Goal: Information Seeking & Learning: Learn about a topic

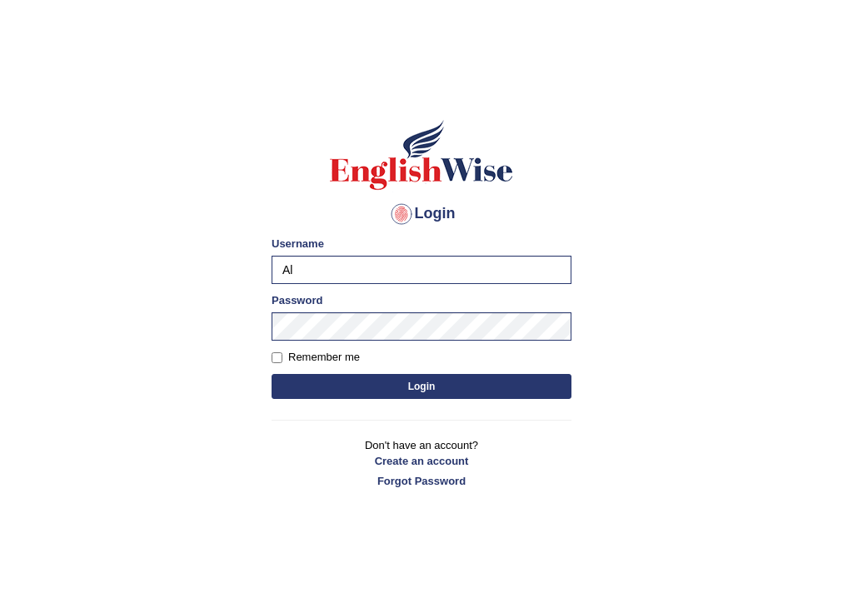
type input "A"
type input "AnjanH"
click at [353, 384] on button "Login" at bounding box center [422, 386] width 300 height 25
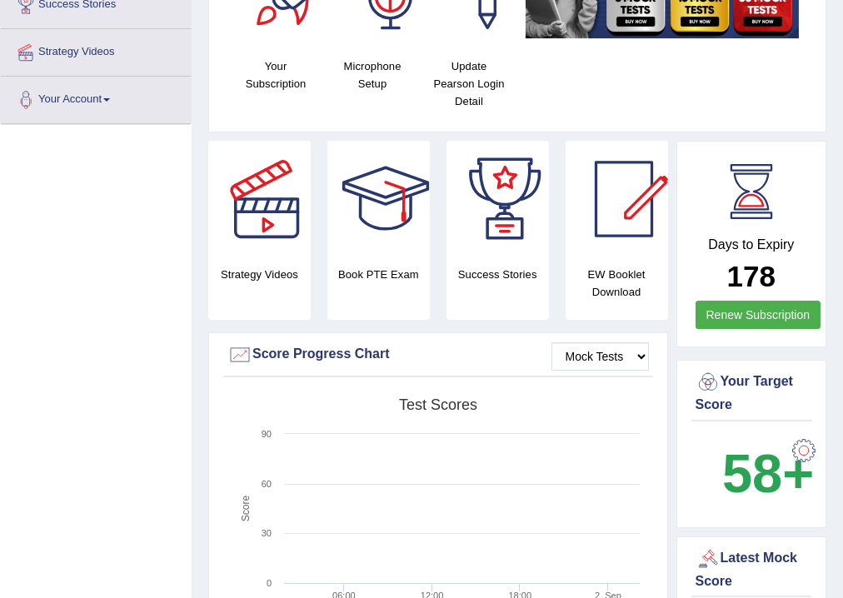
scroll to position [63, 0]
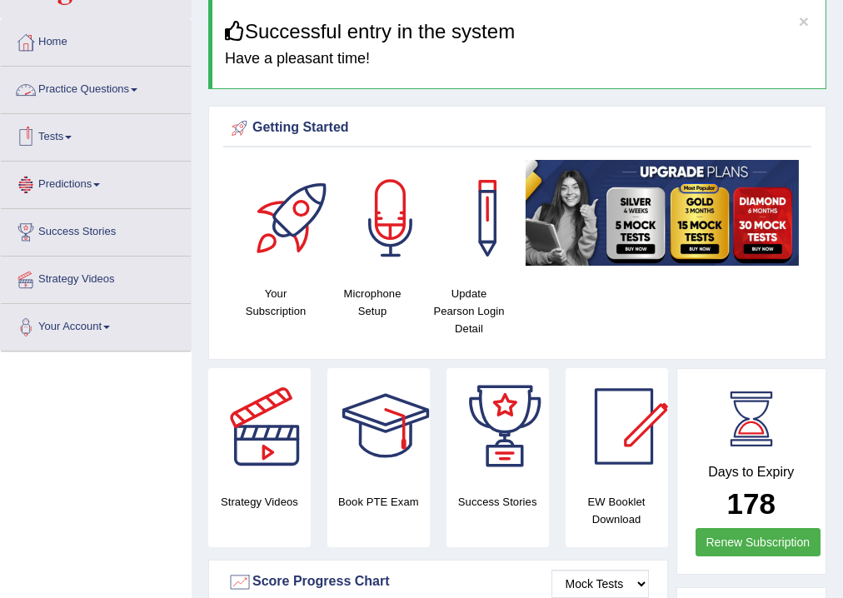
click at [111, 91] on link "Practice Questions" at bounding box center [96, 88] width 190 height 42
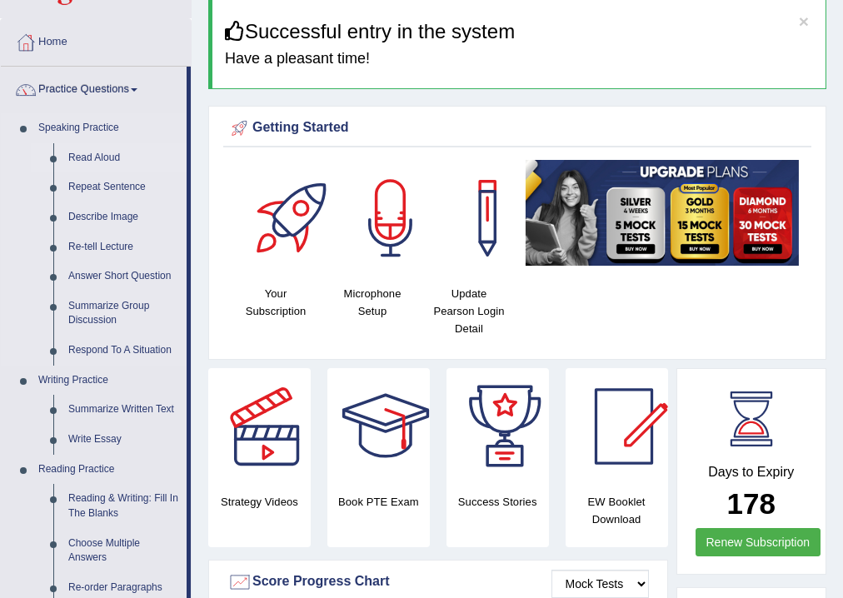
click at [112, 152] on link "Read Aloud" at bounding box center [124, 158] width 126 height 30
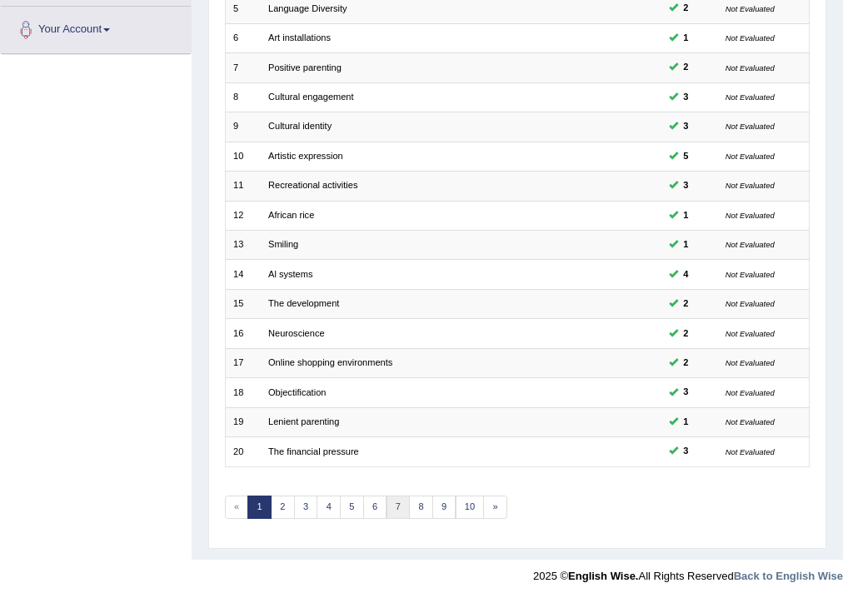
click at [398, 503] on link "7" at bounding box center [398, 507] width 24 height 23
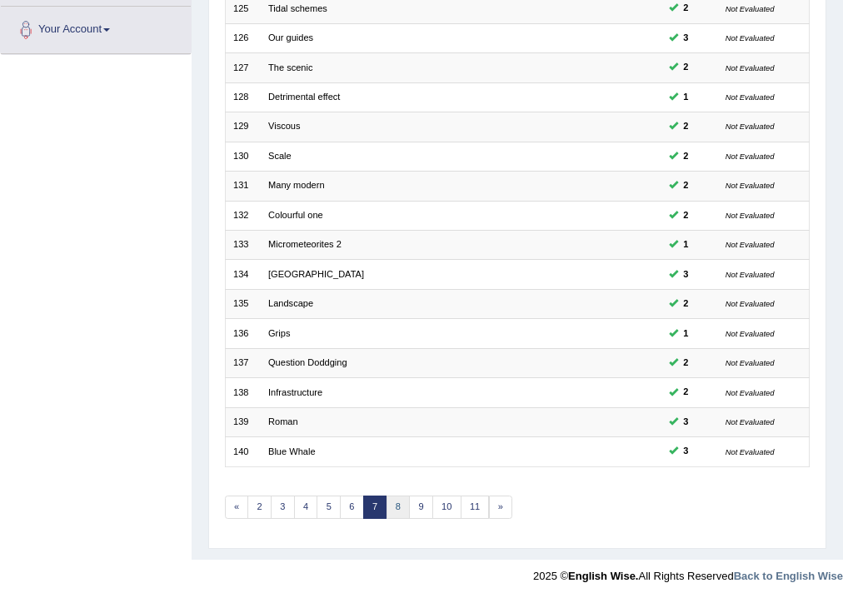
click at [396, 502] on link "8" at bounding box center [398, 507] width 24 height 23
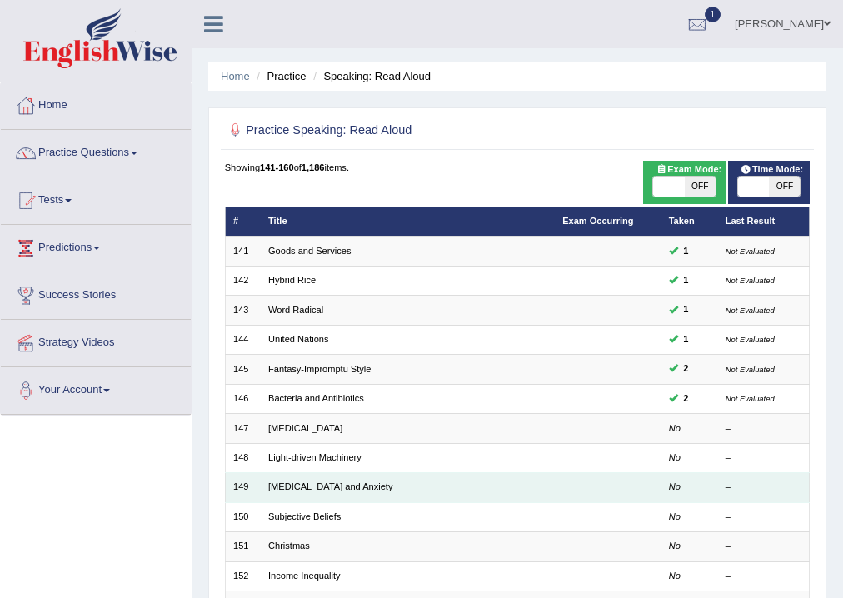
scroll to position [311, 0]
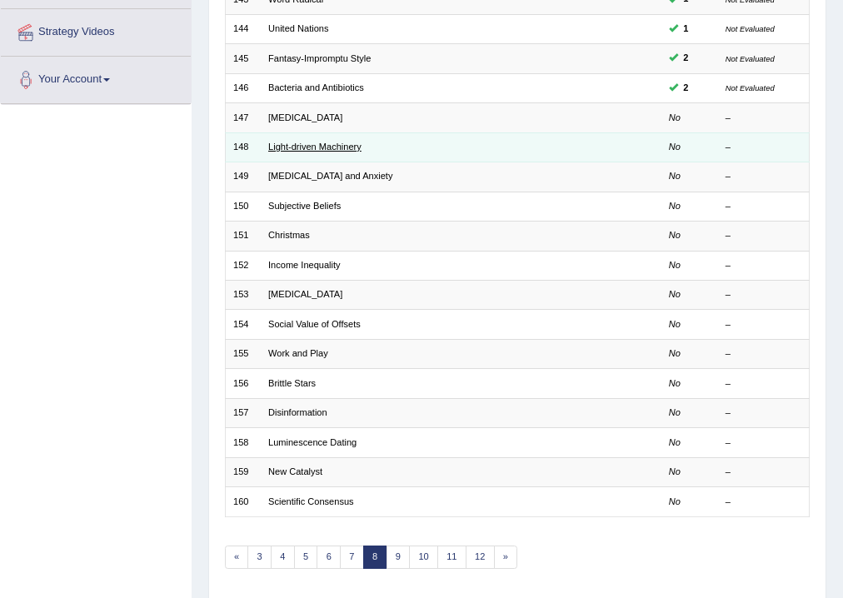
click at [315, 147] on link "Light-driven Machinery" at bounding box center [314, 147] width 93 height 10
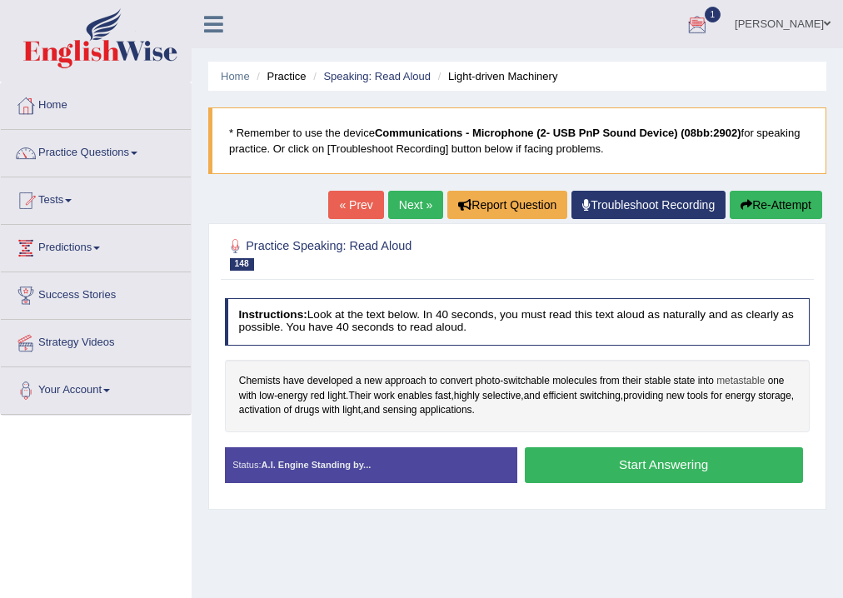
click at [737, 374] on span "metastable" at bounding box center [740, 381] width 48 height 15
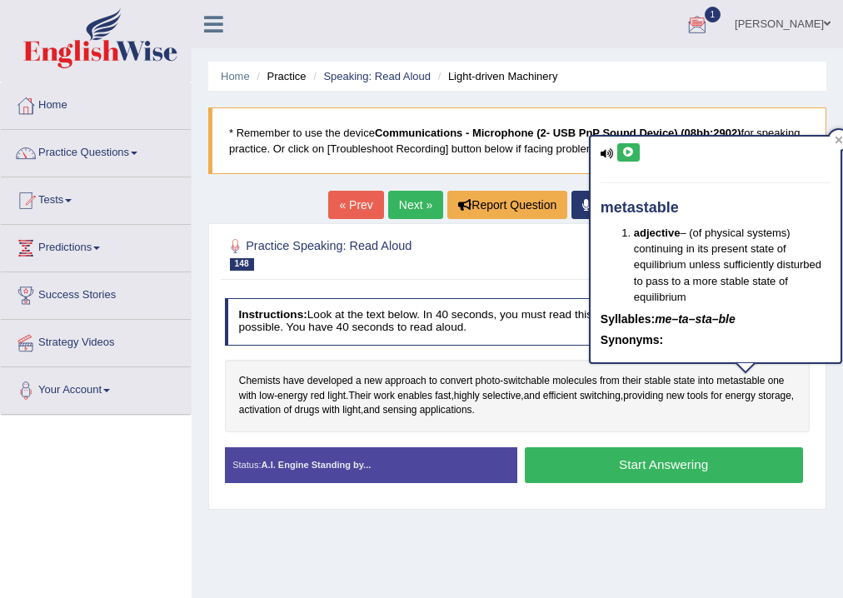
click at [626, 155] on icon at bounding box center [628, 152] width 12 height 10
click at [836, 142] on icon at bounding box center [839, 140] width 8 height 8
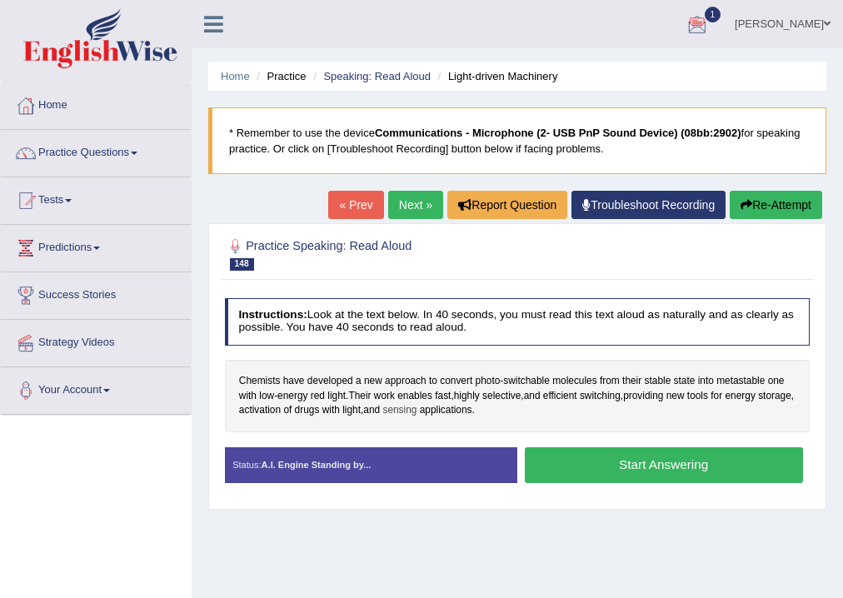
click at [416, 410] on span "sensing" at bounding box center [399, 410] width 34 height 15
click at [436, 410] on body "Toggle navigation Home Practice Questions Speaking Practice Read Aloud Repeat S…" at bounding box center [421, 299] width 843 height 598
click at [416, 406] on span "sensing" at bounding box center [399, 410] width 34 height 15
click at [440, 406] on body "Toggle navigation Home Practice Questions Speaking Practice Read Aloud Repeat S…" at bounding box center [421, 299] width 843 height 598
click at [416, 406] on span "sensing" at bounding box center [399, 410] width 34 height 15
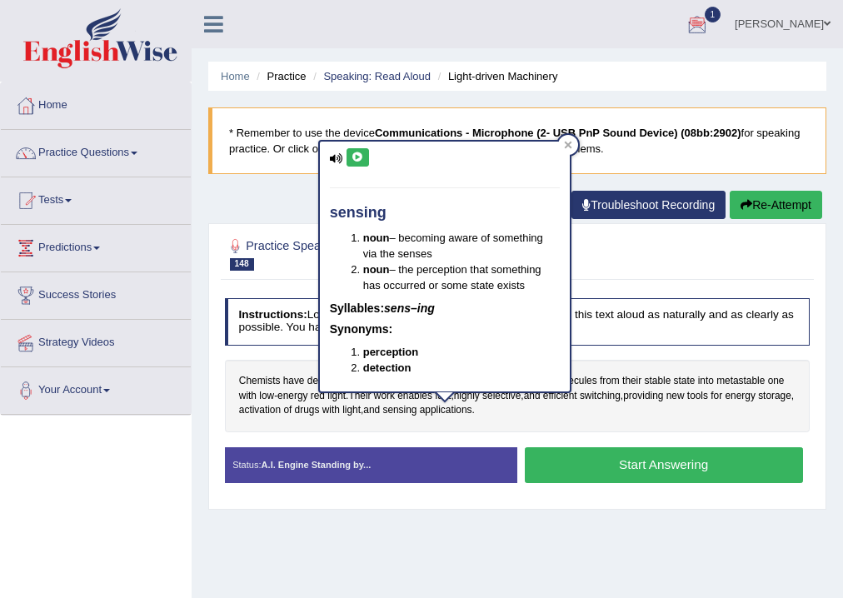
click at [363, 160] on button at bounding box center [357, 157] width 22 height 18
click at [570, 145] on icon at bounding box center [568, 145] width 8 height 8
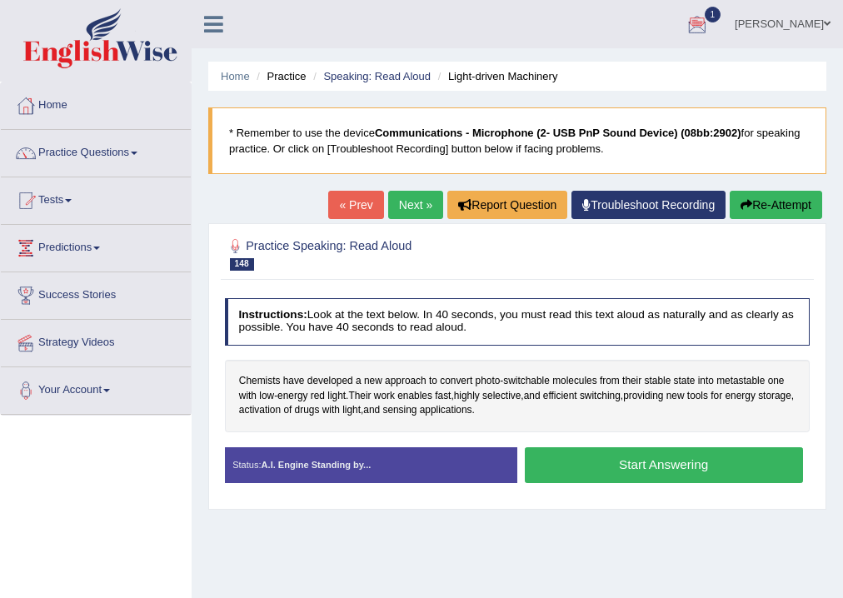
click at [682, 461] on button "Start Answering" at bounding box center [664, 465] width 278 height 36
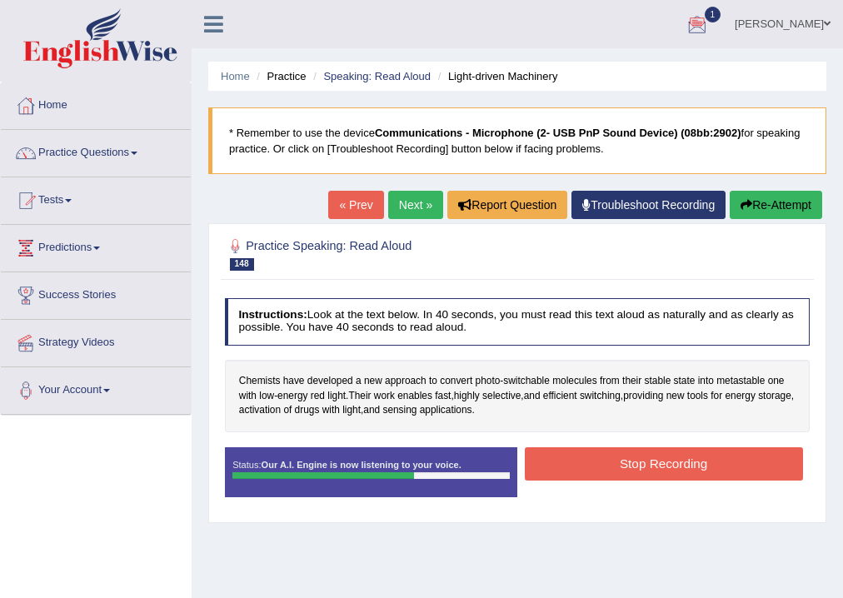
click at [682, 461] on button "Stop Recording" at bounding box center [664, 463] width 278 height 32
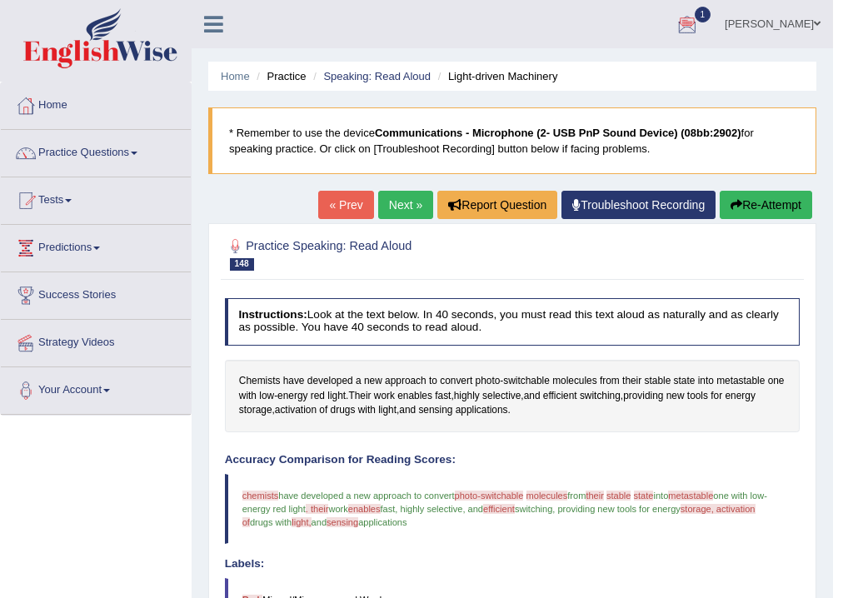
click at [406, 208] on link "Next »" at bounding box center [405, 205] width 55 height 28
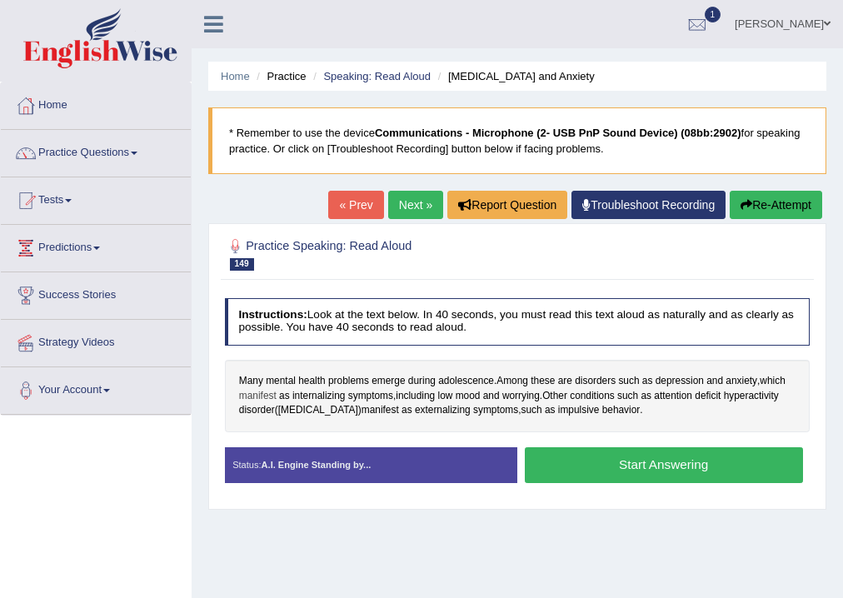
click at [258, 394] on span "manifest" at bounding box center [257, 396] width 37 height 15
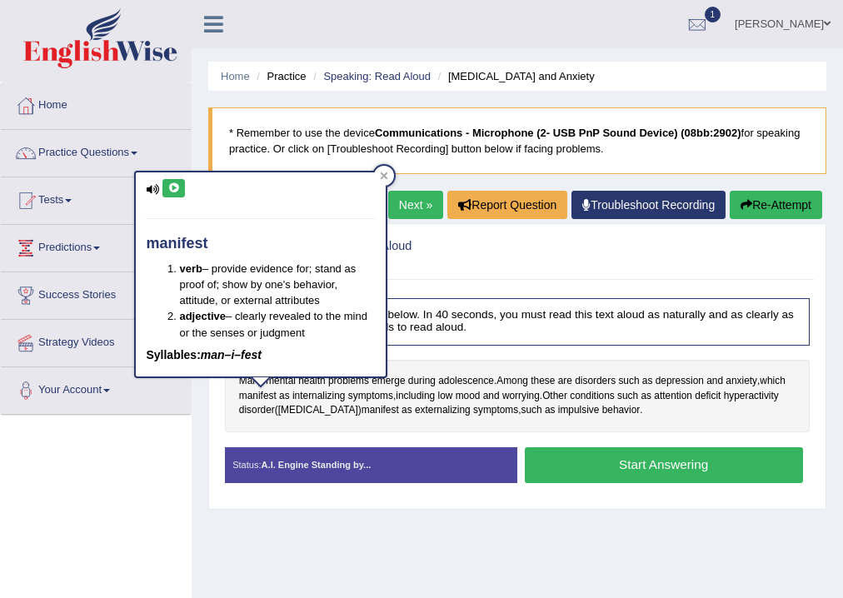
click at [167, 183] on icon at bounding box center [173, 188] width 12 height 10
click at [385, 175] on icon at bounding box center [384, 175] width 7 height 7
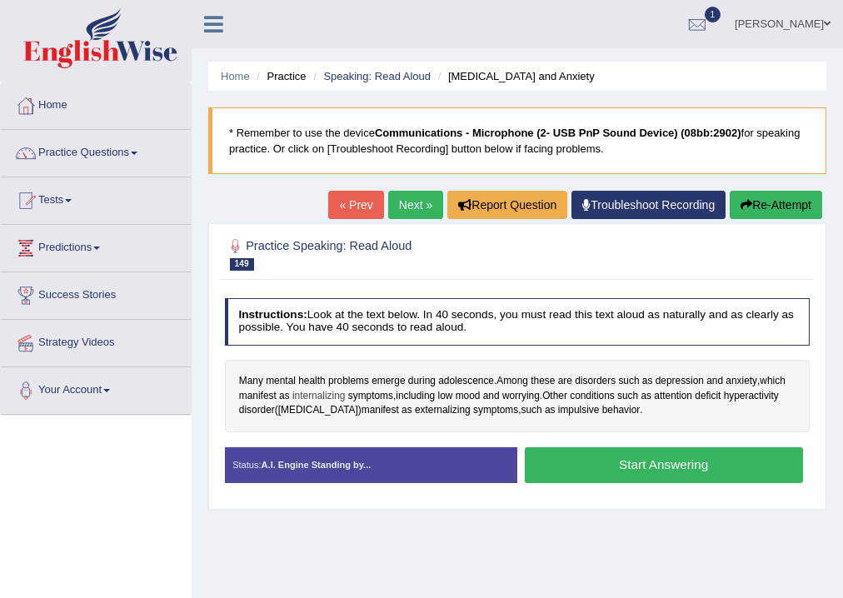
click at [323, 391] on span "internalizing" at bounding box center [318, 396] width 52 height 15
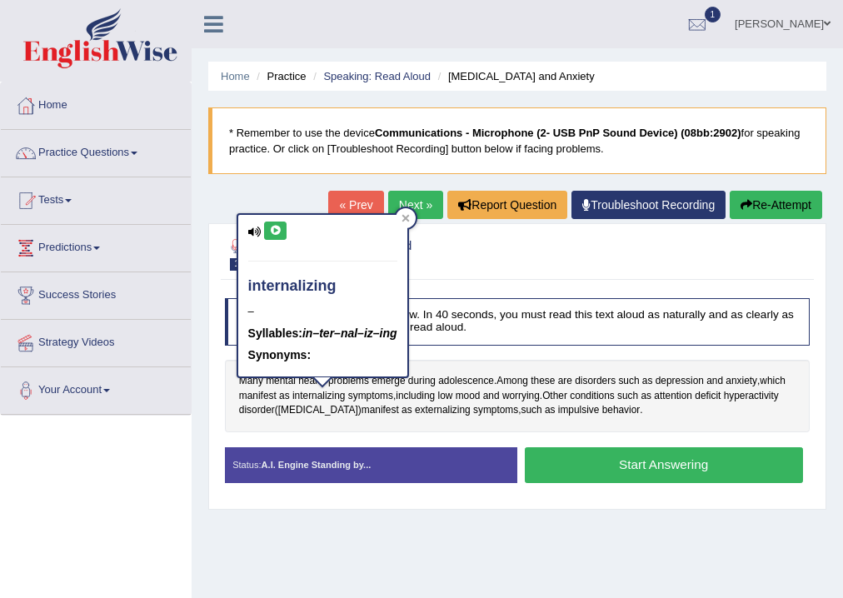
click at [273, 231] on icon at bounding box center [275, 231] width 12 height 10
click at [416, 213] on div at bounding box center [406, 218] width 20 height 20
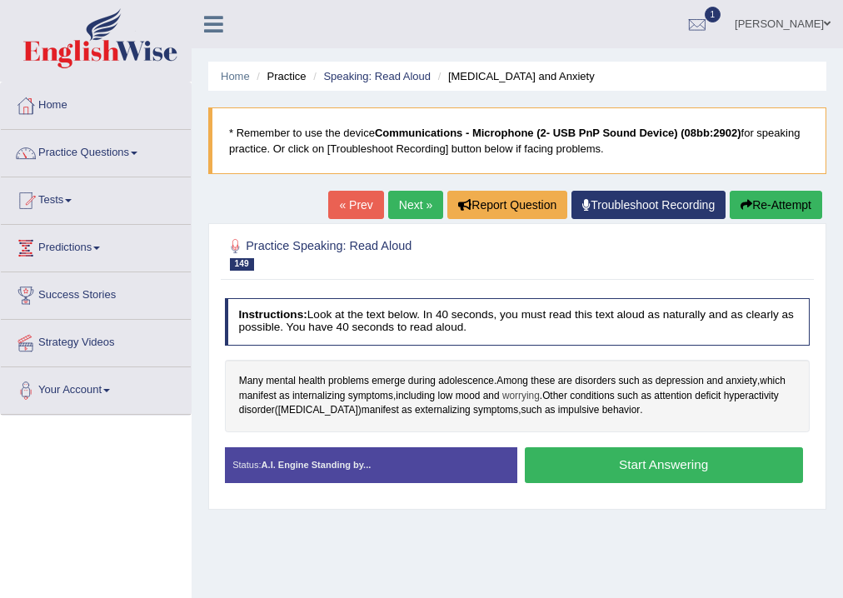
click at [531, 393] on span "worrying" at bounding box center [520, 396] width 37 height 15
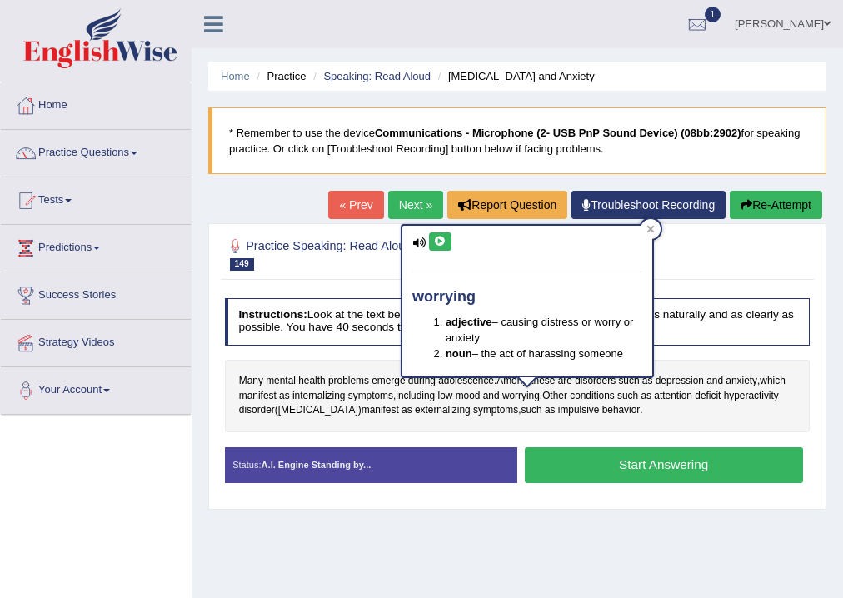
click at [435, 238] on icon at bounding box center [440, 242] width 12 height 10
click at [656, 227] on div at bounding box center [651, 229] width 20 height 20
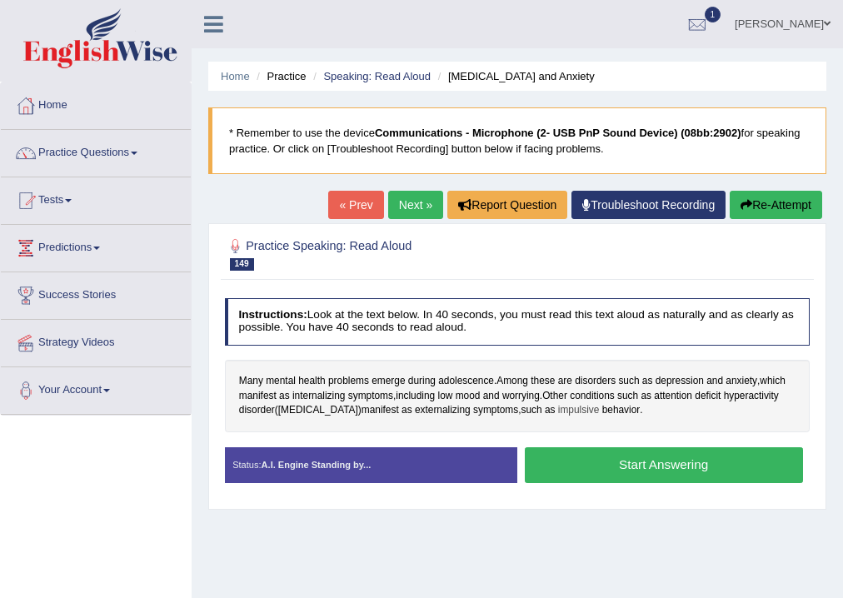
click at [558, 407] on span "impulsive" at bounding box center [579, 410] width 42 height 15
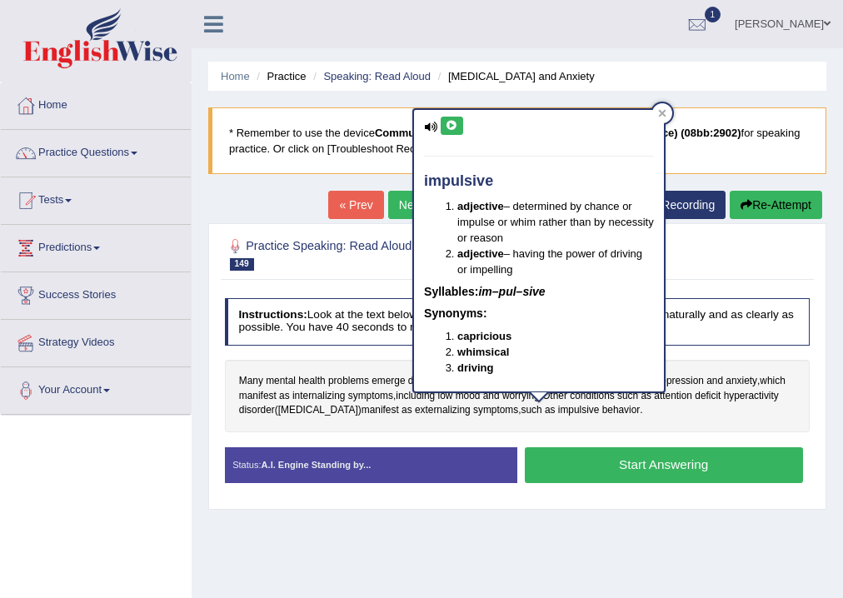
click at [450, 132] on button at bounding box center [452, 126] width 22 height 18
click at [665, 110] on icon at bounding box center [662, 113] width 8 height 8
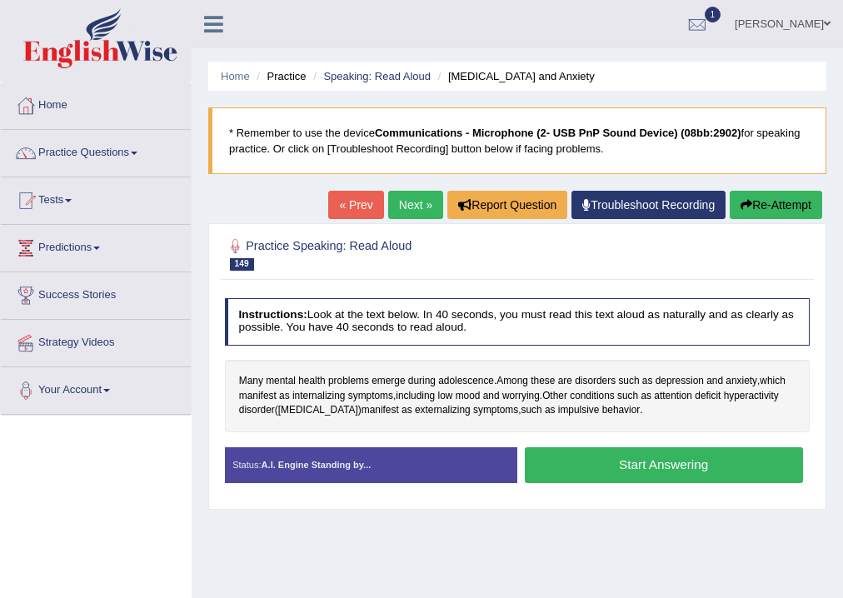
click at [686, 466] on button "Start Answering" at bounding box center [664, 465] width 278 height 36
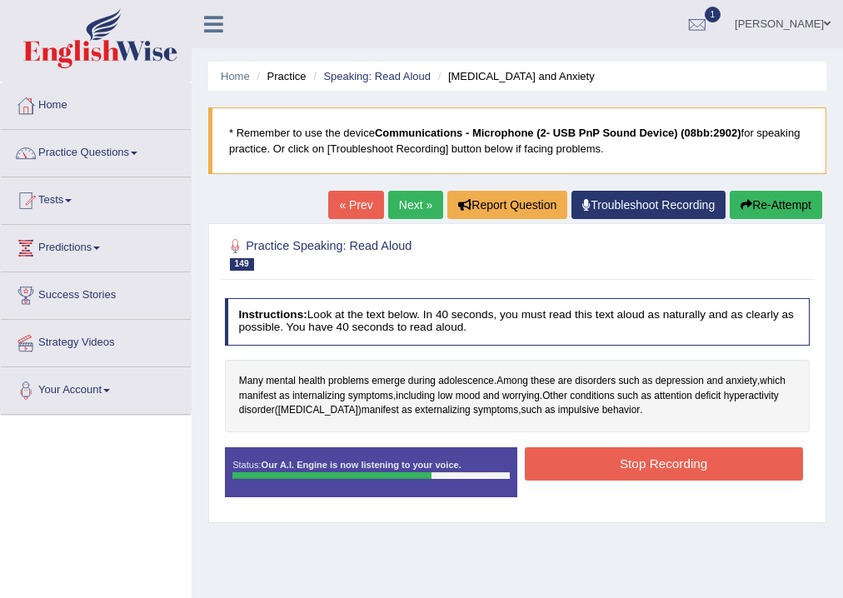
click at [702, 459] on button "Stop Recording" at bounding box center [664, 463] width 278 height 32
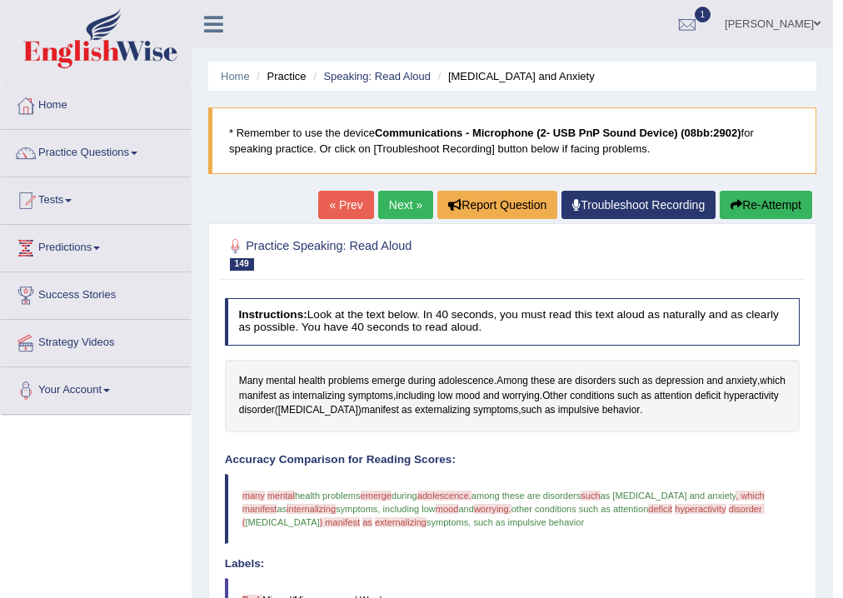
click at [400, 211] on link "Next »" at bounding box center [405, 205] width 55 height 28
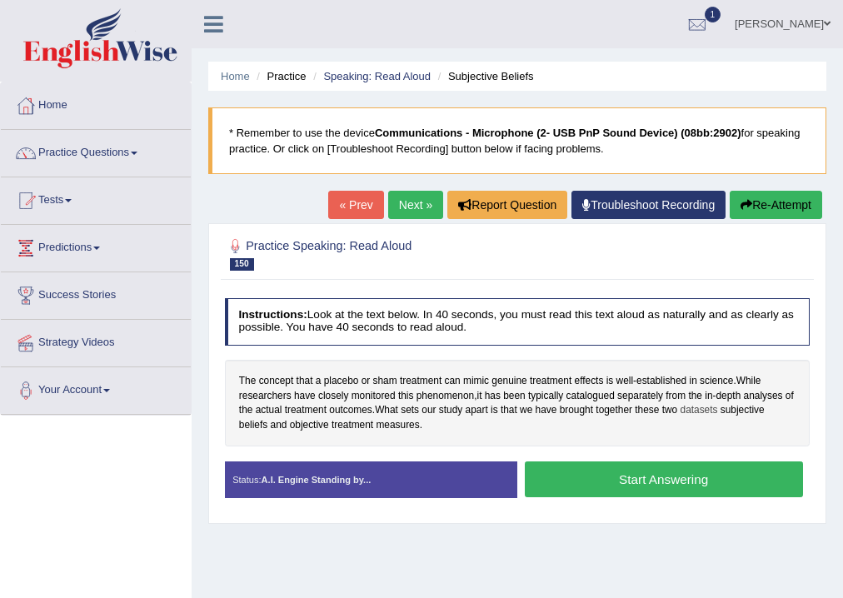
click at [717, 406] on span "datasets" at bounding box center [698, 410] width 37 height 15
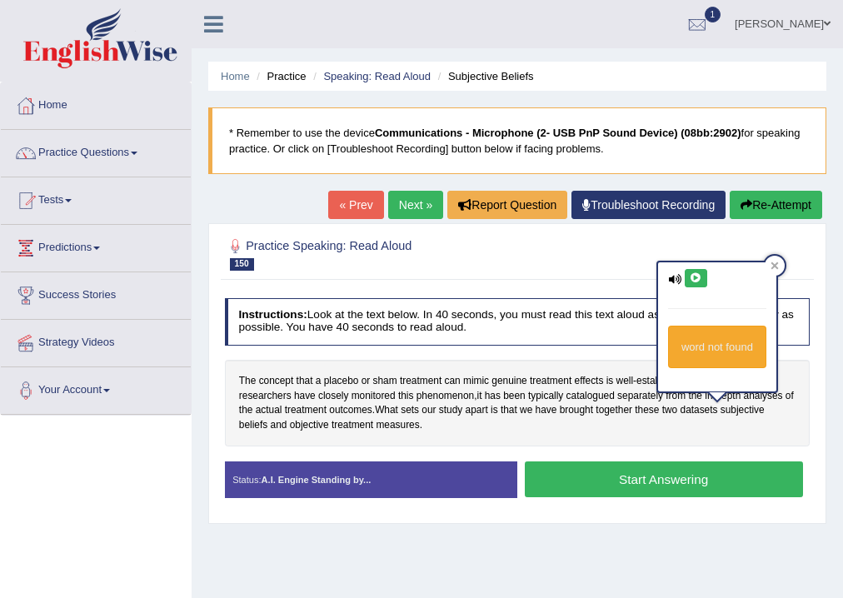
click at [690, 273] on icon at bounding box center [696, 278] width 12 height 10
click at [776, 267] on icon at bounding box center [774, 265] width 7 height 7
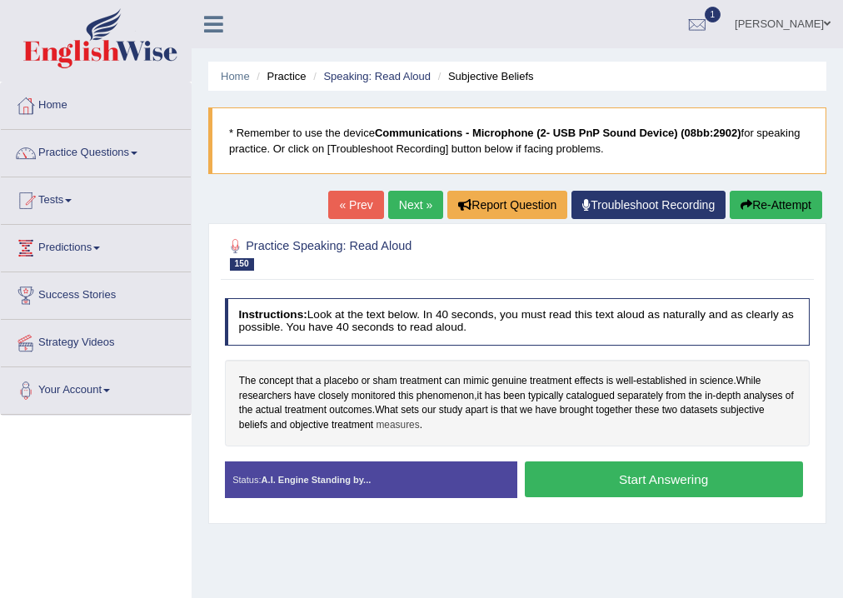
click at [401, 423] on span "measures" at bounding box center [397, 425] width 43 height 15
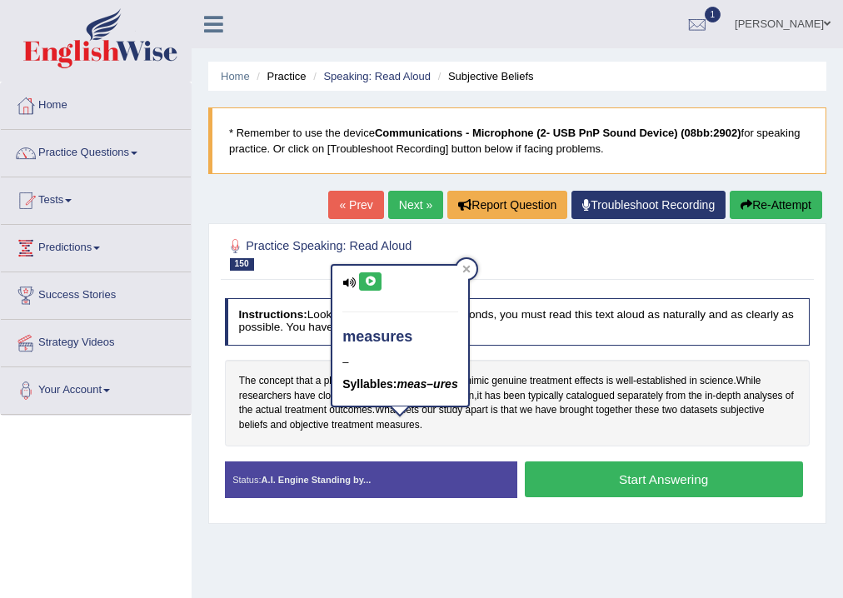
click at [365, 280] on icon at bounding box center [370, 282] width 12 height 10
click at [468, 267] on icon at bounding box center [465, 268] width 7 height 7
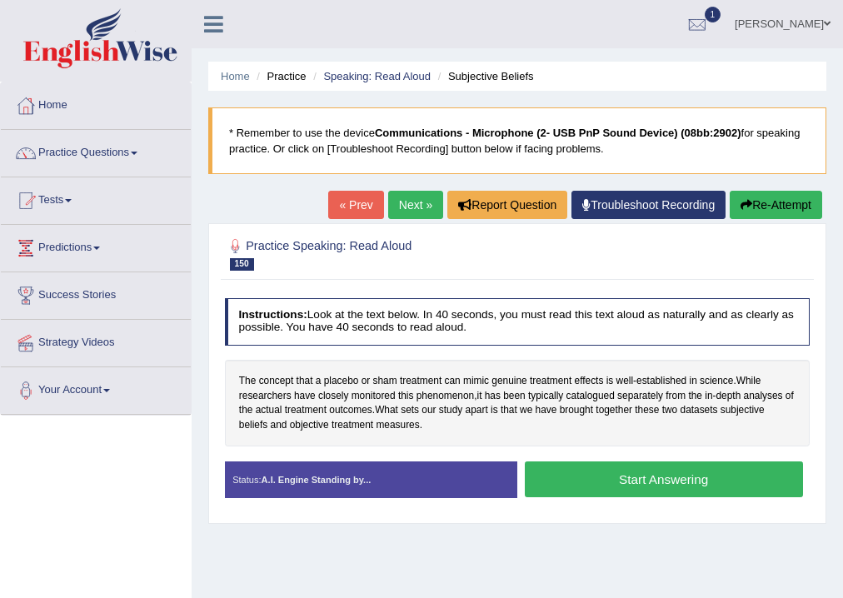
click at [715, 483] on button "Start Answering" at bounding box center [664, 479] width 278 height 36
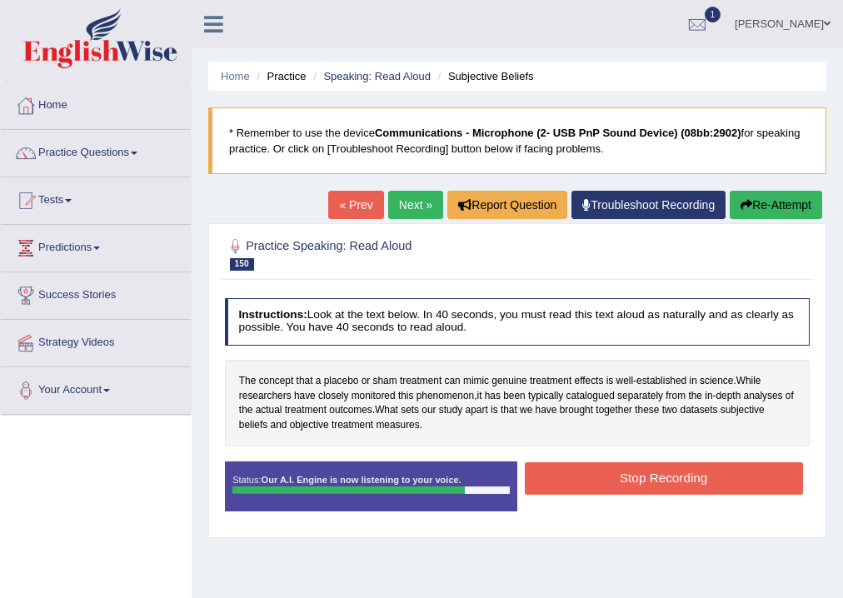
click at [715, 483] on button "Stop Recording" at bounding box center [664, 478] width 278 height 32
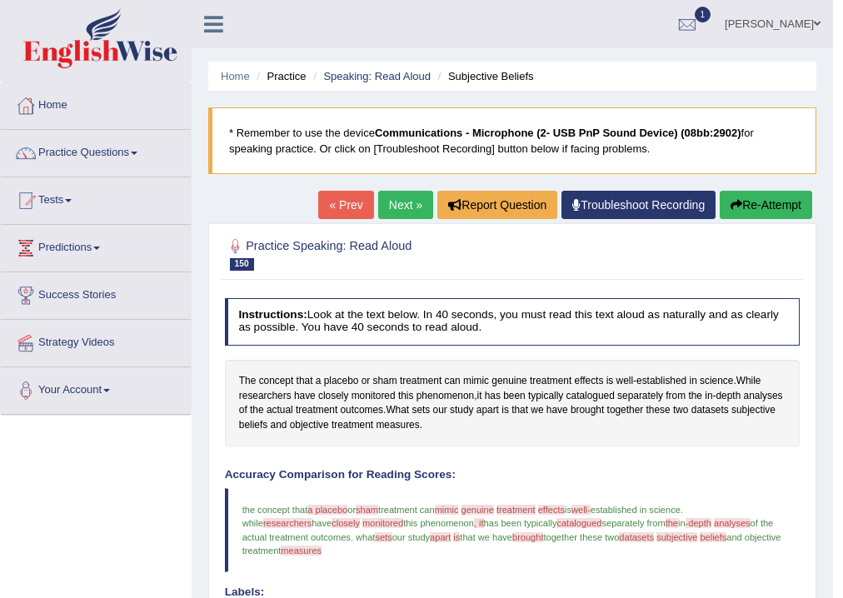
click at [404, 197] on link "Next »" at bounding box center [405, 205] width 55 height 28
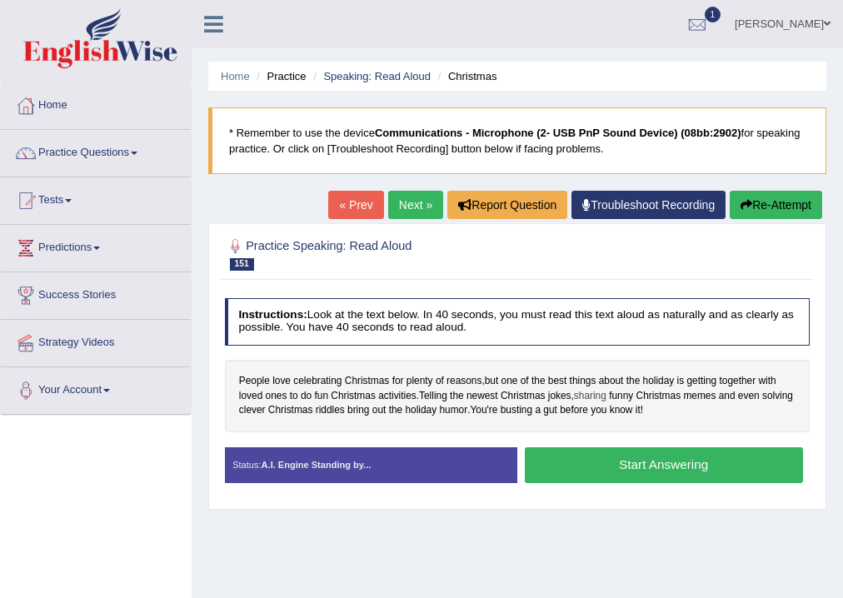
click at [600, 396] on span "sharing" at bounding box center [590, 396] width 32 height 15
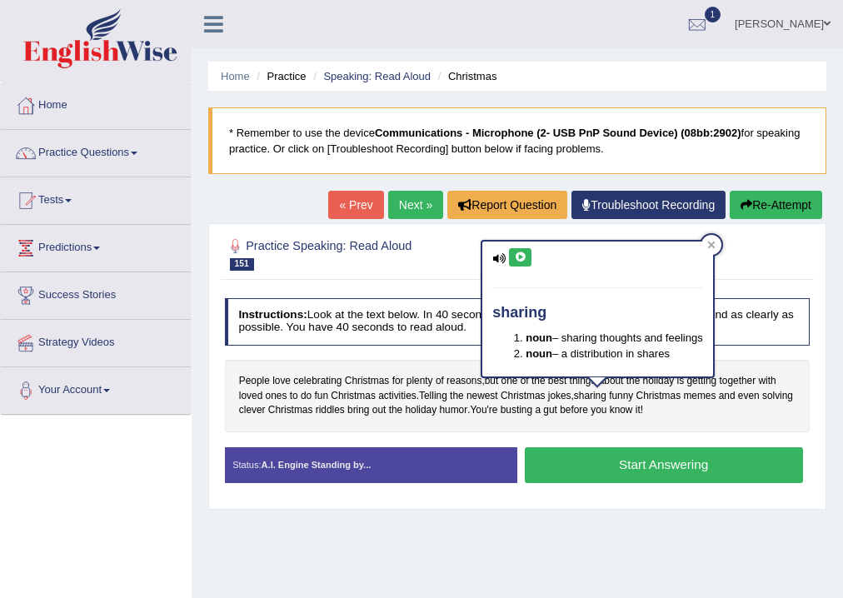
click at [531, 535] on div "Home Practice Speaking: Read Aloud Christmas * Remember to use the device Commu…" at bounding box center [517, 416] width 651 height 833
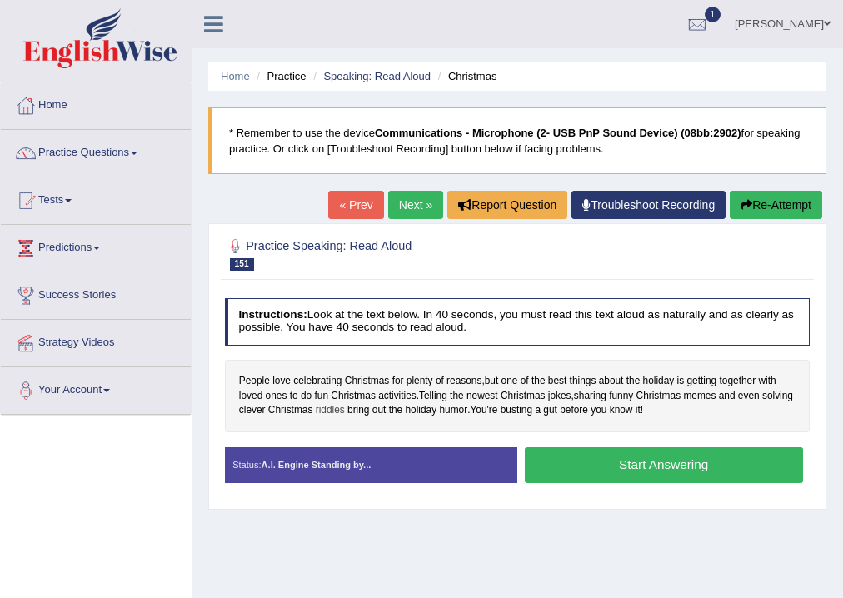
click at [345, 411] on span "riddles" at bounding box center [330, 410] width 29 height 15
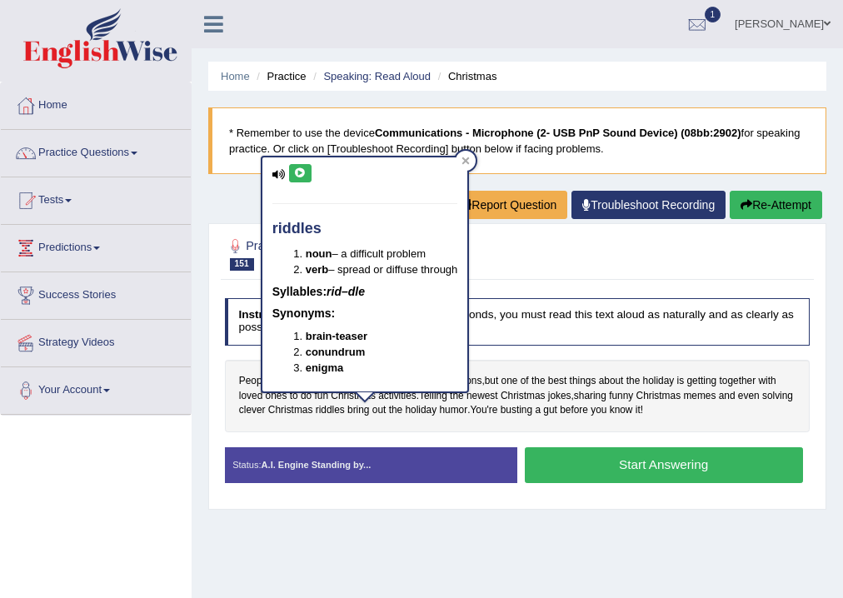
click at [302, 180] on button at bounding box center [300, 173] width 22 height 18
click at [466, 166] on div at bounding box center [466, 161] width 20 height 20
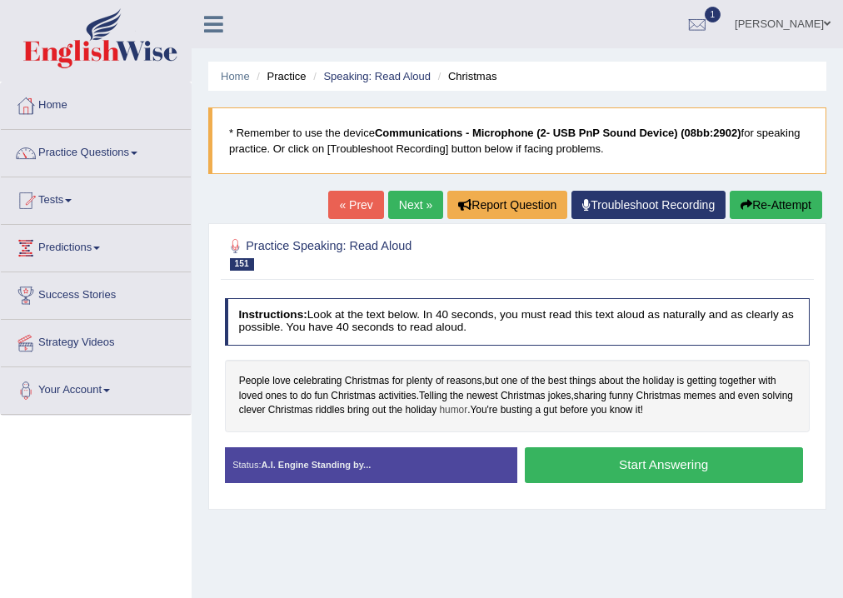
click at [467, 410] on span "humor" at bounding box center [453, 410] width 28 height 15
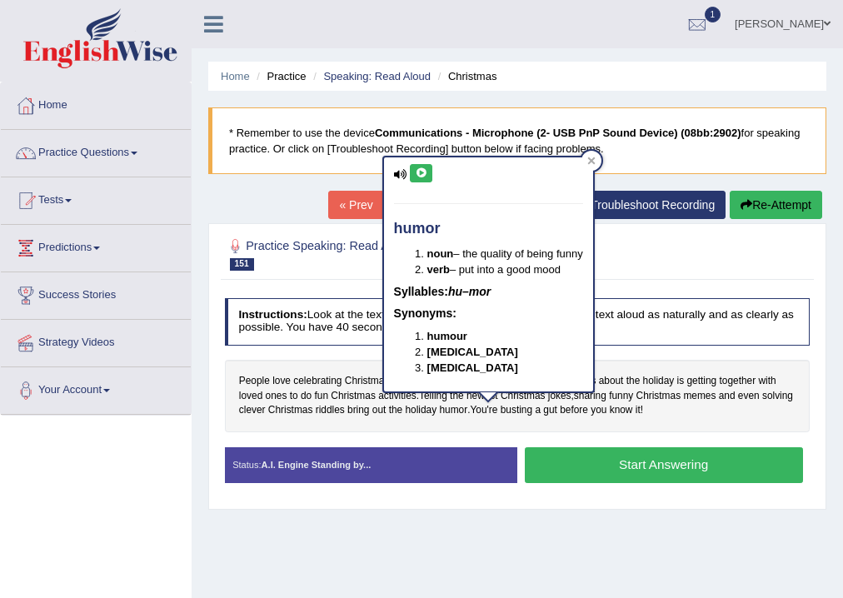
click at [421, 165] on button at bounding box center [421, 173] width 22 height 18
click at [587, 162] on div at bounding box center [591, 161] width 20 height 20
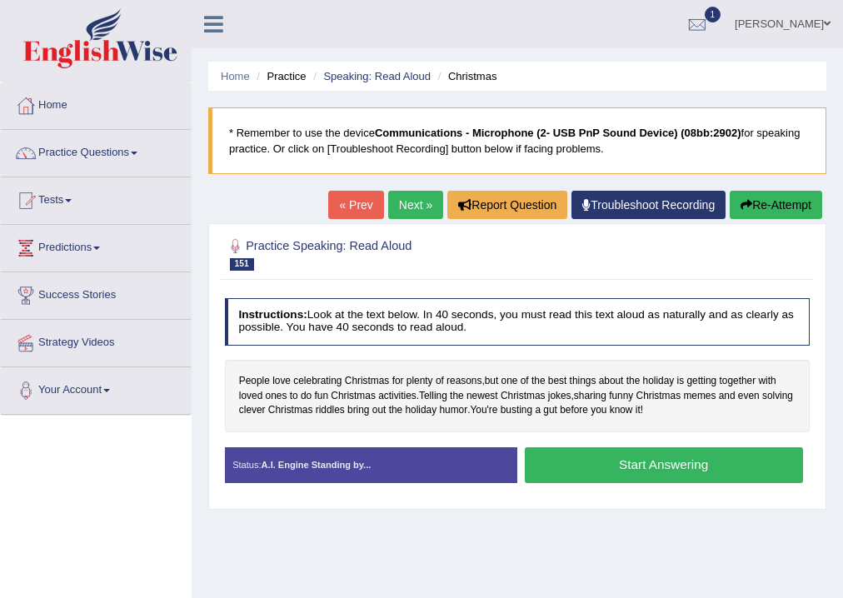
click at [658, 466] on button "Start Answering" at bounding box center [664, 465] width 278 height 36
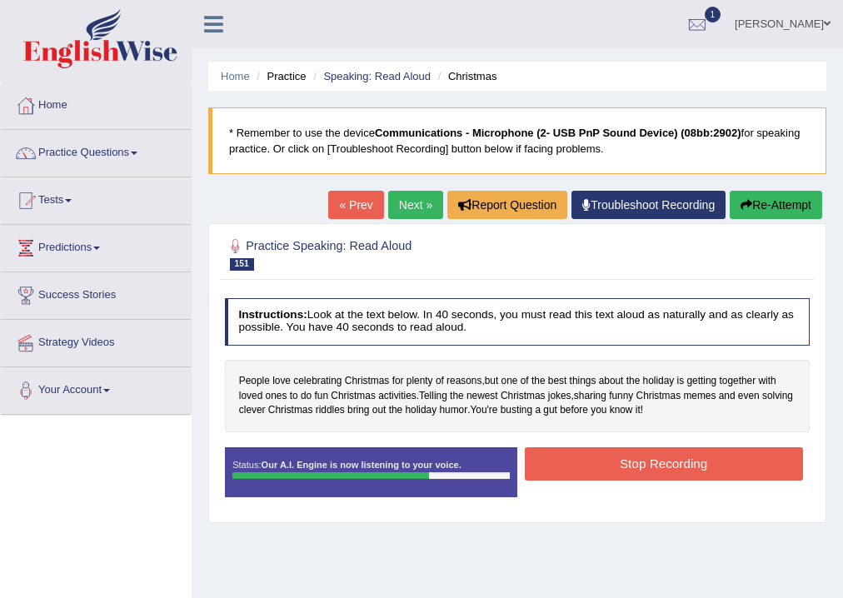
click at [658, 466] on button "Stop Recording" at bounding box center [664, 463] width 278 height 32
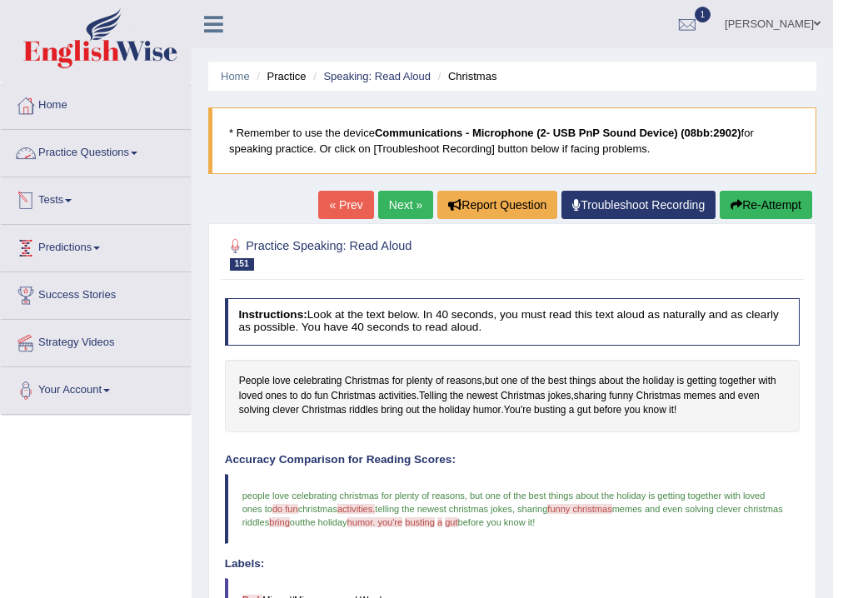
click at [92, 143] on link "Practice Questions" at bounding box center [96, 151] width 190 height 42
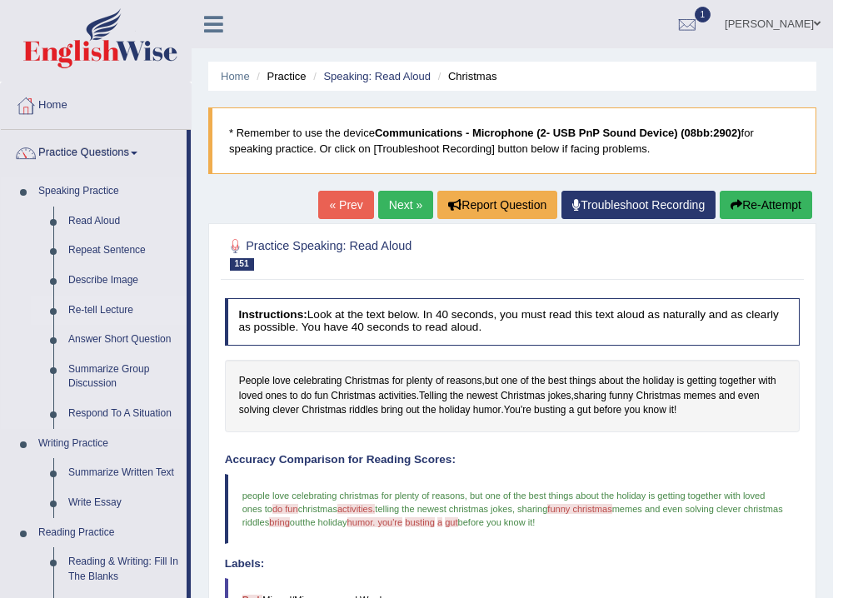
click at [109, 303] on link "Re-tell Lecture" at bounding box center [124, 311] width 126 height 30
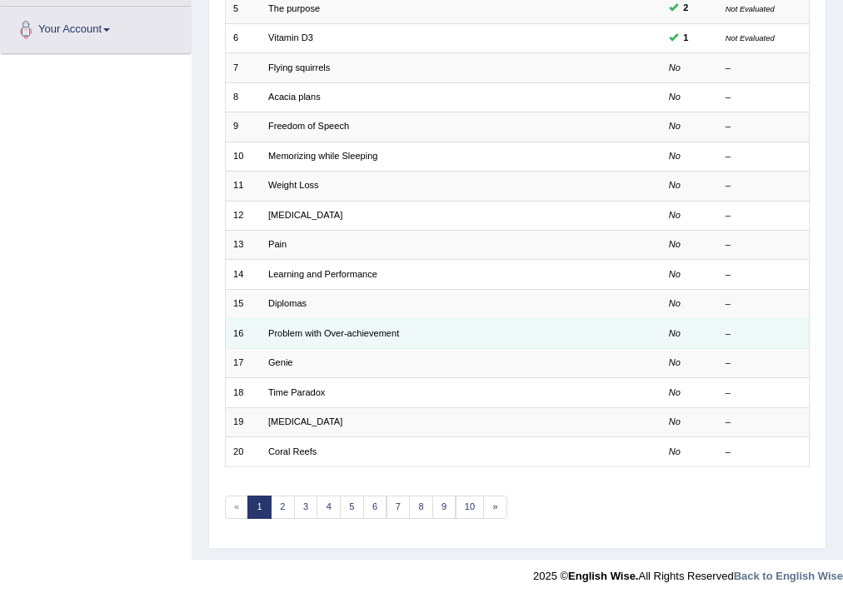
scroll to position [50, 0]
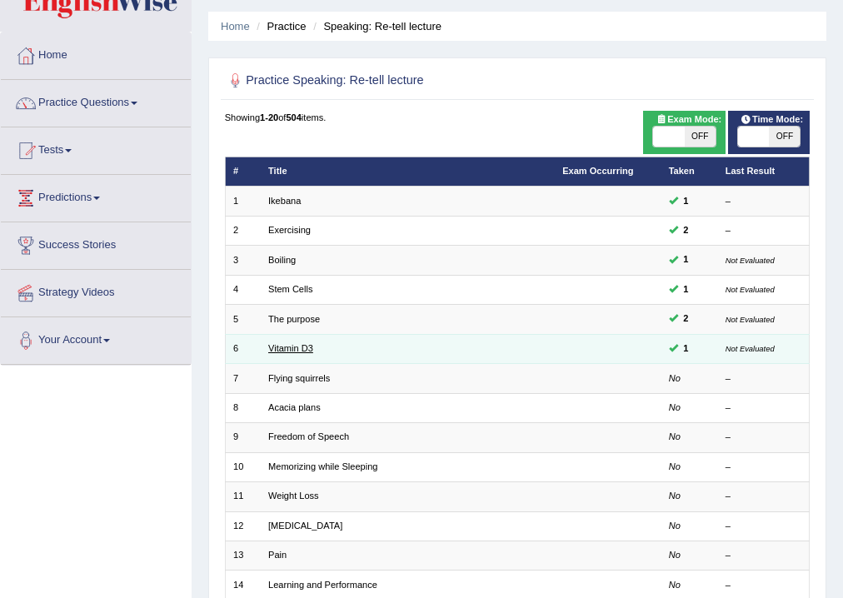
click at [292, 346] on link "Vitamin D3" at bounding box center [290, 348] width 45 height 10
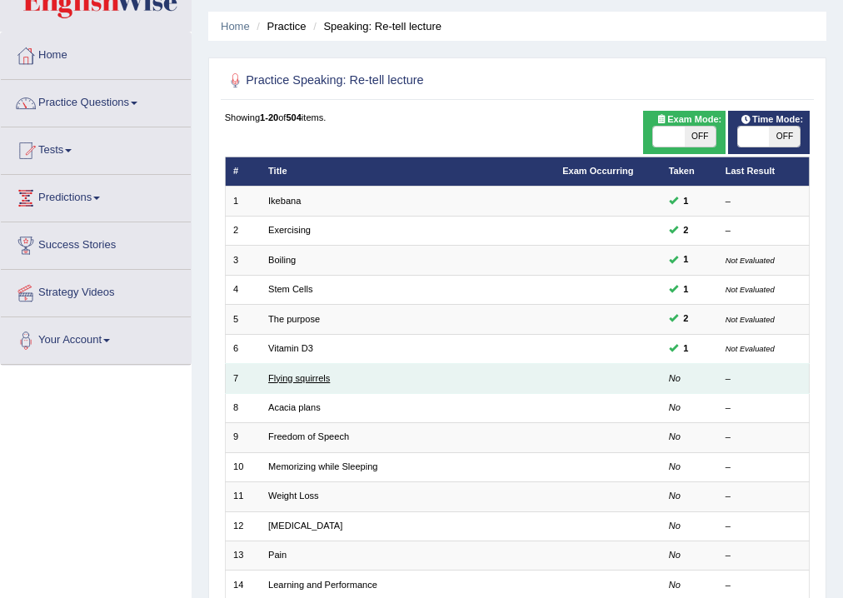
click at [294, 381] on link "Flying squirrels" at bounding box center [299, 378] width 62 height 10
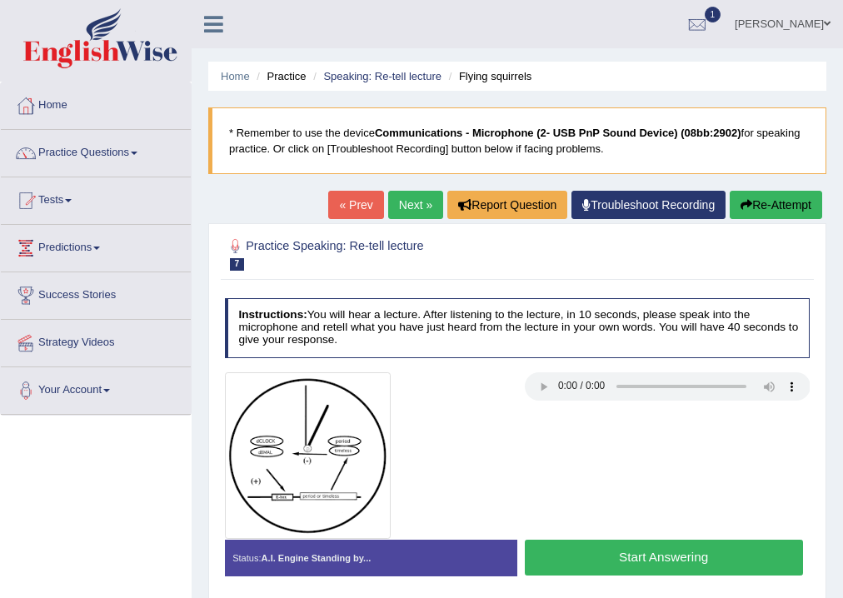
click at [754, 559] on button "Start Answering" at bounding box center [664, 558] width 278 height 36
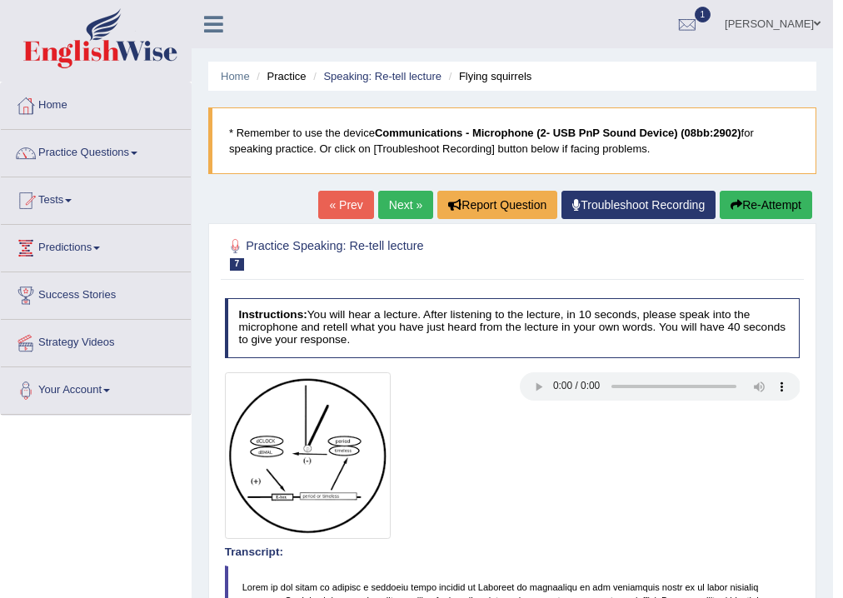
click at [396, 212] on link "Next »" at bounding box center [405, 205] width 55 height 28
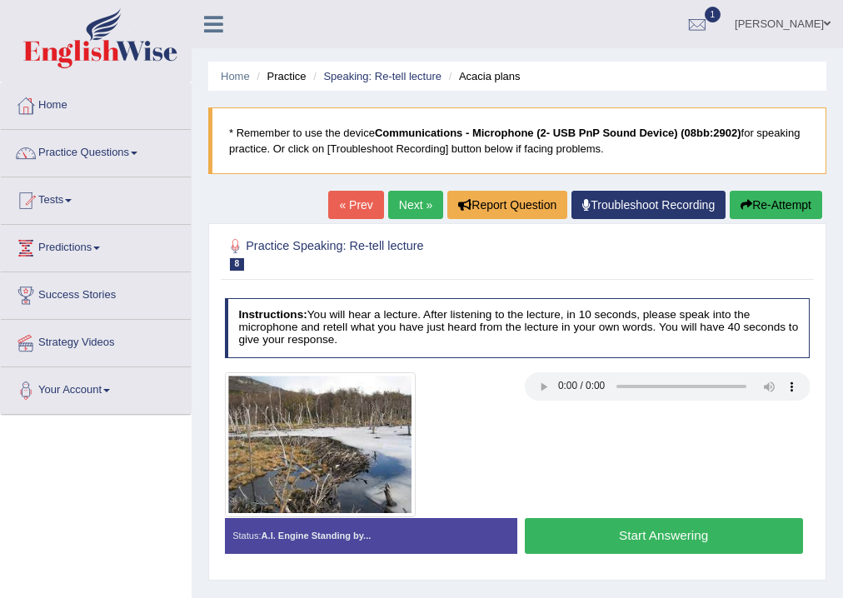
click at [745, 530] on button "Start Answering" at bounding box center [664, 536] width 278 height 36
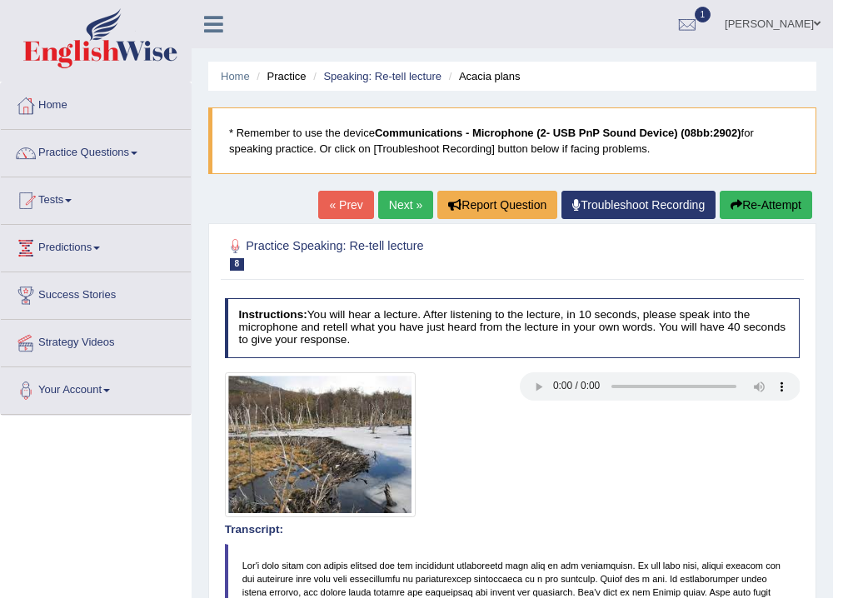
click at [404, 202] on link "Next »" at bounding box center [405, 205] width 55 height 28
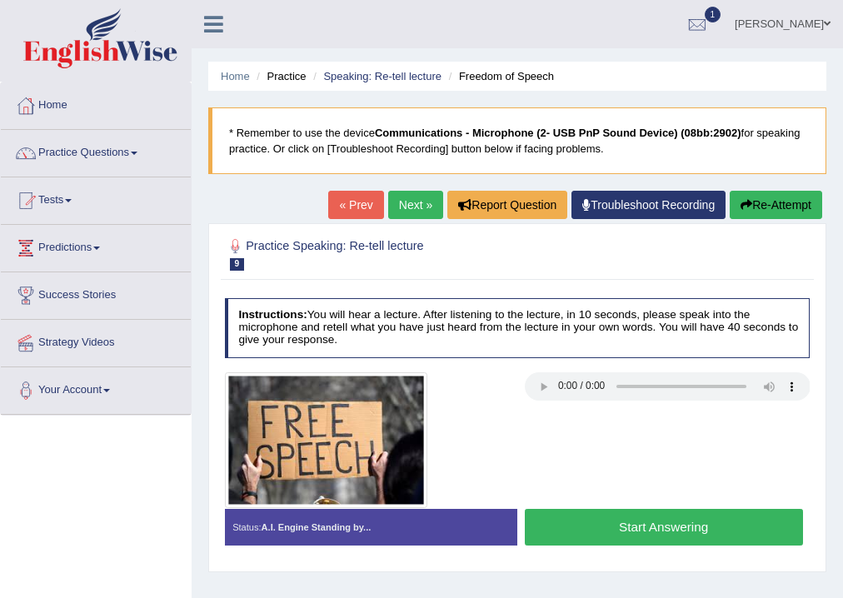
click at [666, 523] on button "Start Answering" at bounding box center [664, 527] width 278 height 36
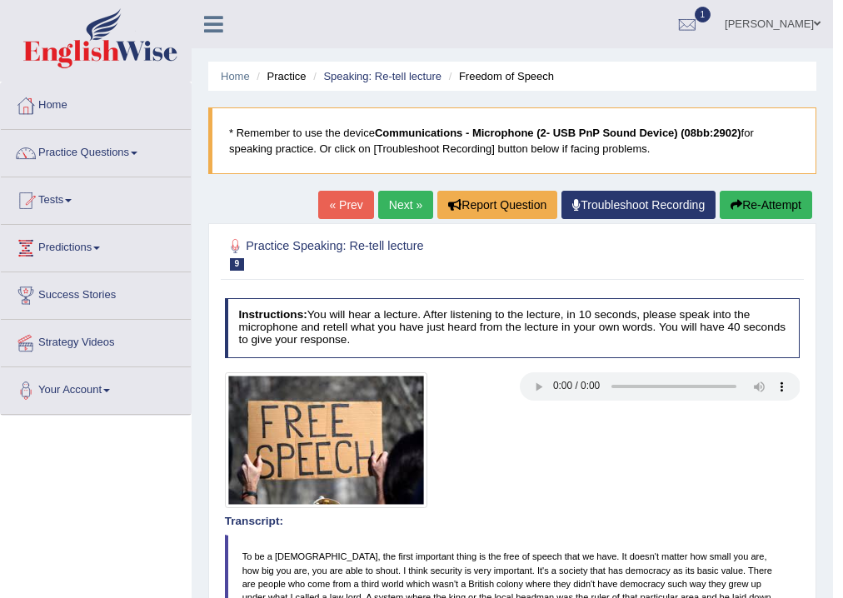
click at [410, 209] on link "Next »" at bounding box center [405, 205] width 55 height 28
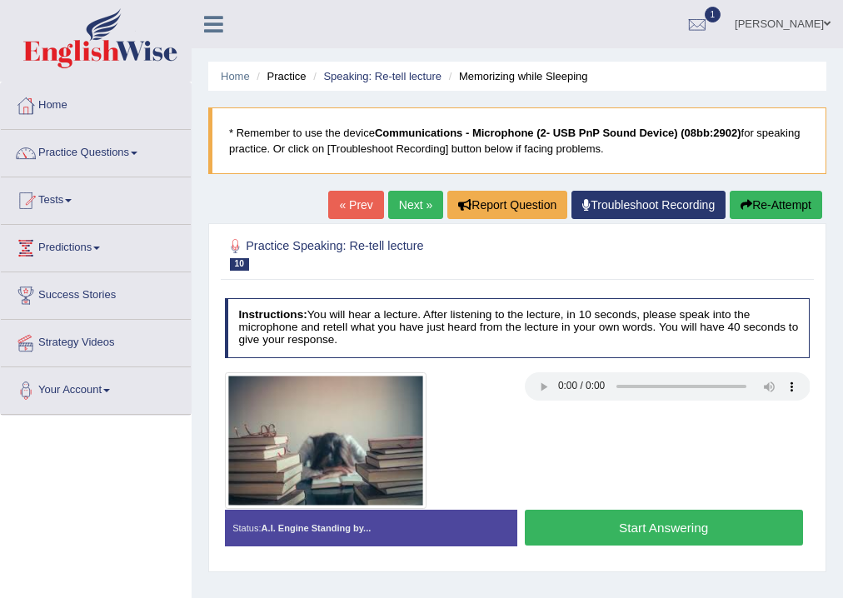
click at [403, 199] on link "Next »" at bounding box center [415, 205] width 55 height 28
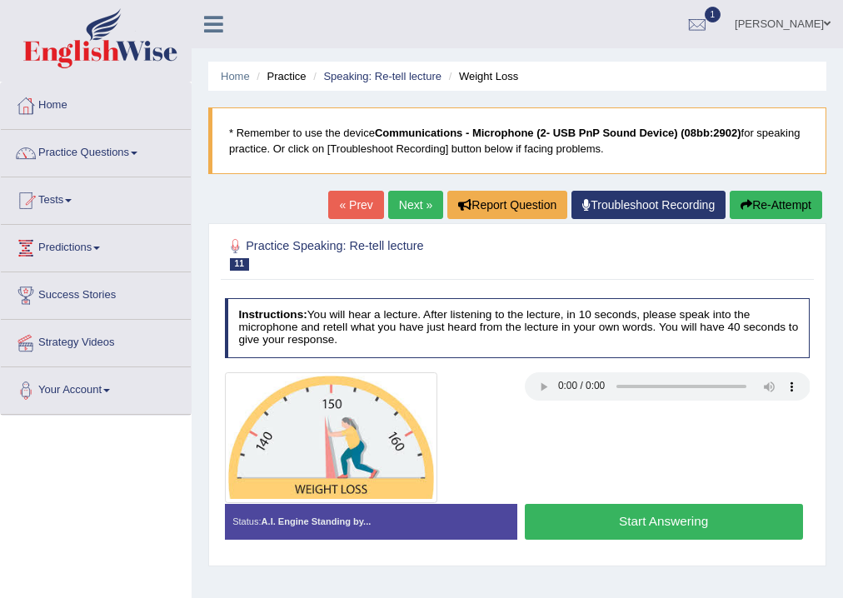
click at [105, 147] on link "Practice Questions" at bounding box center [96, 151] width 190 height 42
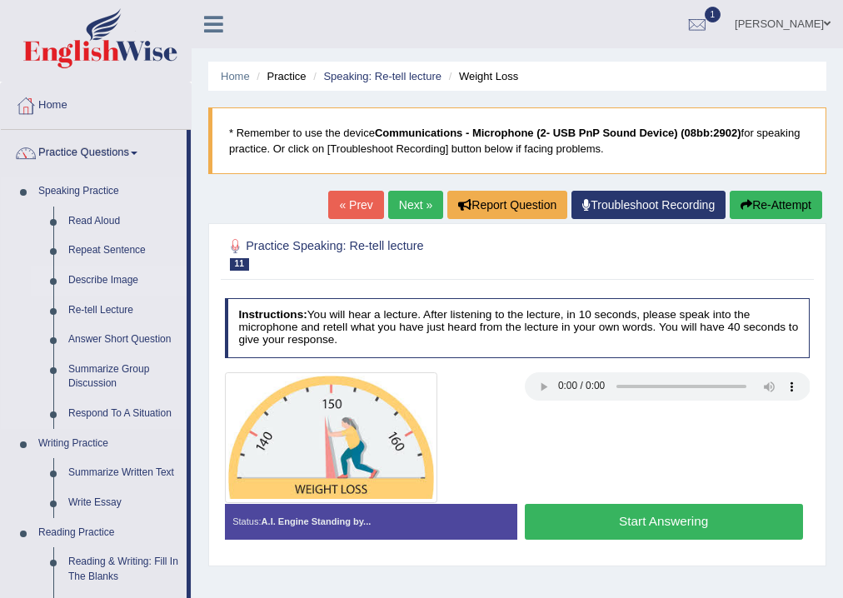
click at [110, 277] on link "Describe Image" at bounding box center [124, 281] width 126 height 30
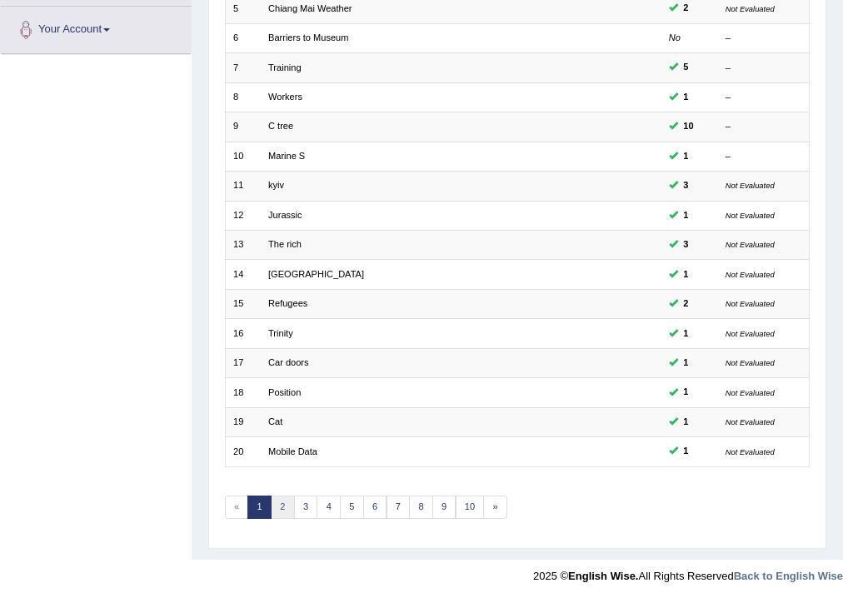
click at [286, 511] on link "2" at bounding box center [283, 507] width 24 height 23
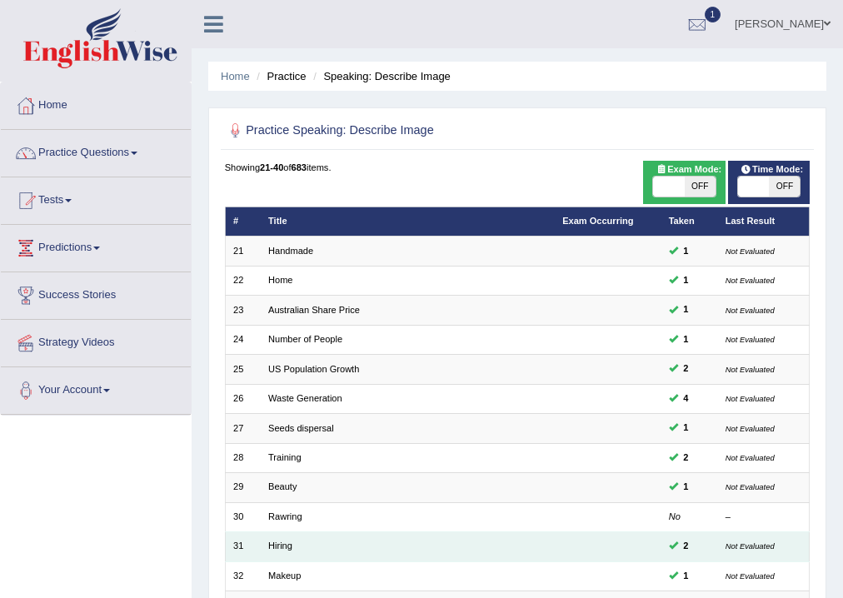
scroll to position [361, 0]
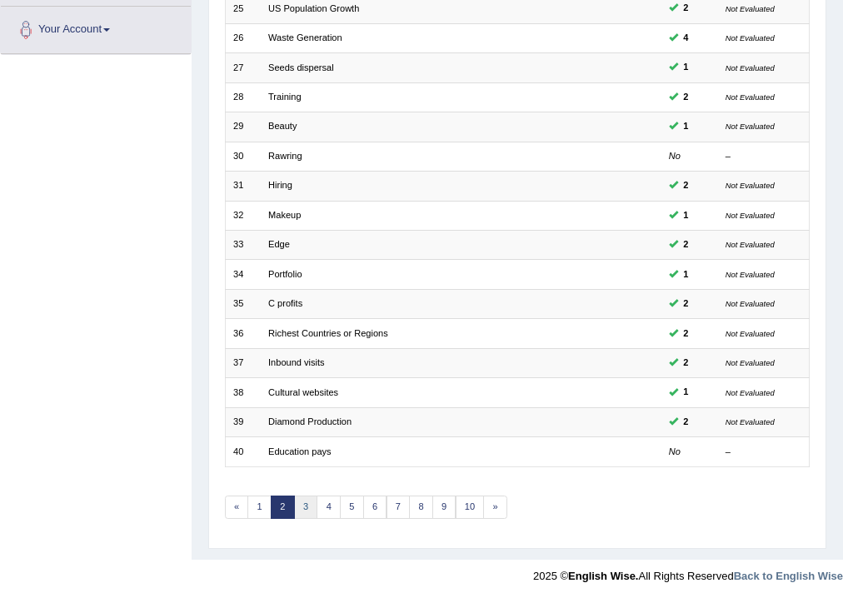
click at [307, 501] on link "3" at bounding box center [306, 507] width 24 height 23
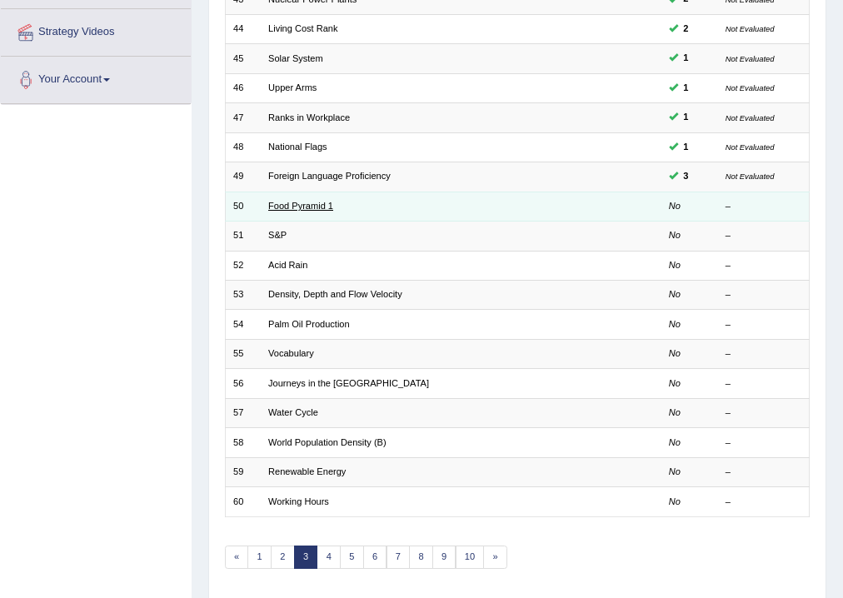
click at [295, 202] on link "Food Pyramid 1" at bounding box center [300, 206] width 65 height 10
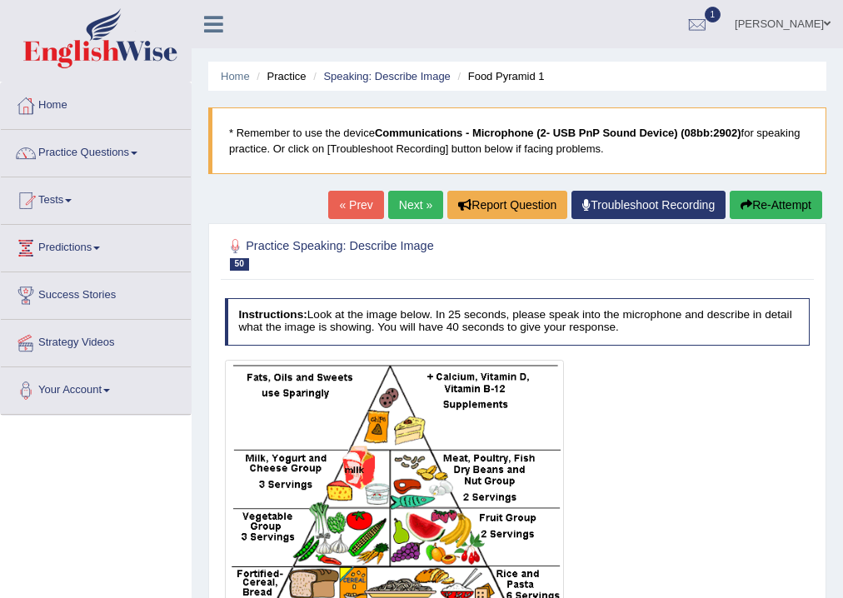
scroll to position [277, 0]
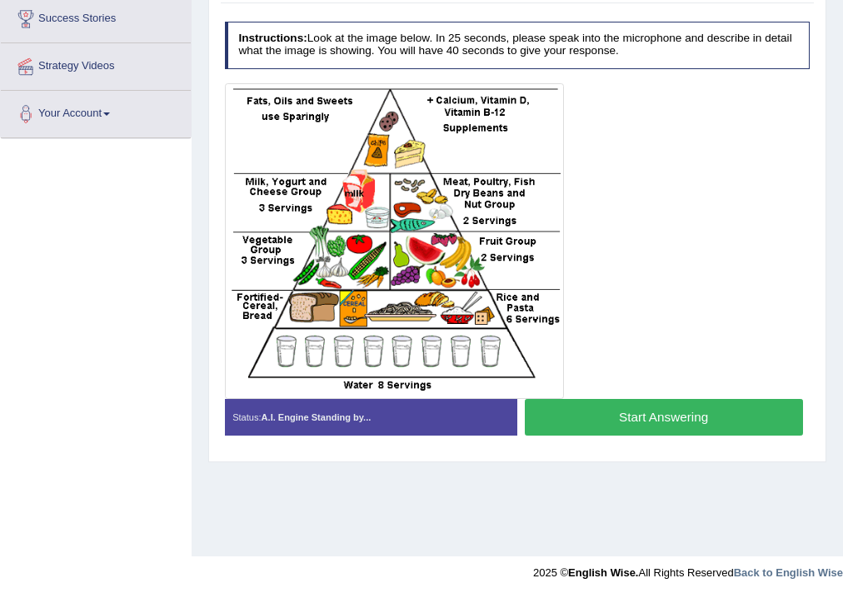
click at [688, 416] on button "Start Answering" at bounding box center [664, 417] width 278 height 36
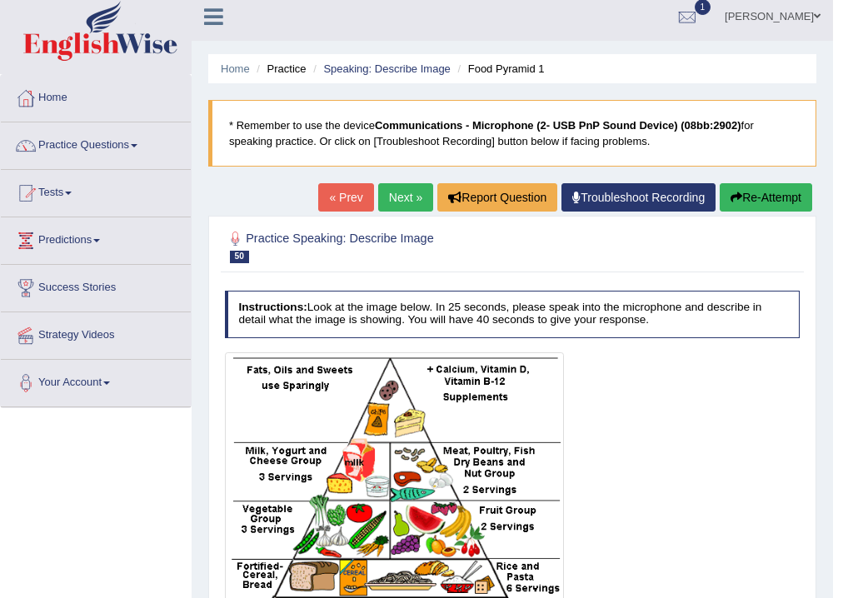
scroll to position [0, 0]
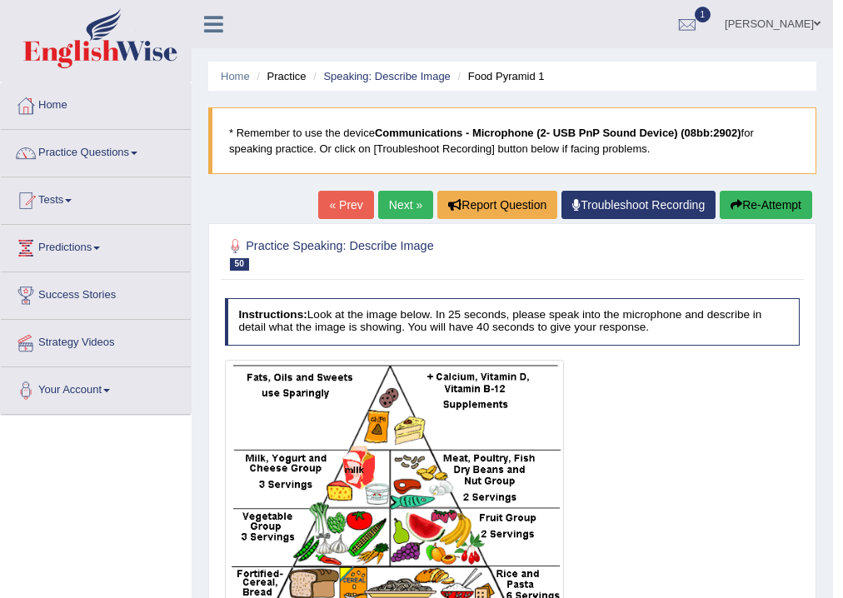
click at [783, 207] on button "Re-Attempt" at bounding box center [766, 205] width 92 height 28
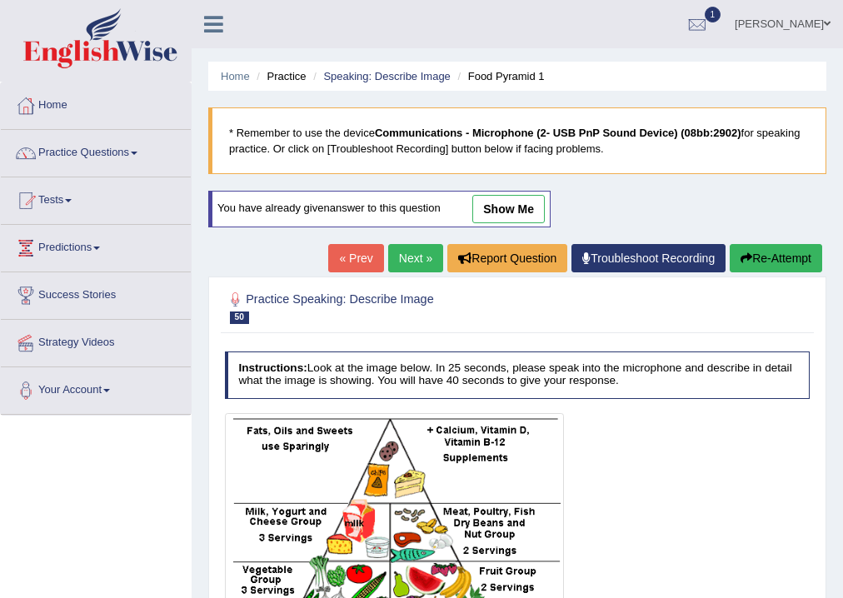
click at [767, 261] on button "Re-Attempt" at bounding box center [776, 258] width 92 height 28
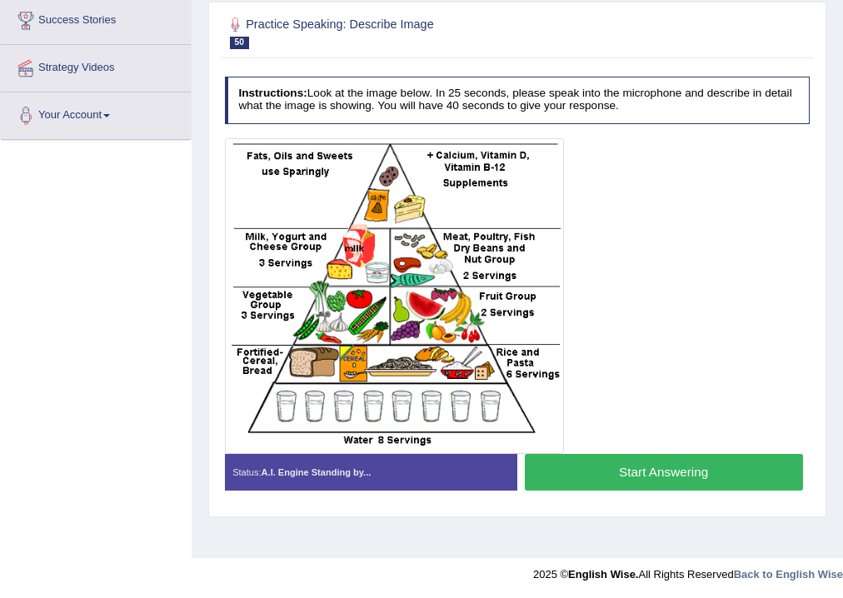
scroll to position [277, 0]
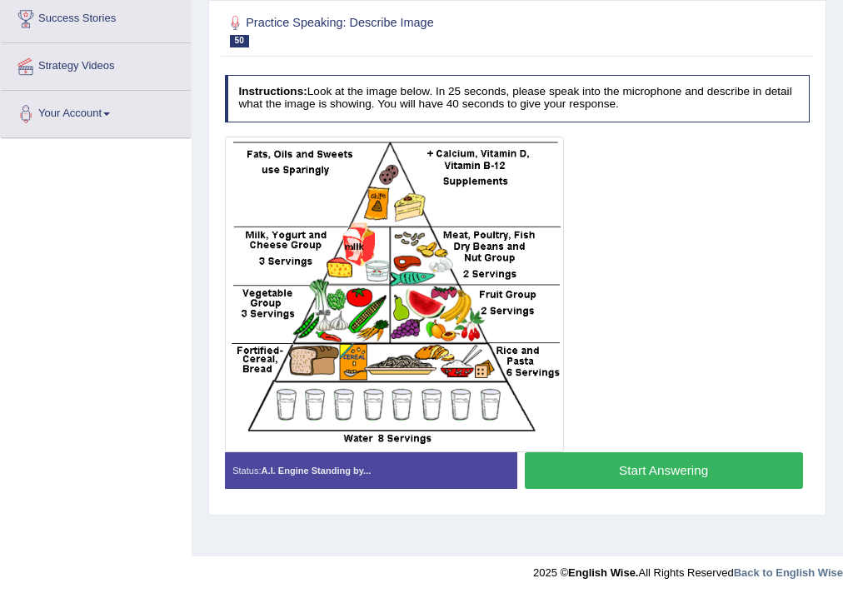
click at [747, 480] on button "Start Answering" at bounding box center [664, 470] width 278 height 36
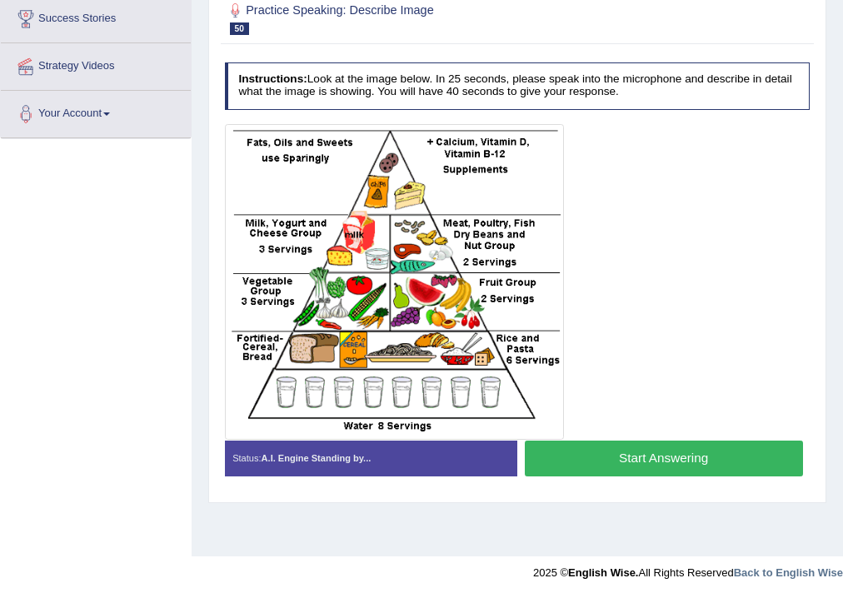
click at [747, 480] on div "Status: A.I. Engine Standing by... Start Answering Stop Recording" at bounding box center [518, 466] width 586 height 51
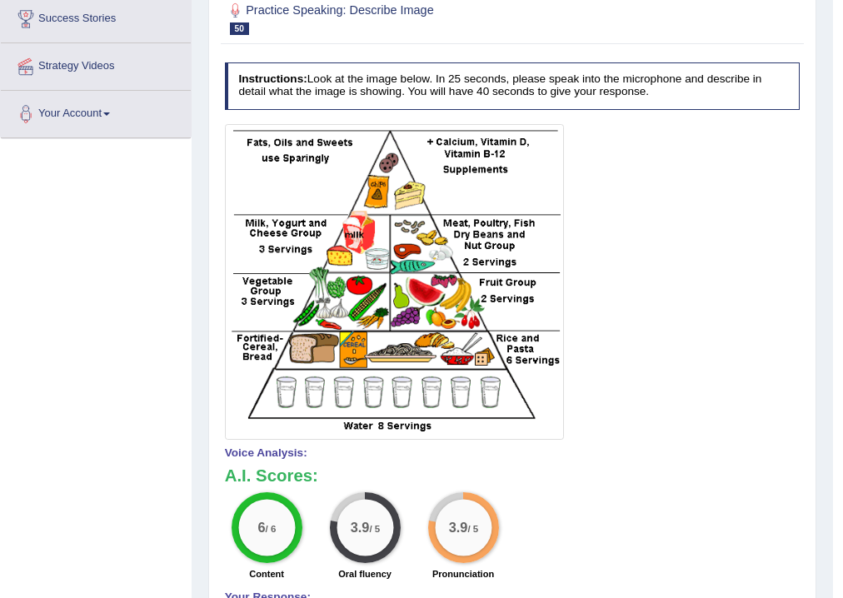
scroll to position [0, 0]
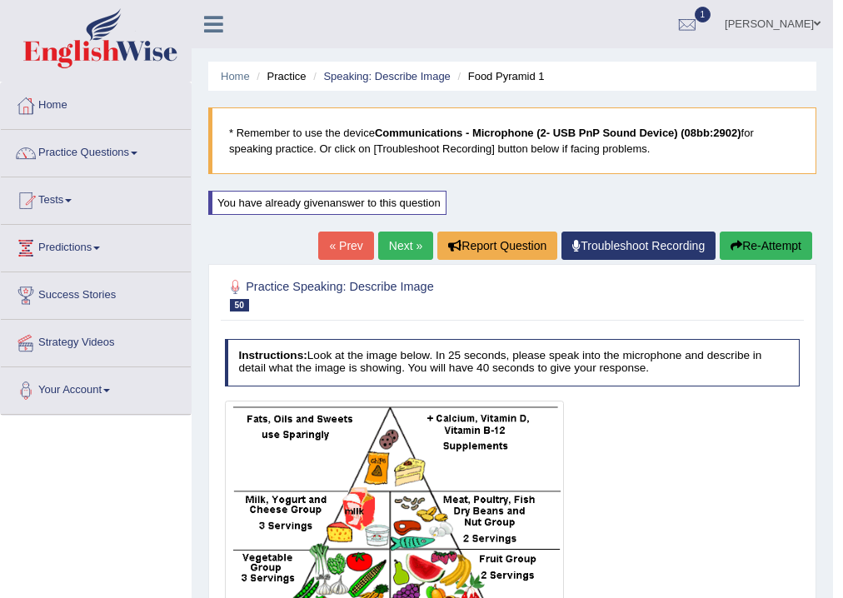
click at [403, 242] on link "Next »" at bounding box center [405, 246] width 55 height 28
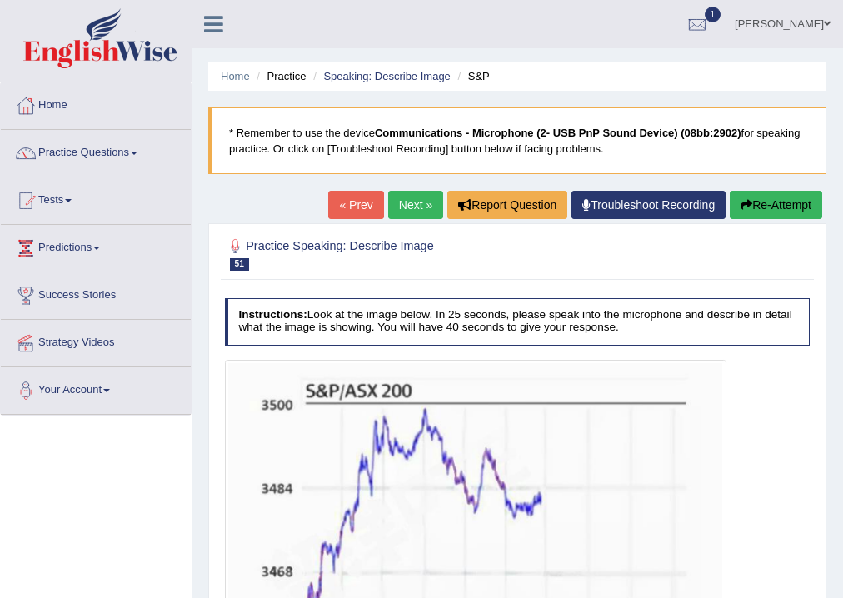
scroll to position [277, 0]
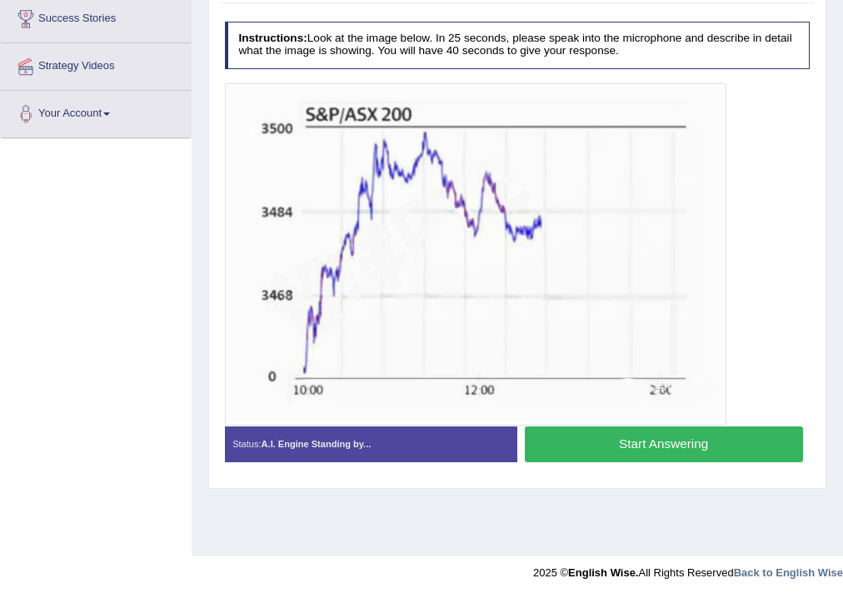
click at [753, 449] on button "Start Answering" at bounding box center [664, 444] width 278 height 36
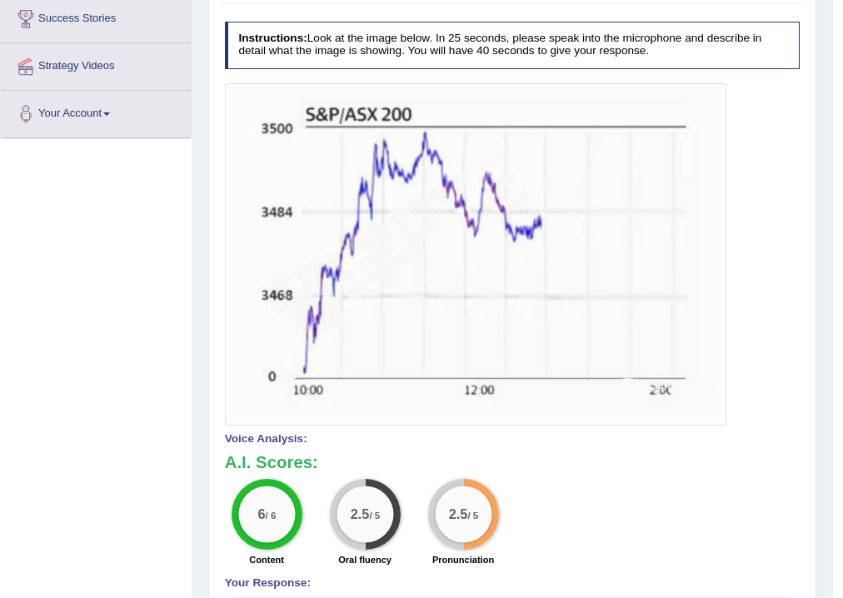
scroll to position [0, 0]
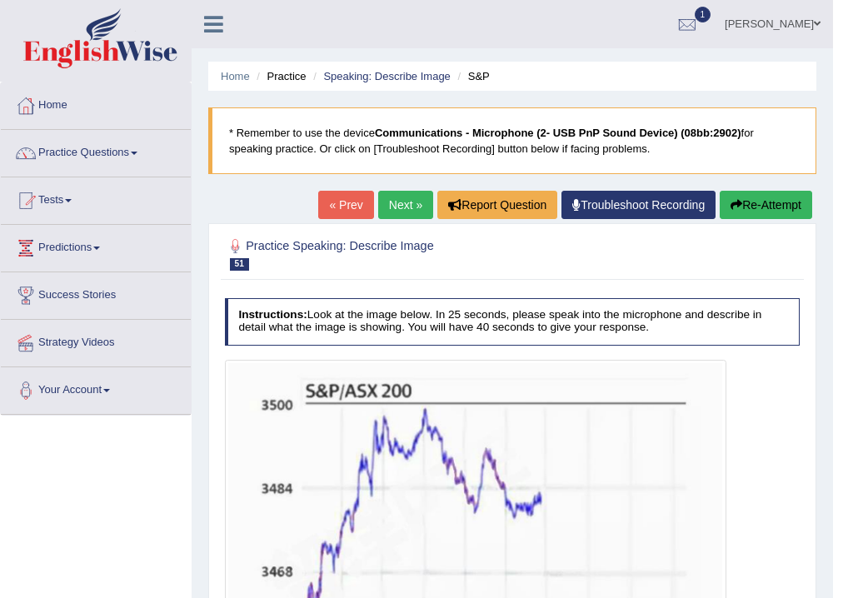
click at [412, 205] on link "Next »" at bounding box center [405, 205] width 55 height 28
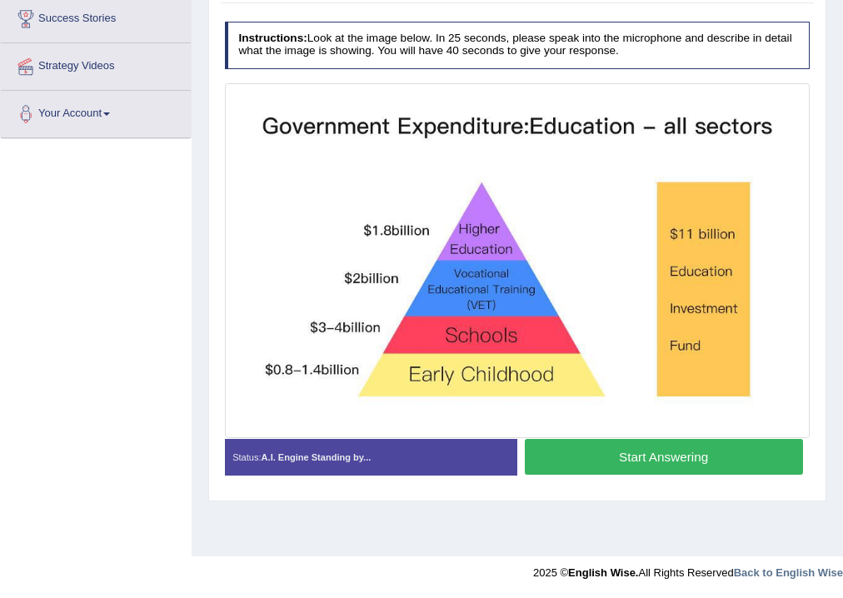
click at [667, 455] on button "Start Answering" at bounding box center [664, 457] width 278 height 36
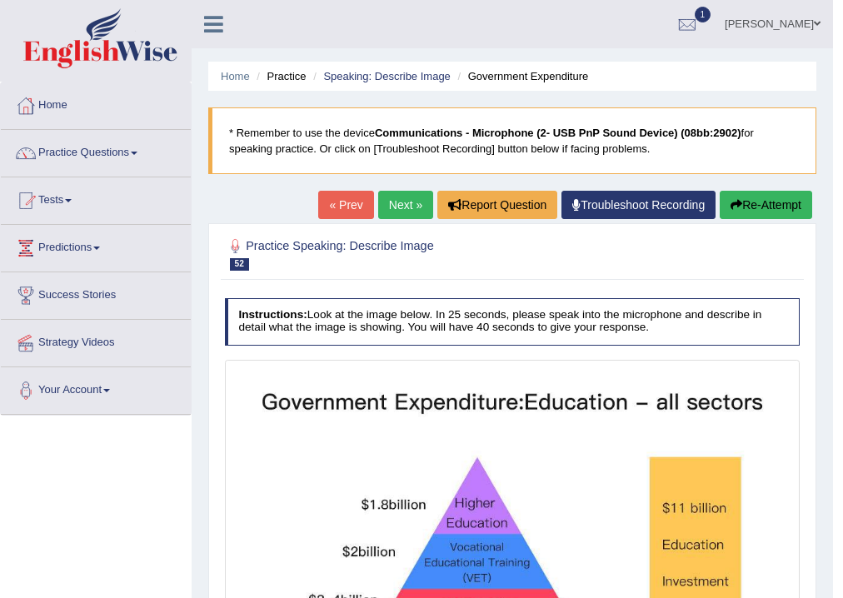
click at [396, 202] on link "Next »" at bounding box center [405, 205] width 55 height 28
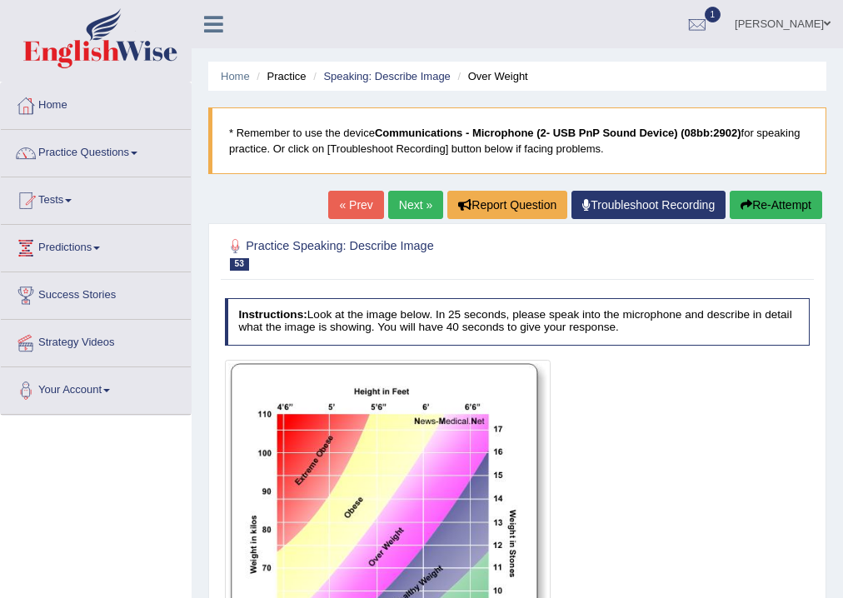
scroll to position [277, 0]
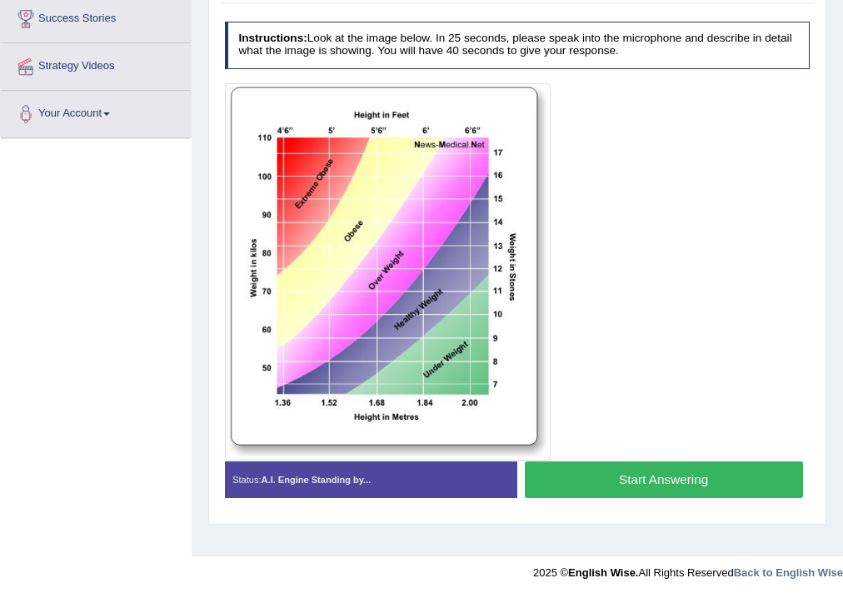
click at [693, 481] on button "Start Answering" at bounding box center [664, 479] width 278 height 36
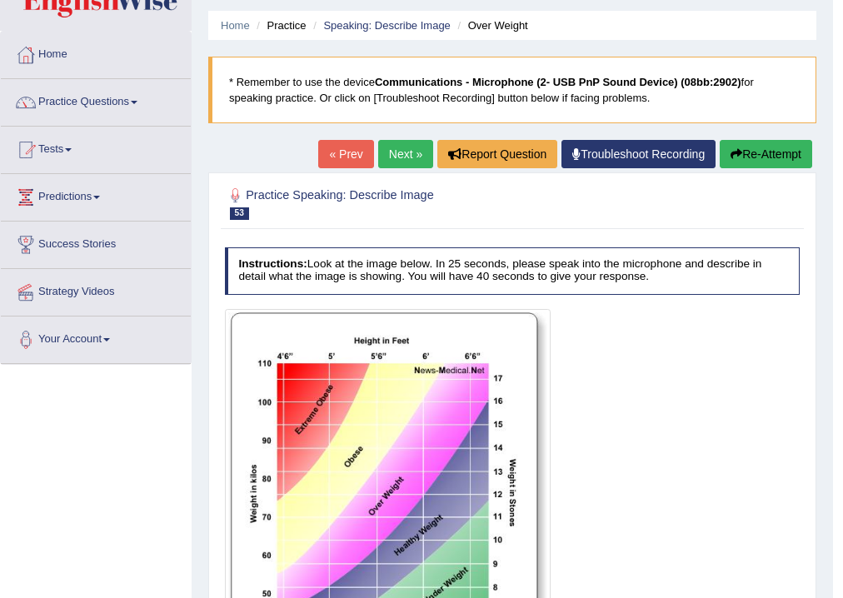
scroll to position [0, 0]
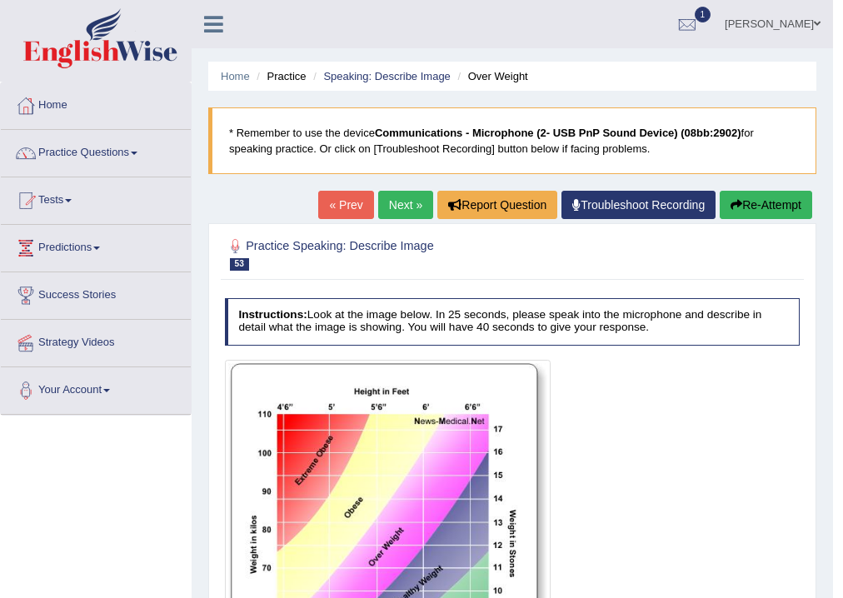
click at [386, 210] on link "Next »" at bounding box center [405, 205] width 55 height 28
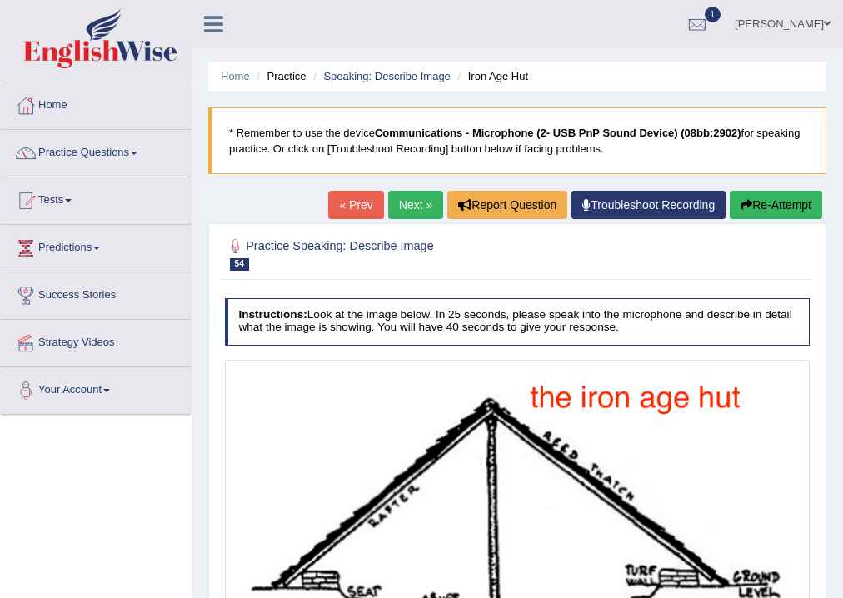
click at [406, 207] on link "Next »" at bounding box center [415, 205] width 55 height 28
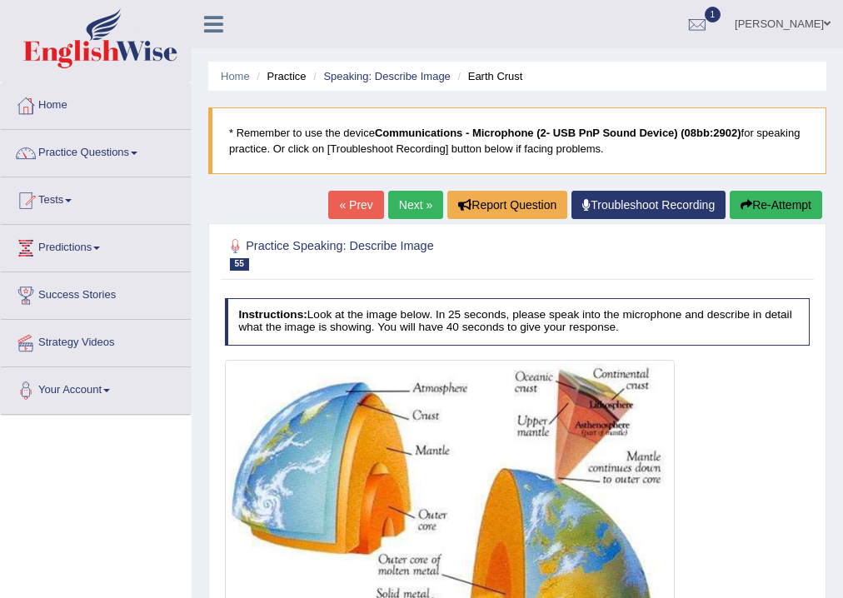
click at [413, 201] on link "Next »" at bounding box center [415, 205] width 55 height 28
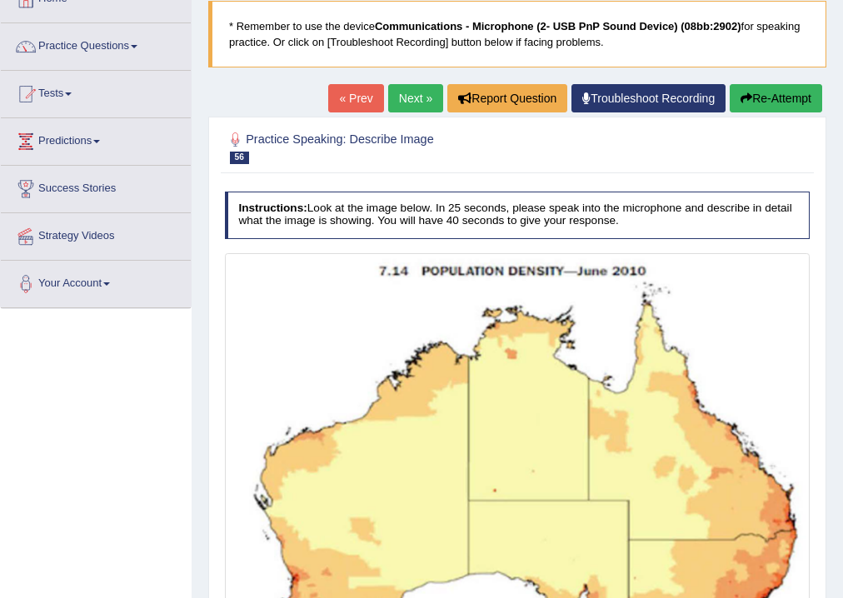
scroll to position [418, 0]
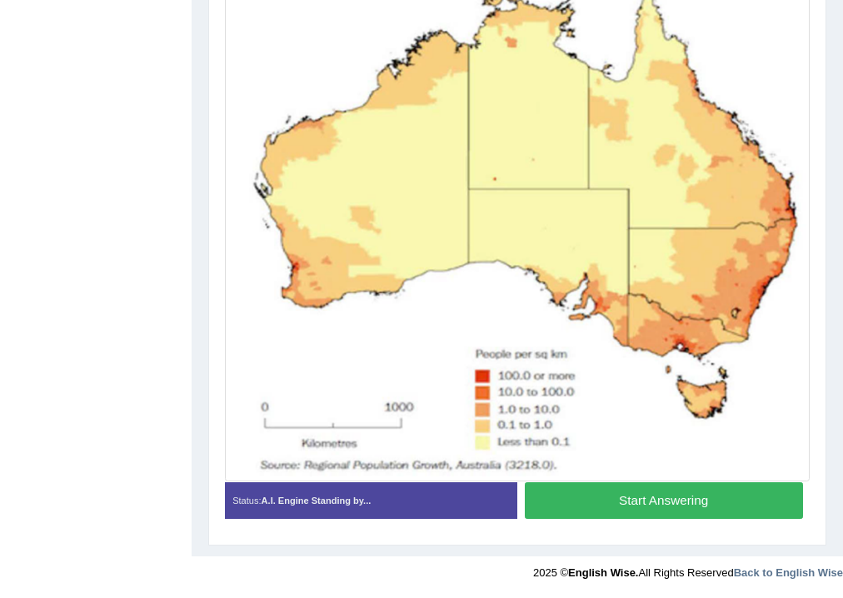
click at [683, 498] on button "Start Answering" at bounding box center [664, 500] width 278 height 36
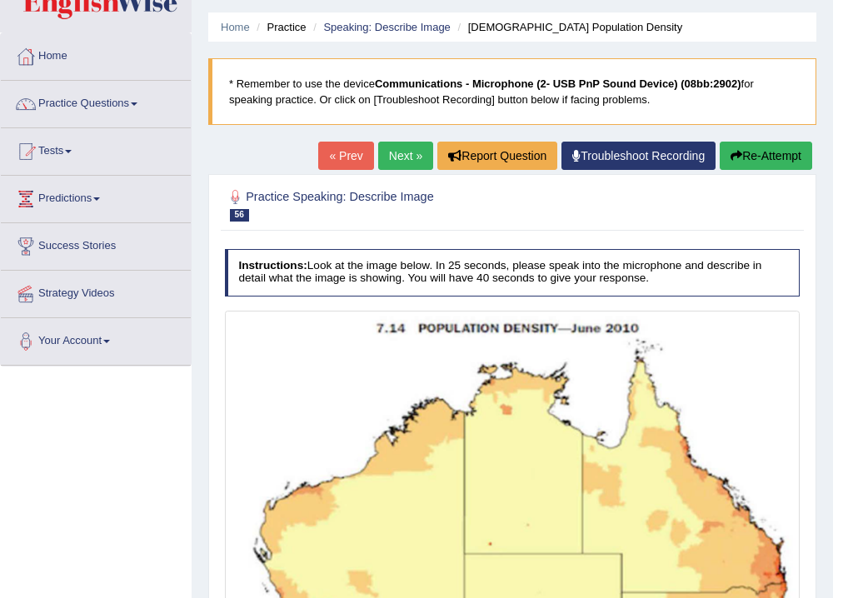
scroll to position [0, 0]
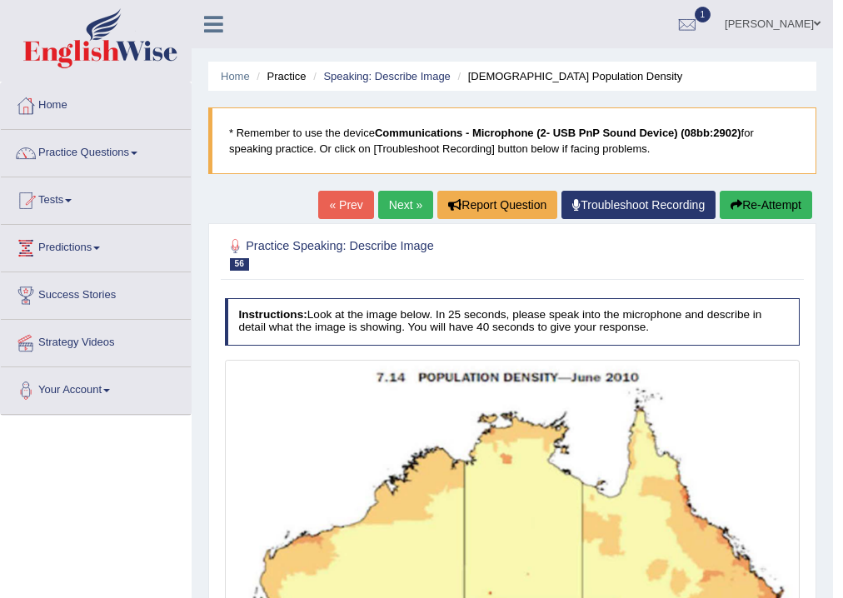
click at [400, 197] on link "Next »" at bounding box center [405, 205] width 55 height 28
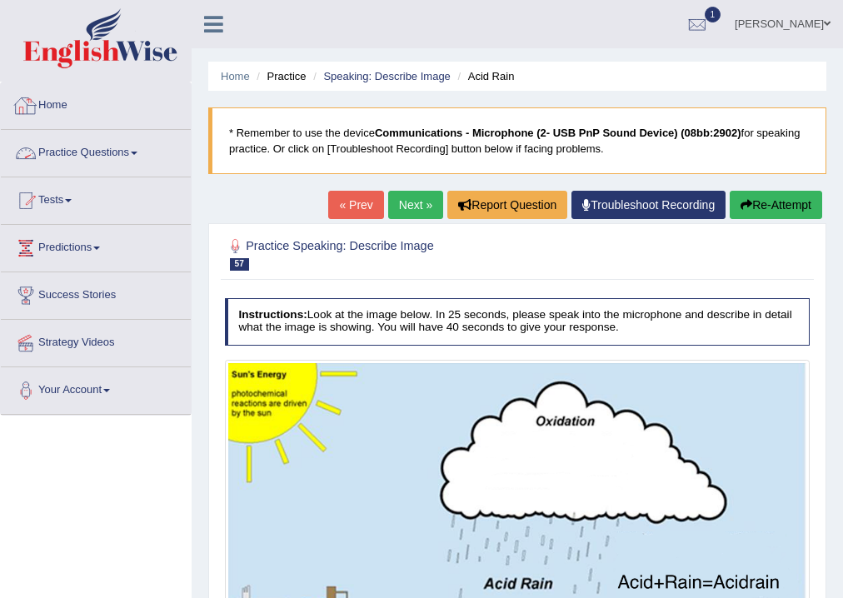
click at [62, 103] on link "Home" at bounding box center [96, 103] width 190 height 42
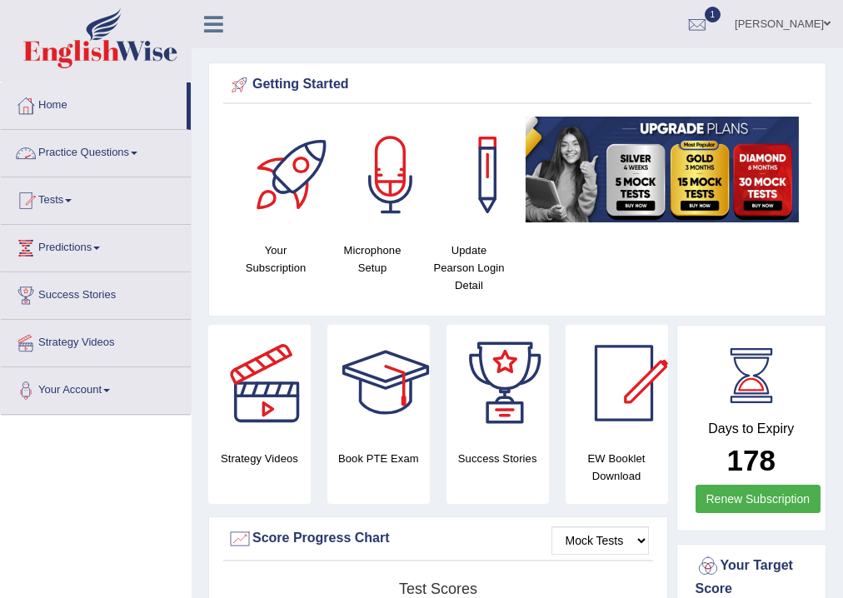
click at [137, 153] on span at bounding box center [134, 153] width 7 height 3
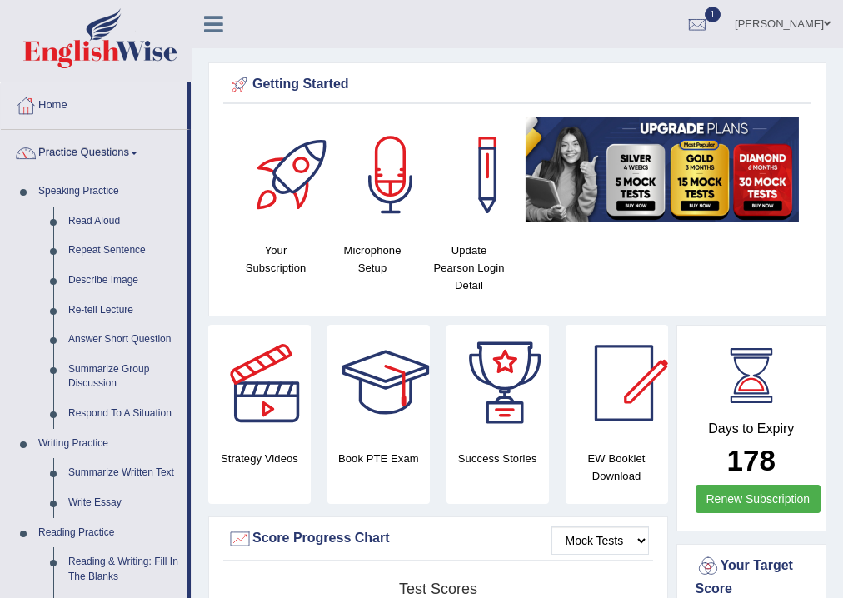
click at [137, 152] on span at bounding box center [134, 153] width 7 height 3
click at [109, 415] on link "Respond To A Situation" at bounding box center [124, 414] width 126 height 30
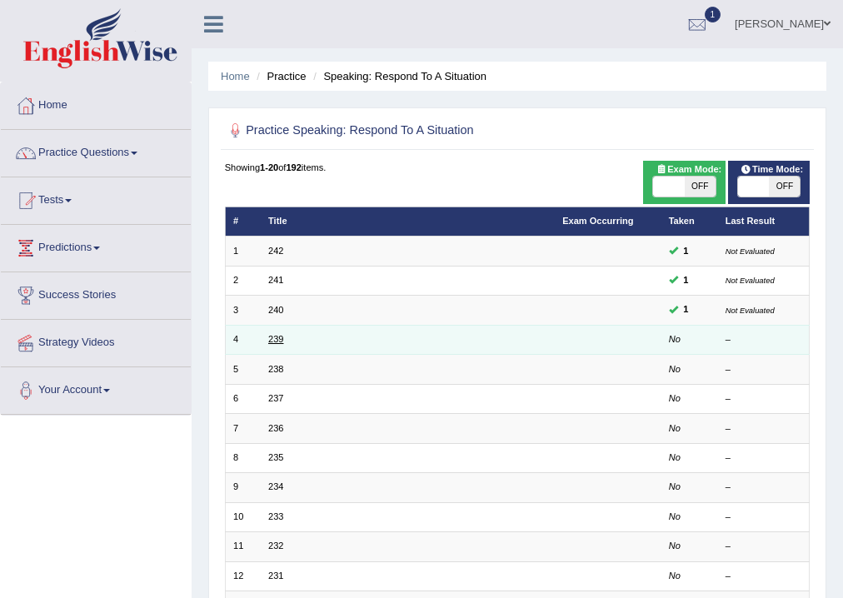
click at [270, 338] on link "239" at bounding box center [275, 339] width 15 height 10
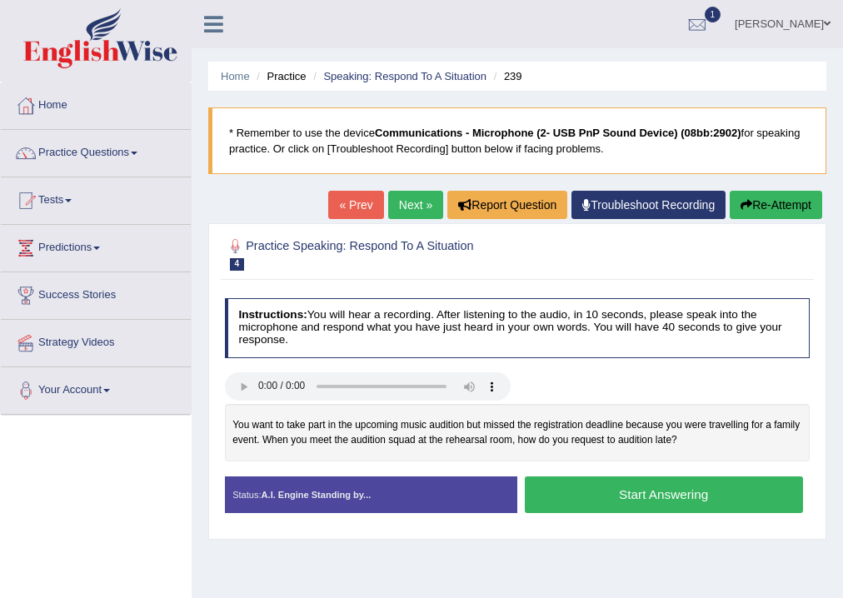
click at [693, 501] on button "Start Answering" at bounding box center [664, 494] width 278 height 36
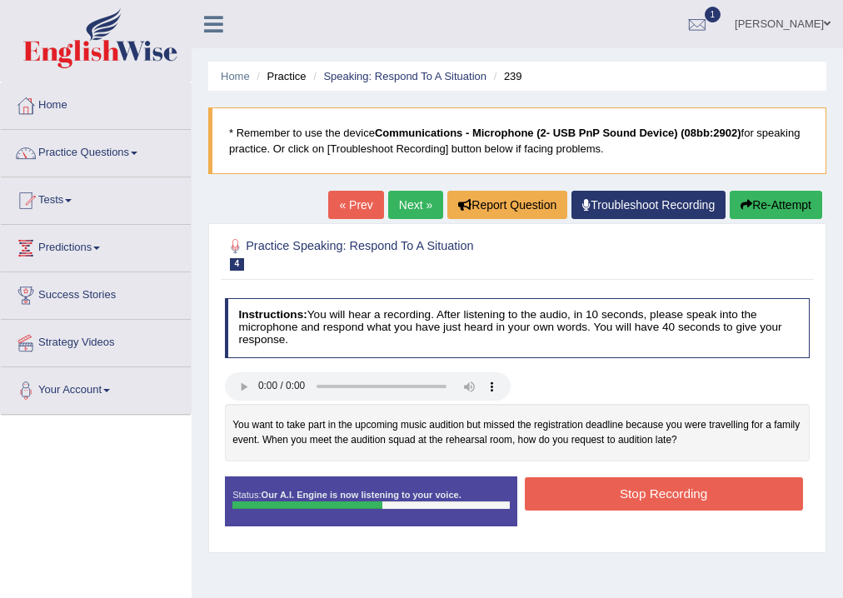
click at [693, 501] on button "Stop Recording" at bounding box center [664, 493] width 278 height 32
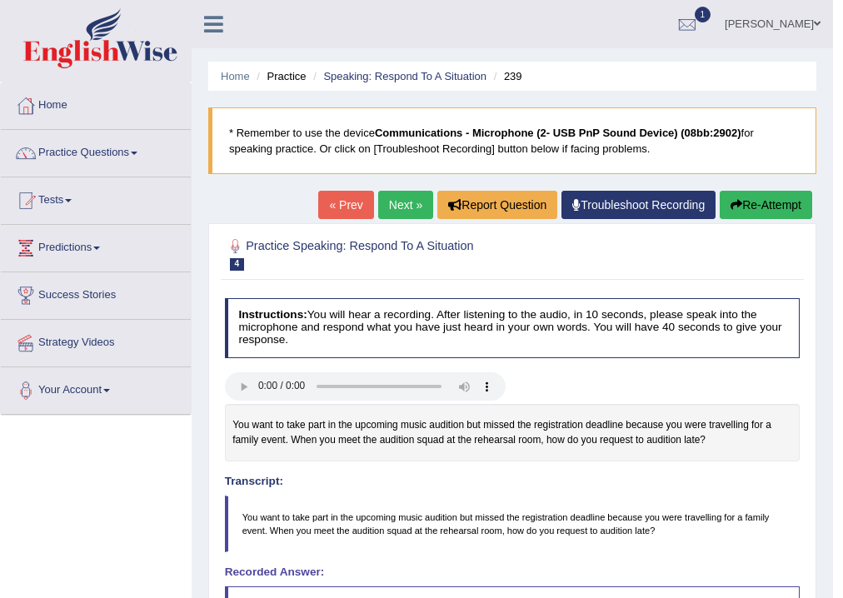
click at [773, 207] on button "Re-Attempt" at bounding box center [766, 205] width 92 height 28
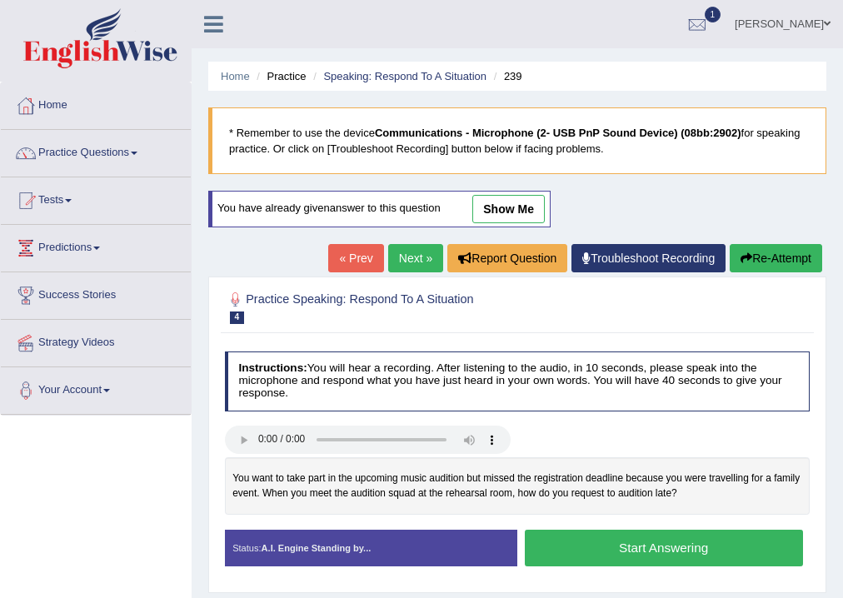
click at [662, 543] on button "Start Answering" at bounding box center [664, 548] width 278 height 36
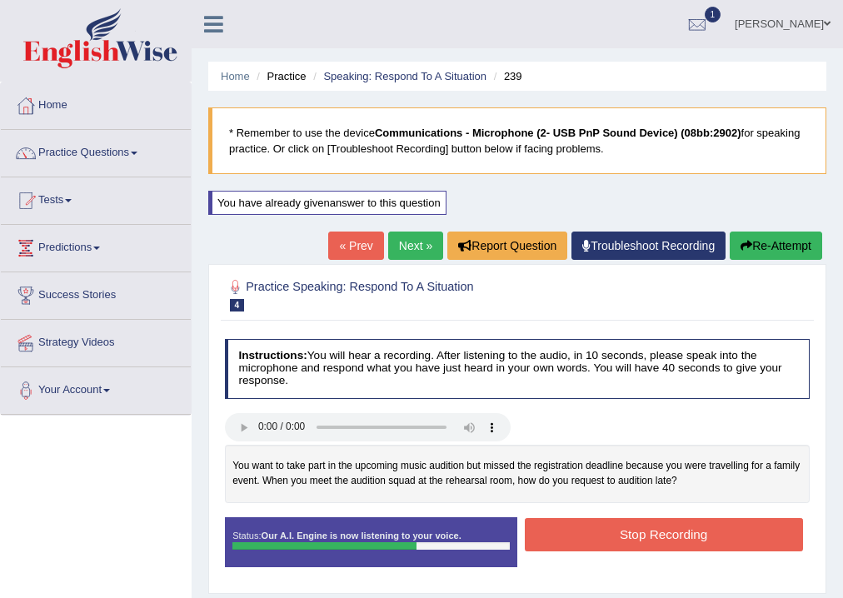
click at [662, 543] on button "Stop Recording" at bounding box center [664, 534] width 278 height 32
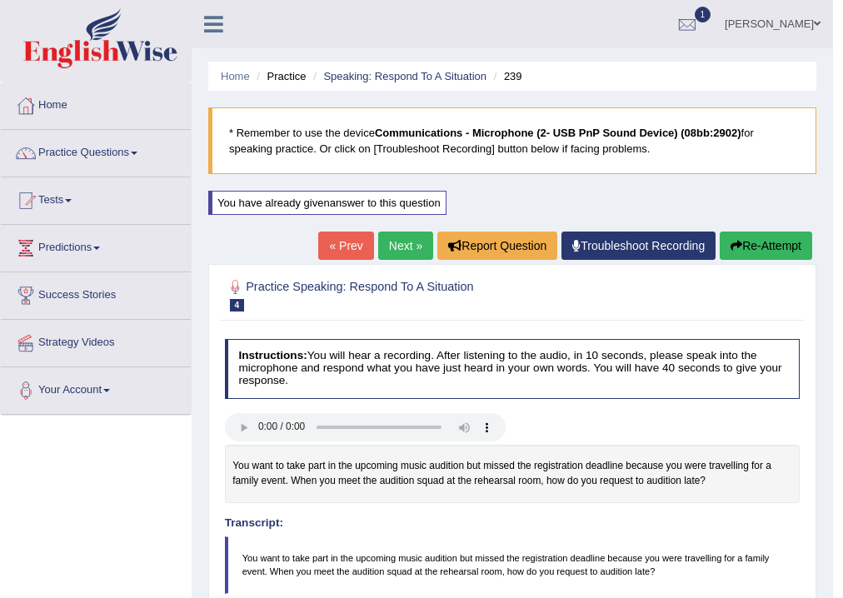
click at [795, 242] on button "Re-Attempt" at bounding box center [766, 246] width 92 height 28
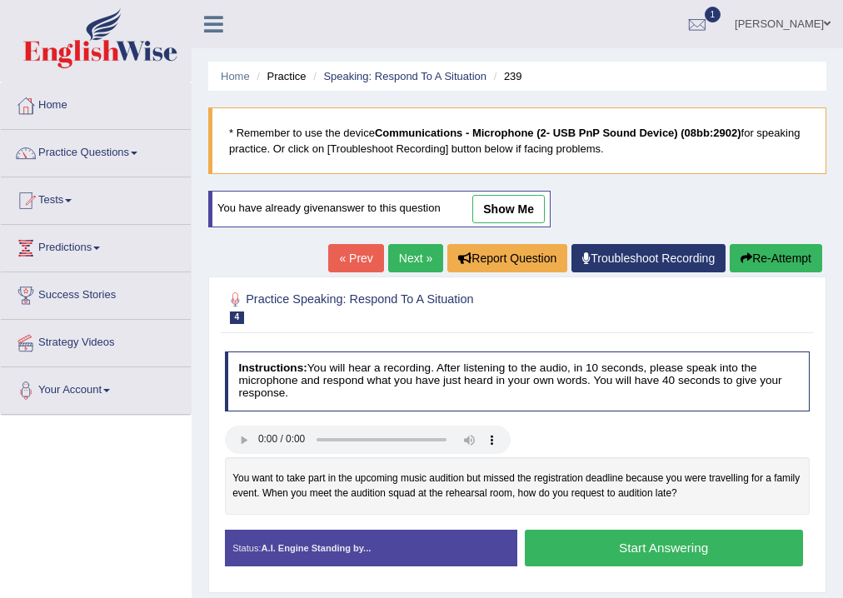
scroll to position [277, 0]
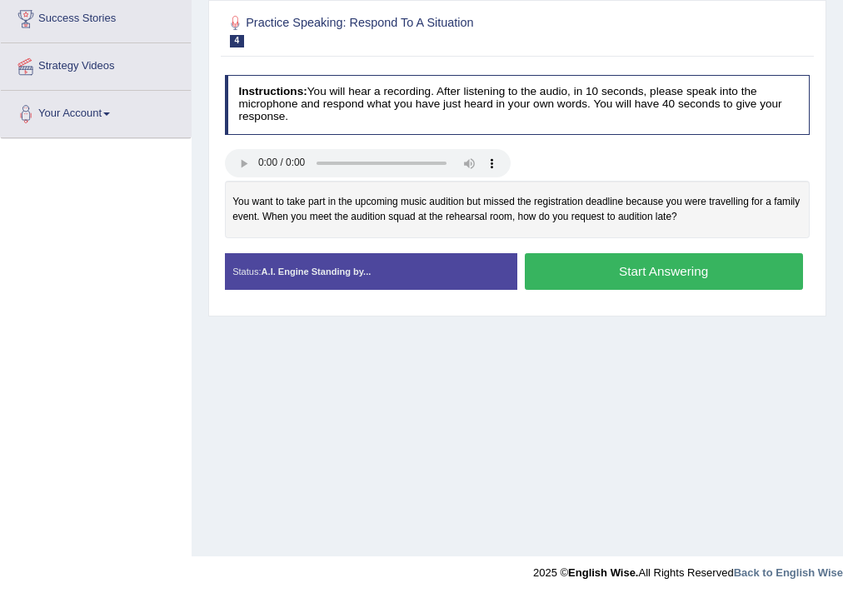
click at [670, 277] on button "Start Answering" at bounding box center [664, 271] width 278 height 36
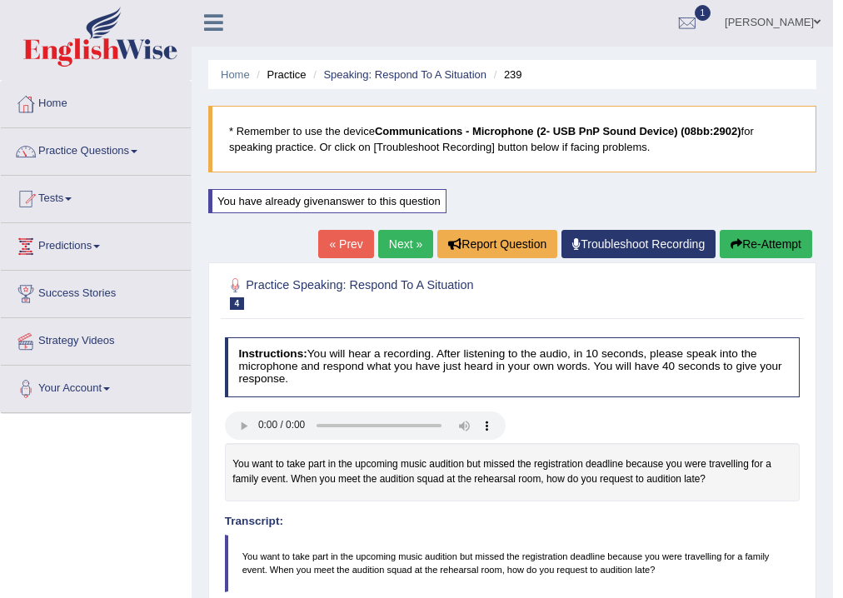
scroll to position [0, 0]
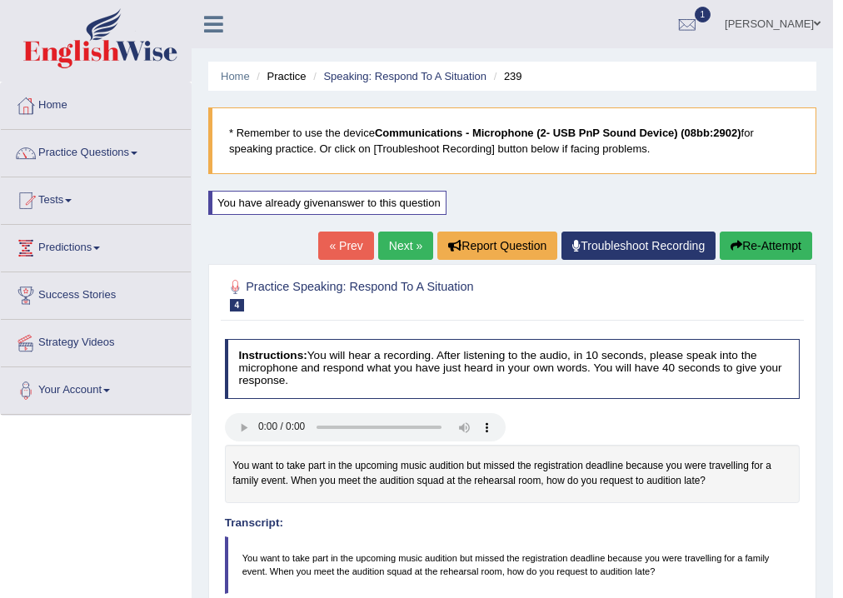
click at [397, 240] on link "Next »" at bounding box center [405, 246] width 55 height 28
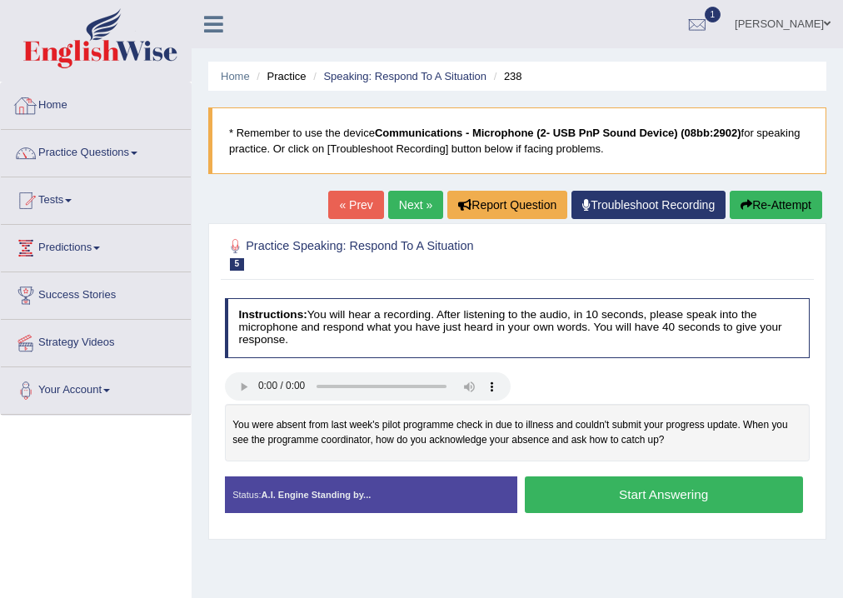
click at [73, 106] on link "Home" at bounding box center [96, 103] width 190 height 42
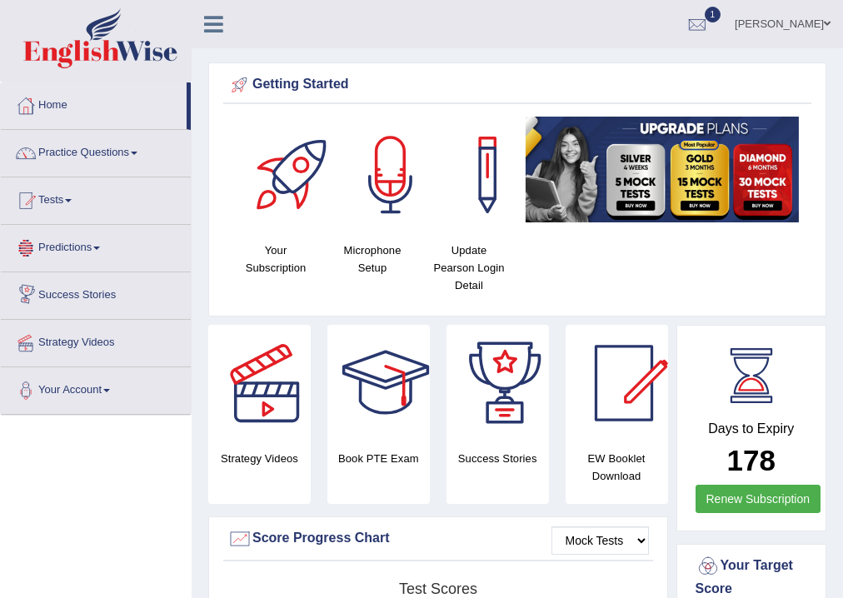
click at [47, 202] on link "Tests" at bounding box center [96, 198] width 190 height 42
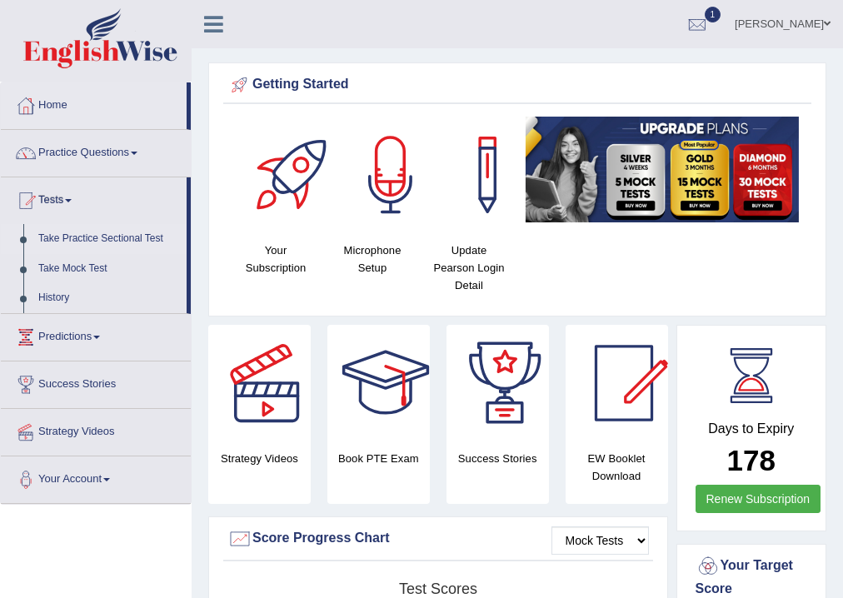
click at [118, 233] on link "Take Practice Sectional Test" at bounding box center [109, 239] width 156 height 30
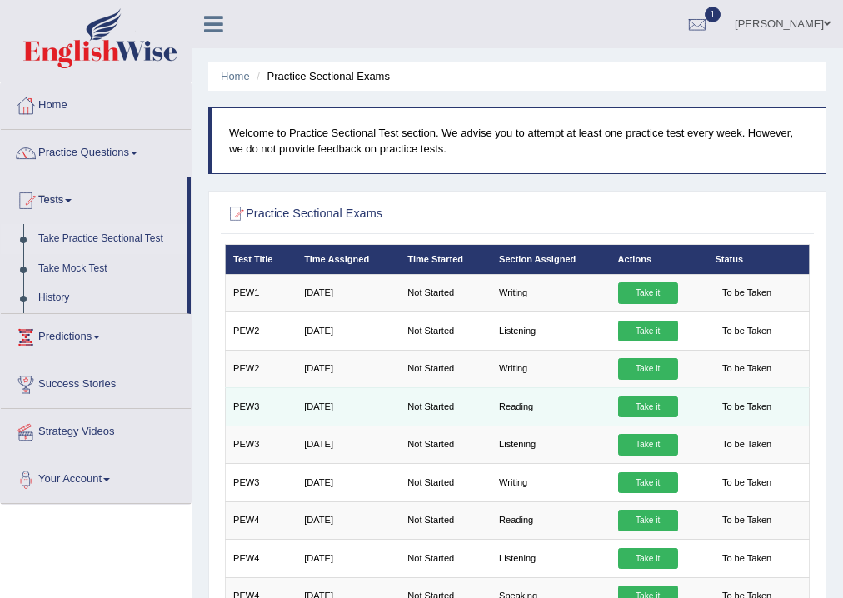
click at [655, 406] on link "Take it" at bounding box center [648, 407] width 60 height 22
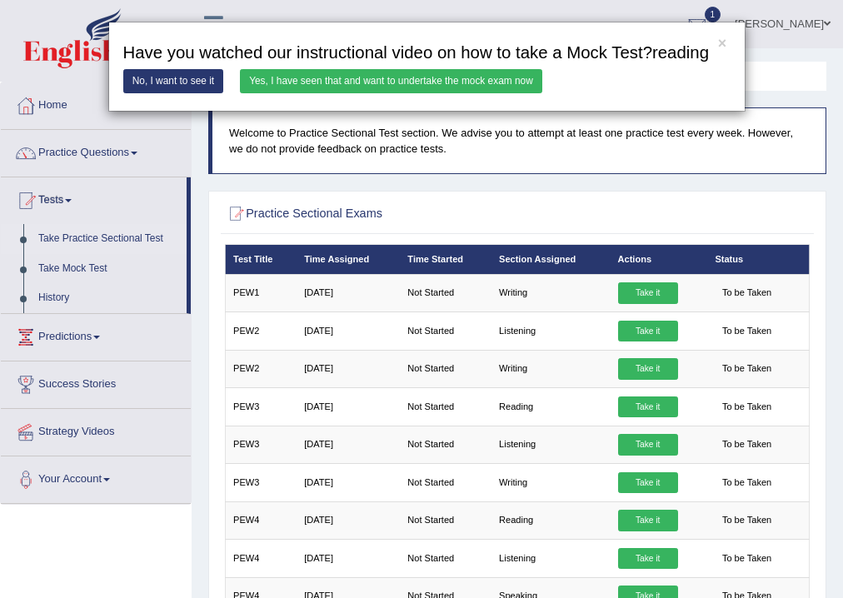
click at [385, 82] on link "Yes, I have seen that and want to undertake the mock exam now" at bounding box center [391, 81] width 302 height 24
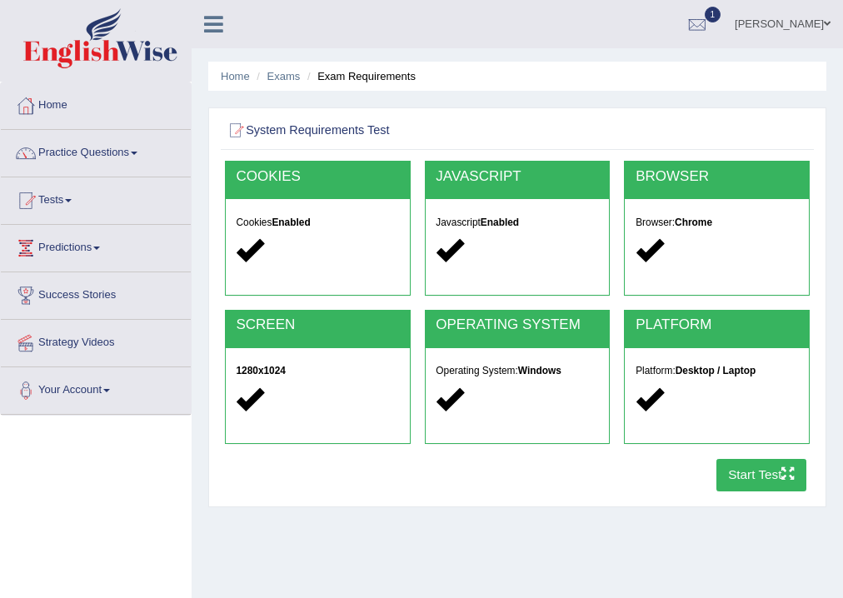
click at [740, 473] on button "Start Test" at bounding box center [761, 475] width 91 height 32
click at [750, 469] on button "Start Test" at bounding box center [761, 475] width 91 height 32
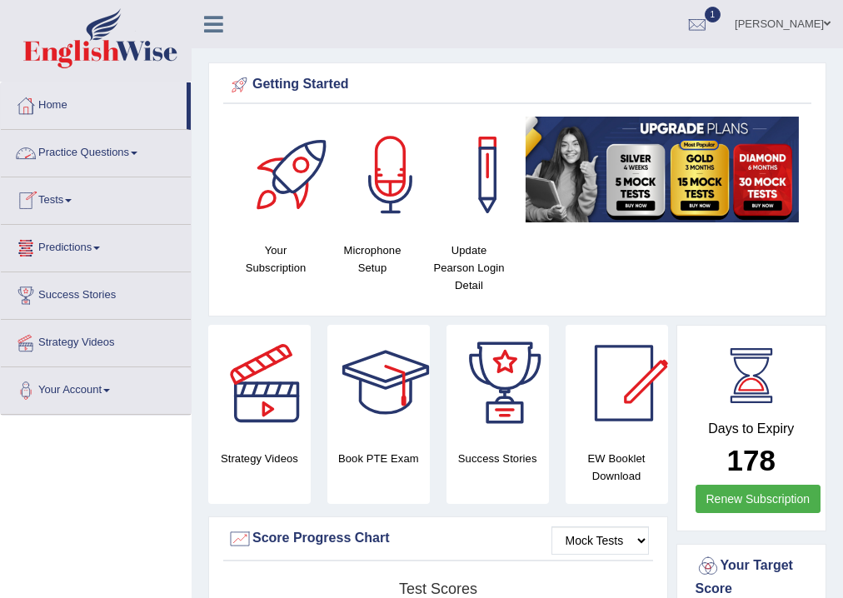
click at [80, 151] on link "Practice Questions" at bounding box center [96, 151] width 190 height 42
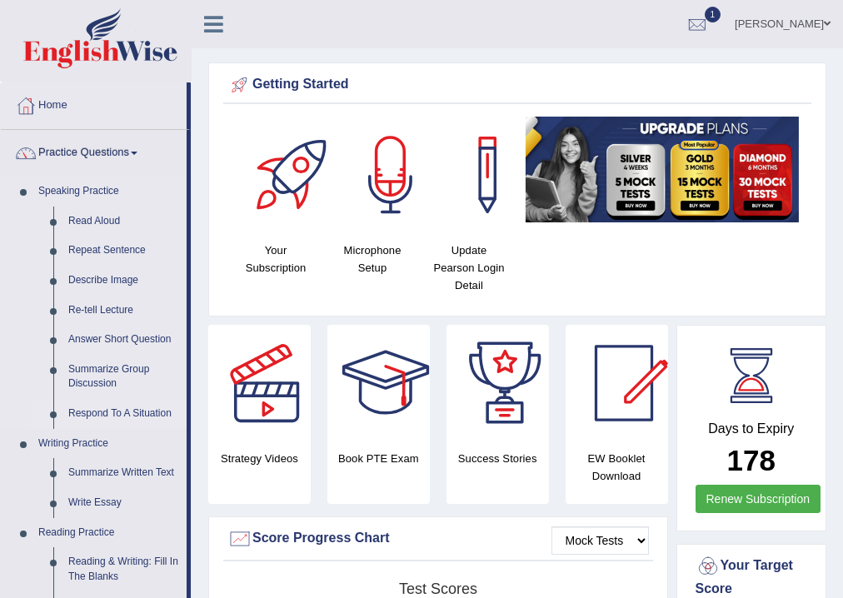
scroll to position [311, 0]
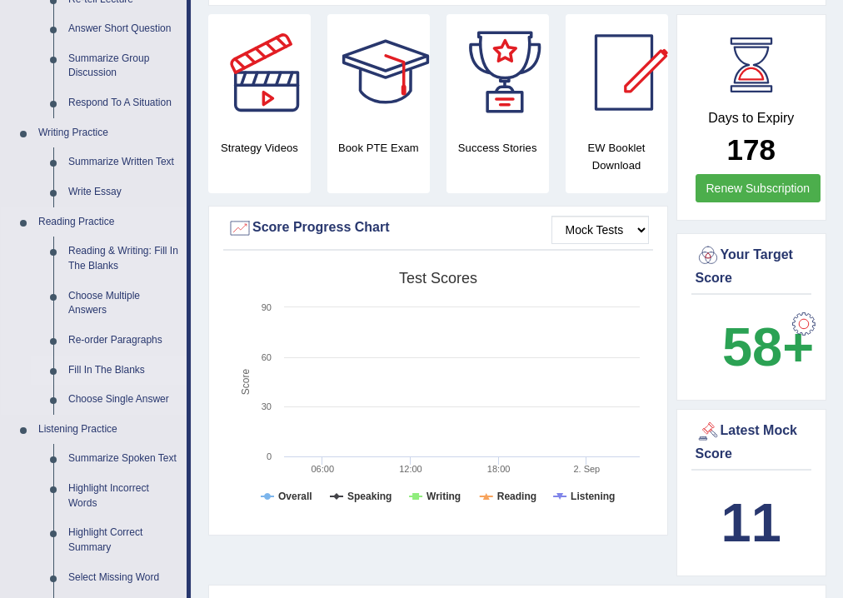
click at [116, 362] on link "Fill In The Blanks" at bounding box center [124, 371] width 126 height 30
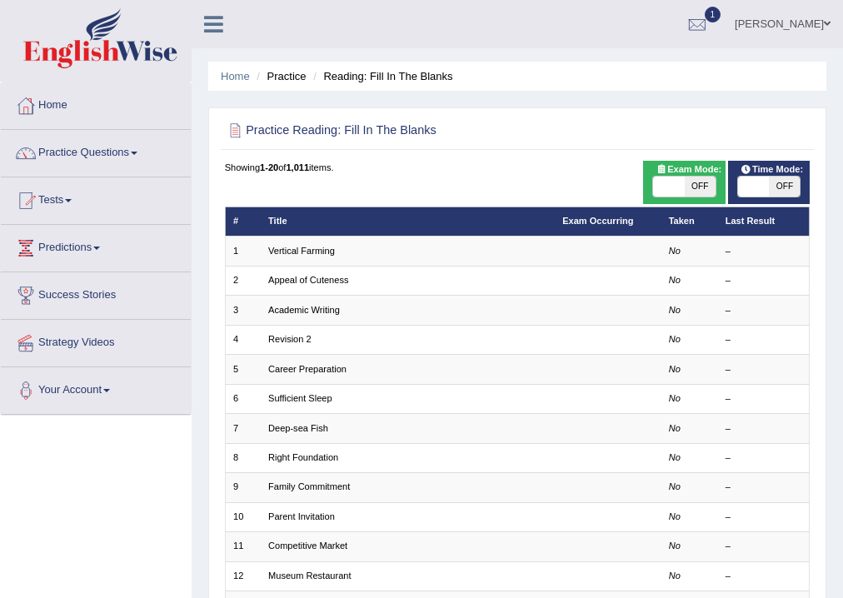
click at [295, 252] on link "Vertical Farming" at bounding box center [301, 251] width 67 height 10
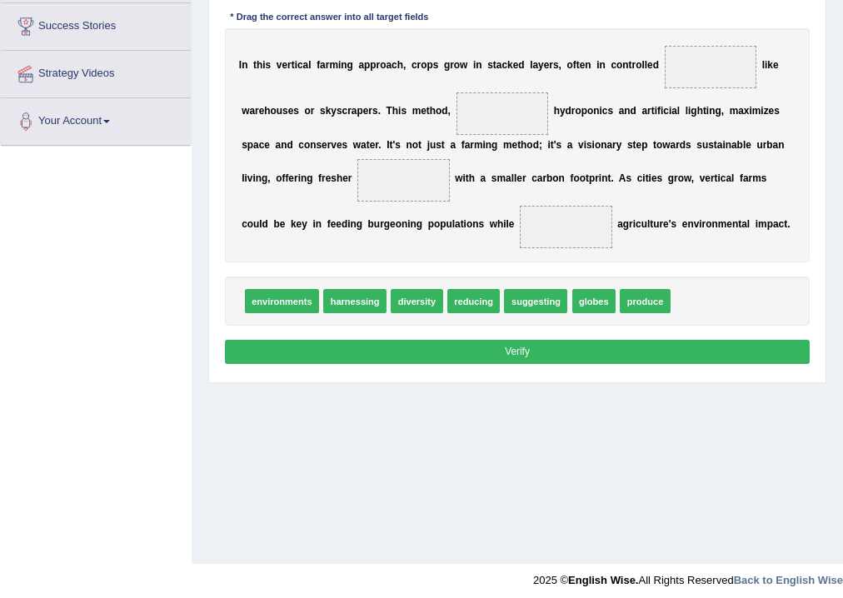
scroll to position [277, 0]
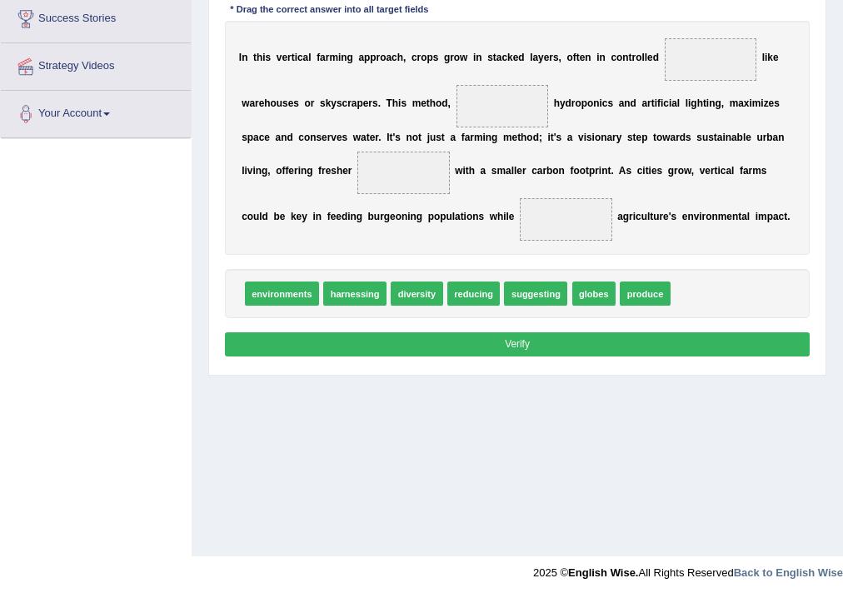
drag, startPoint x: 486, startPoint y: 202, endPoint x: 452, endPoint y: 137, distance: 73.0
click at [452, 137] on div "I n t h i s v e r t i c a l f a r m i n g a p p r o a c h , c r o p s g r o w i…" at bounding box center [518, 138] width 586 height 234
click at [452, 137] on b "a" at bounding box center [453, 138] width 6 height 12
click at [453, 140] on b "a" at bounding box center [453, 138] width 6 height 12
drag, startPoint x: 464, startPoint y: 295, endPoint x: 475, endPoint y: 97, distance: 198.5
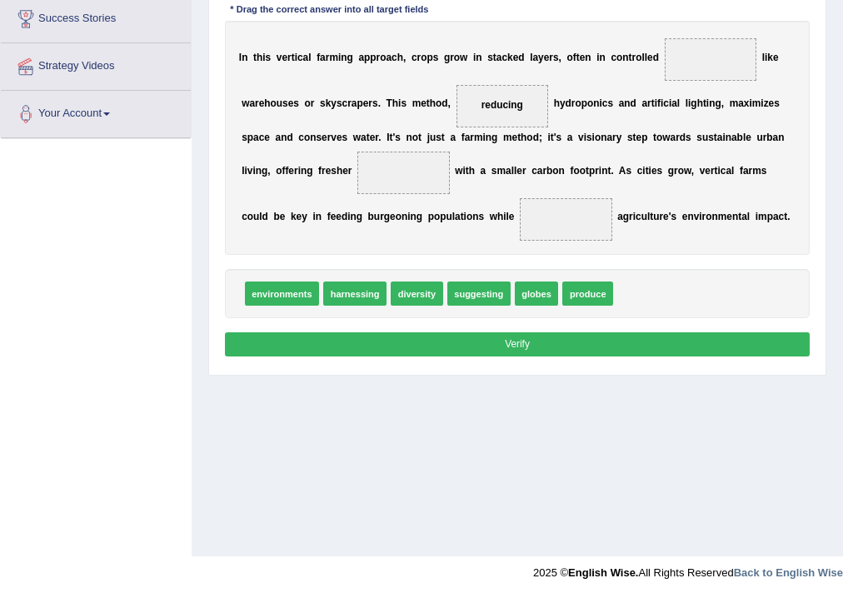
click at [607, 293] on span "produce" at bounding box center [587, 294] width 51 height 24
click at [446, 220] on div "I n t h i s v e r t i c a l f a r m i n g a p p r o a c h , c r o p s g r o w i…" at bounding box center [518, 138] width 586 height 234
click at [400, 201] on div "I n t h i s v e r t i c a l f a r m i n g a p p r o a c h , c r o p s g r o w i…" at bounding box center [518, 138] width 586 height 234
drag, startPoint x: 400, startPoint y: 201, endPoint x: 513, endPoint y: 273, distance: 134.5
click at [402, 203] on div "I n t h i s v e r t i c a l f a r m i n g a p p r o a c h , c r o p s g r o w i…" at bounding box center [518, 138] width 586 height 234
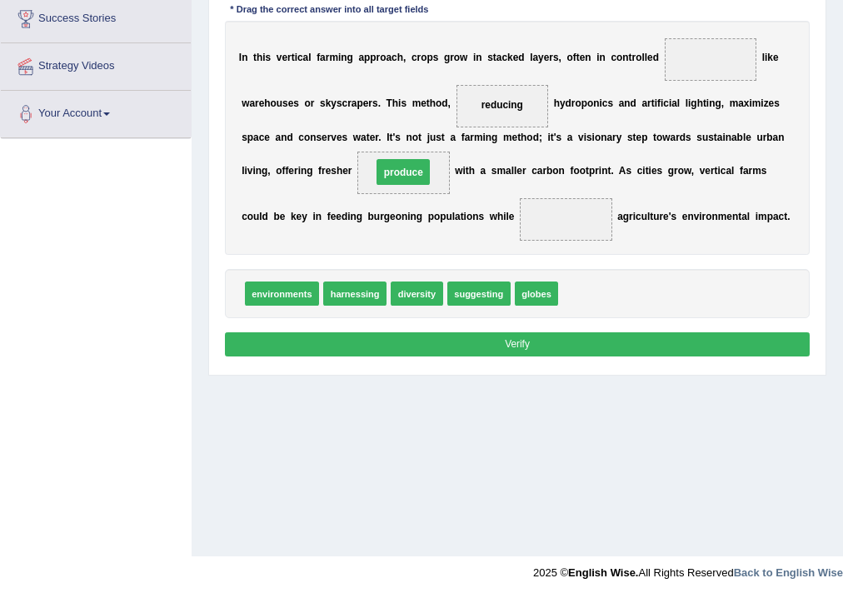
click at [405, 187] on div "I n t h i s v e r t i c a l f a r m i n g a p p r o a c h , c r o p s g r o w i…" at bounding box center [518, 138] width 586 height 234
drag, startPoint x: 543, startPoint y: 293, endPoint x: 546, endPoint y: 235, distance: 58.4
click at [546, 242] on div "I n t h i s v e r t i c a l f a r m i n g a p p r o a c h , c r o p s g r o w i…" at bounding box center [518, 138] width 586 height 234
click at [546, 231] on span at bounding box center [566, 219] width 92 height 42
drag, startPoint x: 553, startPoint y: 297, endPoint x: 555, endPoint y: 219, distance: 77.5
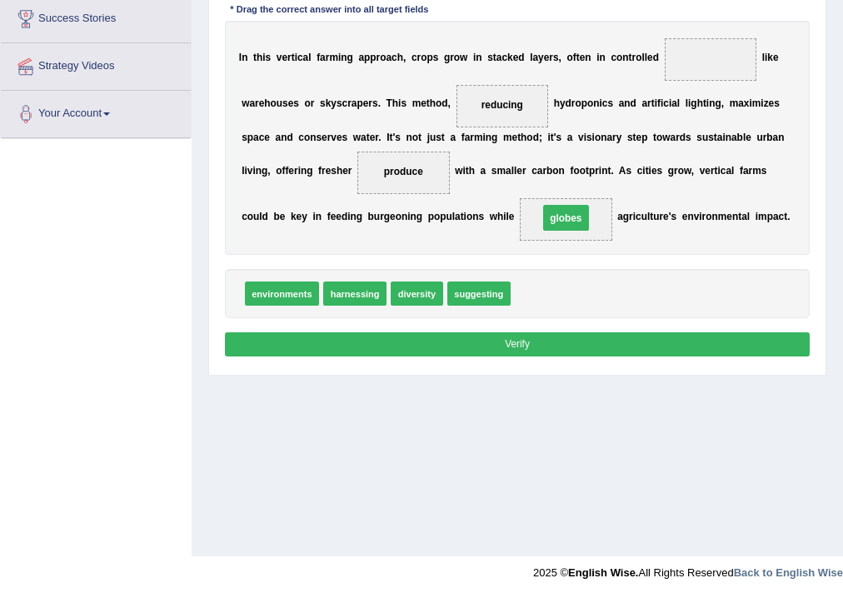
click at [555, 218] on span "globes" at bounding box center [566, 218] width 46 height 26
click at [573, 154] on div "I n t h i s v e r t i c a l f a r m i n g a p p r o a c h , c r o p s g r o w i…" at bounding box center [518, 138] width 586 height 234
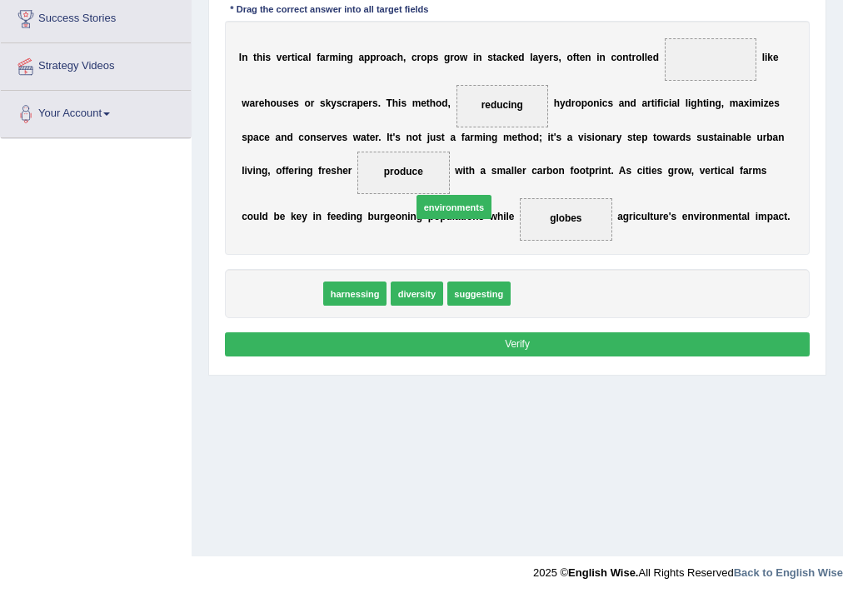
drag, startPoint x: 297, startPoint y: 294, endPoint x: 623, endPoint y: 142, distance: 360.0
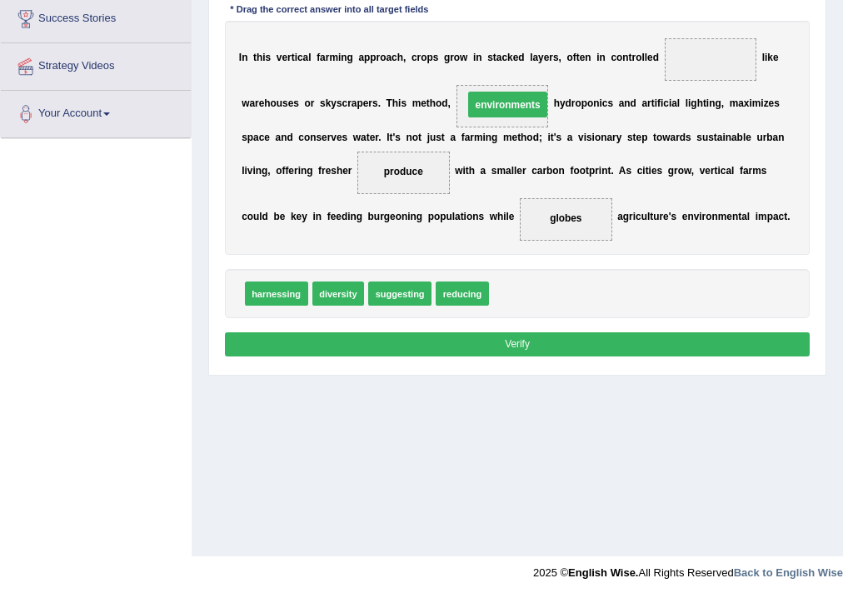
drag, startPoint x: 623, startPoint y: 142, endPoint x: 686, endPoint y: 59, distance: 104.6
click at [686, 59] on div "I n t h i s v e r t i c a l f a r m i n g a p p r o a c h , c r o p s g r o w i…" at bounding box center [518, 138] width 586 height 234
click at [490, 170] on div "I n t h i s v e r t i c a l f a r m i n g a p p r o a c h , c r o p s g r o w i…" at bounding box center [518, 138] width 586 height 234
drag, startPoint x: 490, startPoint y: 140, endPoint x: 490, endPoint y: 116, distance: 24.2
click at [490, 116] on div "I n t h i s v e r t i c a l f a r m i n g a p p r o a c h , c r o p s g r o w i…" at bounding box center [518, 138] width 586 height 234
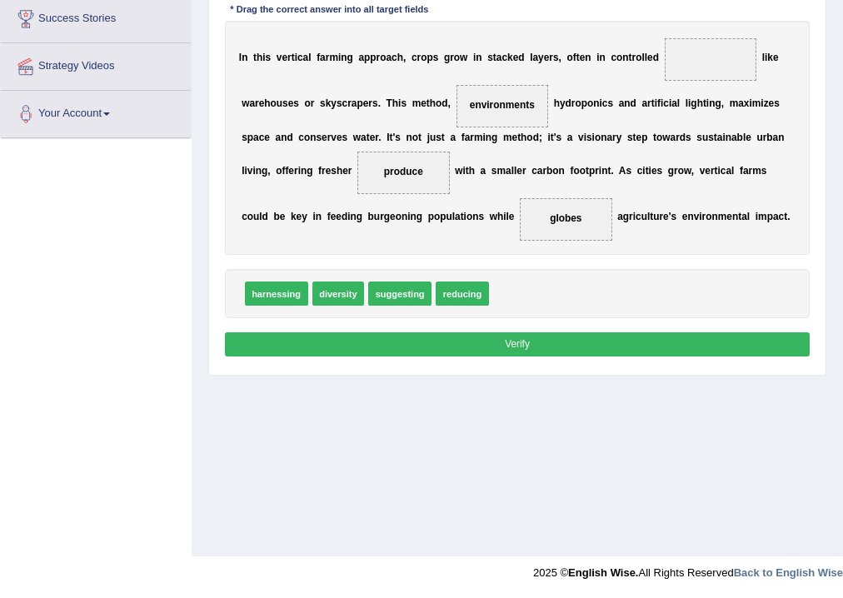
click at [493, 120] on span "environments" at bounding box center [502, 106] width 92 height 42
drag, startPoint x: 456, startPoint y: 290, endPoint x: 494, endPoint y: 111, distance: 183.0
drag, startPoint x: 458, startPoint y: 297, endPoint x: 676, endPoint y: 69, distance: 315.2
click at [550, 342] on button "Verify" at bounding box center [518, 344] width 586 height 24
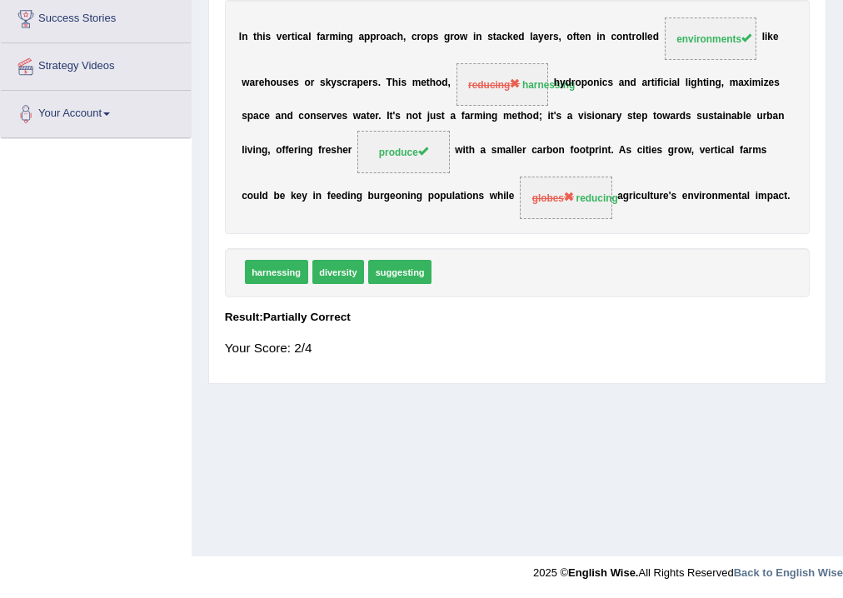
scroll to position [0, 0]
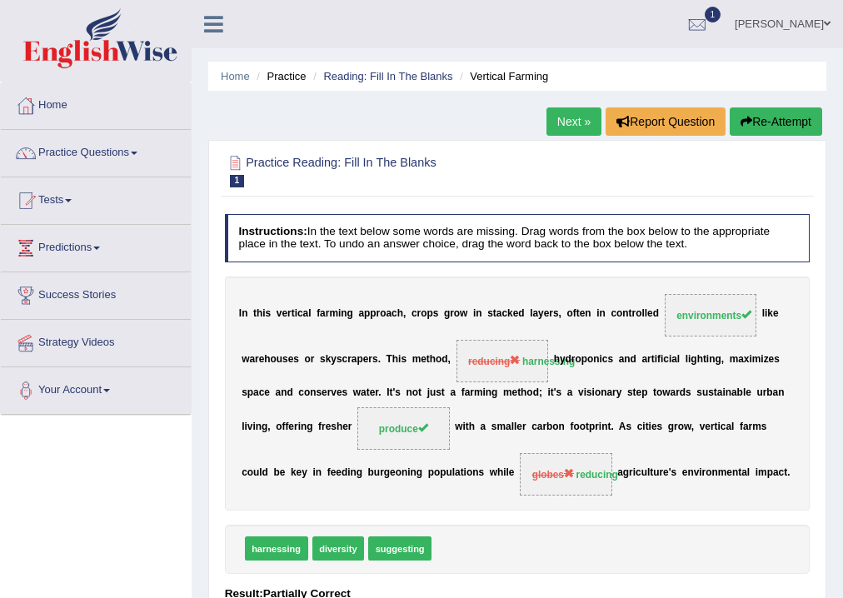
click at [572, 125] on link "Next »" at bounding box center [573, 121] width 55 height 28
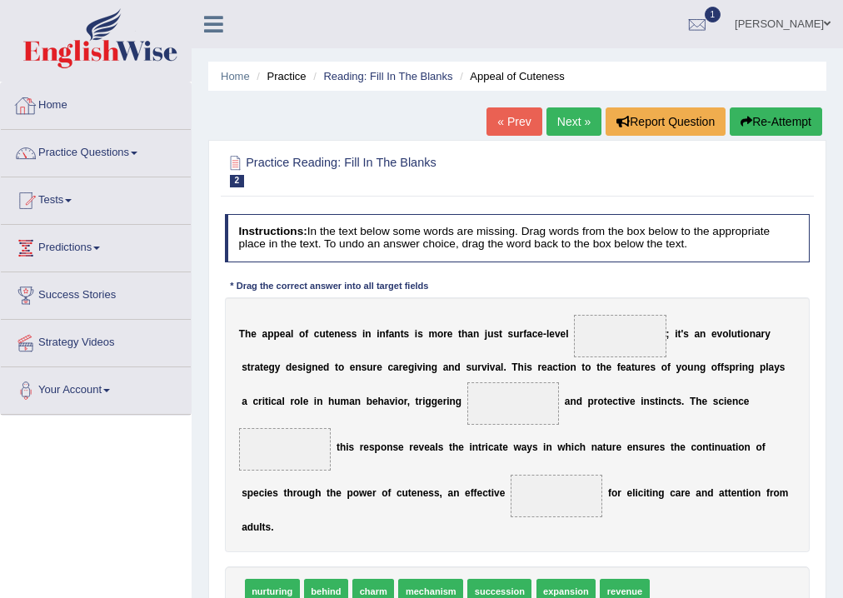
click at [65, 108] on link "Home" at bounding box center [96, 103] width 190 height 42
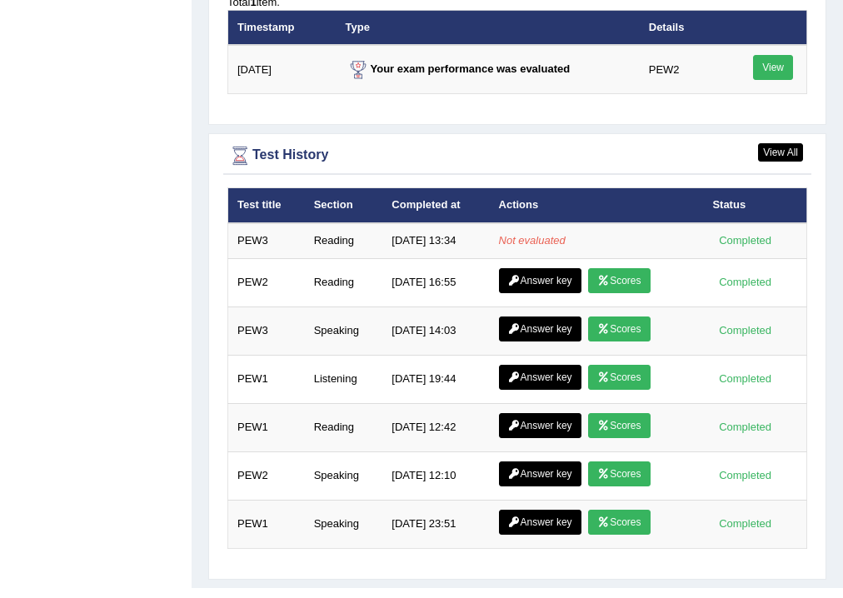
scroll to position [2167, 0]
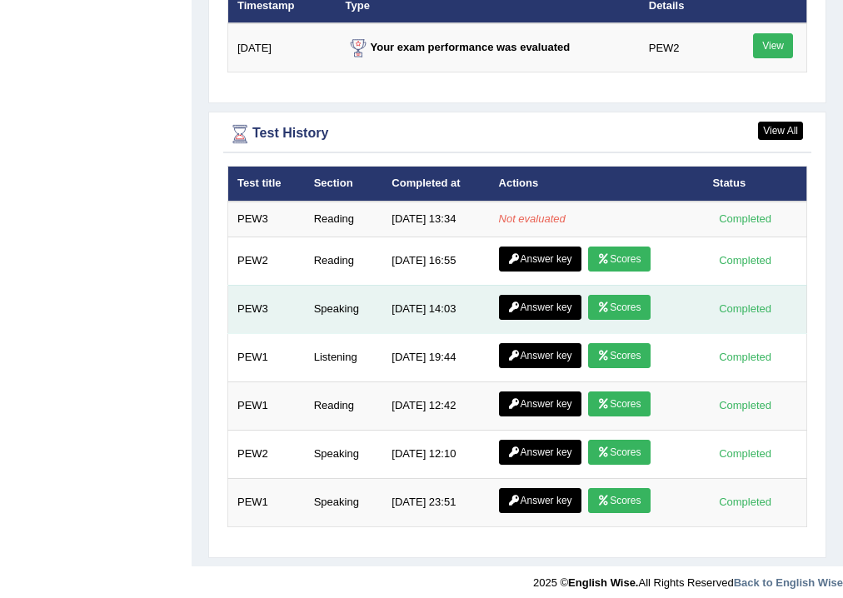
click at [606, 304] on link "Scores" at bounding box center [619, 307] width 62 height 25
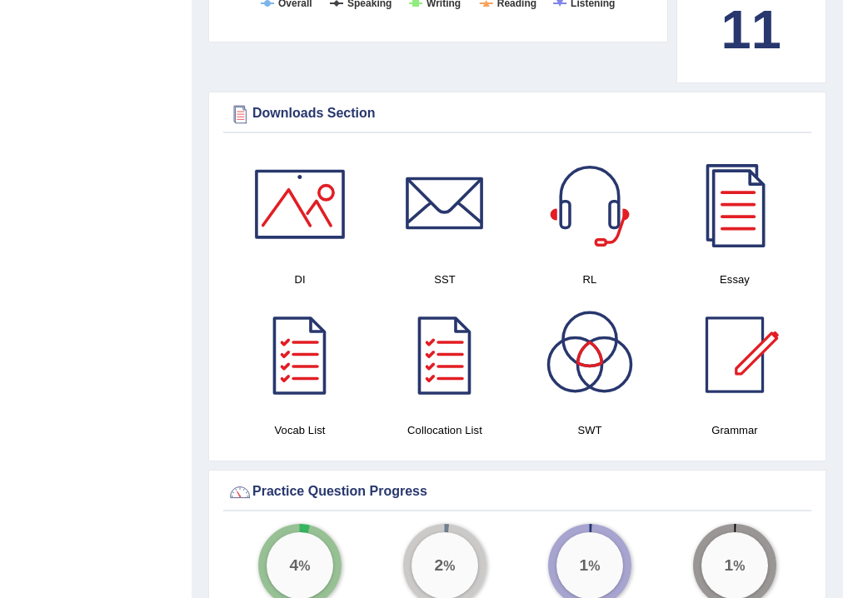
scroll to position [613, 0]
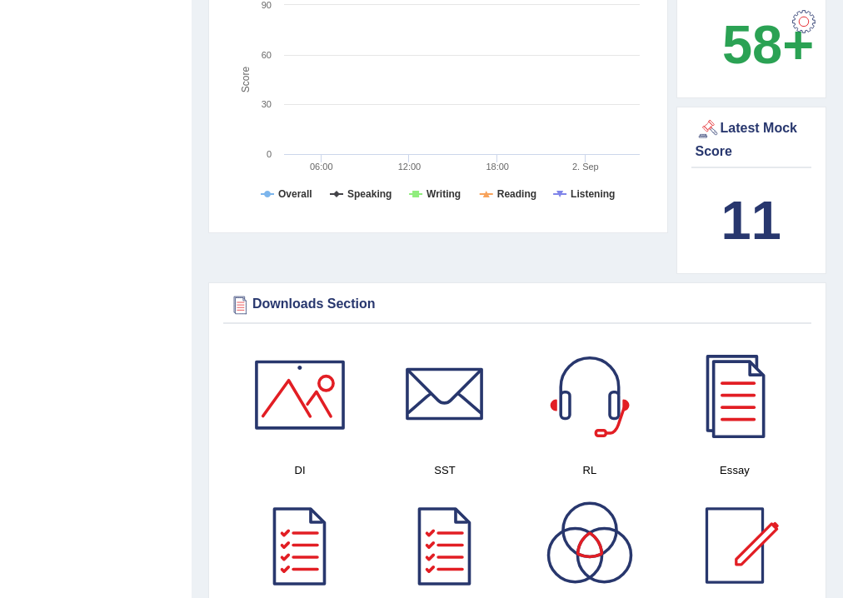
drag, startPoint x: 0, startPoint y: 623, endPoint x: 852, endPoint y: 88, distance: 1006.0
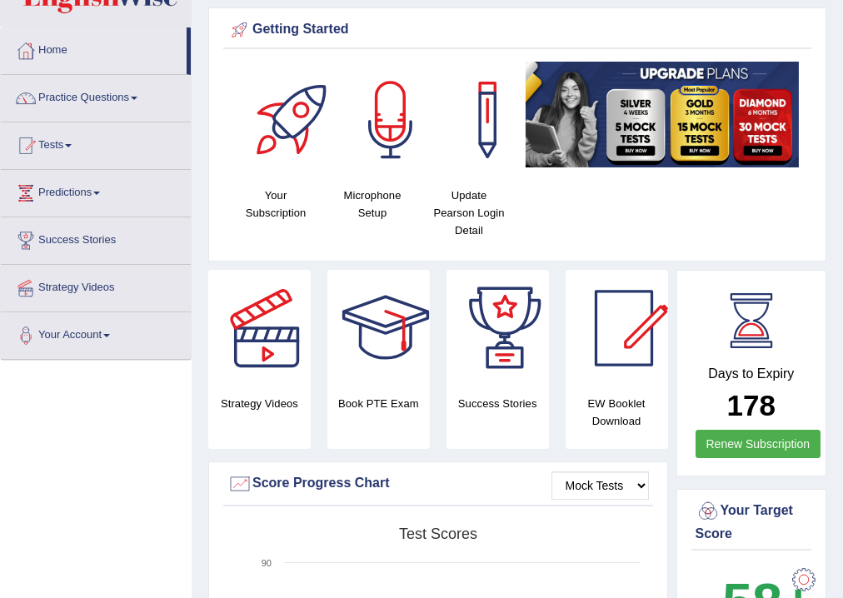
scroll to position [0, 0]
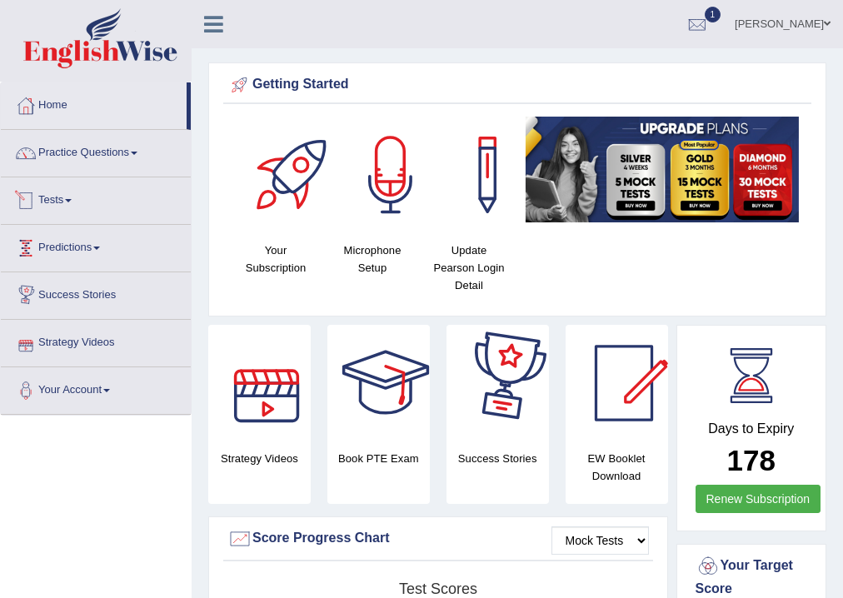
click at [57, 198] on link "Tests" at bounding box center [96, 198] width 190 height 42
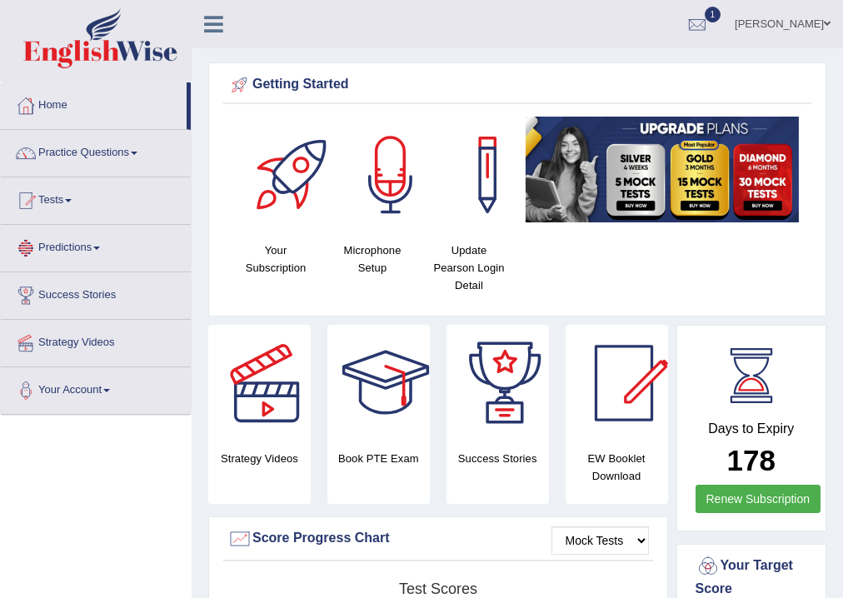
click at [73, 203] on link "Tests" at bounding box center [96, 198] width 190 height 42
click at [68, 198] on link "Tests" at bounding box center [96, 198] width 190 height 42
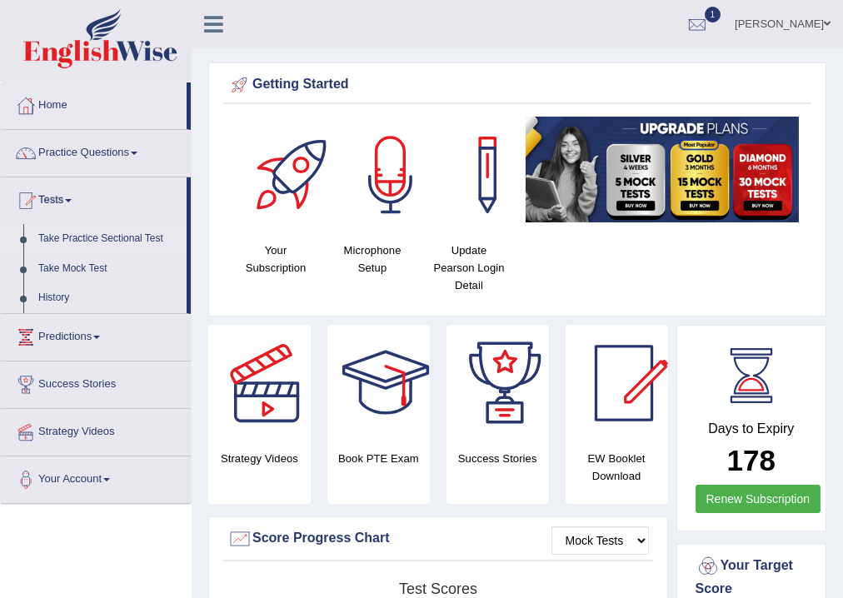
click at [84, 237] on link "Take Practice Sectional Test" at bounding box center [109, 239] width 156 height 30
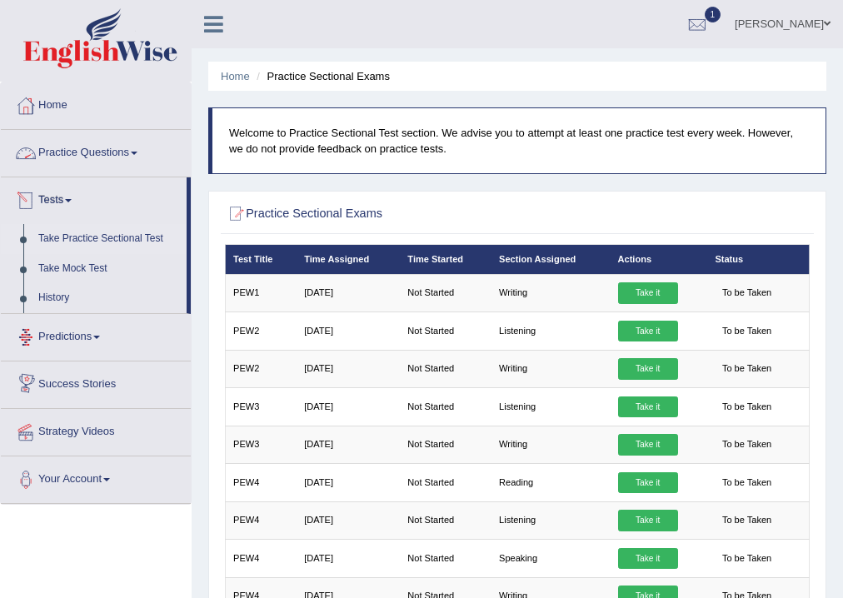
click at [120, 153] on link "Practice Questions" at bounding box center [96, 151] width 190 height 42
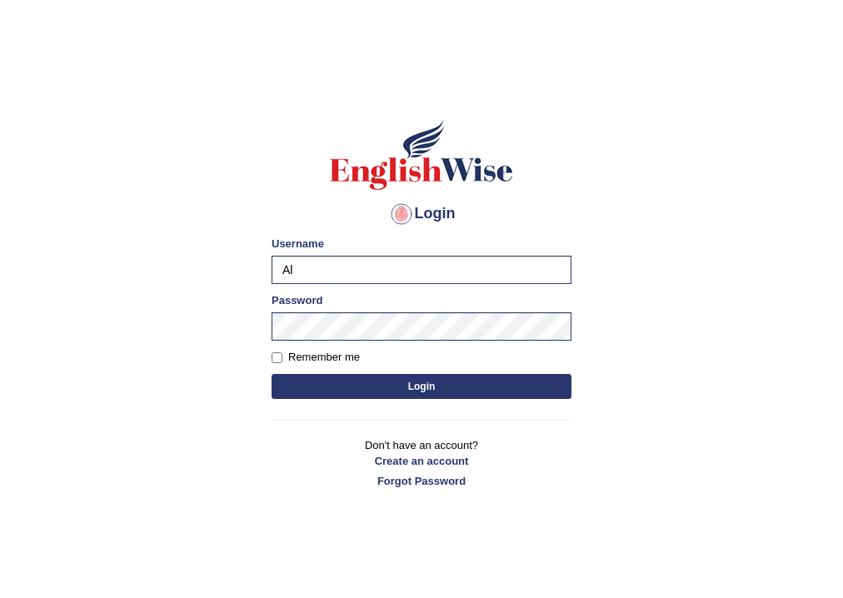
type input "A"
type input "AnjanH"
click at [411, 391] on button "Login" at bounding box center [422, 386] width 300 height 25
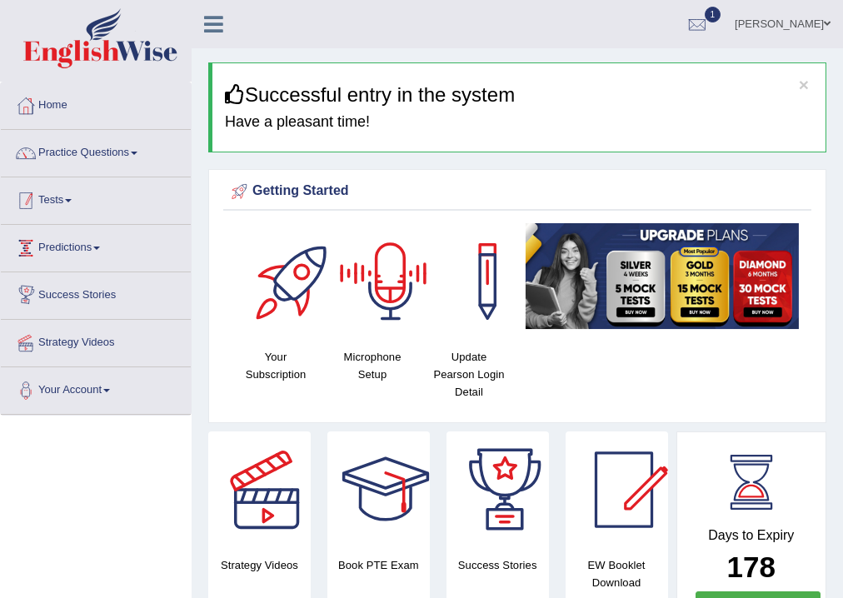
click at [57, 207] on link "Tests" at bounding box center [96, 198] width 190 height 42
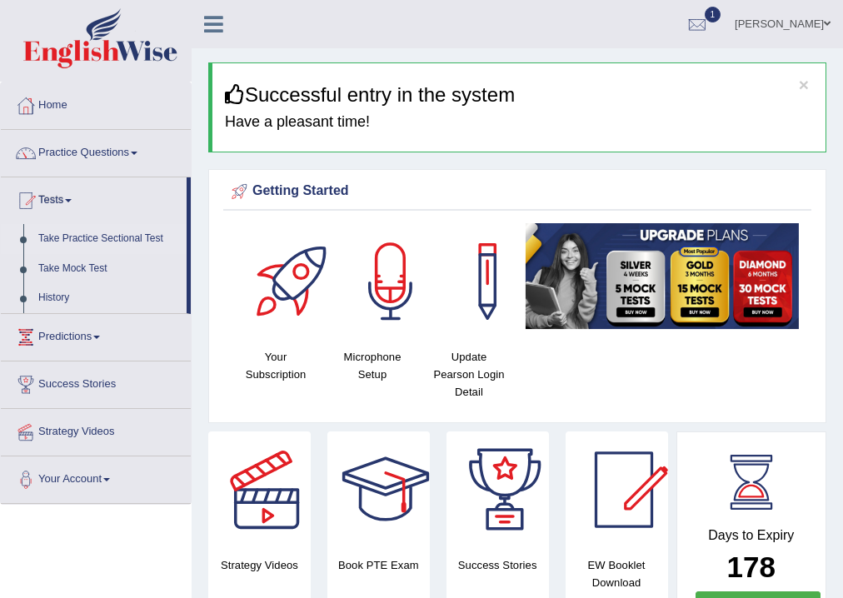
click at [83, 237] on link "Take Practice Sectional Test" at bounding box center [109, 239] width 156 height 30
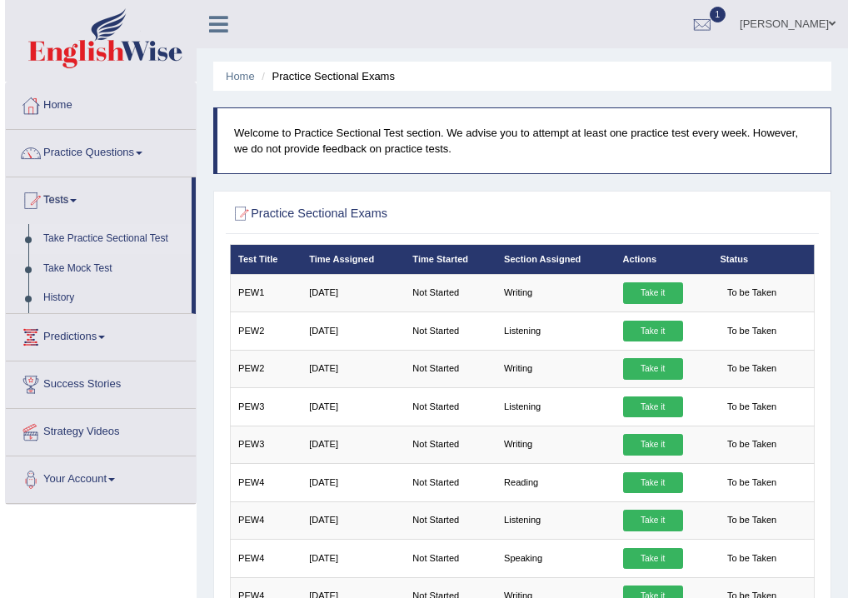
scroll to position [311, 0]
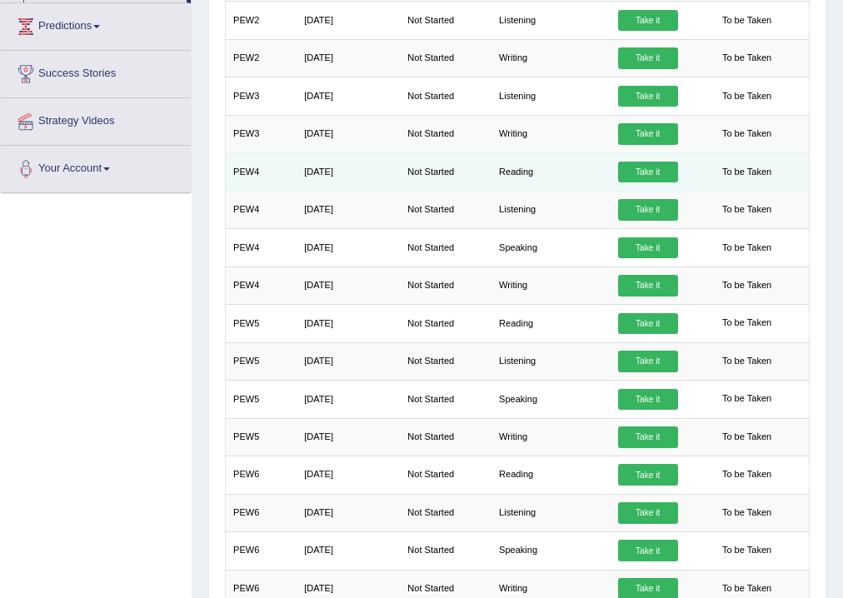
click at [636, 166] on link "Take it" at bounding box center [648, 173] width 60 height 22
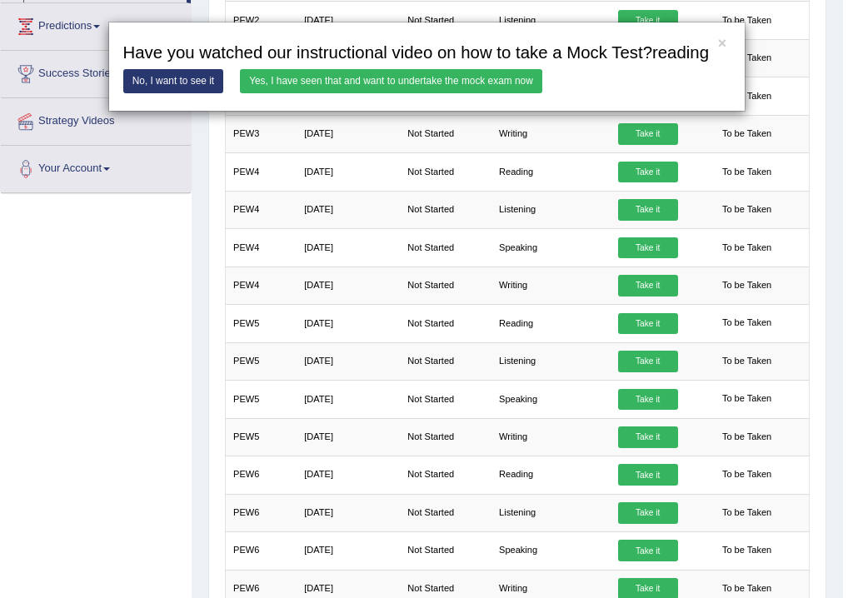
click at [416, 77] on link "Yes, I have seen that and want to undertake the mock exam now" at bounding box center [391, 81] width 302 height 24
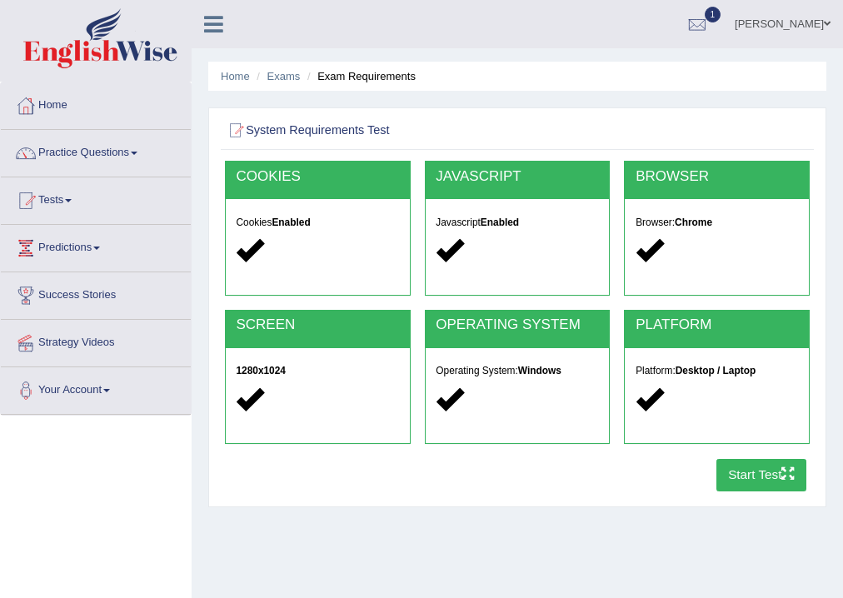
click at [742, 478] on button "Start Test" at bounding box center [761, 475] width 91 height 32
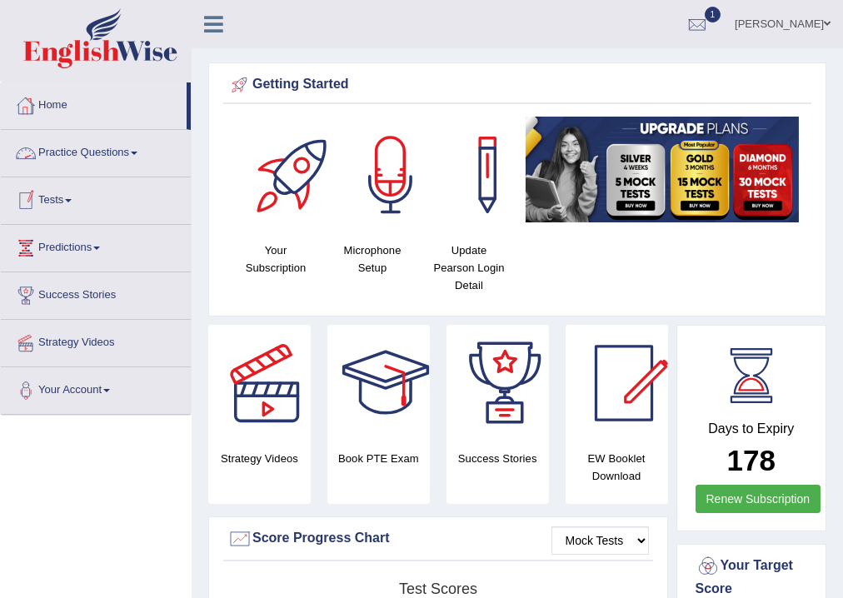
click at [64, 107] on link "Home" at bounding box center [94, 103] width 186 height 42
click at [77, 152] on link "Practice Questions" at bounding box center [96, 151] width 190 height 42
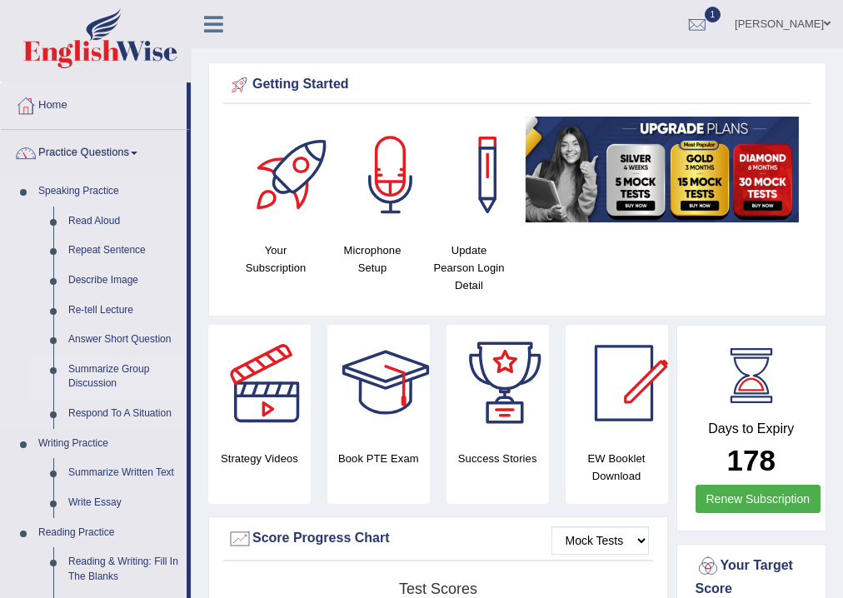
click at [110, 370] on link "Summarize Group Discussion" at bounding box center [124, 377] width 126 height 44
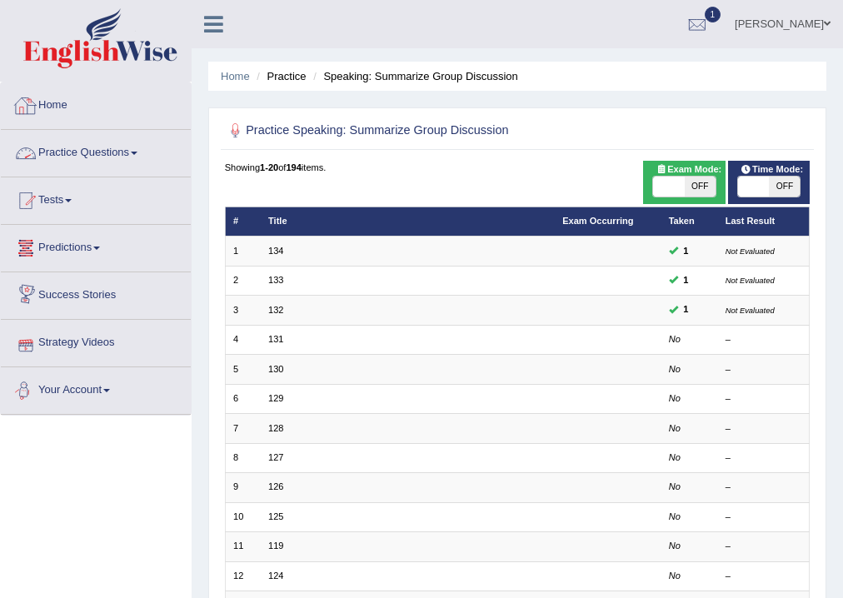
click at [77, 103] on link "Home" at bounding box center [96, 103] width 190 height 42
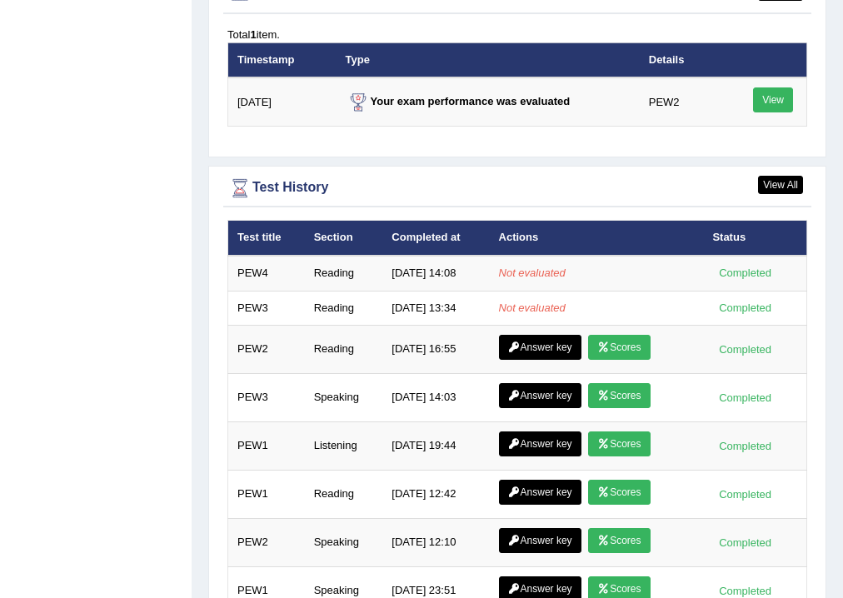
scroll to position [2113, 0]
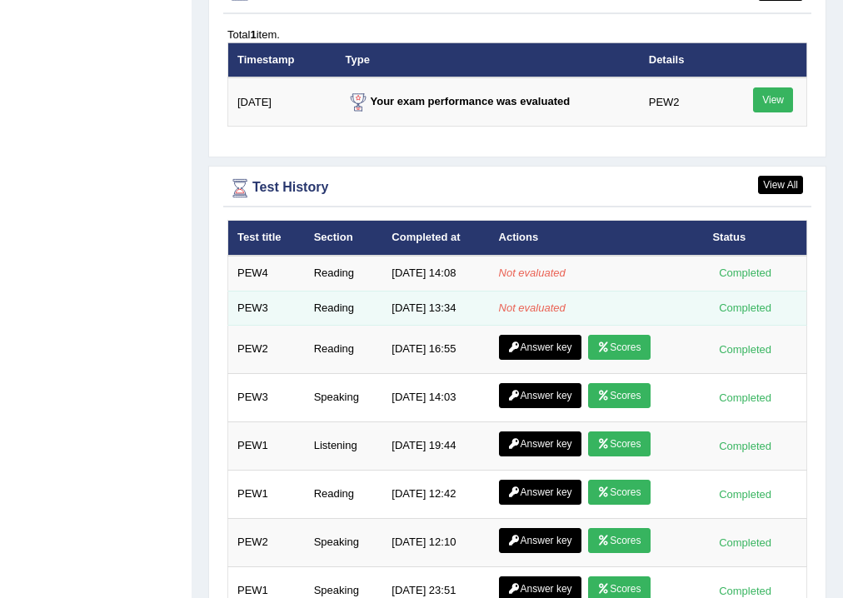
click at [540, 306] on em "Not evaluated" at bounding box center [532, 308] width 67 height 12
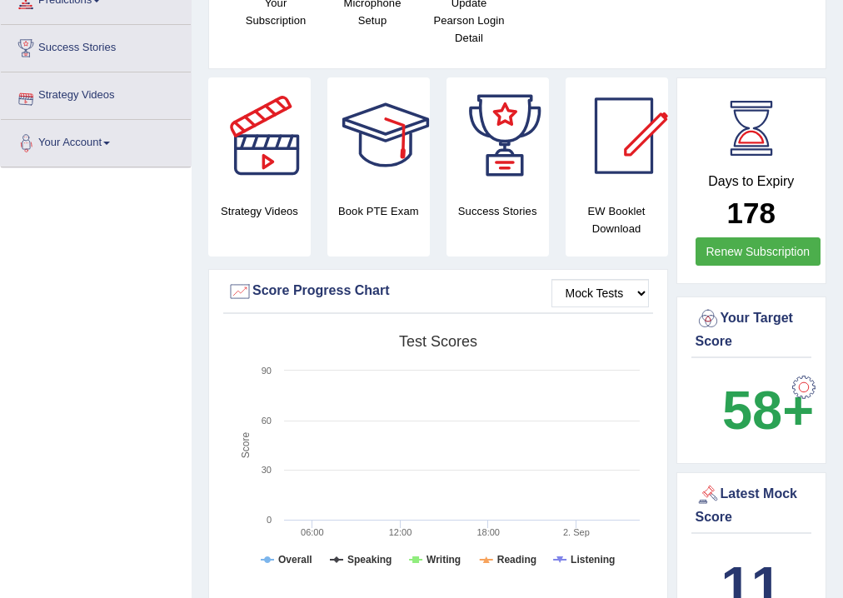
scroll to position [0, 0]
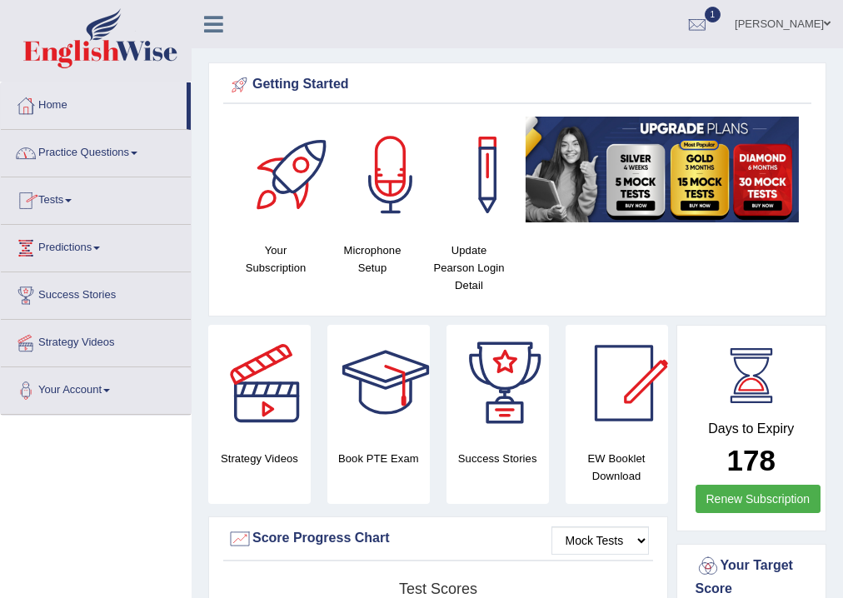
click at [101, 153] on link "Practice Questions" at bounding box center [96, 151] width 190 height 42
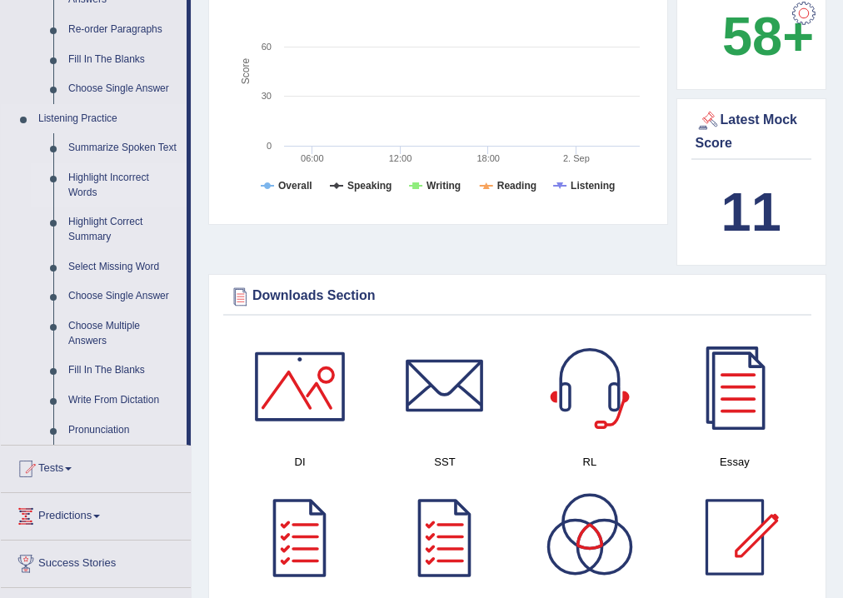
scroll to position [311, 0]
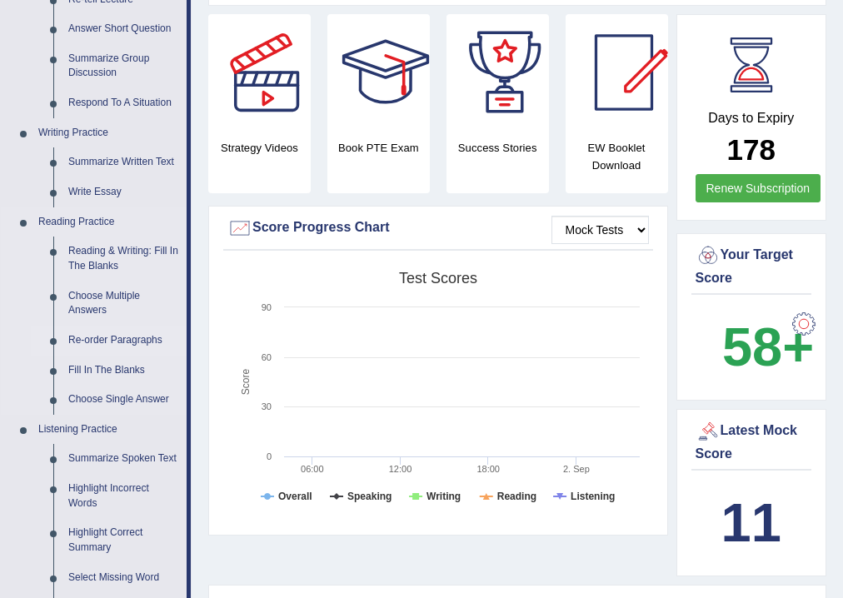
click at [118, 336] on link "Re-order Paragraphs" at bounding box center [124, 341] width 126 height 30
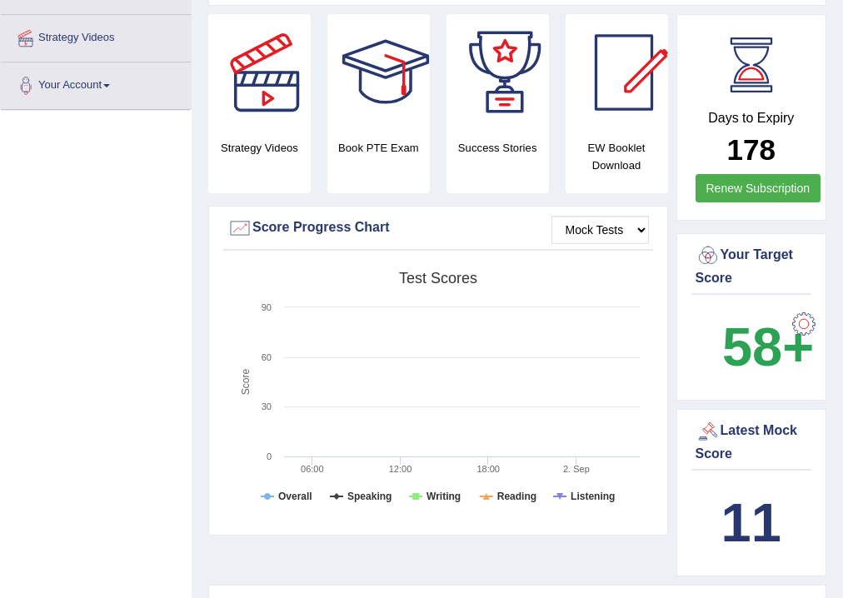
scroll to position [351, 0]
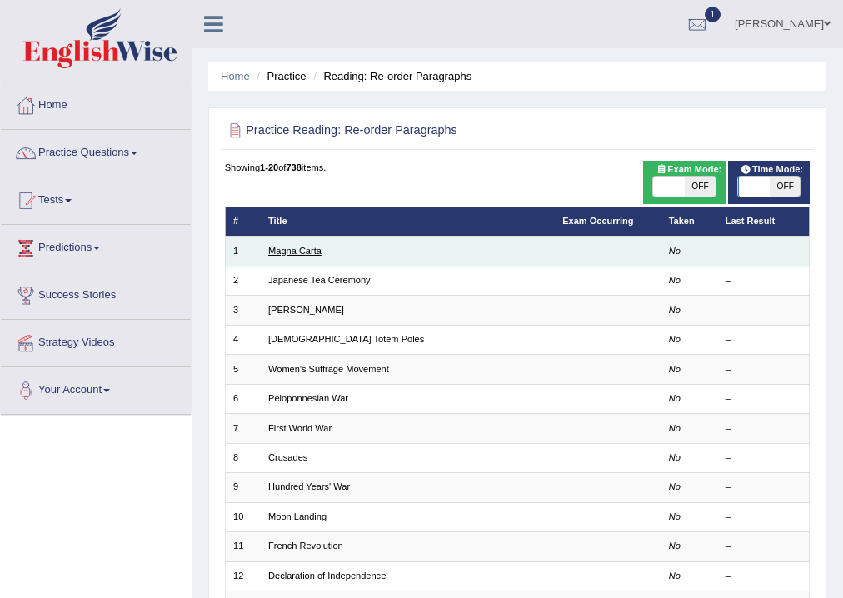
click at [312, 248] on link "Magna Carta" at bounding box center [294, 251] width 53 height 10
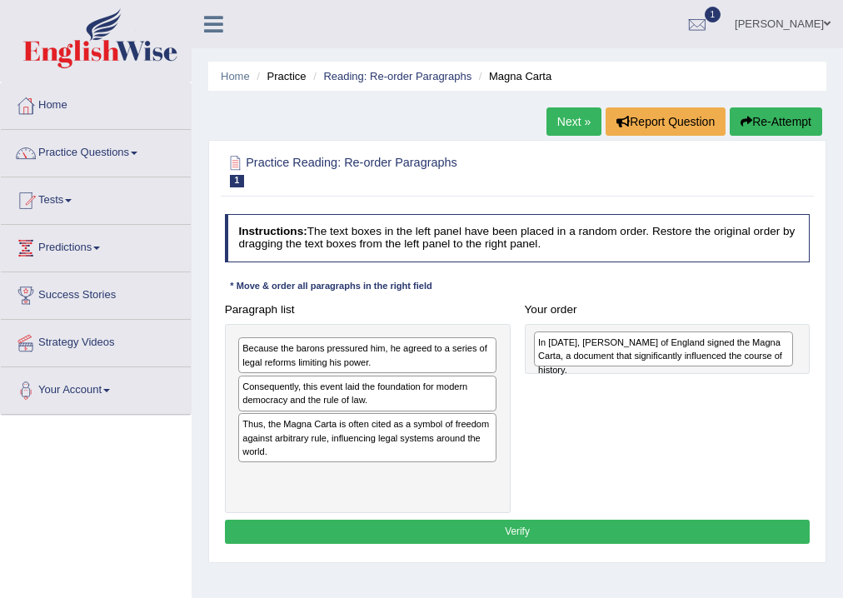
drag, startPoint x: 313, startPoint y: 391, endPoint x: 665, endPoint y: 353, distance: 353.5
click at [665, 353] on div "In [DATE], [PERSON_NAME] of England signed the Magna Carta, a document that sig…" at bounding box center [663, 349] width 259 height 36
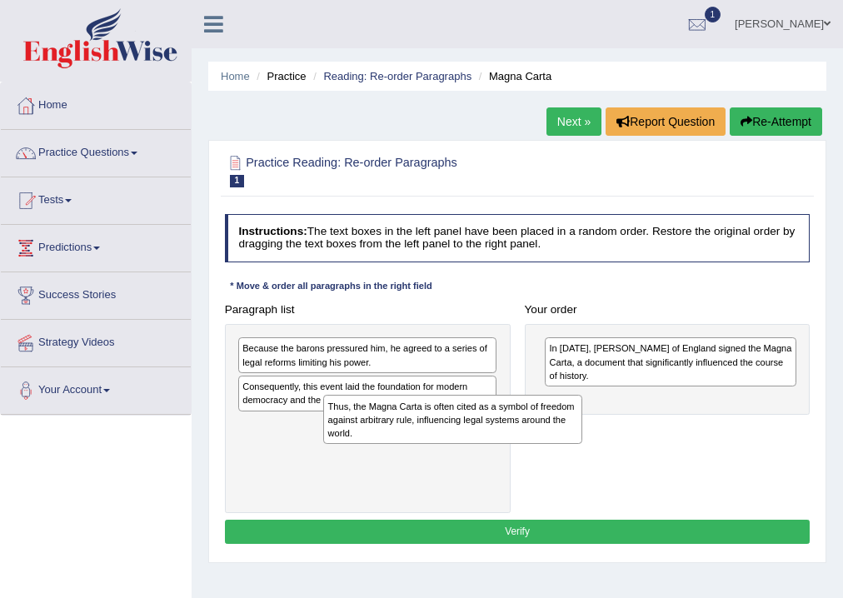
drag, startPoint x: 375, startPoint y: 432, endPoint x: 683, endPoint y: 426, distance: 308.2
click at [582, 432] on div "Thus, the Magna Carta is often cited as a symbol of freedom against arbitrary r…" at bounding box center [452, 419] width 259 height 49
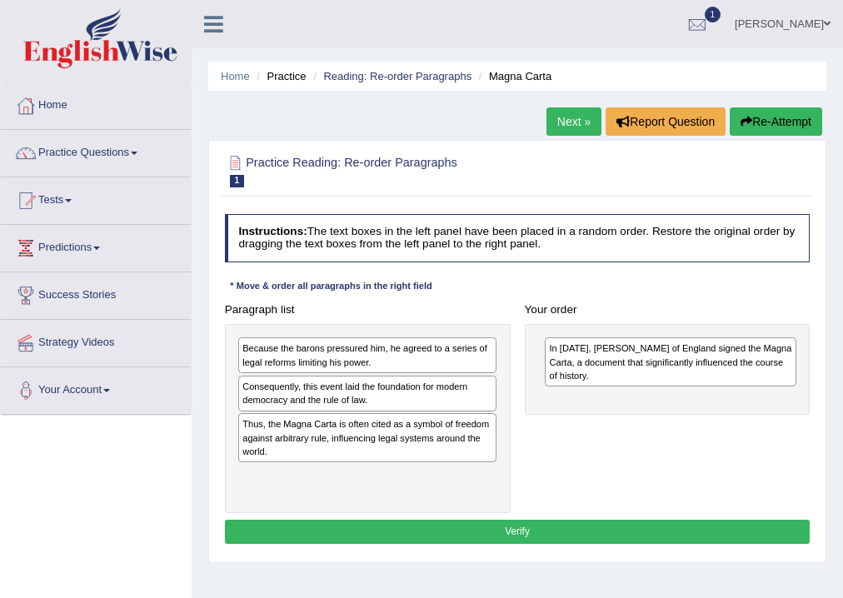
drag, startPoint x: 683, startPoint y: 426, endPoint x: 743, endPoint y: 406, distance: 63.5
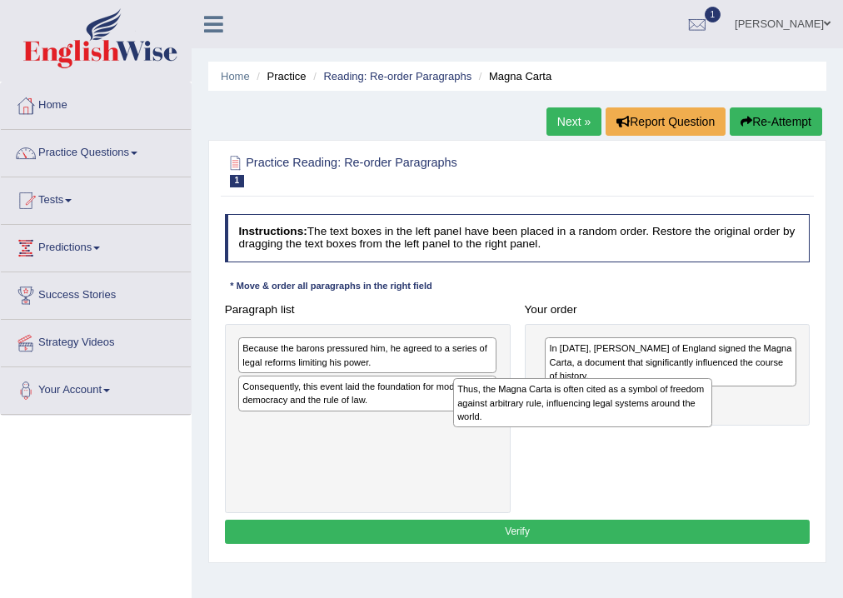
drag, startPoint x: 403, startPoint y: 429, endPoint x: 692, endPoint y: 410, distance: 289.7
click at [691, 410] on div "Thus, the Magna Carta is often cited as a symbol of freedom against arbitrary r…" at bounding box center [582, 402] width 259 height 49
click at [712, 406] on div "Thus, the Magna Carta is often cited as a symbol of freedom against arbitrary r…" at bounding box center [582, 402] width 259 height 49
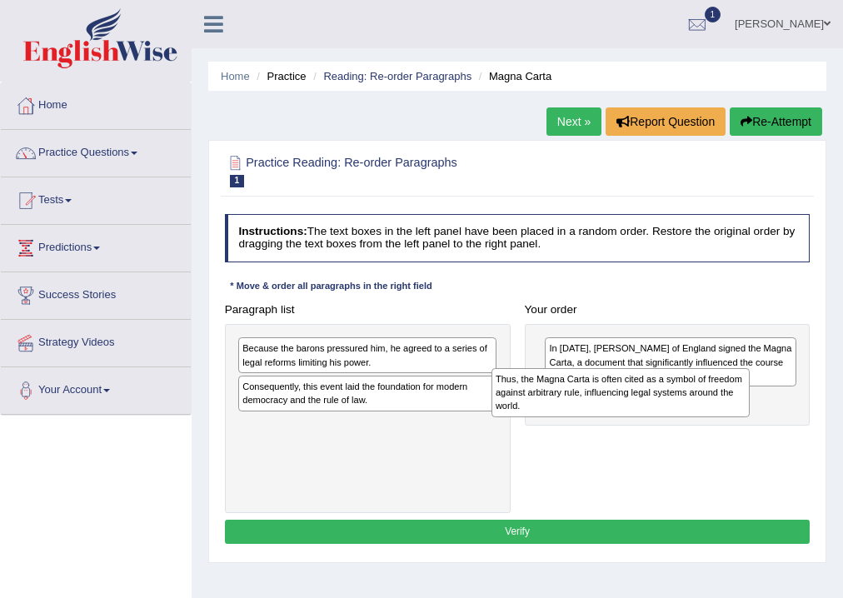
drag, startPoint x: 760, startPoint y: 398, endPoint x: 773, endPoint y: 397, distance: 13.4
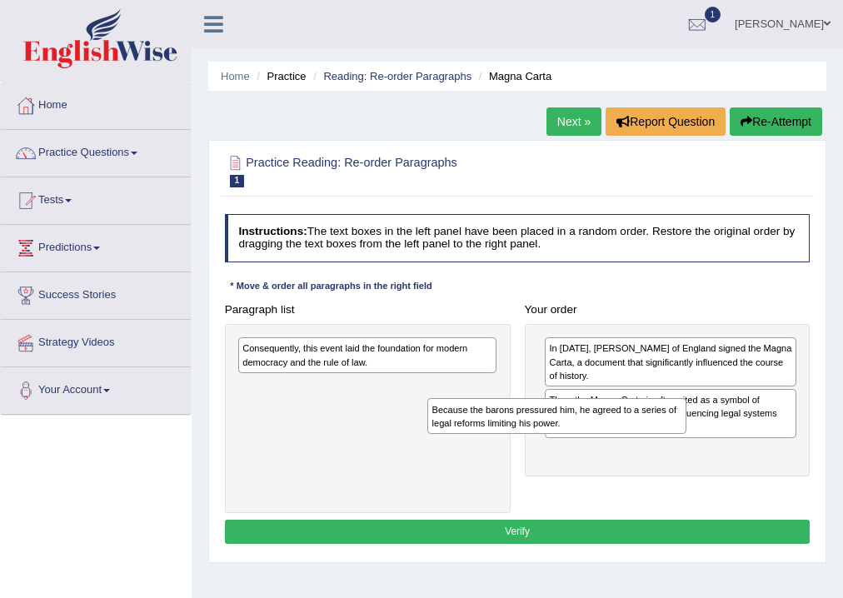
drag, startPoint x: 319, startPoint y: 353, endPoint x: 705, endPoint y: 473, distance: 403.9
click at [703, 476] on div "Paragraph list Because the barons pressured him, he agreed to a series of legal…" at bounding box center [517, 405] width 600 height 216
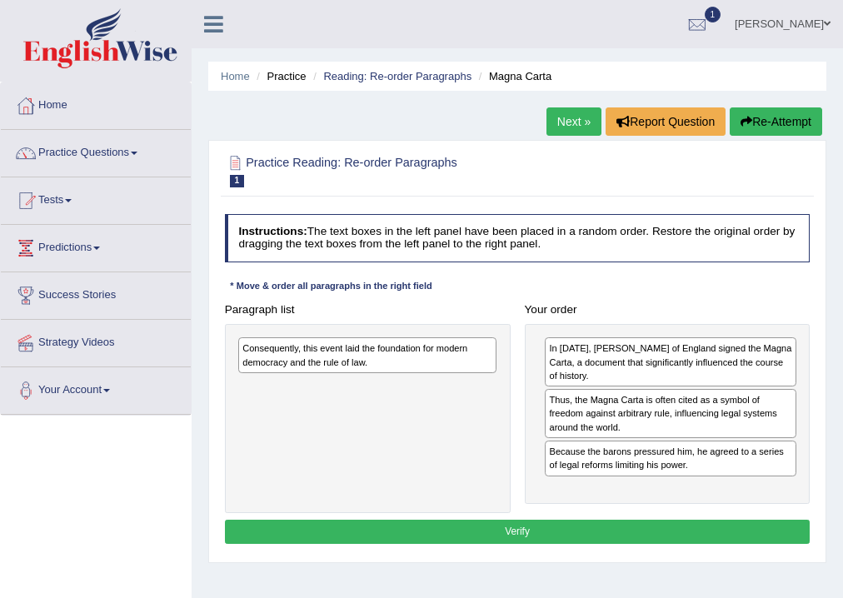
drag, startPoint x: 705, startPoint y: 473, endPoint x: 711, endPoint y: 459, distance: 15.6
click at [711, 459] on div "Paragraph list Consequently, this event laid the foundation for modern democrac…" at bounding box center [517, 405] width 600 height 216
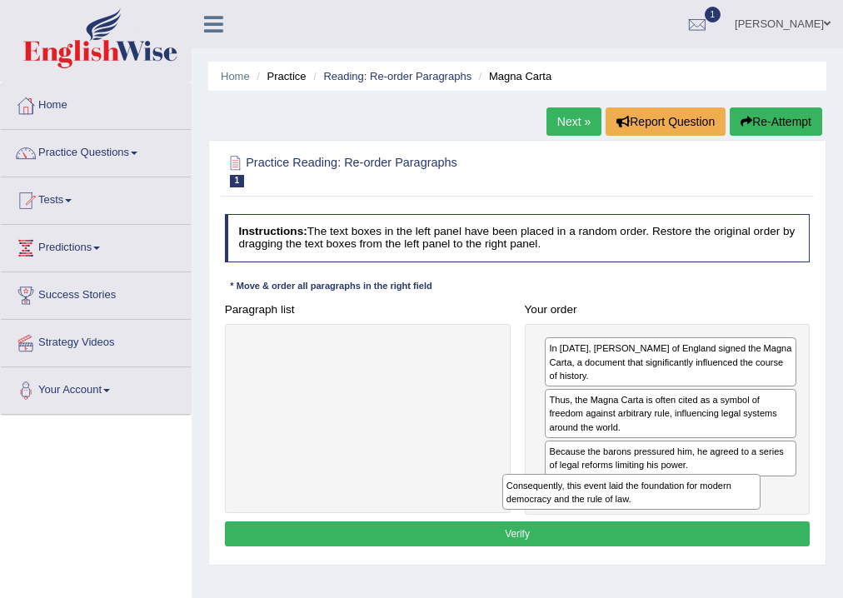
drag, startPoint x: 438, startPoint y: 357, endPoint x: 775, endPoint y: 515, distance: 371.5
click at [775, 515] on div "Instructions: The text boxes in the left panel have been placed in a random ord…" at bounding box center [517, 382] width 592 height 350
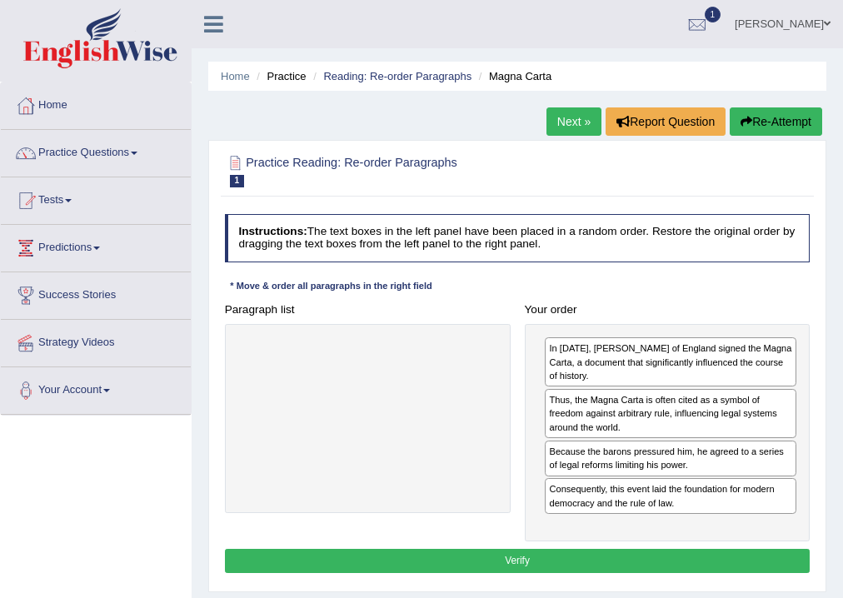
click at [680, 551] on button "Verify" at bounding box center [518, 561] width 586 height 24
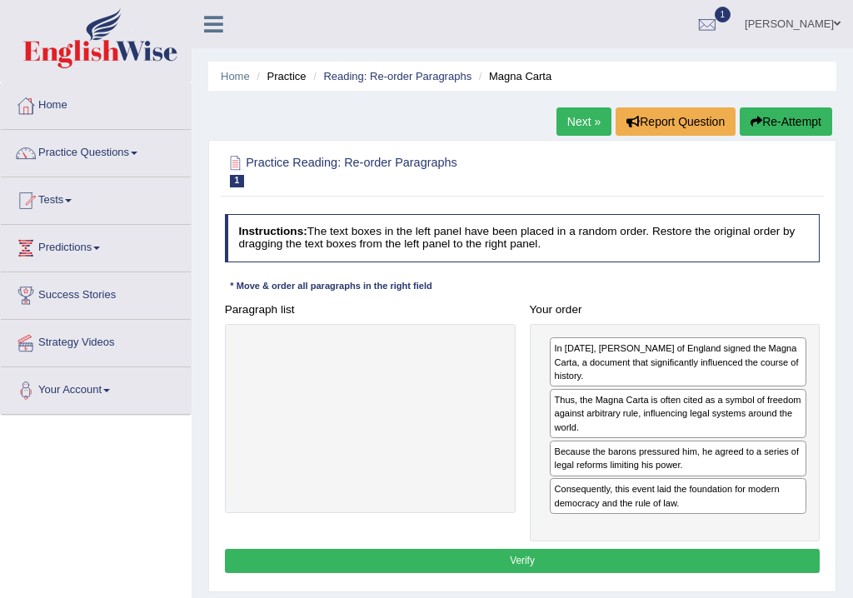
click at [680, 551] on div "Home Practice Reading: Re-order Paragraphs Magna Carta Next » Report Question R…" at bounding box center [522, 416] width 661 height 833
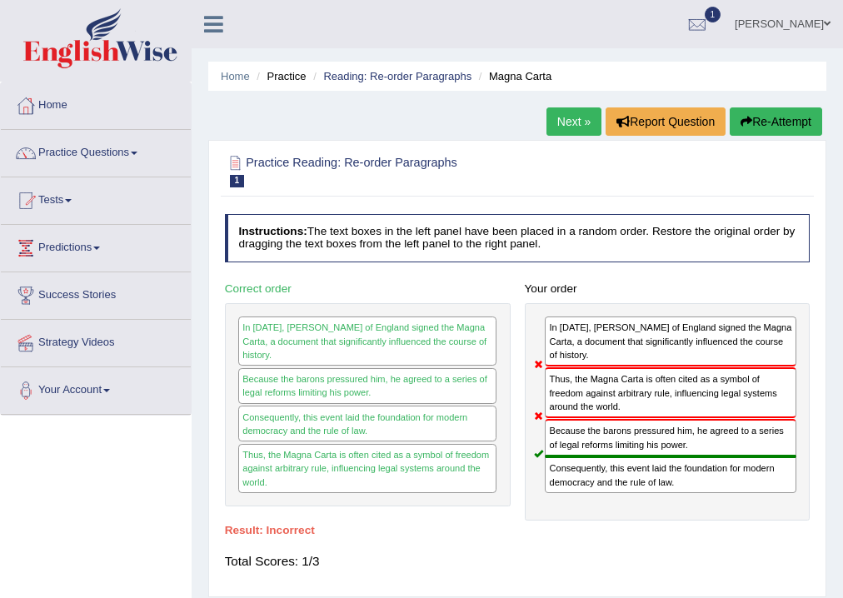
click at [773, 123] on button "Re-Attempt" at bounding box center [776, 121] width 92 height 28
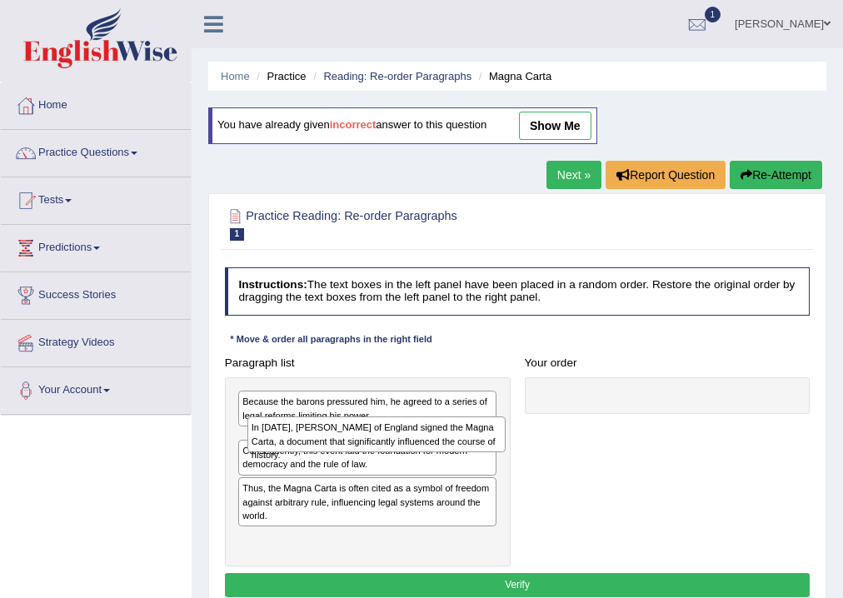
drag, startPoint x: 299, startPoint y: 450, endPoint x: 453, endPoint y: 450, distance: 154.1
click at [380, 450] on div "In 1215, King John of England signed the Magna Carta, a document that significa…" at bounding box center [376, 434] width 259 height 36
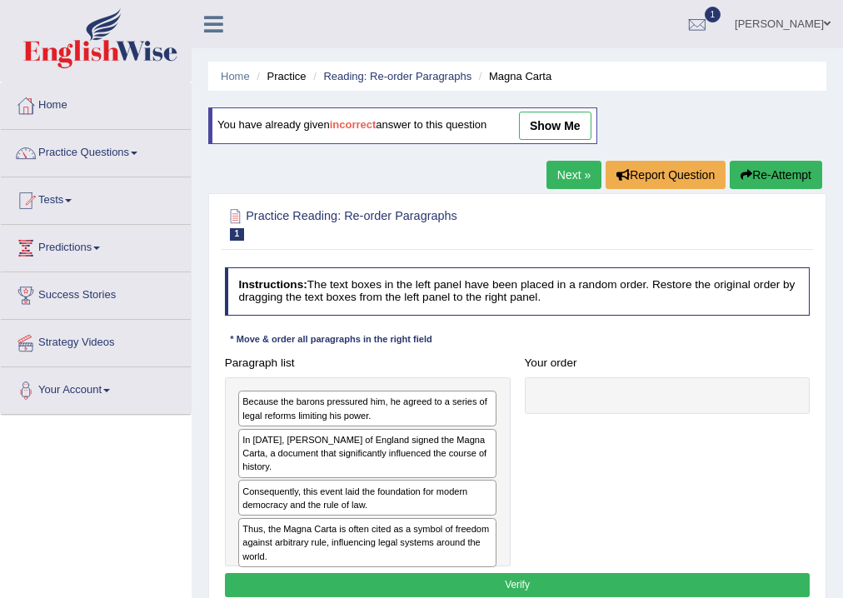
drag, startPoint x: 453, startPoint y: 450, endPoint x: 556, endPoint y: 445, distance: 103.4
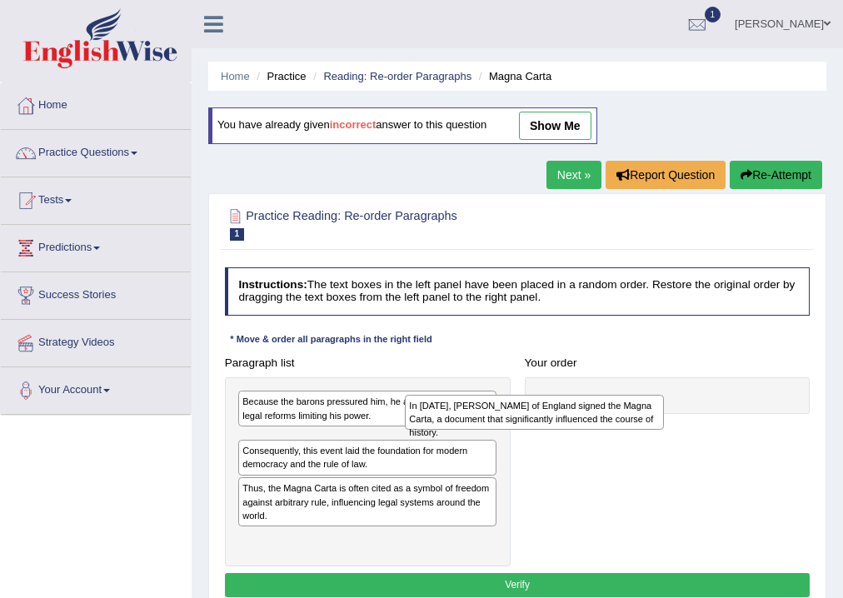
drag, startPoint x: 436, startPoint y: 449, endPoint x: 797, endPoint y: 412, distance: 362.5
click at [664, 416] on div "In 1215, King John of England signed the Magna Carta, a document that significa…" at bounding box center [534, 413] width 259 height 36
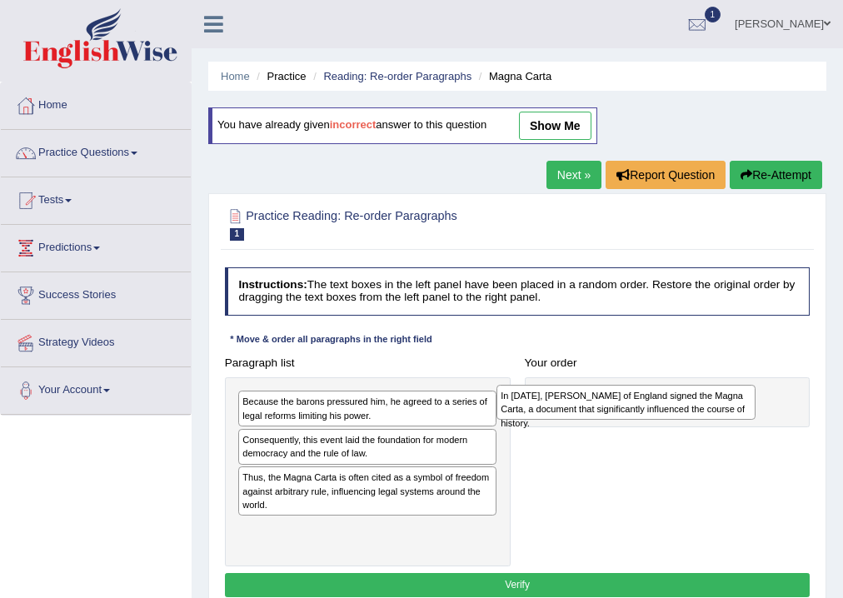
click at [797, 412] on div at bounding box center [668, 402] width 286 height 50
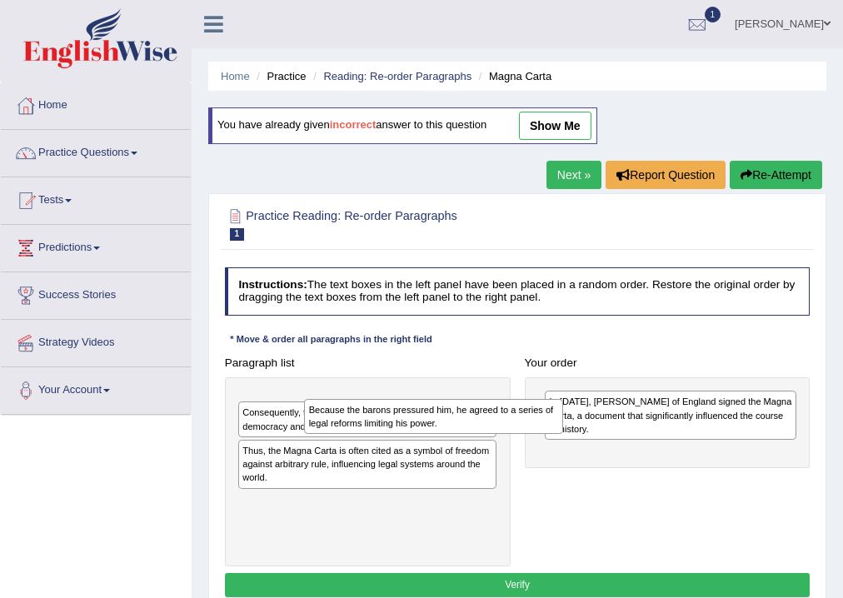
drag, startPoint x: 344, startPoint y: 408, endPoint x: 640, endPoint y: 448, distance: 298.4
click at [563, 435] on div "Because the barons pressured him, he agreed to a series of legal reforms limiti…" at bounding box center [433, 417] width 259 height 36
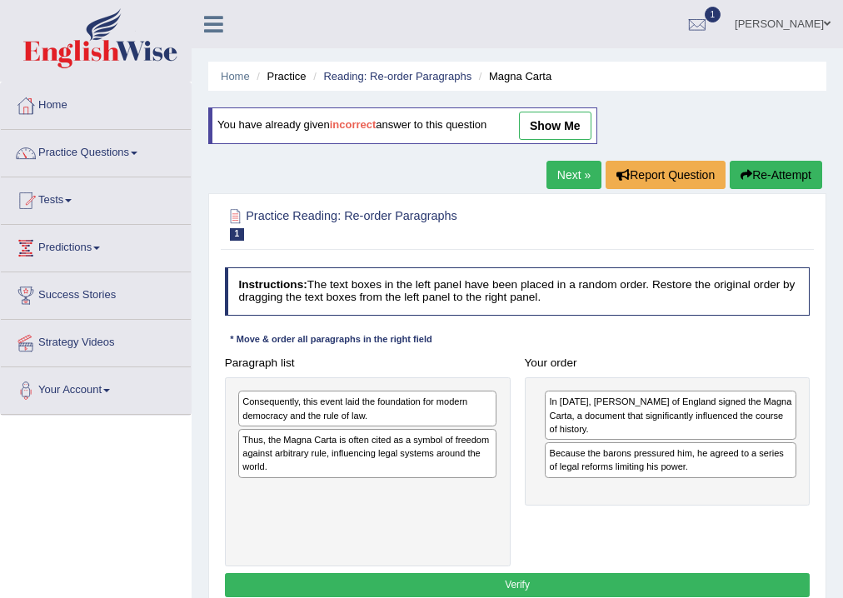
drag, startPoint x: 640, startPoint y: 448, endPoint x: 785, endPoint y: 450, distance: 145.8
click at [556, 128] on link "show me" at bounding box center [555, 126] width 72 height 28
click at [556, 161] on link "Next »" at bounding box center [573, 175] width 55 height 28
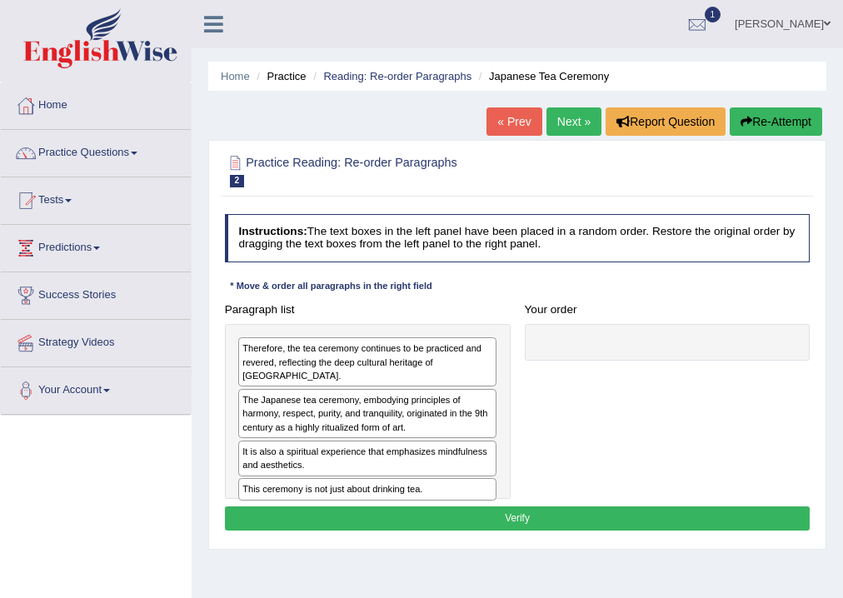
click at [506, 123] on link "« Prev" at bounding box center [513, 121] width 55 height 28
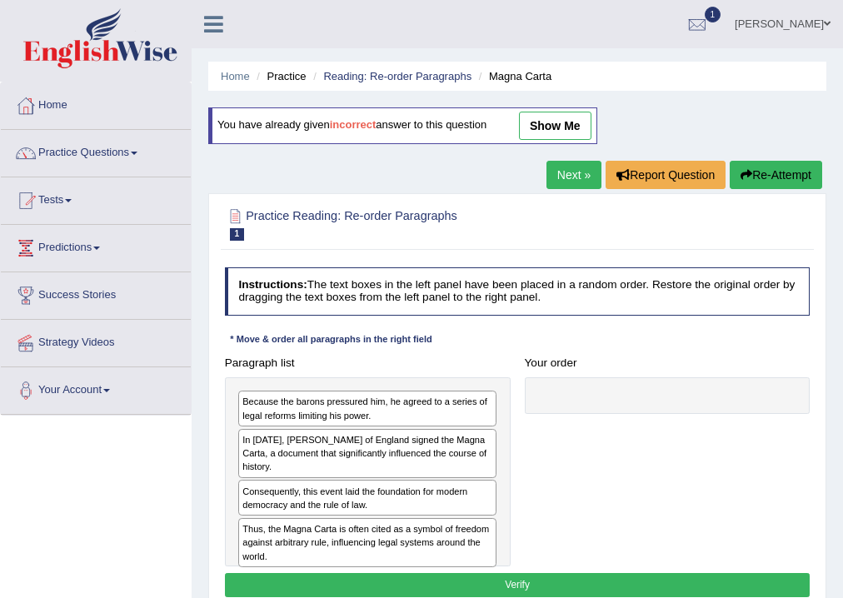
click at [554, 120] on link "show me" at bounding box center [555, 126] width 72 height 28
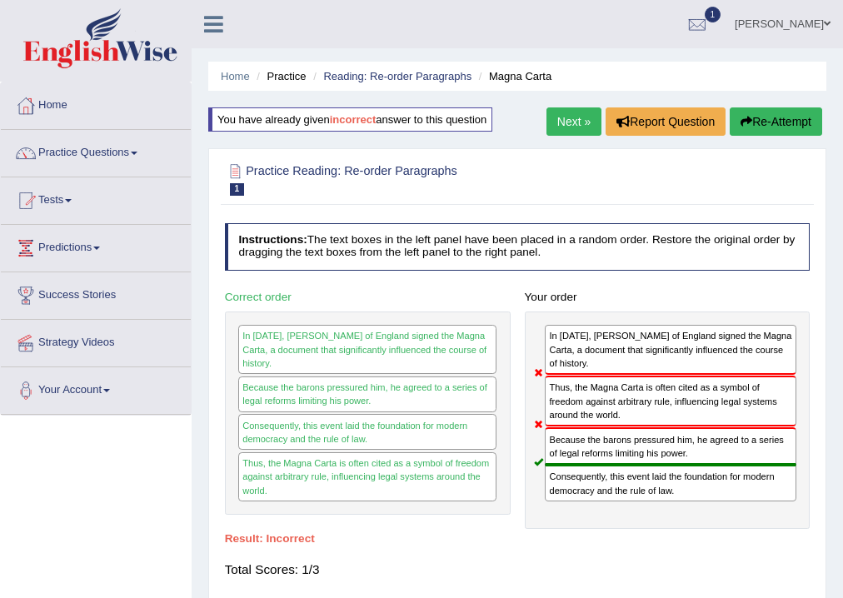
click at [576, 120] on link "Next »" at bounding box center [573, 121] width 55 height 28
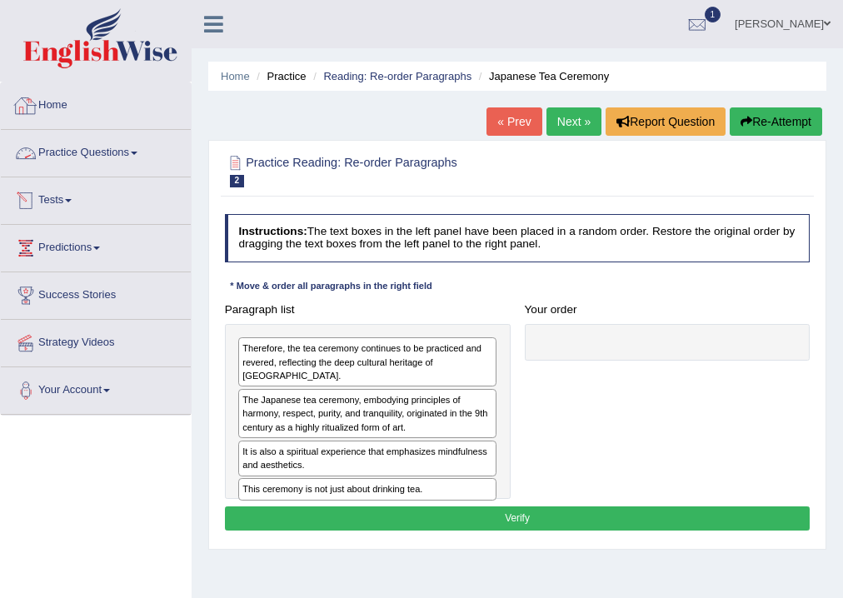
click at [53, 102] on link "Home" at bounding box center [96, 103] width 190 height 42
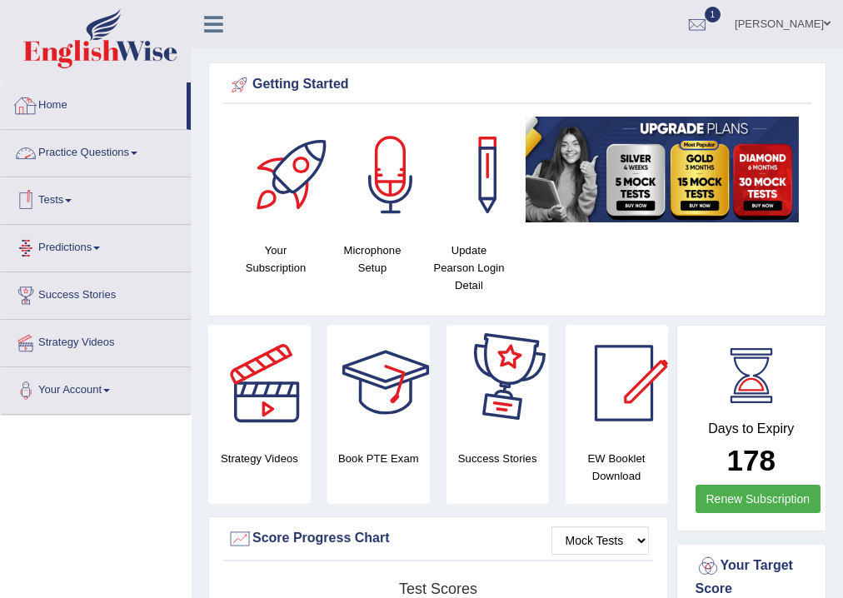
click at [70, 147] on link "Practice Questions" at bounding box center [96, 151] width 190 height 42
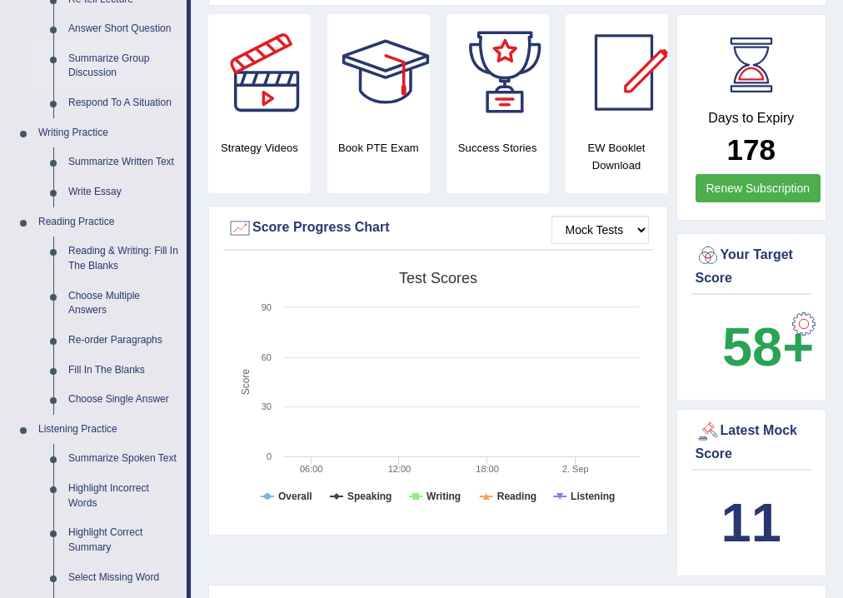
scroll to position [621, 0]
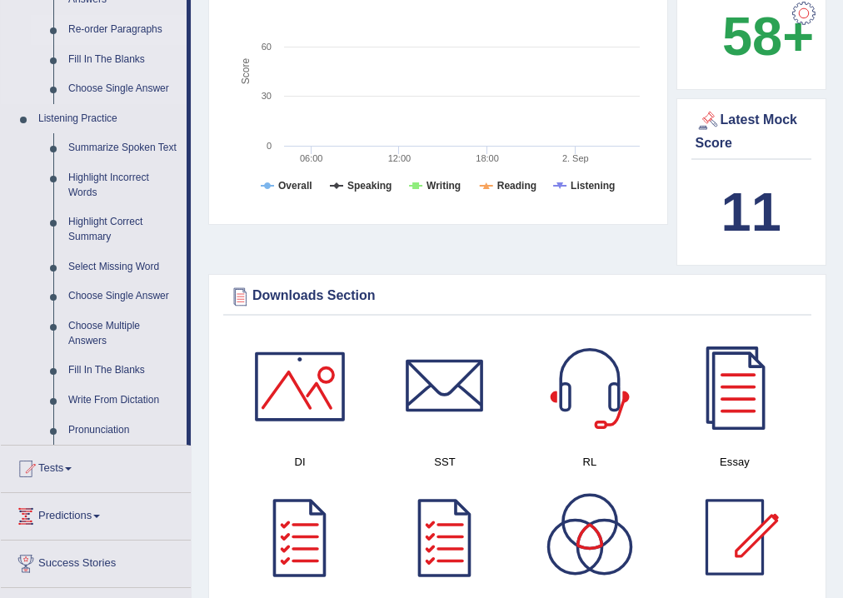
click at [123, 22] on link "Re-order Paragraphs" at bounding box center [124, 30] width 126 height 30
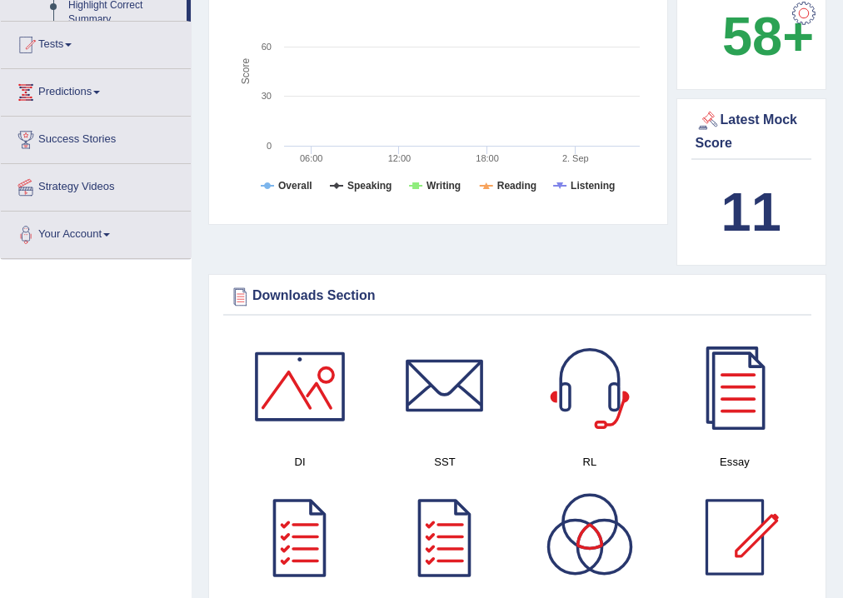
scroll to position [504, 0]
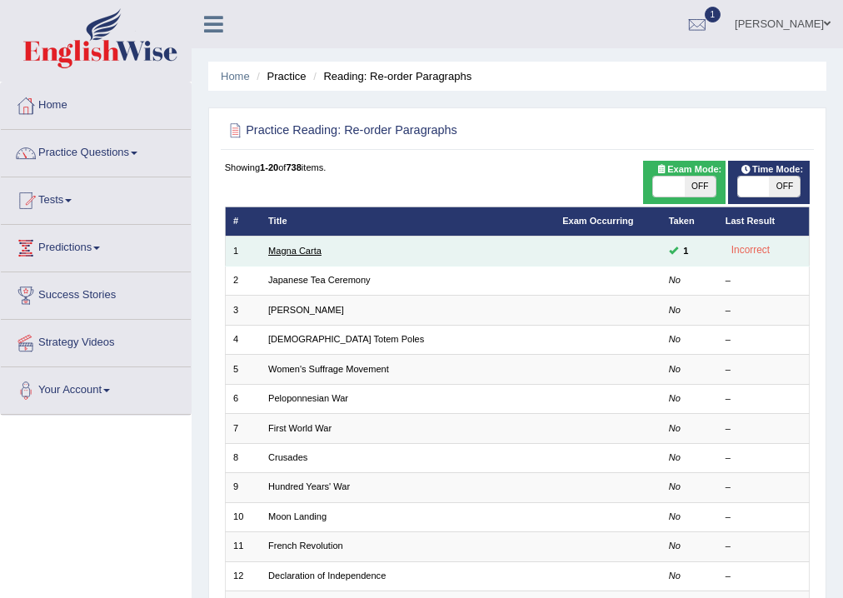
click at [297, 254] on link "Magna Carta" at bounding box center [294, 251] width 53 height 10
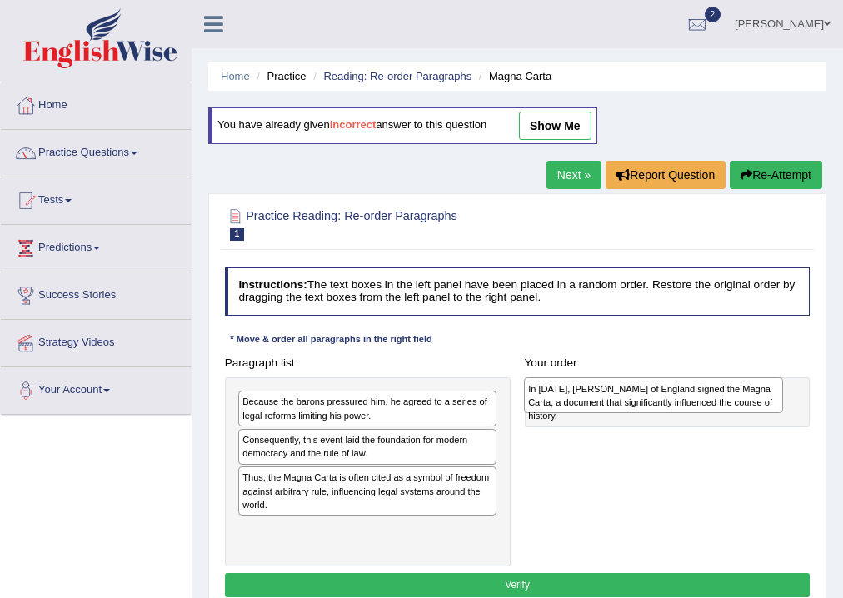
drag, startPoint x: 340, startPoint y: 446, endPoint x: 682, endPoint y: 401, distance: 345.3
click at [682, 401] on div "In 1215, King John of England signed the Magna Carta, a document that significa…" at bounding box center [653, 395] width 259 height 36
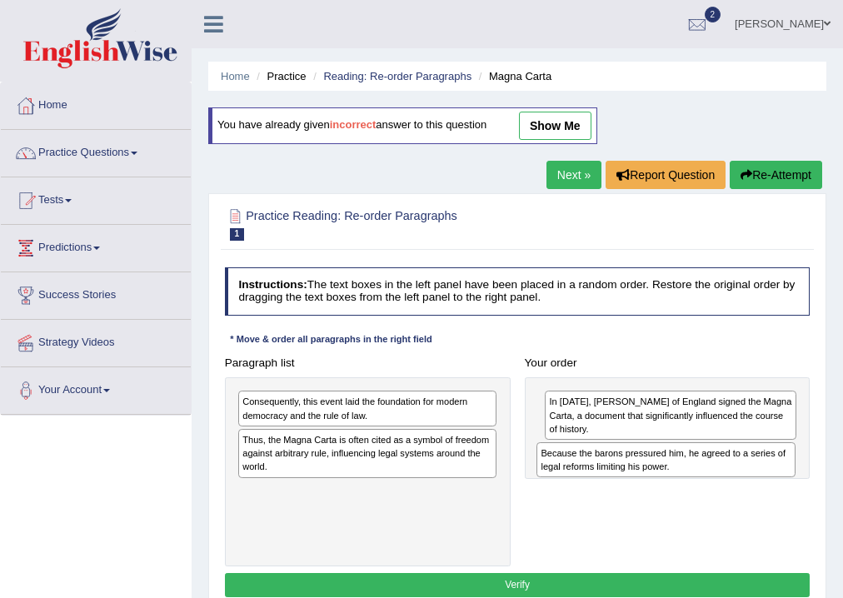
drag, startPoint x: 281, startPoint y: 411, endPoint x: 645, endPoint y: 480, distance: 370.3
click at [645, 480] on div "Paragraph list Because the barons pressured him, he agreed to a series of legal…" at bounding box center [517, 459] width 600 height 216
drag, startPoint x: 646, startPoint y: 480, endPoint x: 656, endPoint y: 466, distance: 17.8
click at [656, 466] on div "Paragraph list Consequently, this event laid the foundation for modern democrac…" at bounding box center [517, 459] width 600 height 216
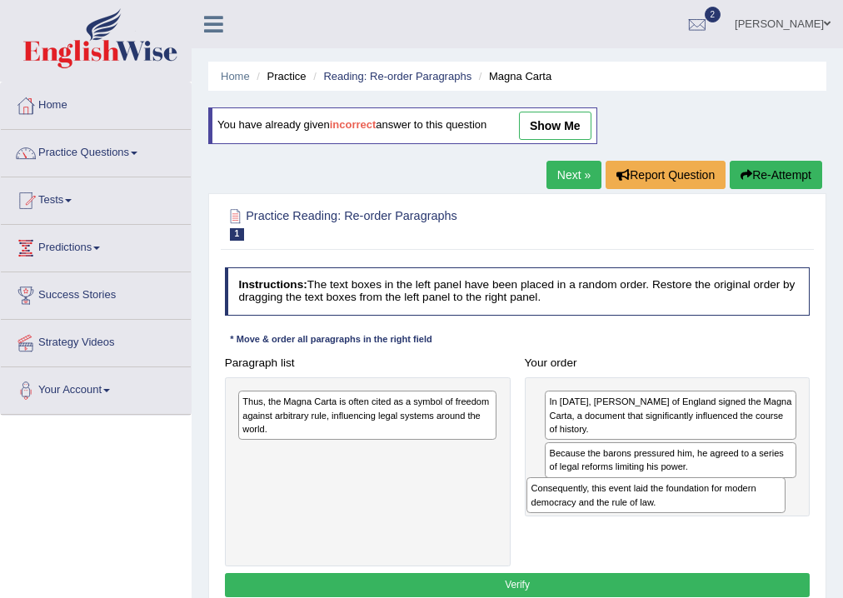
drag, startPoint x: 370, startPoint y: 403, endPoint x: 715, endPoint y: 503, distance: 359.0
click at [715, 510] on div "Paragraph list Consequently, this event laid the foundation for modern democrac…" at bounding box center [517, 459] width 600 height 216
click at [715, 505] on div "Consequently, this event laid the foundation for modern democracy and the rule …" at bounding box center [655, 495] width 259 height 36
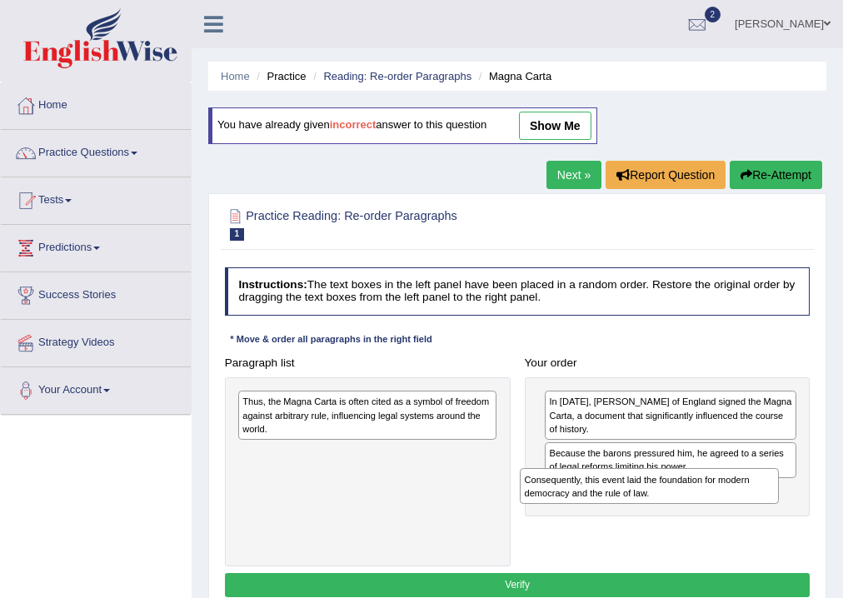
click at [715, 503] on div "Paragraph list Consequently, this event laid the foundation for modern democrac…" at bounding box center [517, 459] width 600 height 216
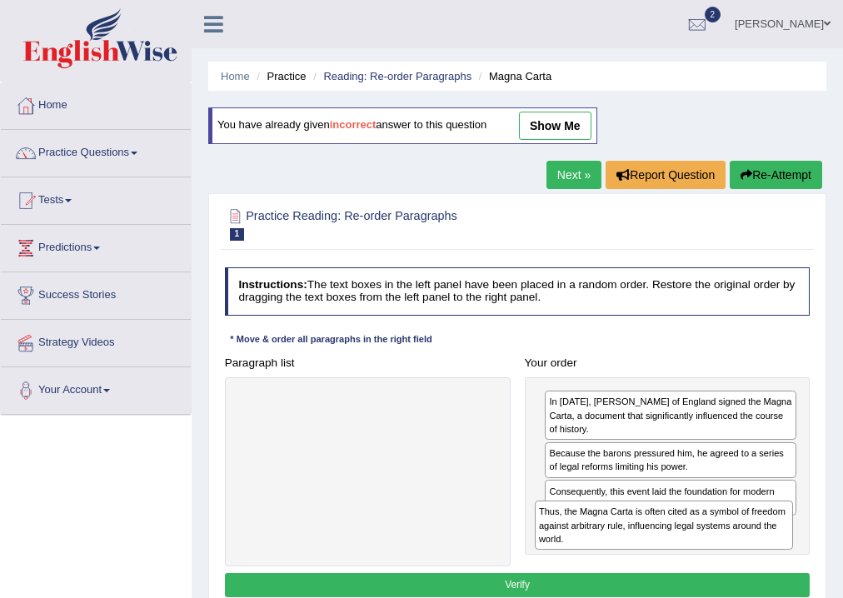
drag, startPoint x: 371, startPoint y: 413, endPoint x: 723, endPoint y: 550, distance: 377.9
click at [723, 550] on div "Paragraph list Thus, the Magna Carta is often cited as a symbol of freedom agai…" at bounding box center [517, 459] width 600 height 216
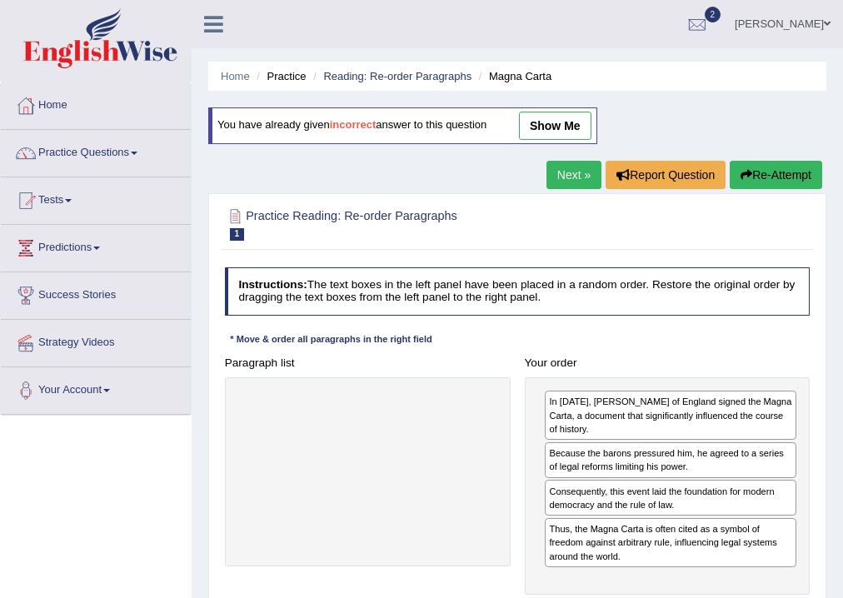
scroll to position [277, 0]
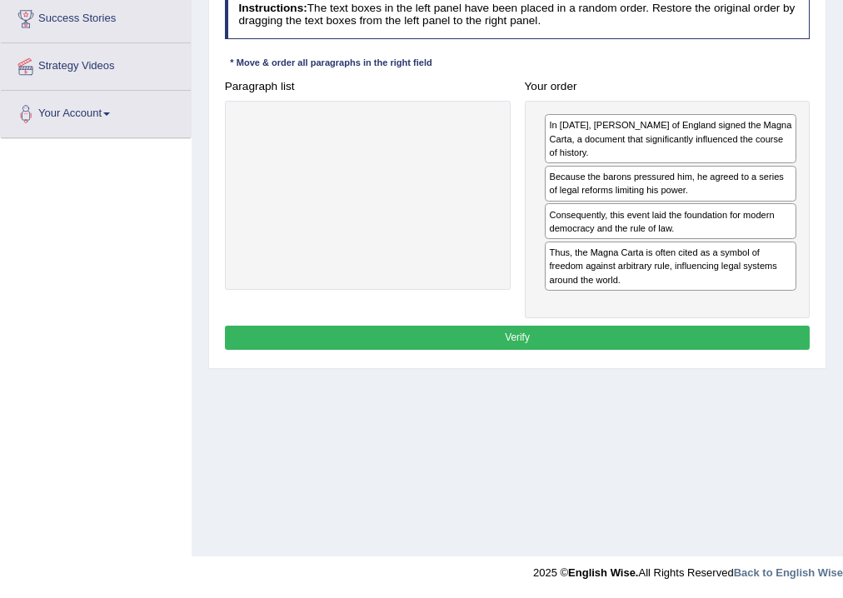
click at [574, 326] on button "Verify" at bounding box center [518, 338] width 586 height 24
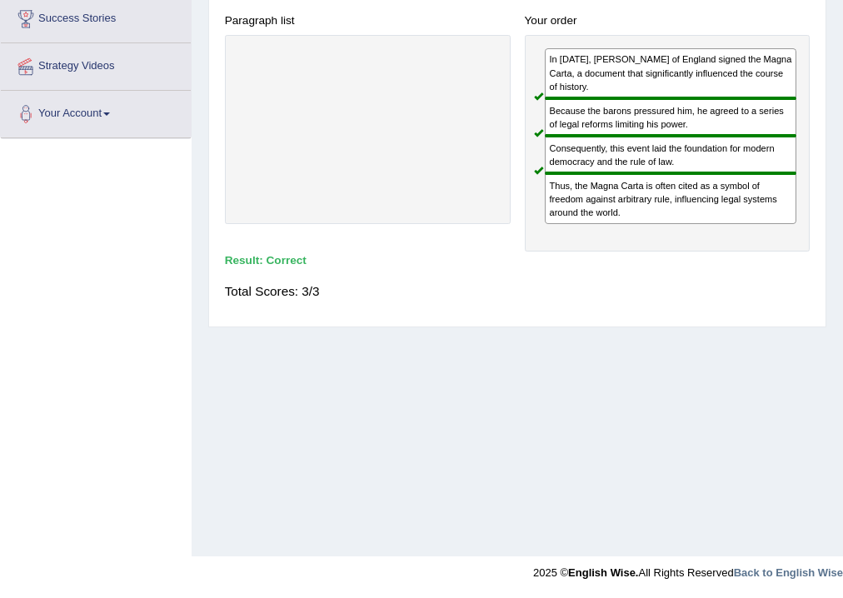
scroll to position [0, 0]
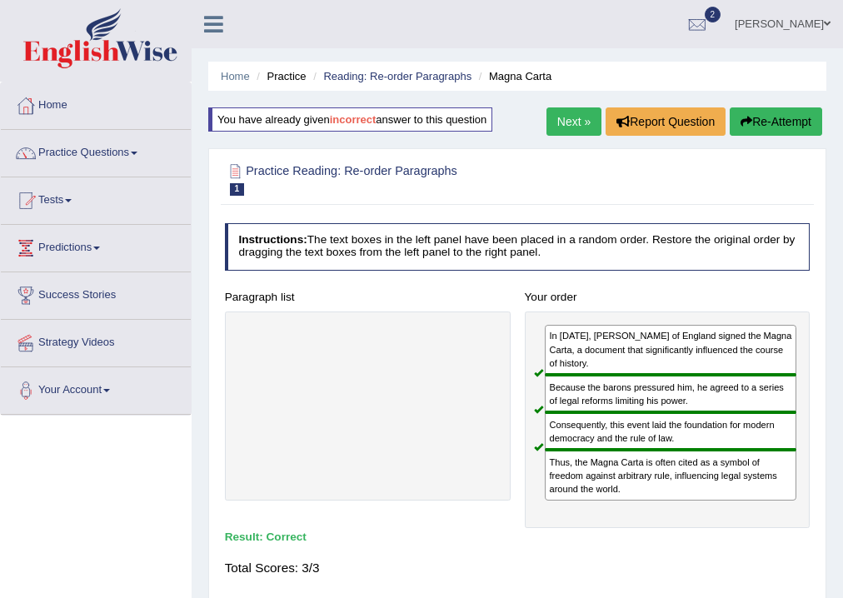
click at [580, 117] on link "Next »" at bounding box center [573, 121] width 55 height 28
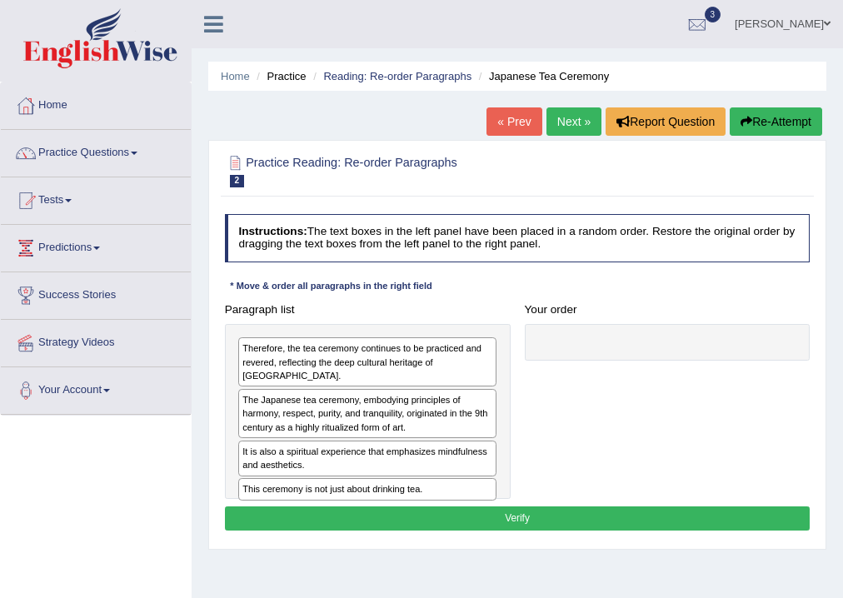
drag, startPoint x: 286, startPoint y: 404, endPoint x: 606, endPoint y: 408, distance: 319.9
click at [437, 408] on div "The Japanese tea ceremony, embodying principles of harmony, respect, purity, an…" at bounding box center [367, 413] width 258 height 49
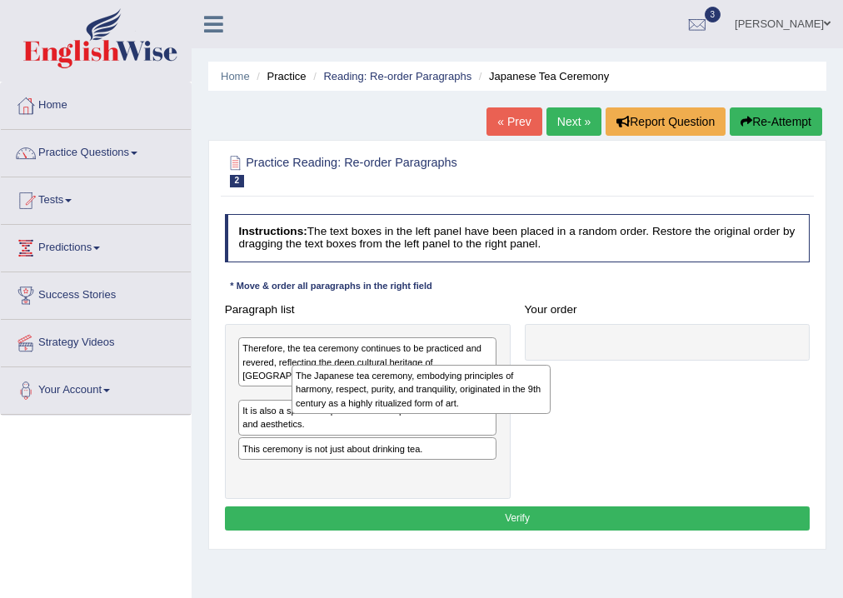
drag, startPoint x: 606, startPoint y: 408, endPoint x: 670, endPoint y: 391, distance: 66.5
click at [670, 391] on div "Paragraph list Therefore, the tea ceremony continues to be practiced and revere…" at bounding box center [517, 398] width 600 height 202
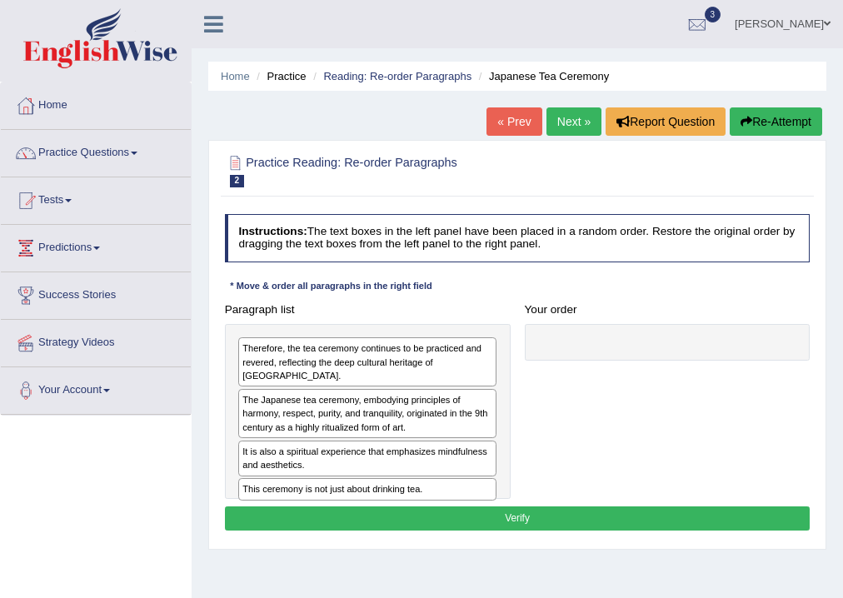
drag, startPoint x: 465, startPoint y: 400, endPoint x: 663, endPoint y: 354, distance: 203.5
click at [496, 389] on div "The Japanese tea ceremony, embodying principles of harmony, respect, purity, an…" at bounding box center [367, 413] width 258 height 49
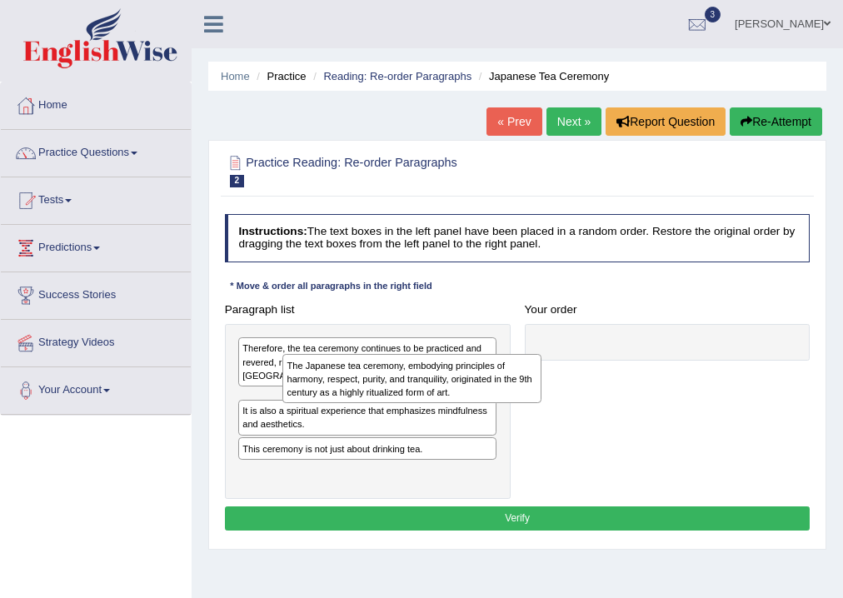
click at [665, 353] on div at bounding box center [668, 342] width 286 height 37
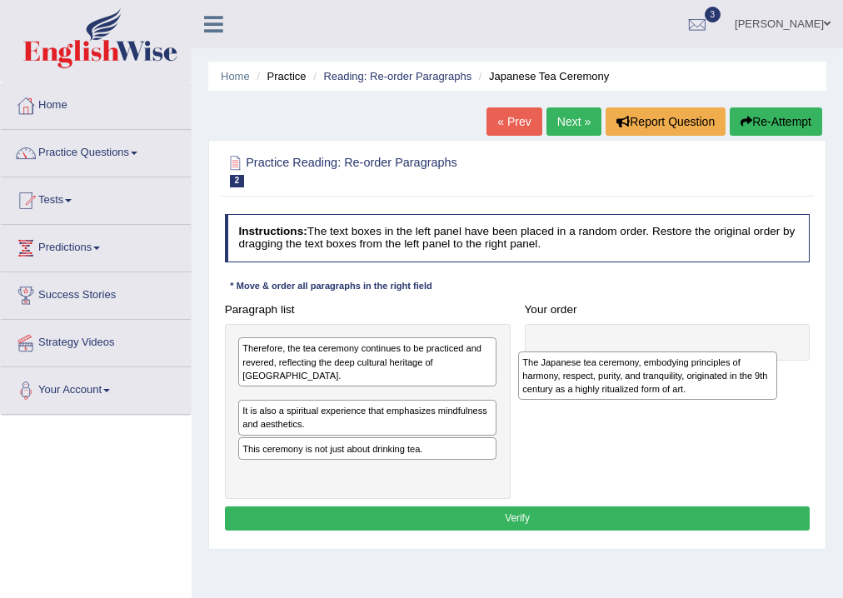
drag, startPoint x: 282, startPoint y: 405, endPoint x: 635, endPoint y: 366, distance: 354.4
click at [635, 367] on div "The Japanese tea ceremony, embodying principles of harmony, respect, purity, an…" at bounding box center [647, 375] width 259 height 49
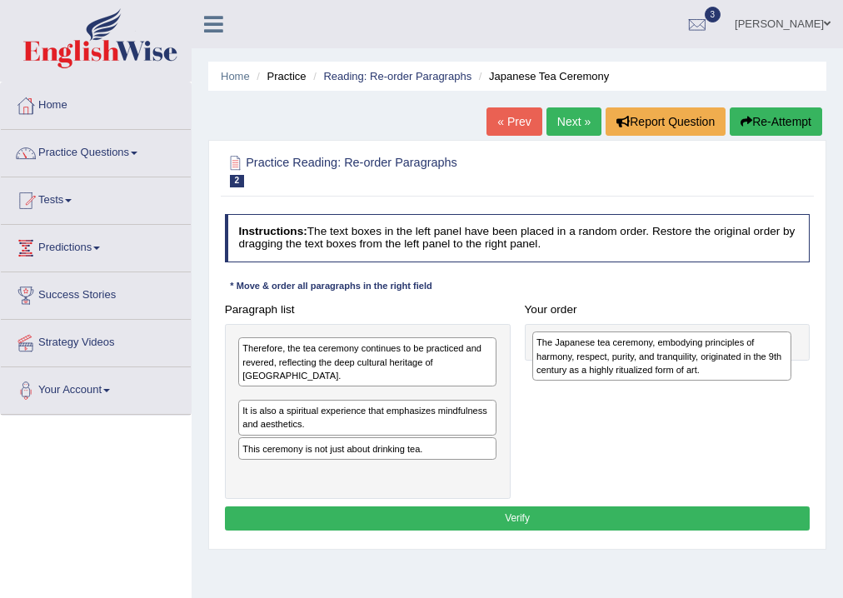
click at [635, 363] on div "Paragraph list Therefore, the tea ceremony continues to be practiced and revere…" at bounding box center [517, 398] width 600 height 202
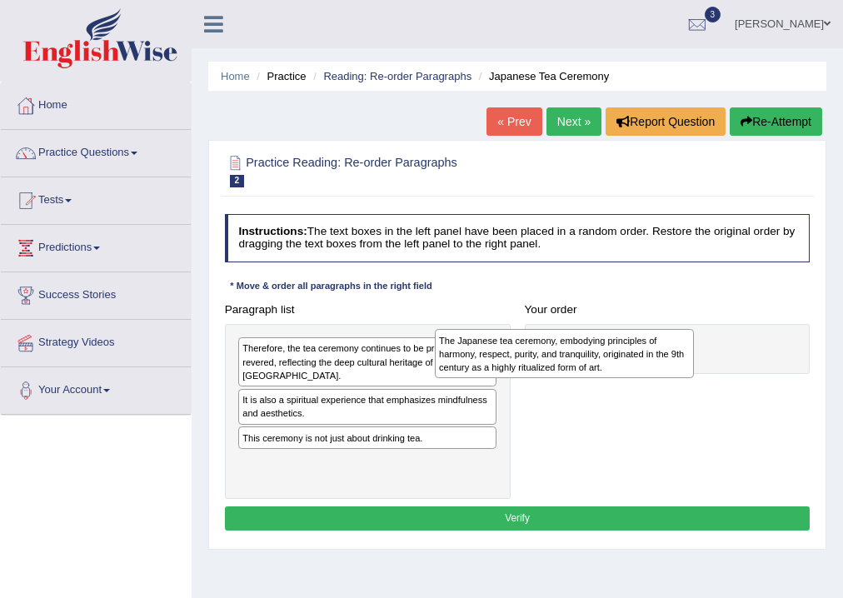
drag, startPoint x: 416, startPoint y: 403, endPoint x: 677, endPoint y: 356, distance: 265.0
click at [677, 356] on div "The Japanese tea ceremony, embodying principles of harmony, respect, purity, an…" at bounding box center [564, 353] width 259 height 49
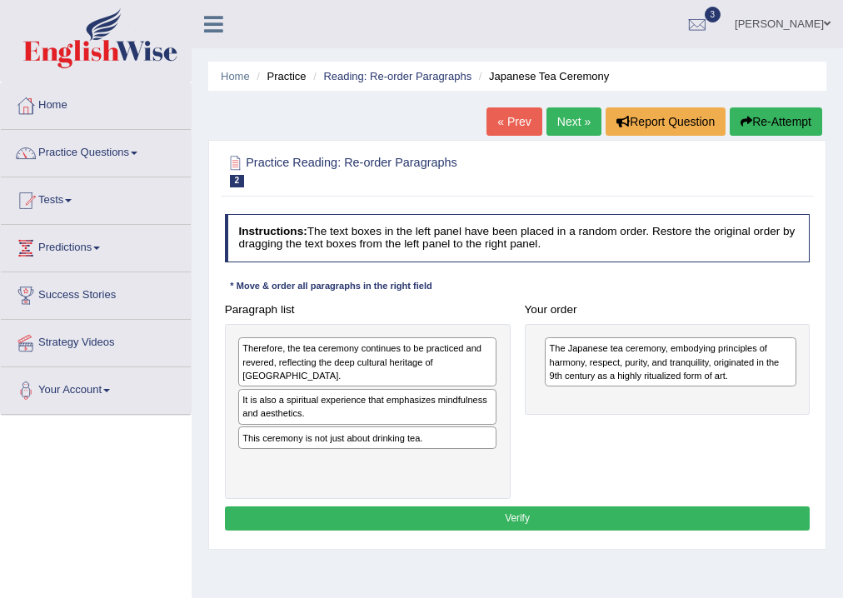
click at [289, 429] on div "This ceremony is not just about drinking tea." at bounding box center [367, 437] width 258 height 22
drag, startPoint x: 289, startPoint y: 429, endPoint x: 546, endPoint y: 430, distance: 257.4
click at [496, 430] on div "Therefore, the tea ceremony continues to be practiced and revered, reflecting t…" at bounding box center [368, 412] width 286 height 176
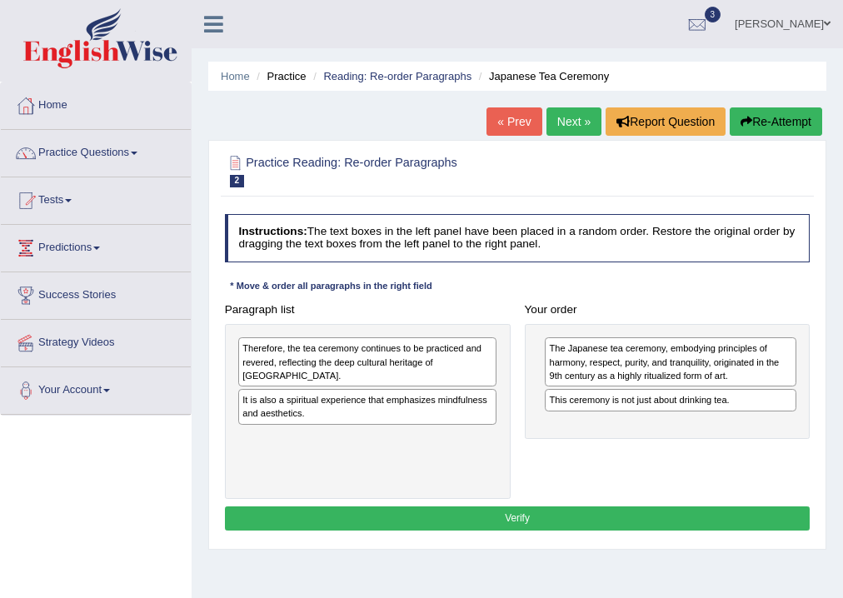
click at [786, 440] on div "Paragraph list Therefore, the tea ceremony continues to be practiced and revere…" at bounding box center [517, 398] width 600 height 202
click at [306, 360] on div "Therefore, the tea ceremony continues to be practiced and revered, reflecting t…" at bounding box center [367, 361] width 258 height 49
click at [581, 385] on div "The Japanese tea ceremony, embodying principles of harmony, respect, purity, an…" at bounding box center [671, 361] width 252 height 49
drag, startPoint x: 588, startPoint y: 377, endPoint x: 676, endPoint y: 386, distance: 88.8
click at [670, 386] on div "Paragraph list Therefore, the tea ceremony continues to be practiced and revere…" at bounding box center [517, 398] width 600 height 202
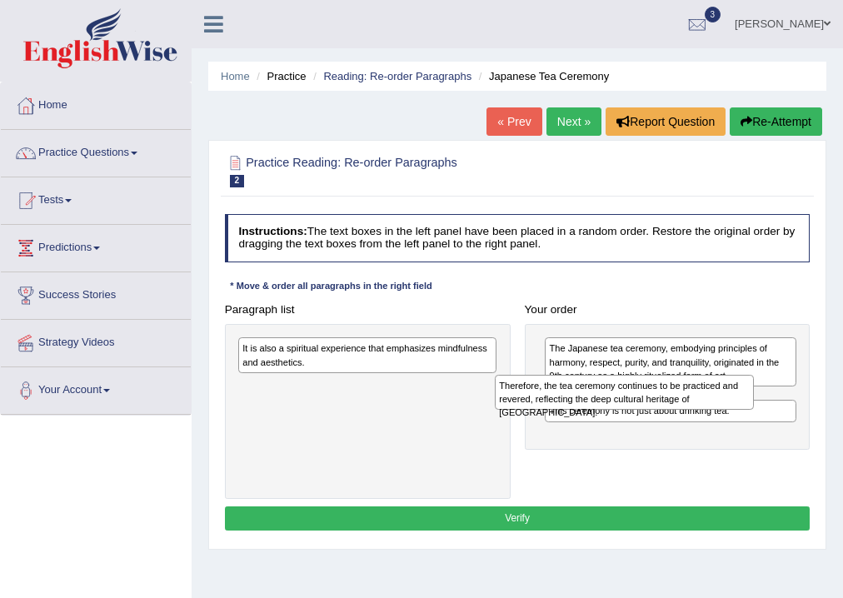
drag, startPoint x: 730, startPoint y: 390, endPoint x: 840, endPoint y: 406, distance: 111.1
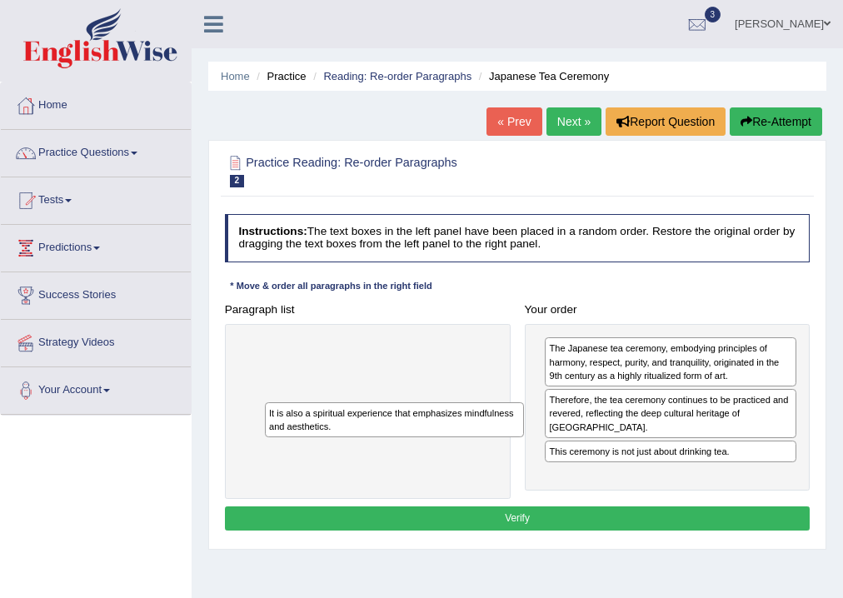
drag, startPoint x: 406, startPoint y: 421, endPoint x: 614, endPoint y: 505, distance: 224.3
click at [614, 505] on div "Instructions: The text boxes in the left panel have been placed in a random ord…" at bounding box center [517, 374] width 592 height 335
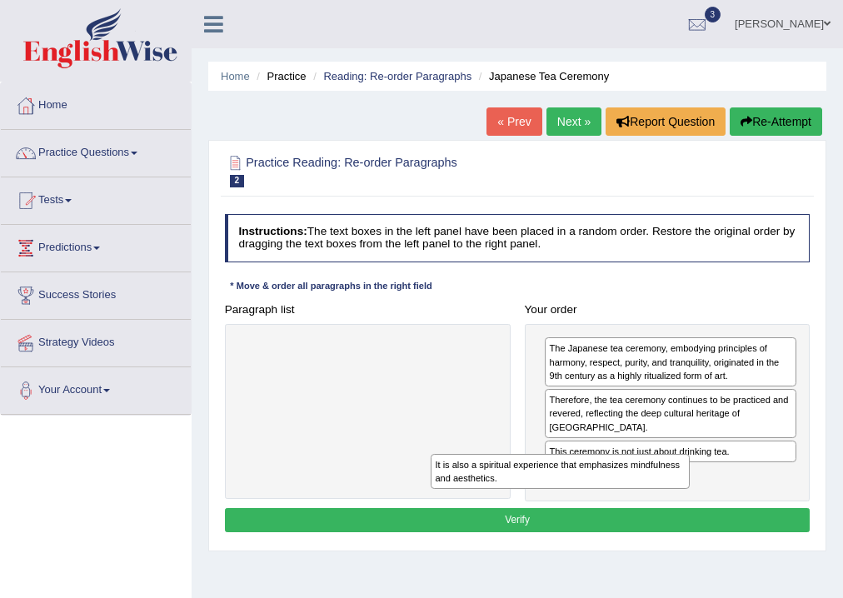
click at [671, 508] on button "Verify" at bounding box center [518, 520] width 586 height 24
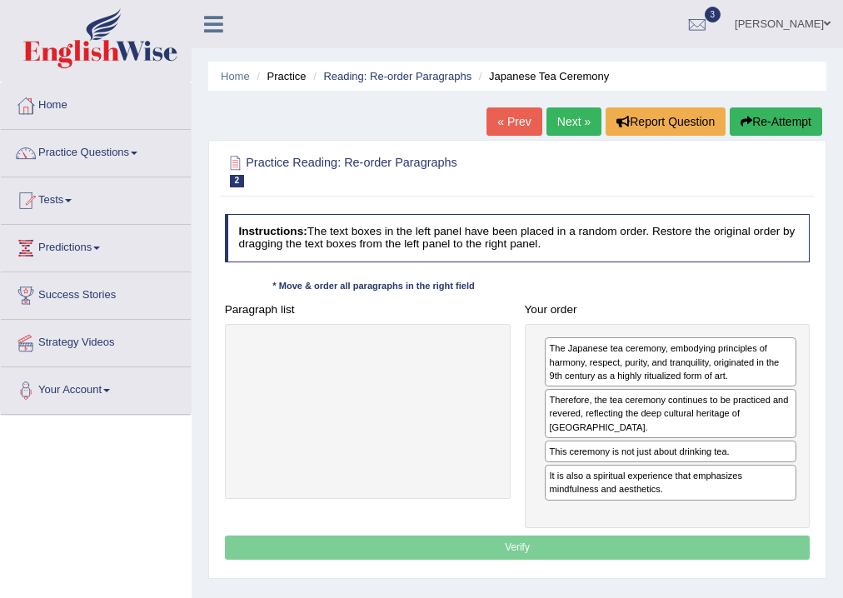
click at [737, 506] on div "Instructions: The text boxes in the left panel have been placed in a random ord…" at bounding box center [517, 389] width 592 height 364
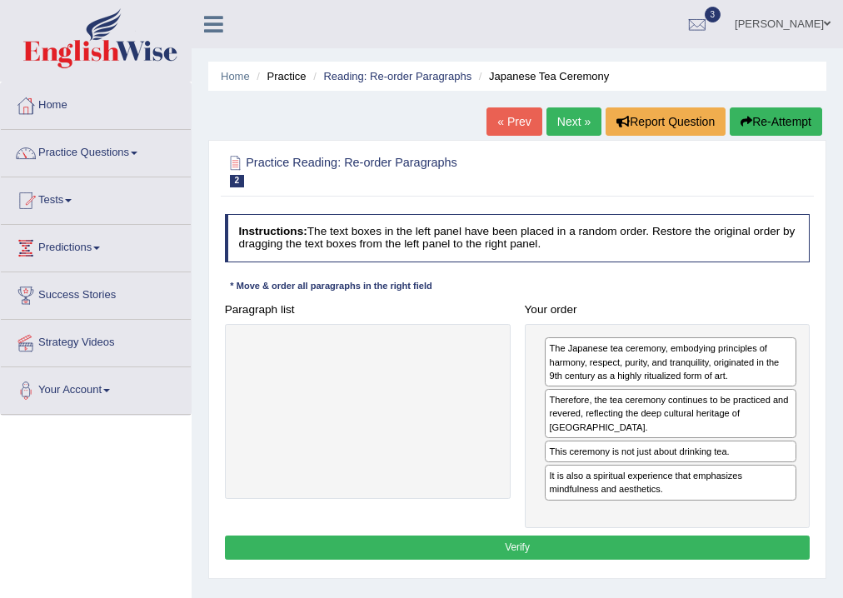
click at [573, 537] on button "Verify" at bounding box center [518, 548] width 586 height 24
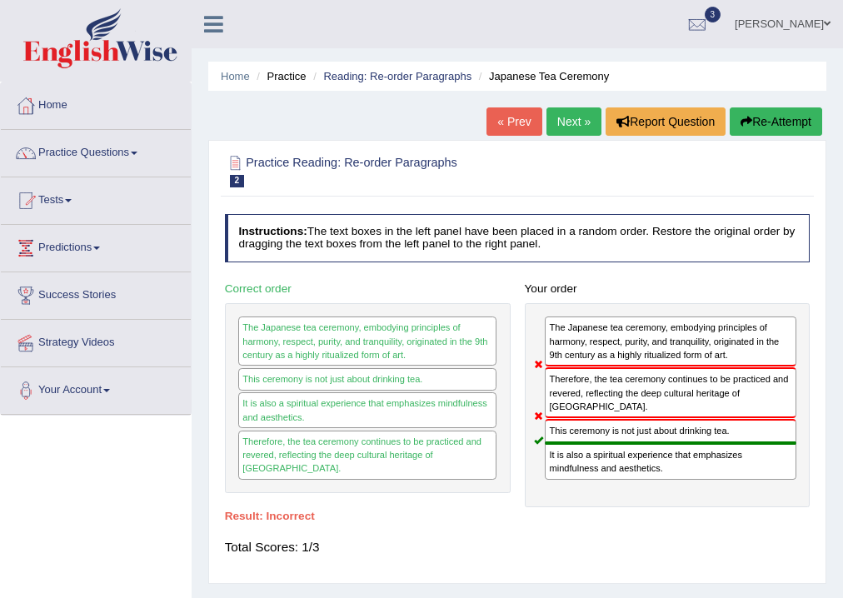
click at [780, 112] on button "Re-Attempt" at bounding box center [776, 121] width 92 height 28
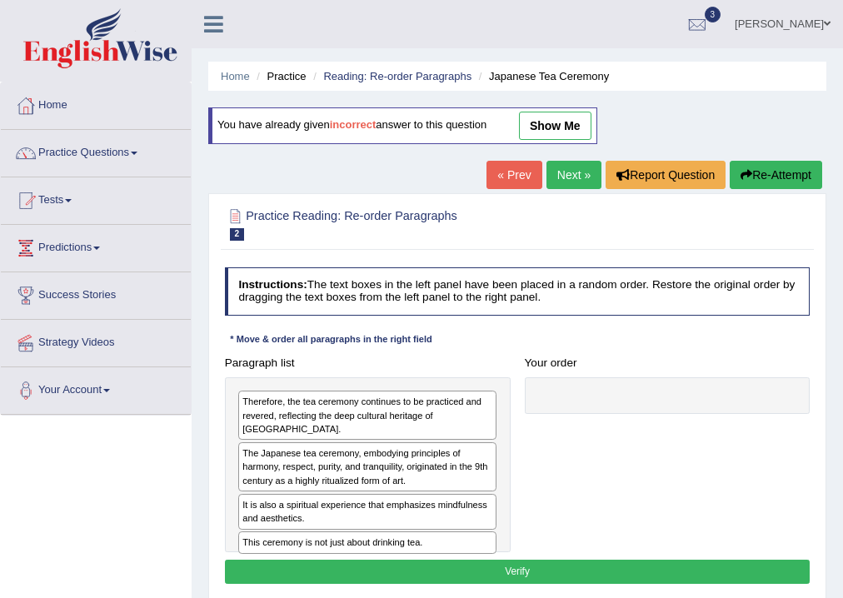
click at [299, 456] on div "The Japanese tea ceremony, embodying principles of harmony, respect, purity, an…" at bounding box center [367, 466] width 258 height 49
click at [489, 480] on div "Therefore, the tea ceremony continues to be practiced and revered, reflecting t…" at bounding box center [368, 465] width 286 height 176
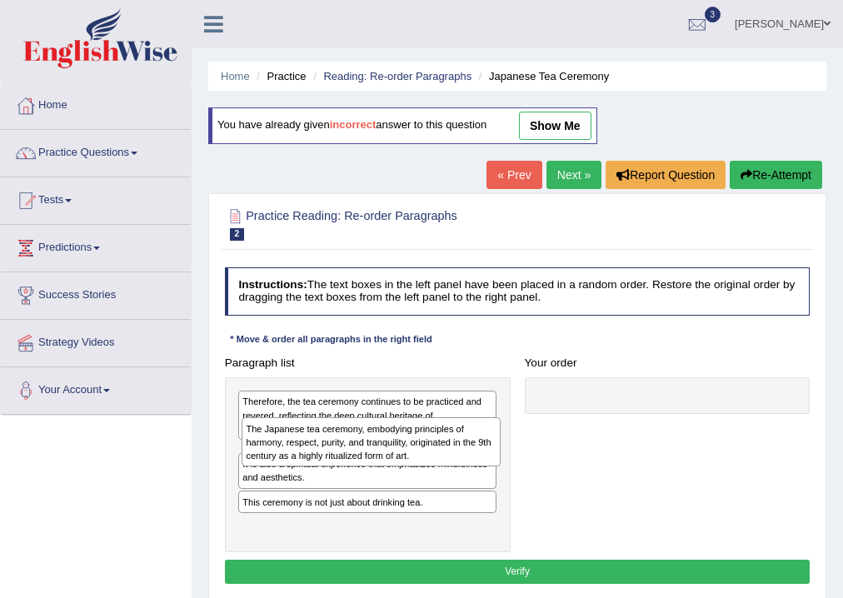
drag, startPoint x: 645, startPoint y: 486, endPoint x: 741, endPoint y: 480, distance: 96.8
click at [741, 480] on div "Paragraph list Therefore, the tea ceremony continues to be practiced and revere…" at bounding box center [517, 452] width 600 height 202
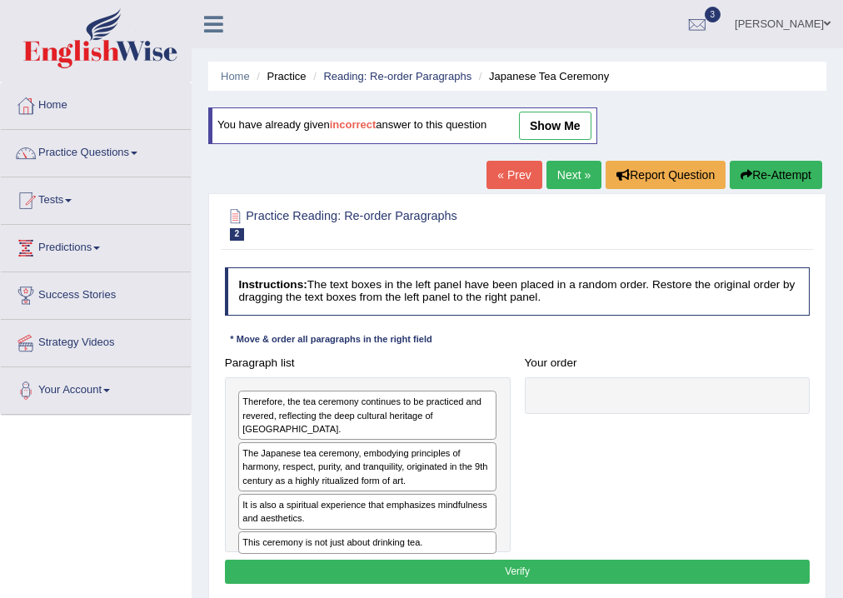
click at [587, 432] on div "Paragraph list Therefore, the tea ceremony continues to be practiced and revere…" at bounding box center [517, 452] width 600 height 202
drag, startPoint x: 450, startPoint y: 450, endPoint x: 616, endPoint y: 412, distance: 170.7
click at [496, 442] on div "The Japanese tea ceremony, embodying principles of harmony, respect, purity, an…" at bounding box center [367, 466] width 258 height 49
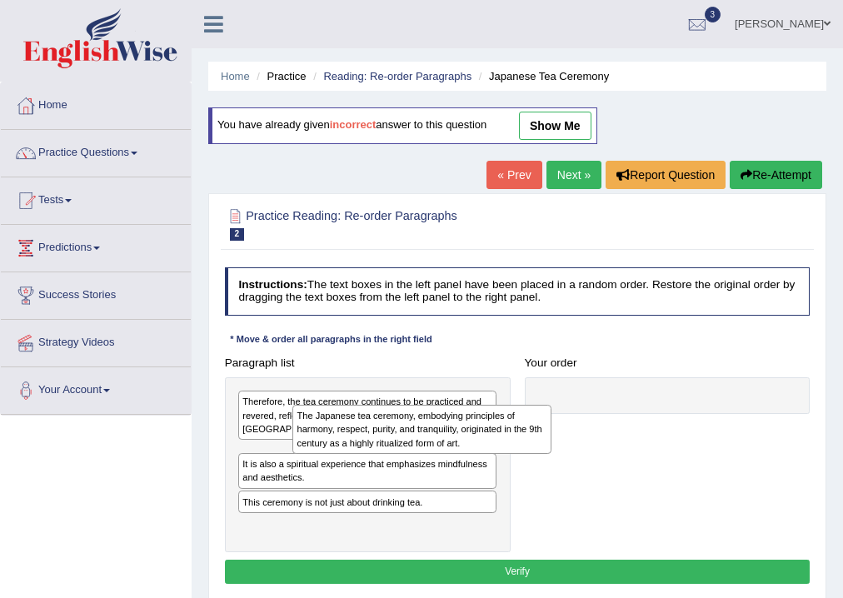
drag, startPoint x: 616, startPoint y: 412, endPoint x: 646, endPoint y: 408, distance: 29.4
click at [646, 408] on div "Paragraph list Therefore, the tea ceremony continues to be practiced and revere…" at bounding box center [517, 452] width 600 height 202
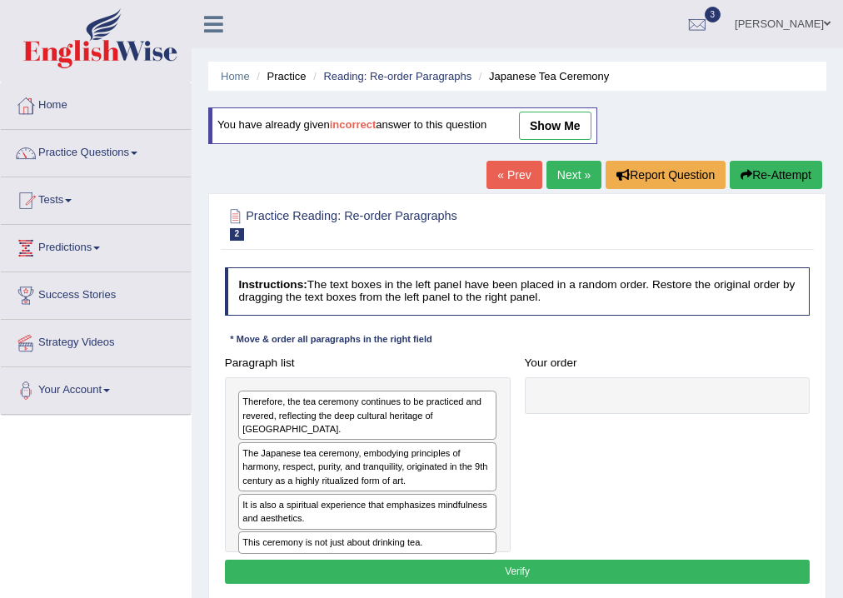
drag, startPoint x: 703, startPoint y: 460, endPoint x: 846, endPoint y: 460, distance: 143.3
click at [496, 460] on div "The Japanese tea ceremony, embodying principles of harmony, respect, purity, an…" at bounding box center [367, 466] width 258 height 49
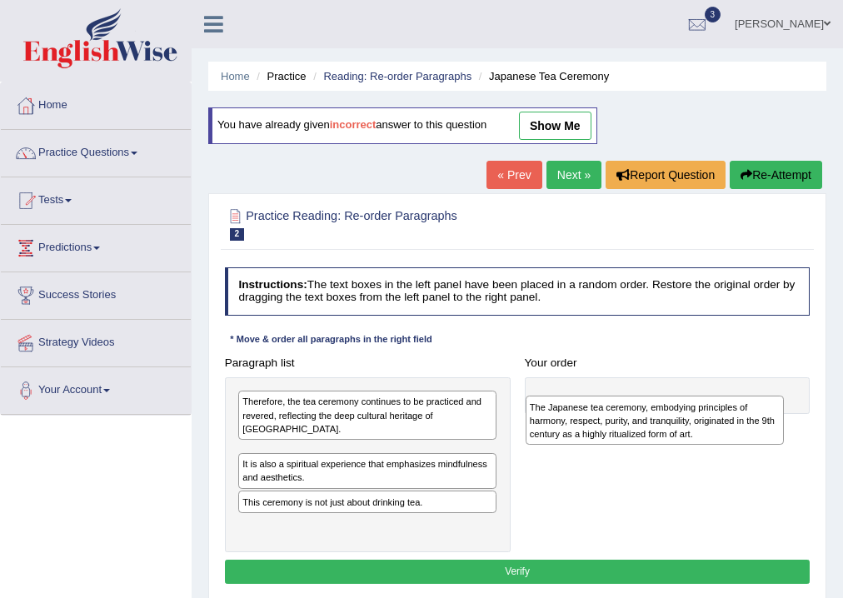
drag, startPoint x: 302, startPoint y: 456, endPoint x: 661, endPoint y: 431, distance: 359.0
click at [661, 431] on div "The Japanese tea ceremony, embodying principles of harmony, respect, purity, an…" at bounding box center [655, 420] width 259 height 49
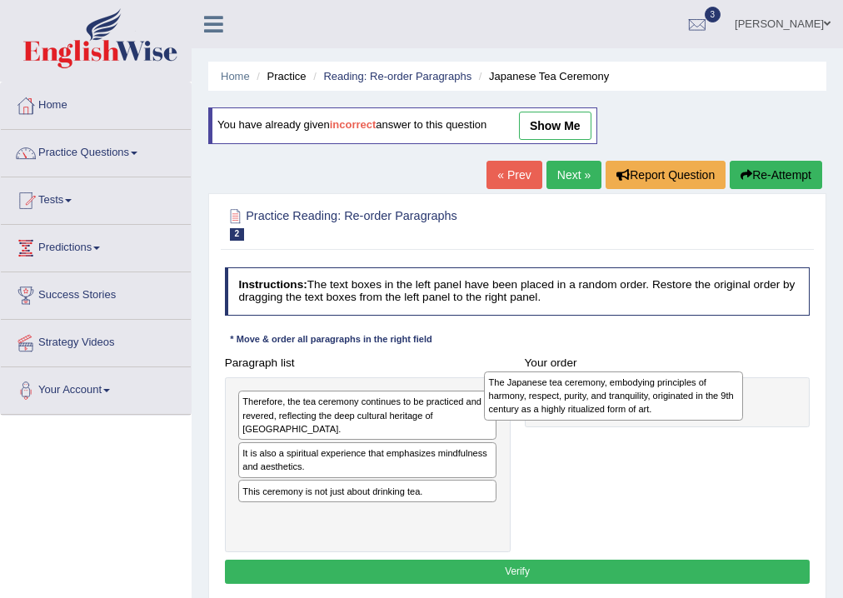
drag, startPoint x: 361, startPoint y: 453, endPoint x: 725, endPoint y: 396, distance: 367.7
click at [725, 396] on div "The Japanese tea ceremony, embodying principles of harmony, respect, purity, an…" at bounding box center [613, 395] width 259 height 49
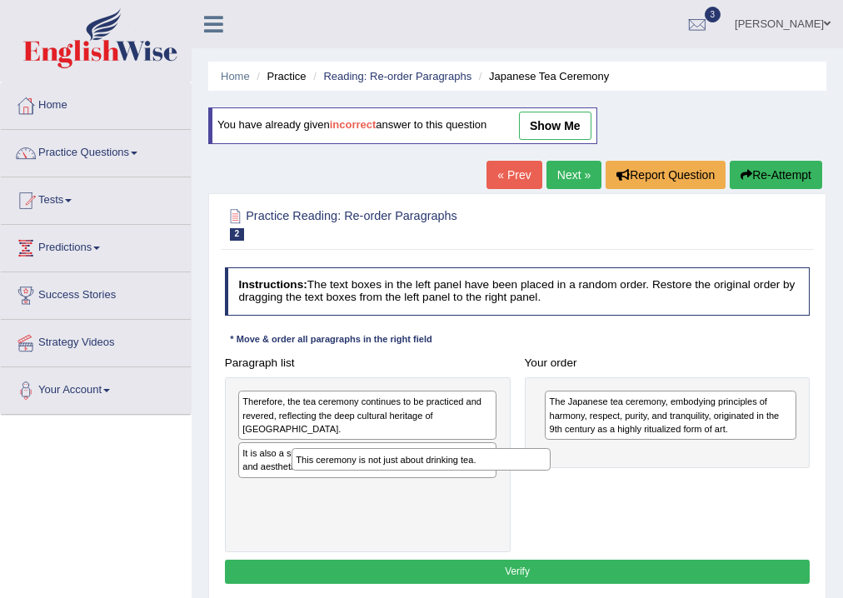
drag, startPoint x: 333, startPoint y: 480, endPoint x: 713, endPoint y: 498, distance: 380.3
click at [644, 493] on div "Paragraph list Therefore, the tea ceremony continues to be practiced and revere…" at bounding box center [517, 452] width 600 height 202
click at [786, 498] on div "Paragraph list Therefore, the tea ceremony continues to be practiced and revere…" at bounding box center [517, 452] width 600 height 202
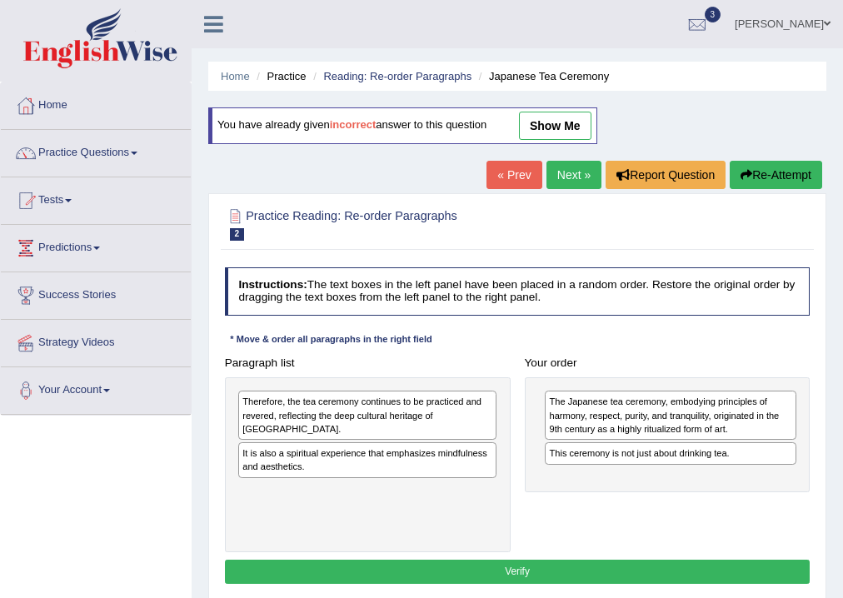
click at [509, 496] on div "Therefore, the tea ceremony continues to be practiced and revered, reflecting t…" at bounding box center [368, 465] width 286 height 176
click at [551, 506] on div "Paragraph list Therefore, the tea ceremony continues to be practiced and revere…" at bounding box center [517, 452] width 600 height 202
click at [557, 509] on div "Paragraph list Therefore, the tea ceremony continues to be practiced and revere…" at bounding box center [517, 452] width 600 height 202
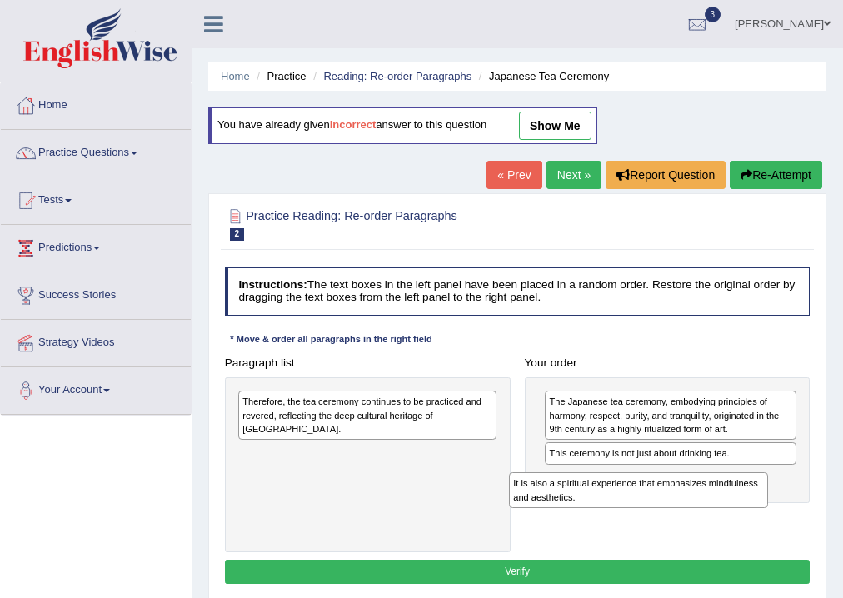
drag, startPoint x: 334, startPoint y: 436, endPoint x: 680, endPoint y: 499, distance: 352.1
click at [670, 502] on div "It is also a spiritual experience that emphasizes mindfulness and aesthetics." at bounding box center [638, 490] width 259 height 36
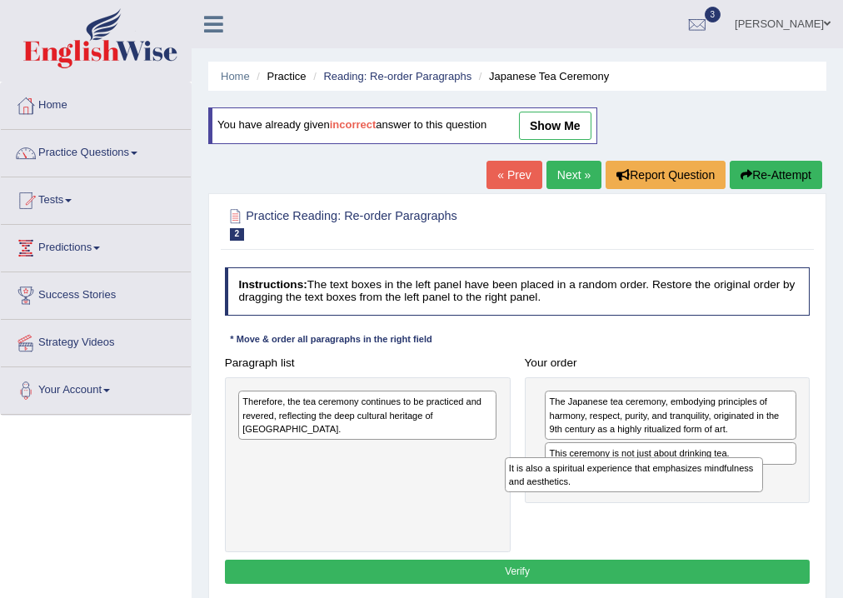
drag, startPoint x: 680, startPoint y: 499, endPoint x: 745, endPoint y: 490, distance: 64.8
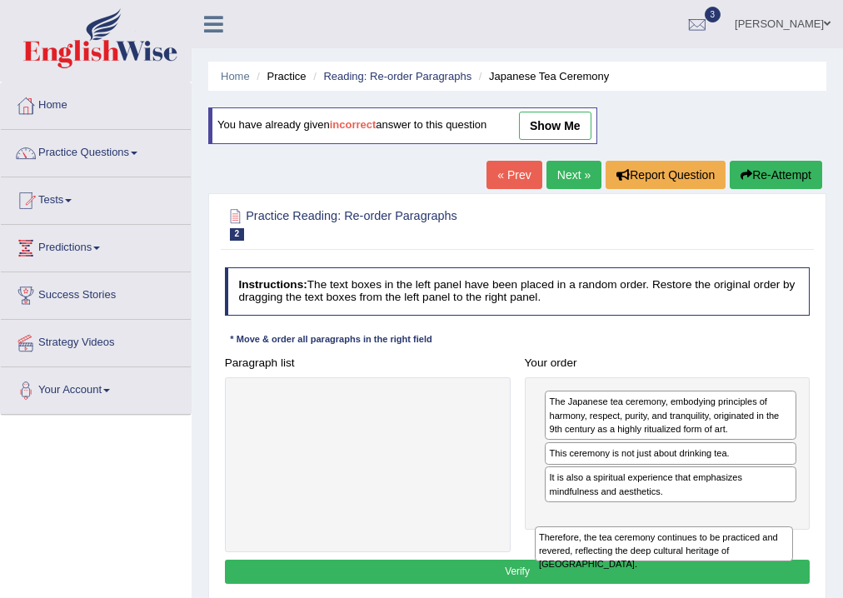
drag, startPoint x: 404, startPoint y: 401, endPoint x: 803, endPoint y: 561, distance: 430.1
click at [802, 562] on div "Instructions: The text boxes in the left panel have been placed in a random ord…" at bounding box center [517, 428] width 592 height 335
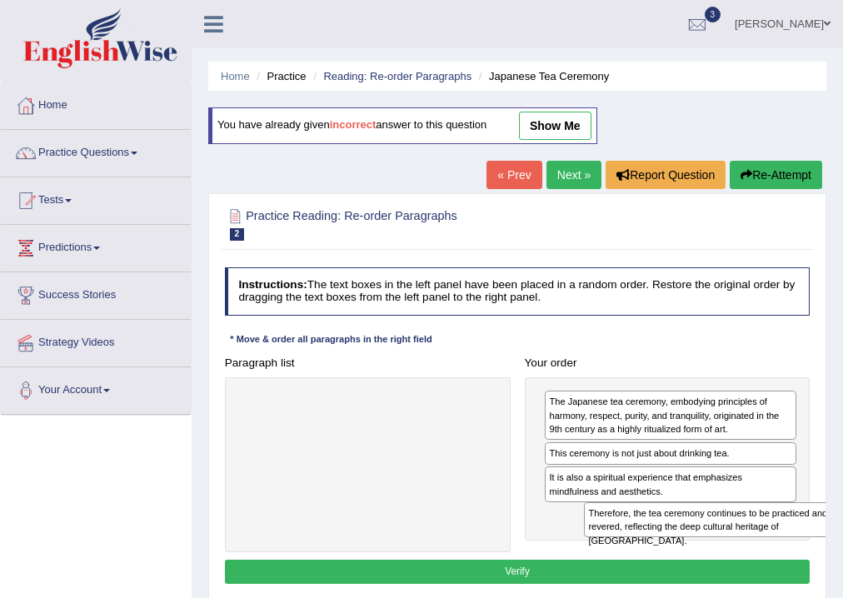
drag, startPoint x: 338, startPoint y: 410, endPoint x: 749, endPoint y: 548, distance: 433.3
click at [749, 548] on div "Paragraph list Therefore, the tea ceremony continues to be practiced and revere…" at bounding box center [517, 452] width 600 height 202
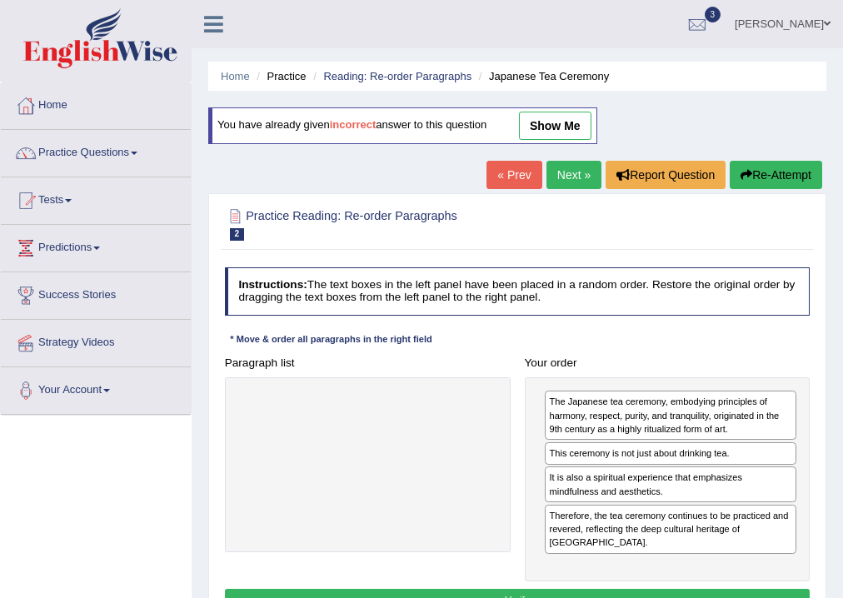
click at [646, 589] on button "Verify" at bounding box center [518, 601] width 586 height 24
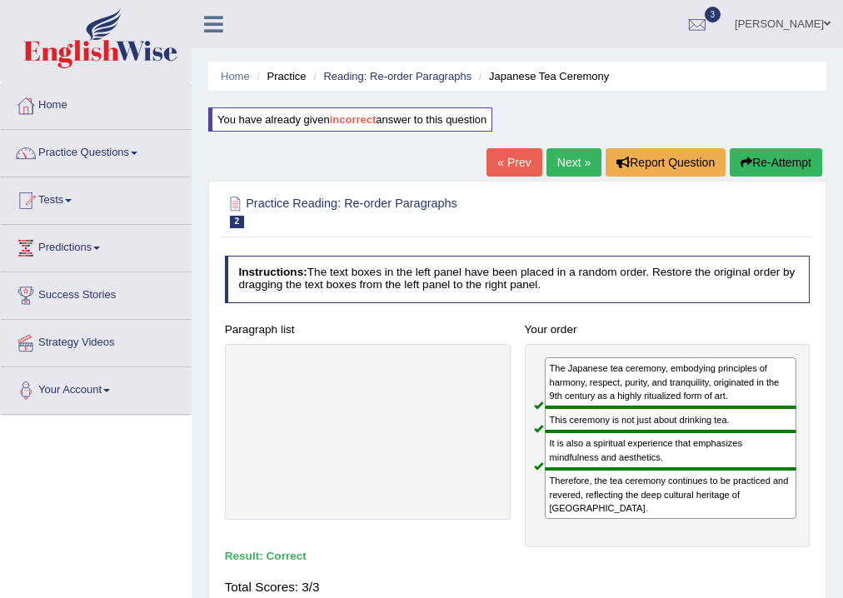
click at [575, 160] on link "Next »" at bounding box center [573, 162] width 55 height 28
drag, startPoint x: 575, startPoint y: 160, endPoint x: 576, endPoint y: 179, distance: 19.2
click at [575, 160] on link "Next »" at bounding box center [573, 162] width 55 height 28
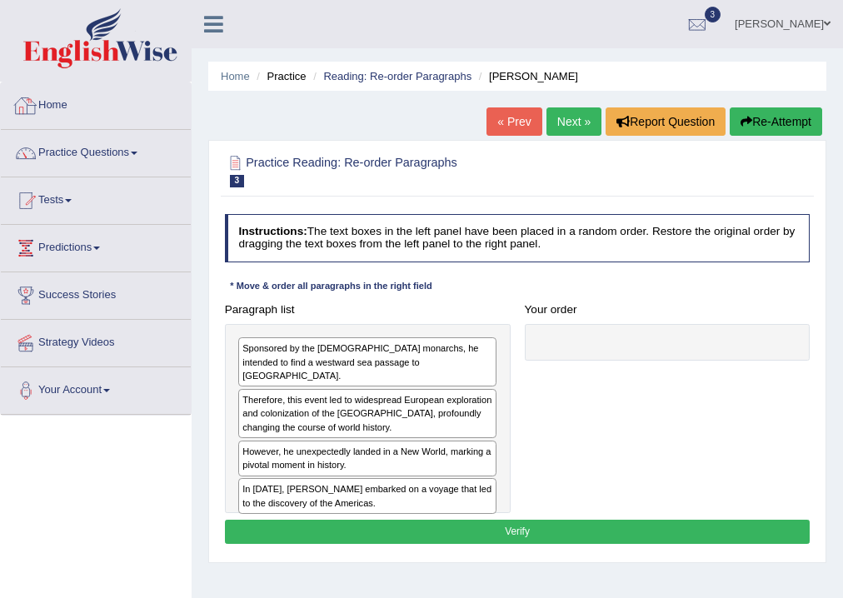
click at [40, 122] on link "Home" at bounding box center [96, 103] width 190 height 42
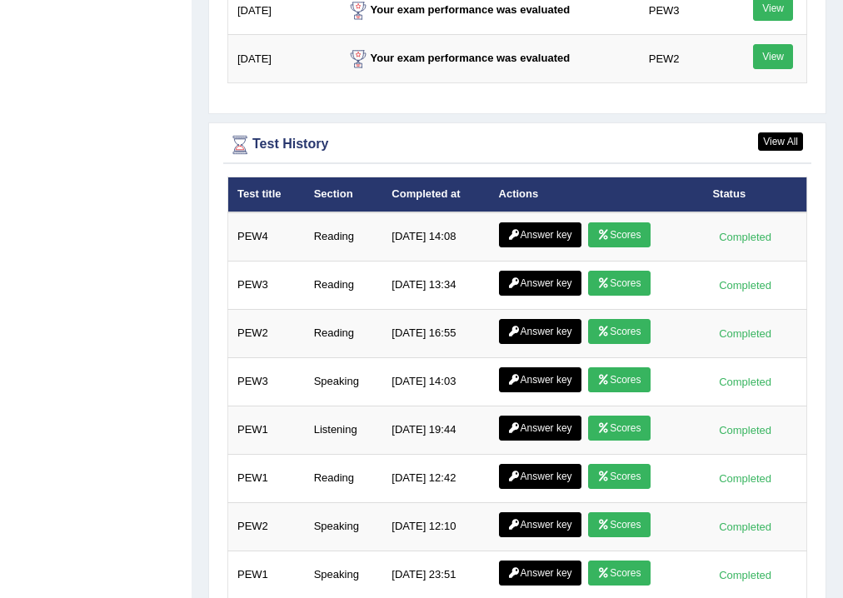
scroll to position [2325, 0]
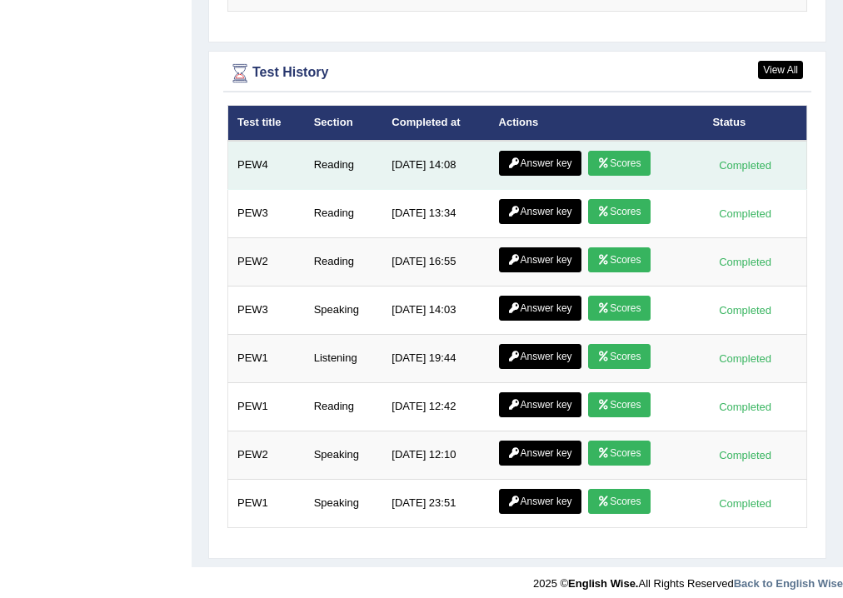
click at [636, 152] on link "Scores" at bounding box center [619, 163] width 62 height 25
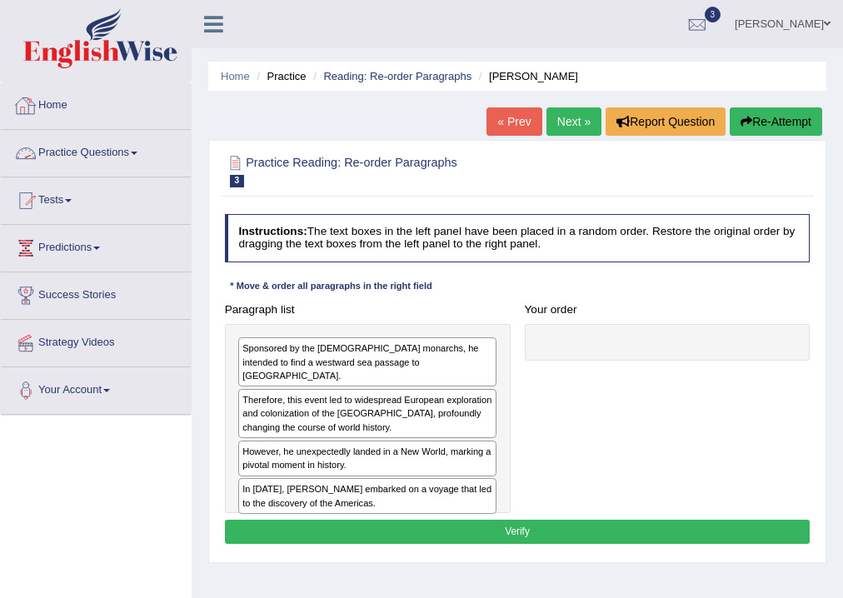
click at [56, 110] on link "Home" at bounding box center [96, 103] width 190 height 42
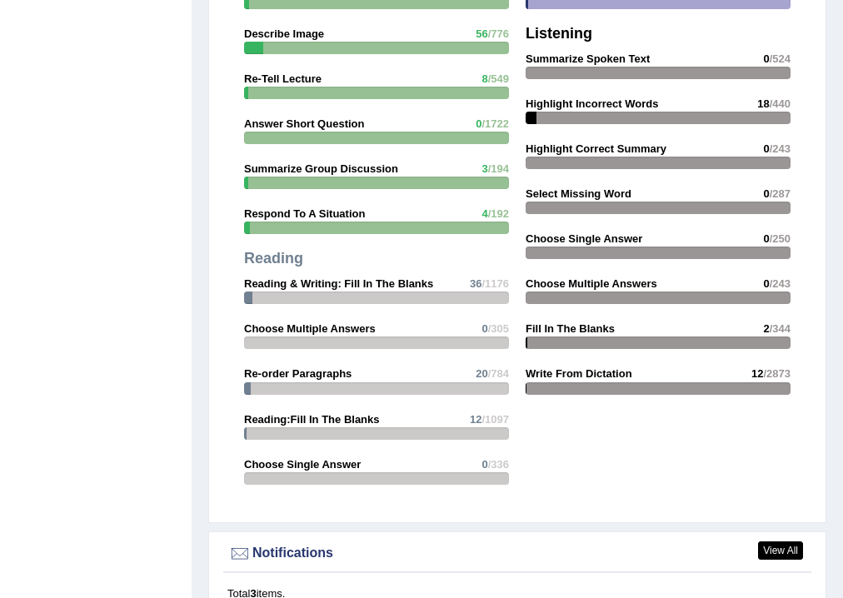
scroll to position [2176, 0]
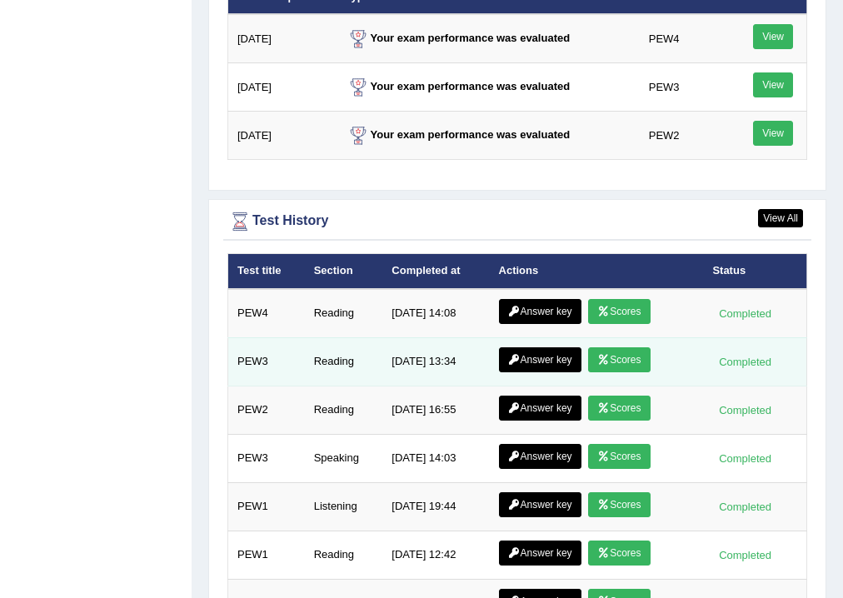
click at [611, 357] on link "Scores" at bounding box center [619, 359] width 62 height 25
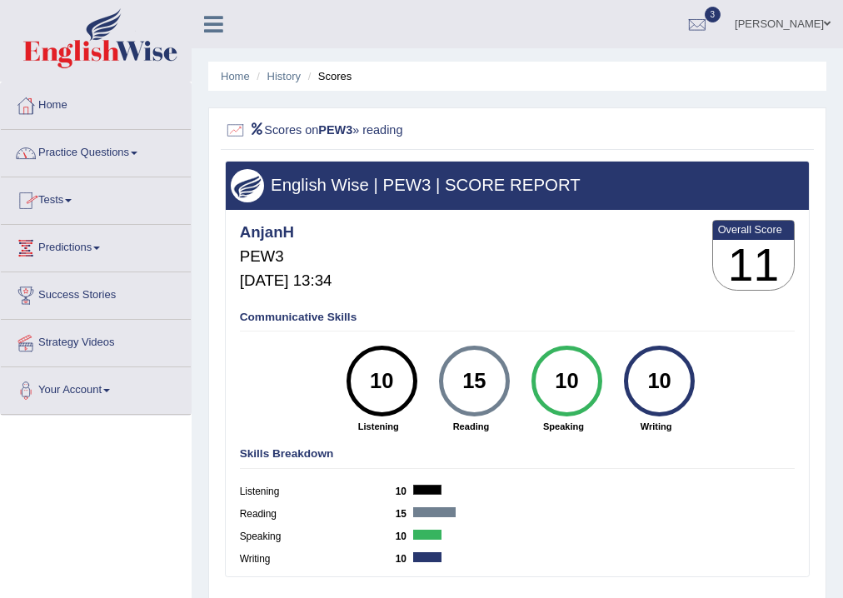
click at [58, 100] on link "Home" at bounding box center [96, 103] width 190 height 42
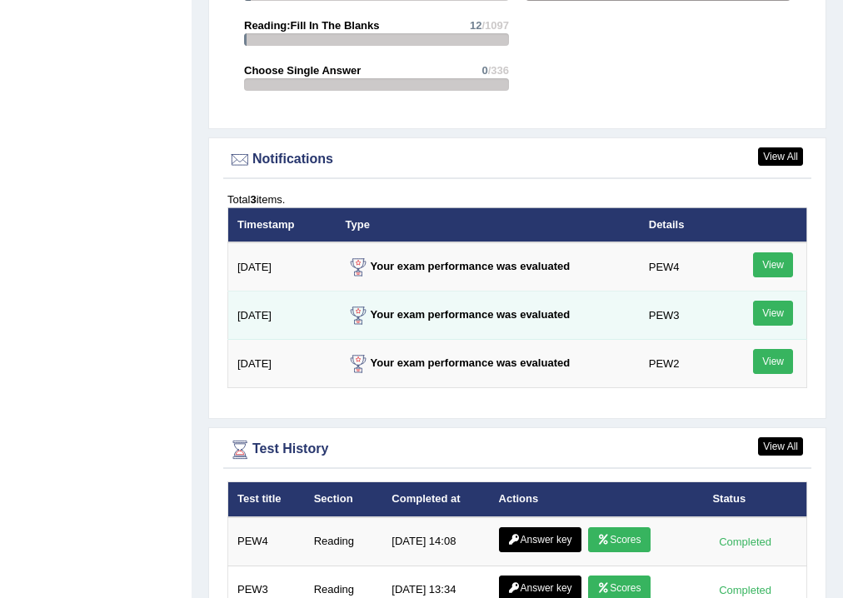
scroll to position [2259, 0]
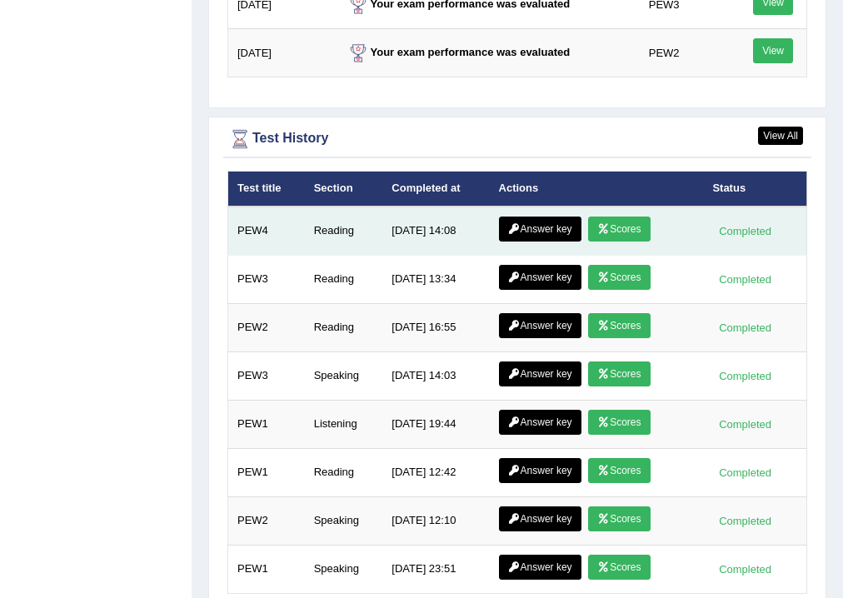
click at [535, 217] on link "Answer key" at bounding box center [540, 229] width 82 height 25
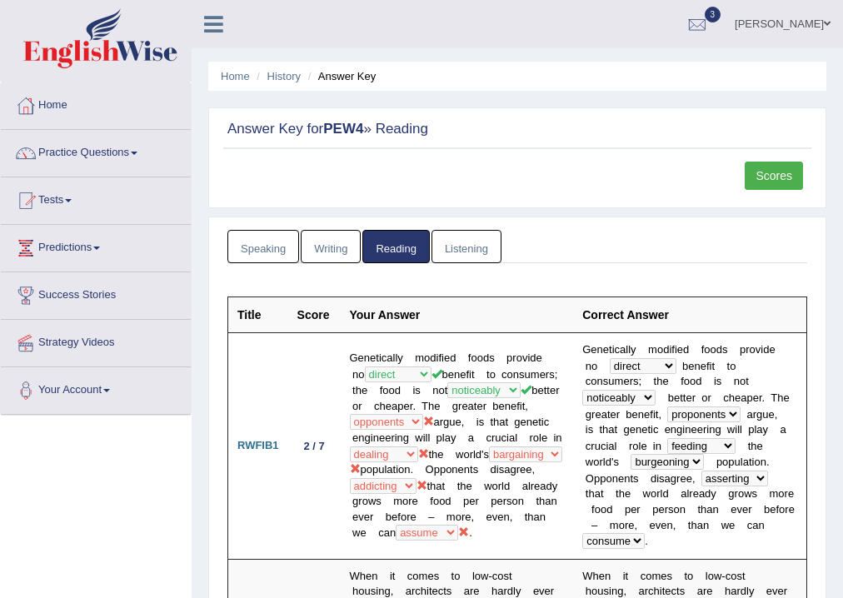
click at [338, 250] on link "Writing" at bounding box center [331, 247] width 60 height 34
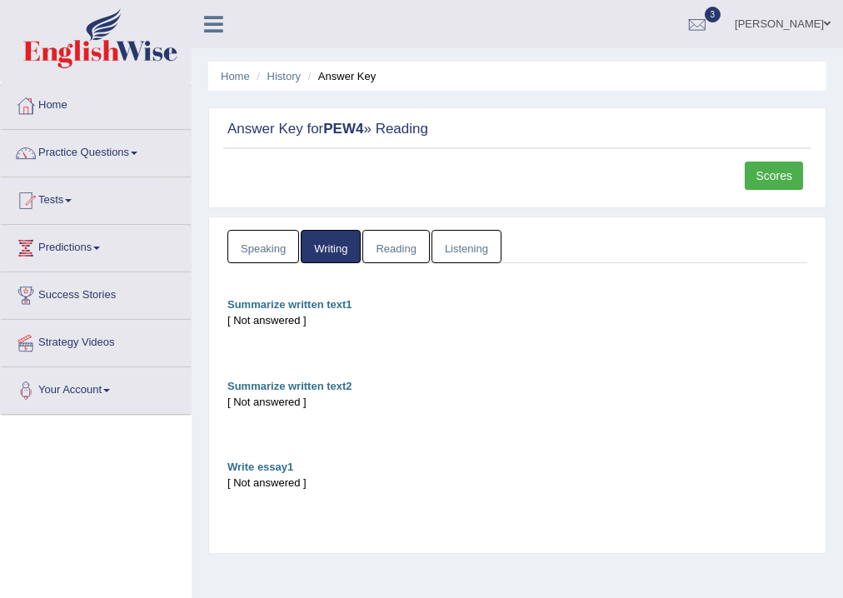
click at [273, 246] on link "Speaking" at bounding box center [263, 247] width 72 height 34
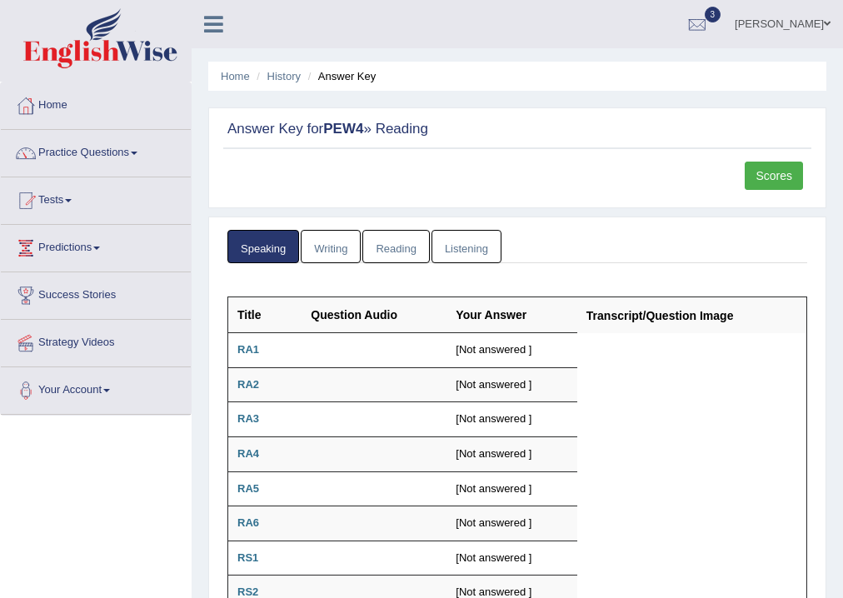
click at [477, 253] on link "Listening" at bounding box center [466, 247] width 70 height 34
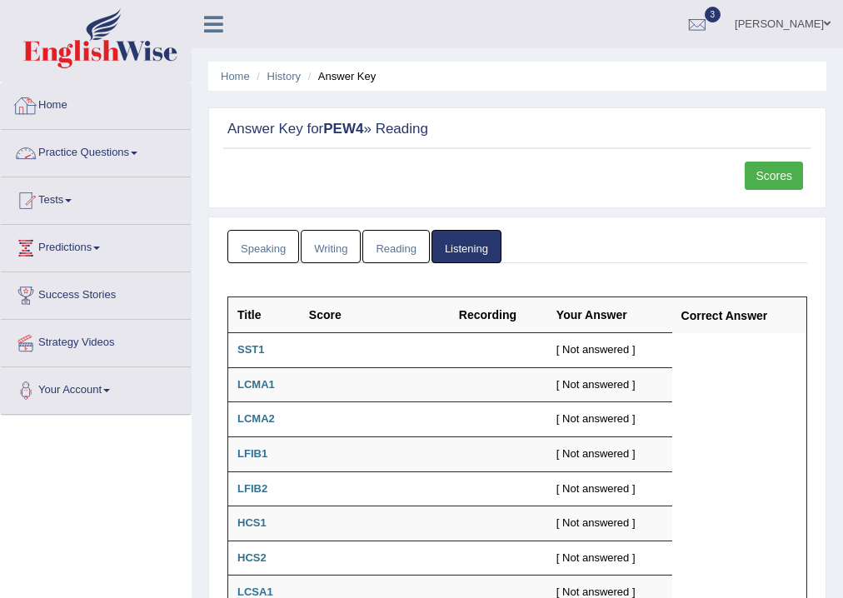
click at [71, 104] on link "Home" at bounding box center [96, 103] width 190 height 42
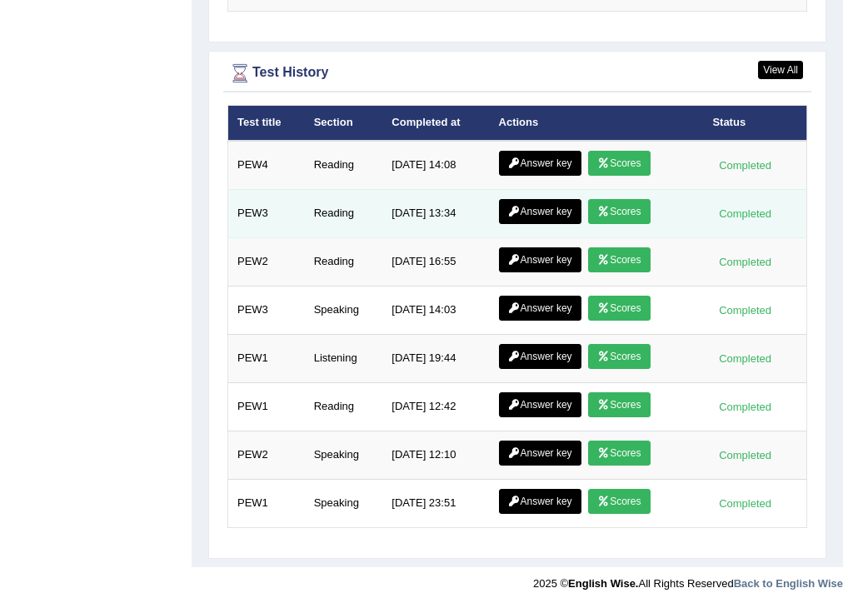
click at [519, 199] on link "Answer key" at bounding box center [540, 211] width 82 height 25
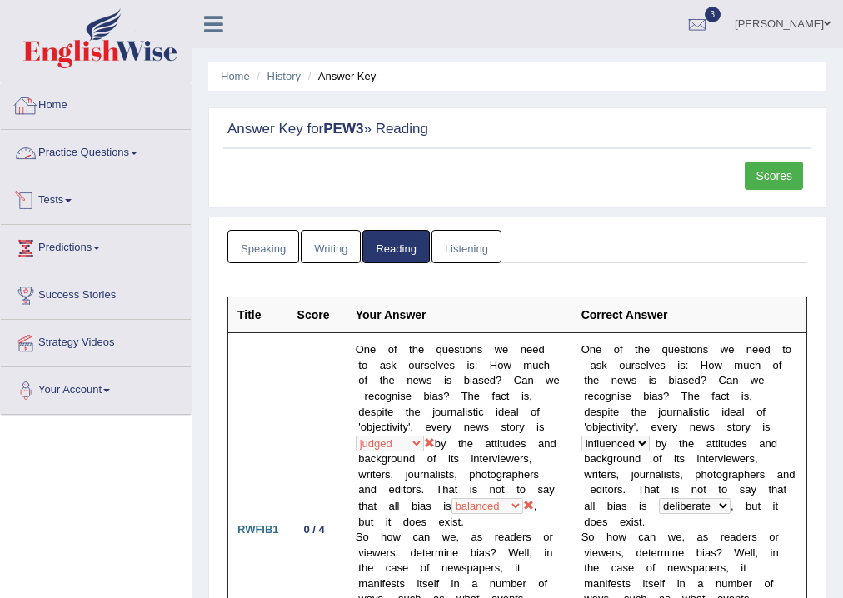
click at [67, 104] on link "Home" at bounding box center [96, 103] width 190 height 42
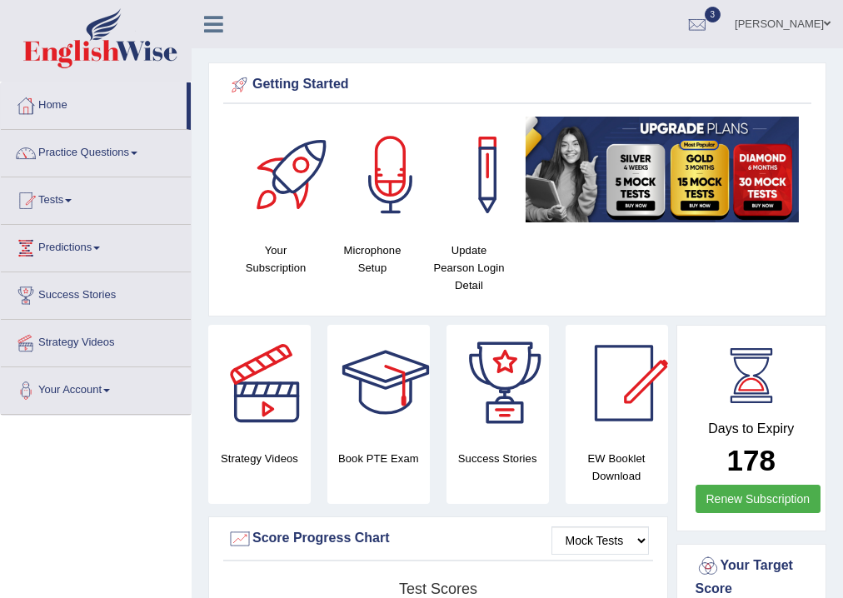
click at [79, 146] on link "Practice Questions" at bounding box center [96, 151] width 190 height 42
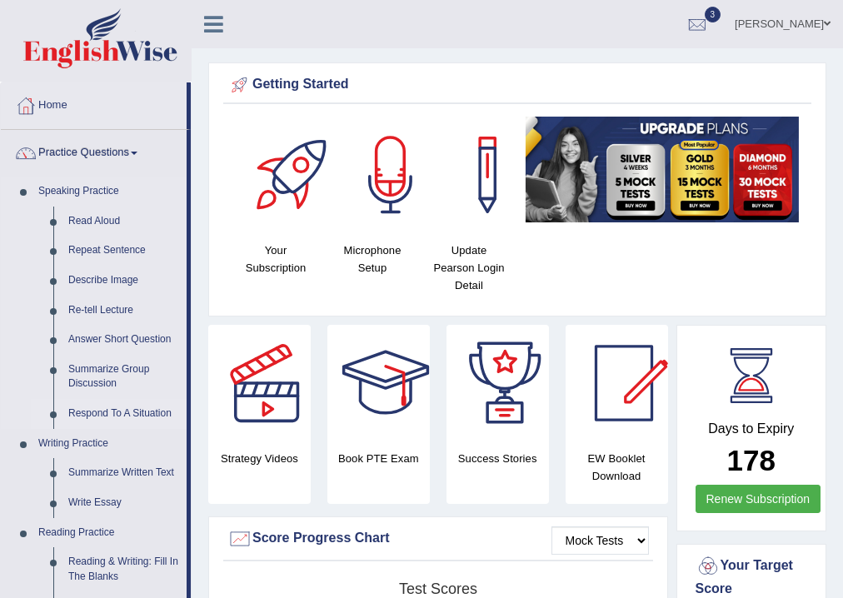
click at [137, 407] on link "Respond To A Situation" at bounding box center [124, 414] width 126 height 30
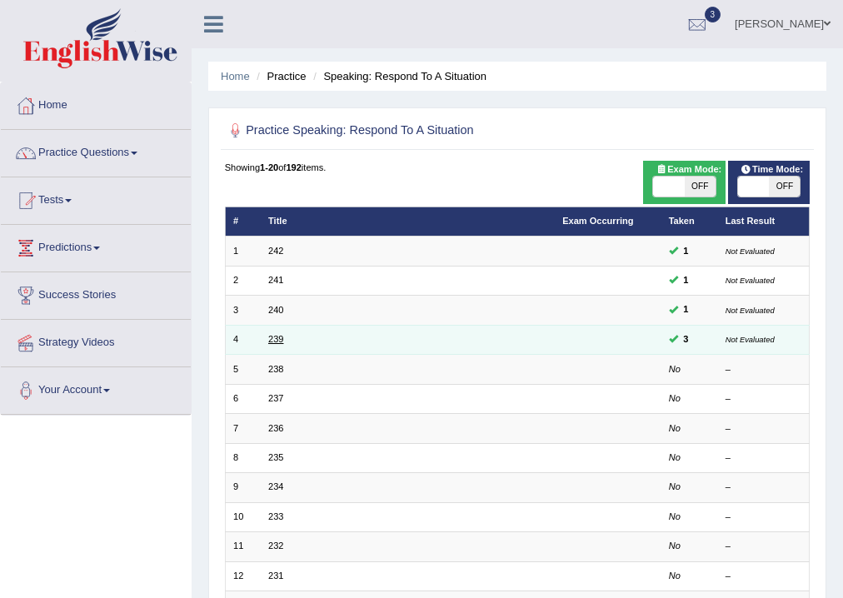
click at [269, 341] on link "239" at bounding box center [275, 339] width 15 height 10
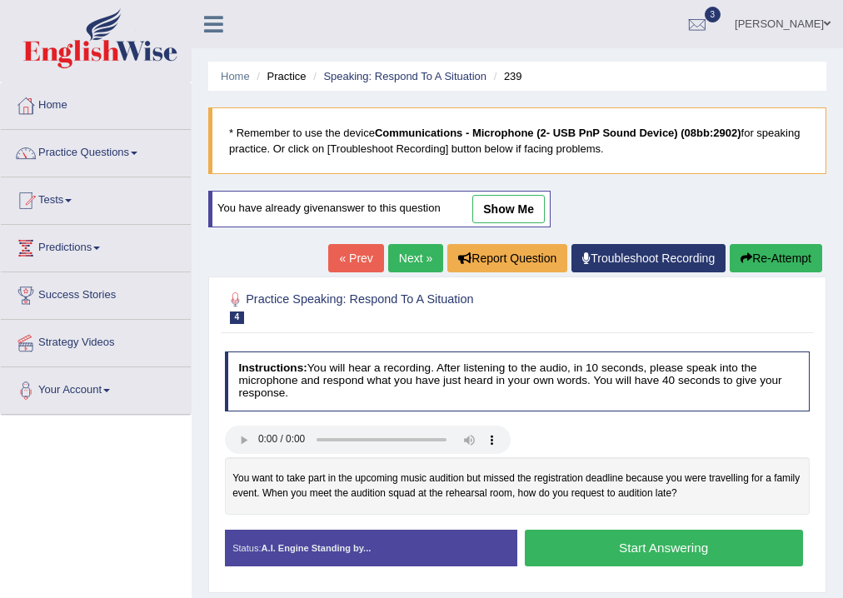
scroll to position [277, 0]
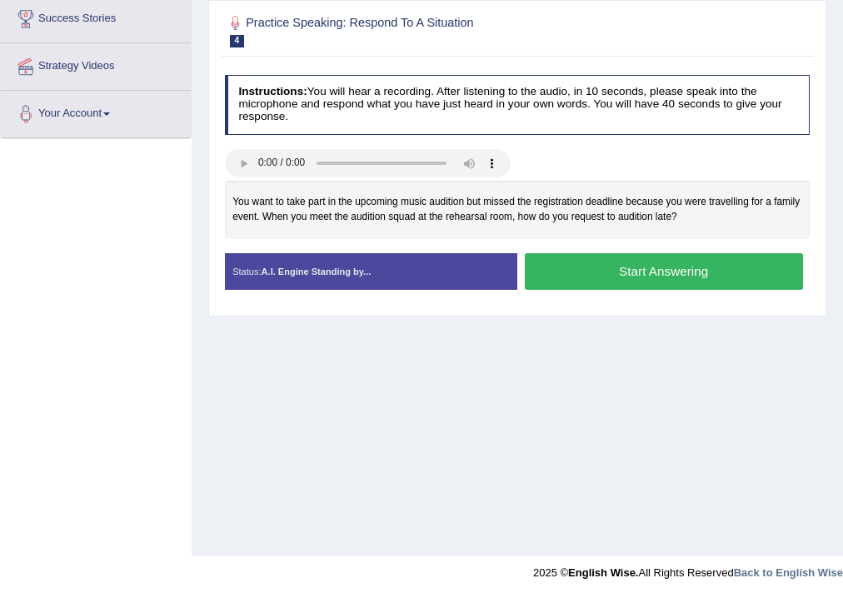
click at [704, 272] on button "Start Answering" at bounding box center [664, 271] width 278 height 36
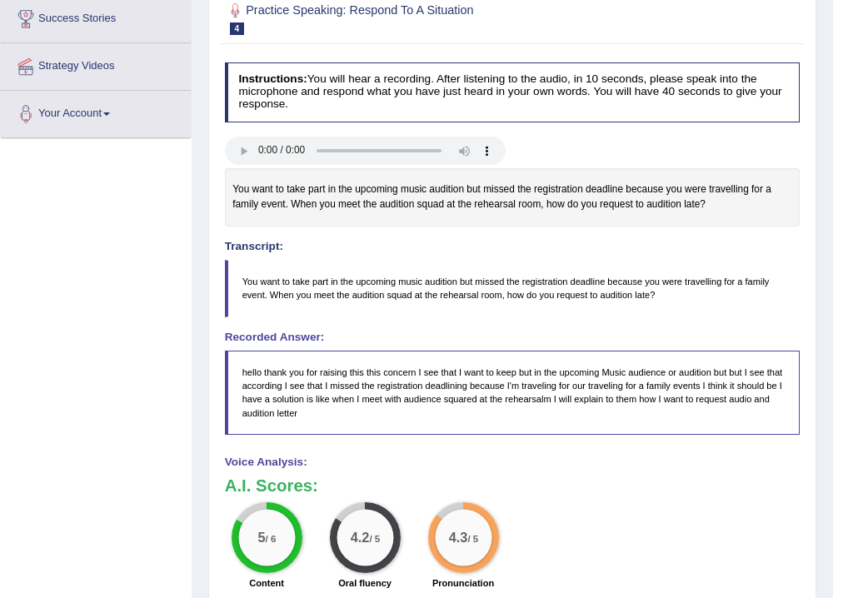
scroll to position [0, 0]
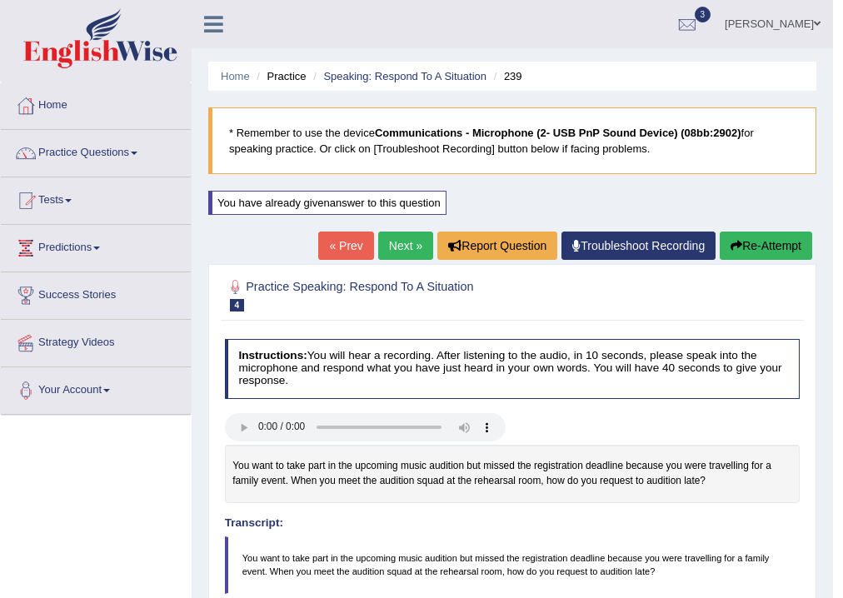
click at [394, 243] on link "Next »" at bounding box center [405, 246] width 55 height 28
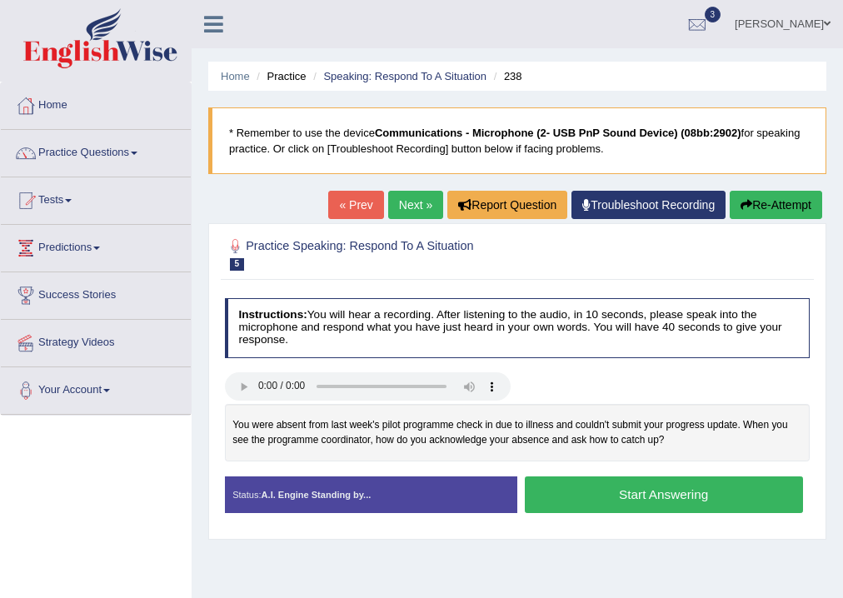
click at [671, 500] on button "Start Answering" at bounding box center [664, 494] width 278 height 36
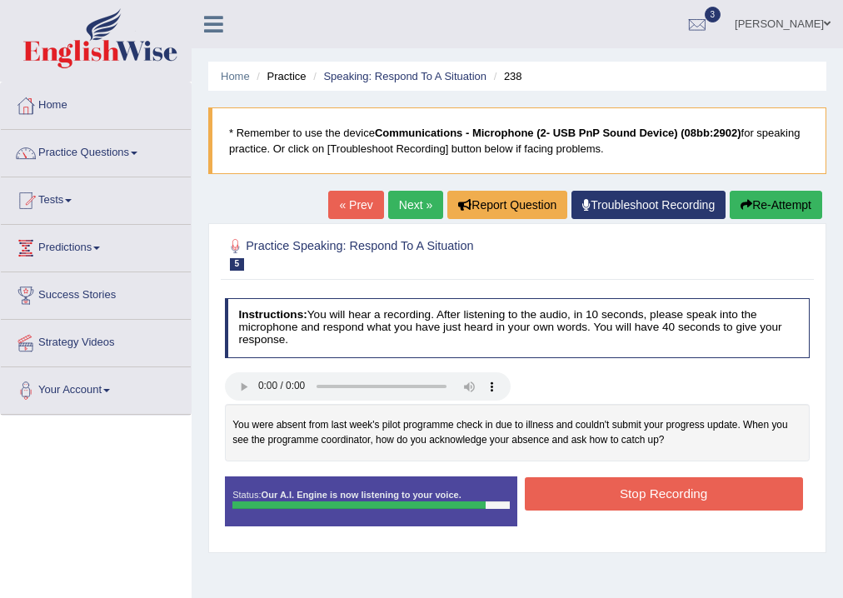
click at [671, 500] on button "Stop Recording" at bounding box center [664, 493] width 278 height 32
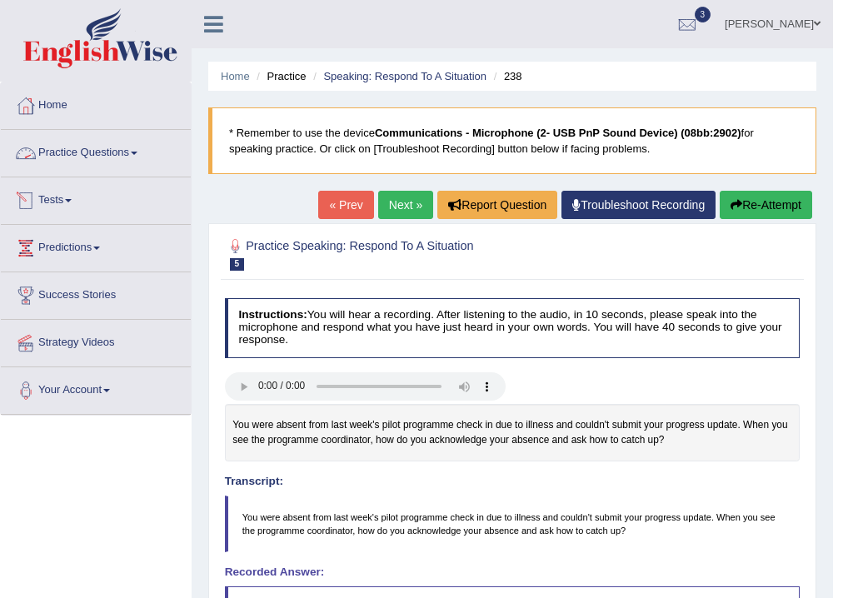
click at [99, 142] on link "Practice Questions" at bounding box center [96, 151] width 190 height 42
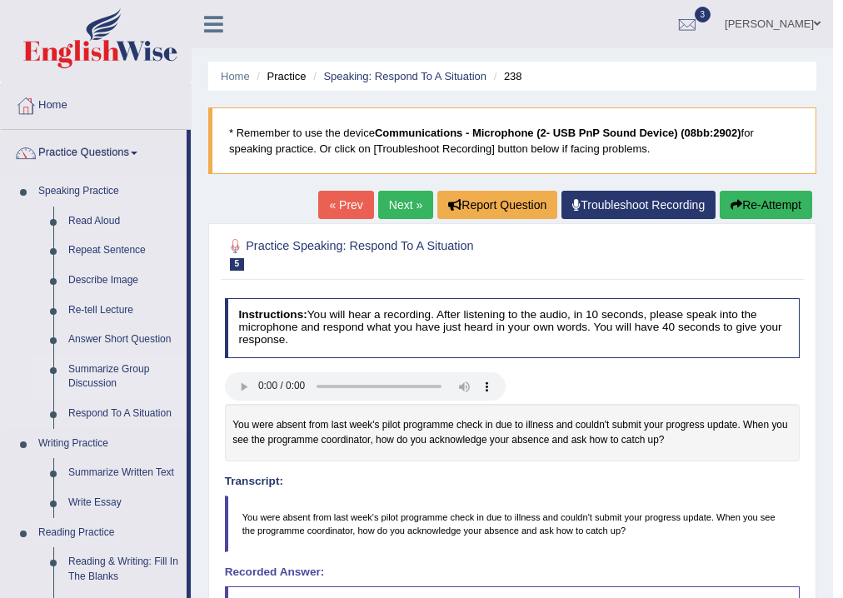
click at [104, 366] on link "Summarize Group Discussion" at bounding box center [124, 377] width 126 height 44
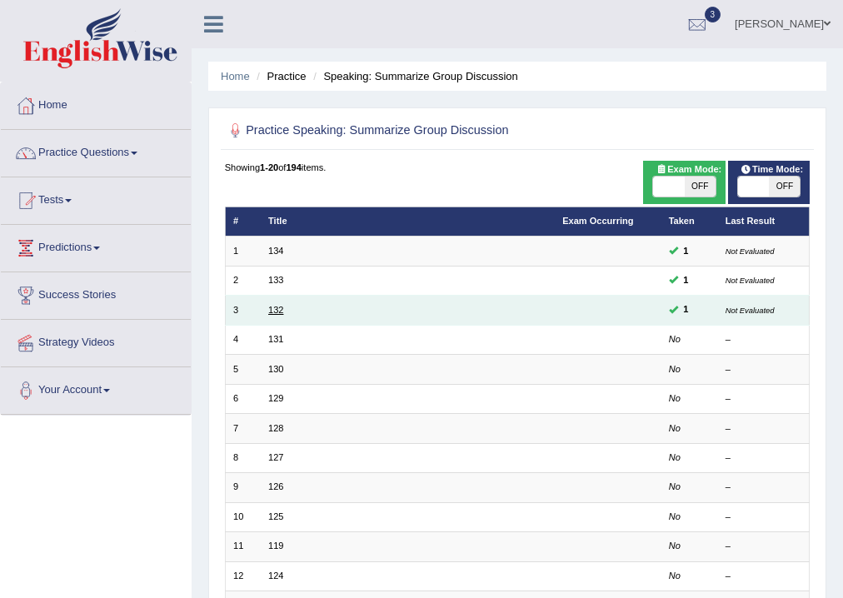
click at [276, 310] on link "132" at bounding box center [275, 310] width 15 height 10
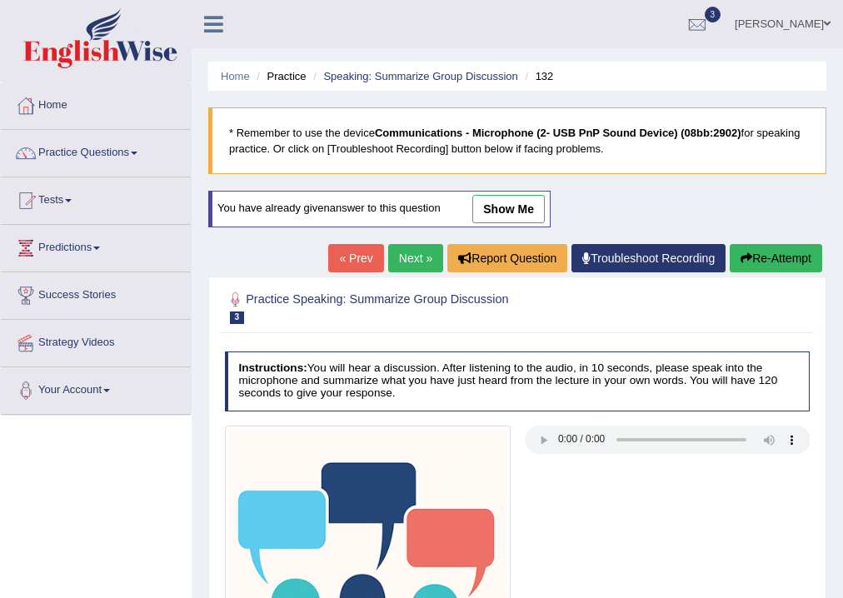
click at [416, 250] on link "Next »" at bounding box center [415, 258] width 55 height 28
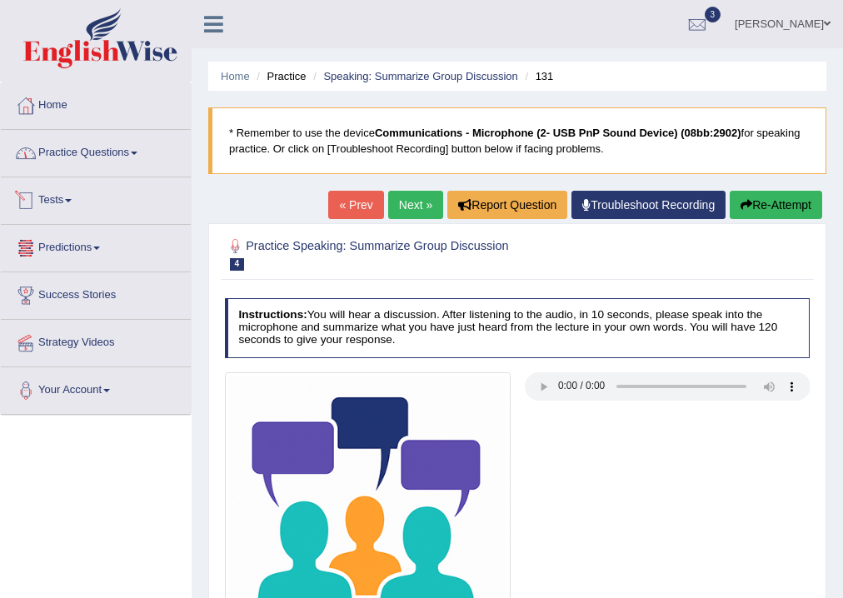
click at [104, 140] on link "Practice Questions" at bounding box center [96, 151] width 190 height 42
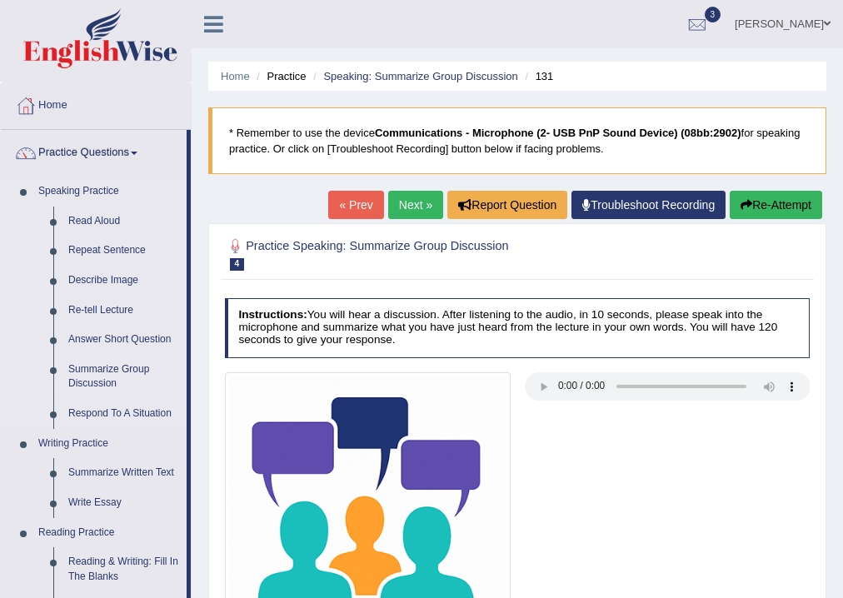
click at [99, 368] on link "Summarize Group Discussion" at bounding box center [124, 377] width 126 height 44
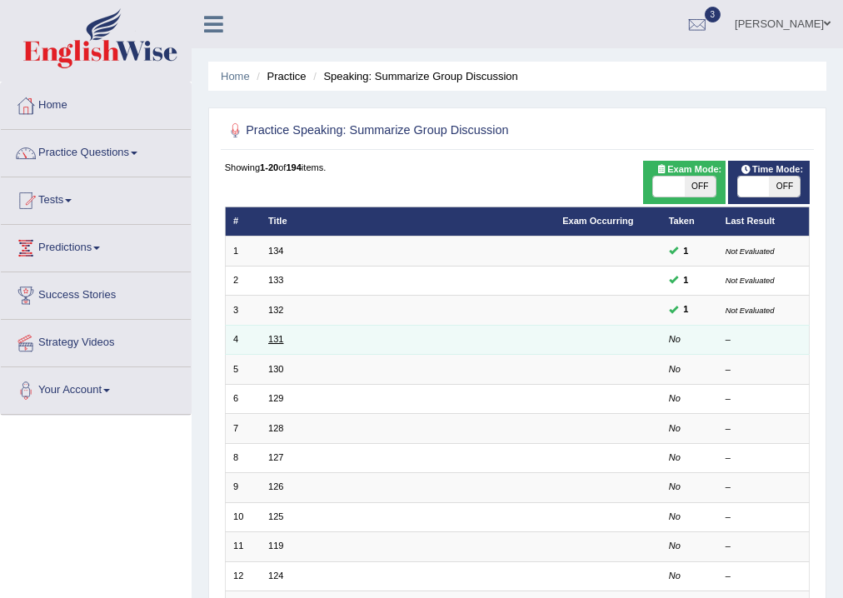
click at [274, 340] on link "131" at bounding box center [275, 339] width 15 height 10
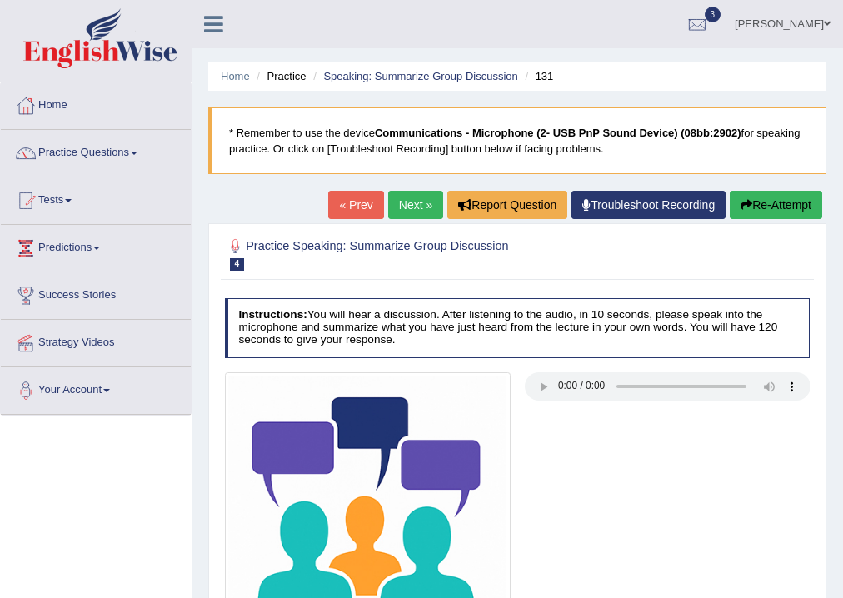
scroll to position [277, 0]
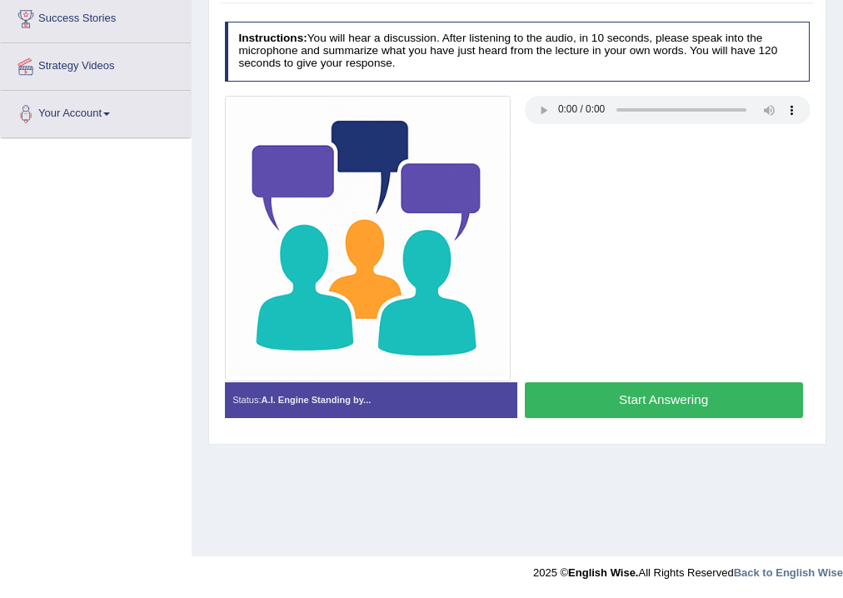
click at [714, 403] on button "Start Answering" at bounding box center [664, 400] width 278 height 36
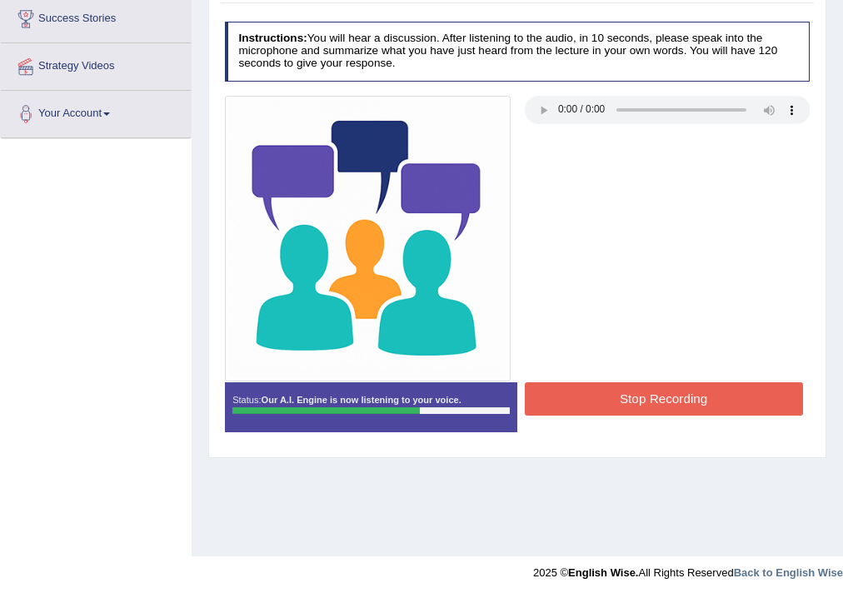
click at [714, 403] on button "Stop Recording" at bounding box center [664, 398] width 278 height 32
click at [714, 403] on div "Status: Our A.I. Engine is now listening to your voice. Start Answering Stop Re…" at bounding box center [518, 414] width 586 height 64
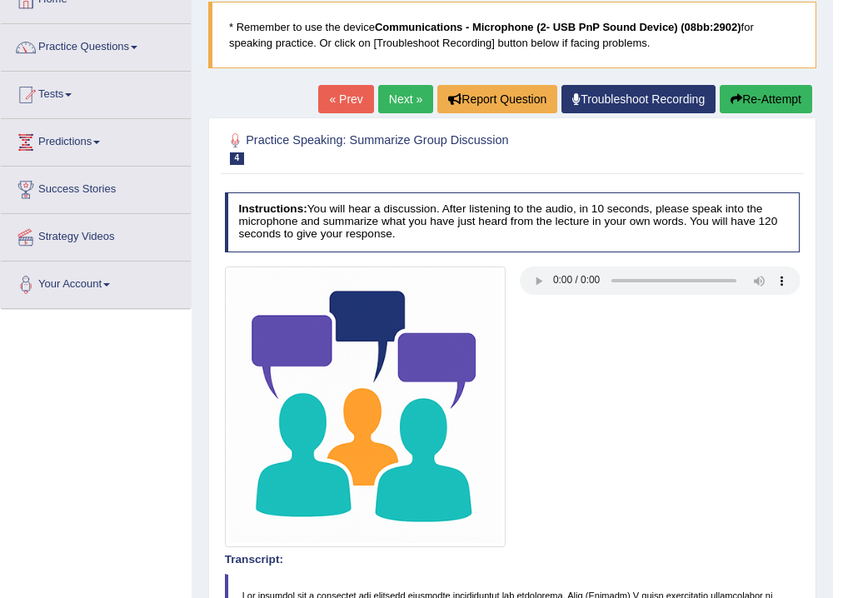
scroll to position [63, 0]
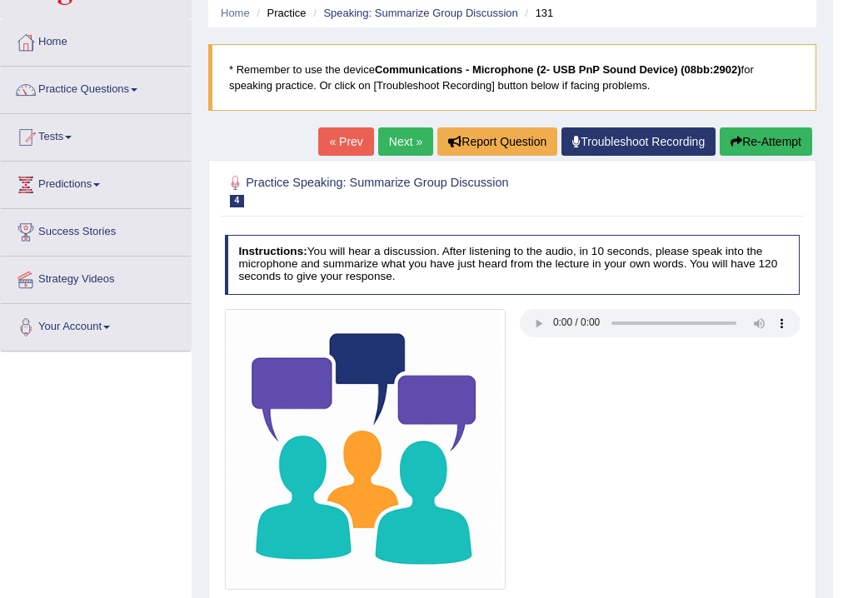
click at [416, 147] on link "Next »" at bounding box center [405, 141] width 55 height 28
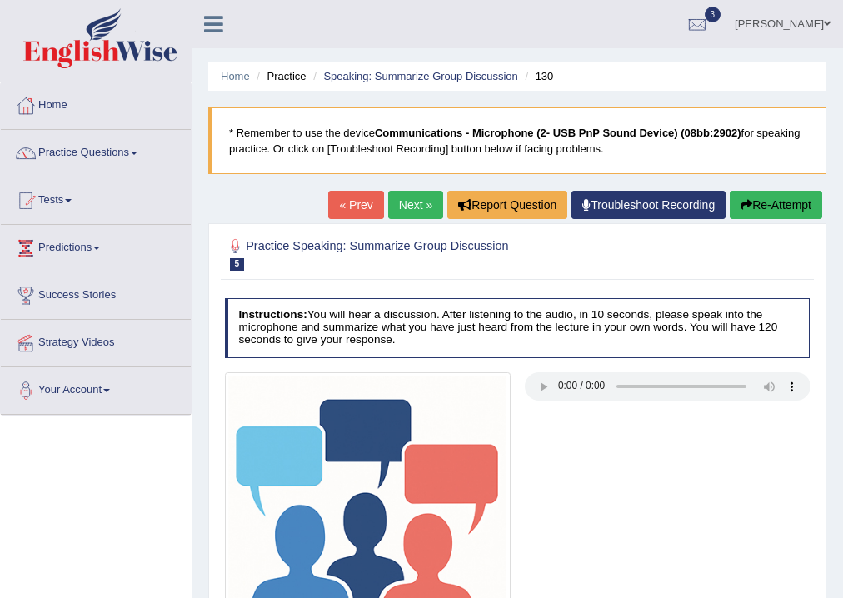
scroll to position [277, 0]
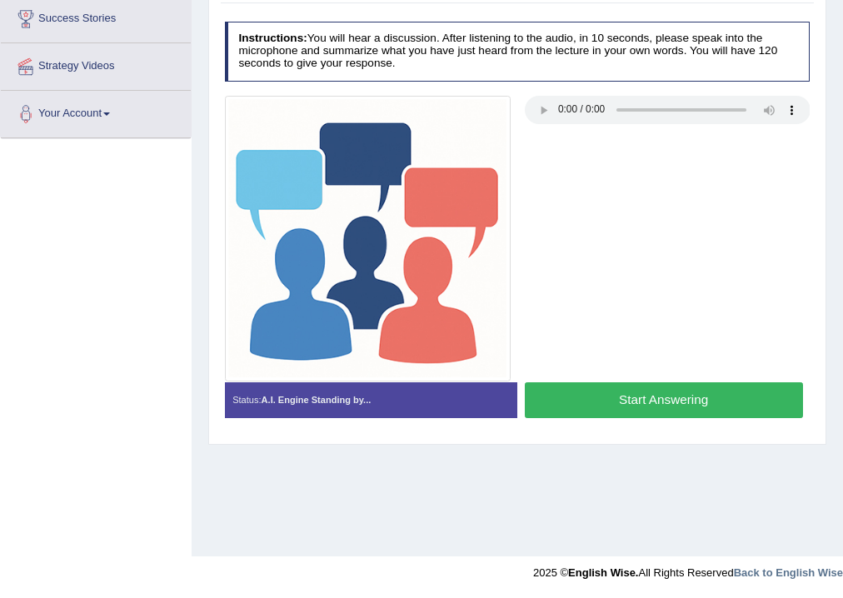
click at [702, 403] on button "Start Answering" at bounding box center [664, 400] width 278 height 36
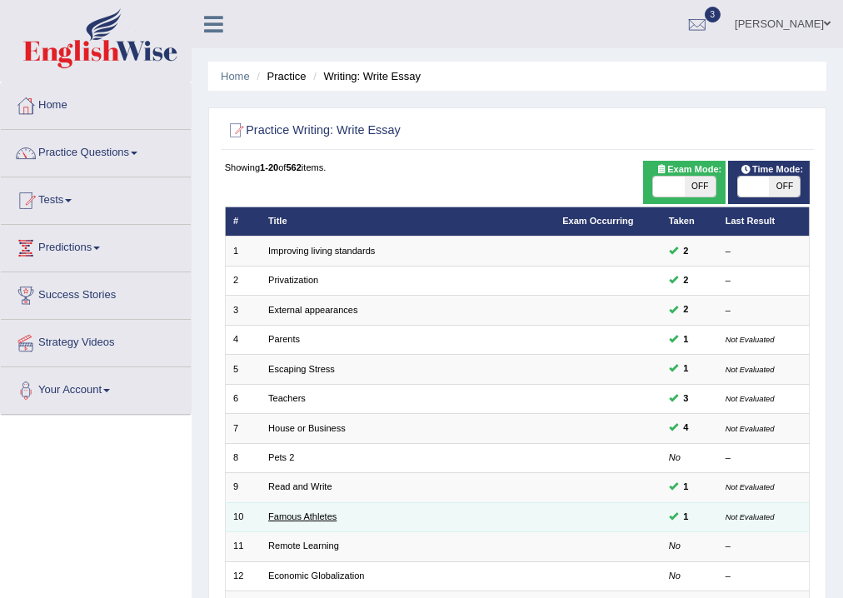
click at [293, 513] on link "Famous Athletes" at bounding box center [302, 516] width 68 height 10
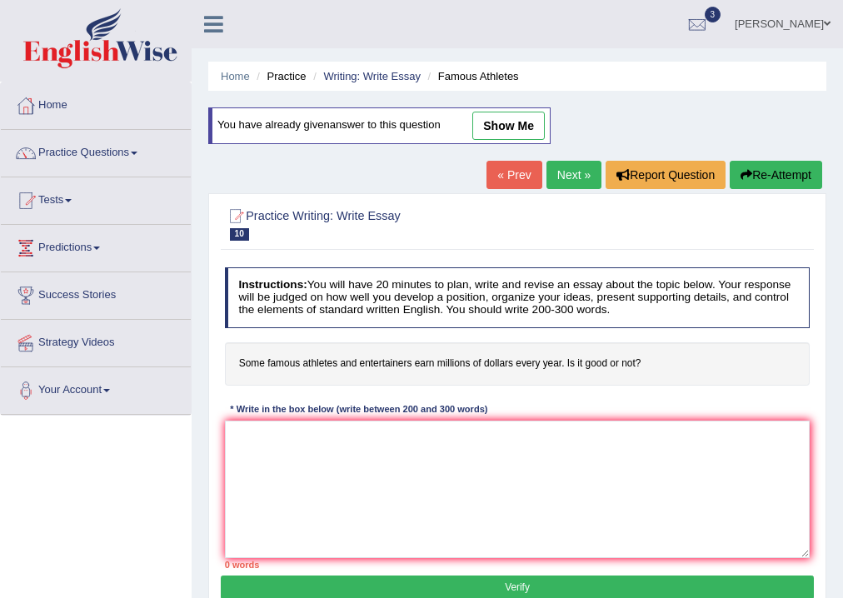
drag, startPoint x: 0, startPoint y: 0, endPoint x: 531, endPoint y: 132, distance: 546.6
click at [531, 132] on link "show me" at bounding box center [508, 126] width 72 height 28
type textarea "The increasing influence of some of the famous althletes and entertiners earn m…"
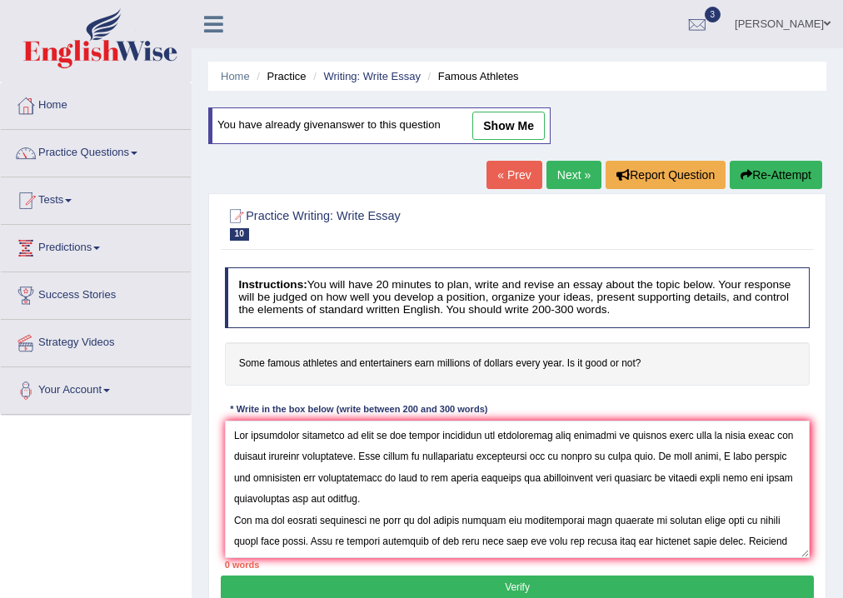
click at [531, 161] on link "« Prev" at bounding box center [513, 175] width 55 height 28
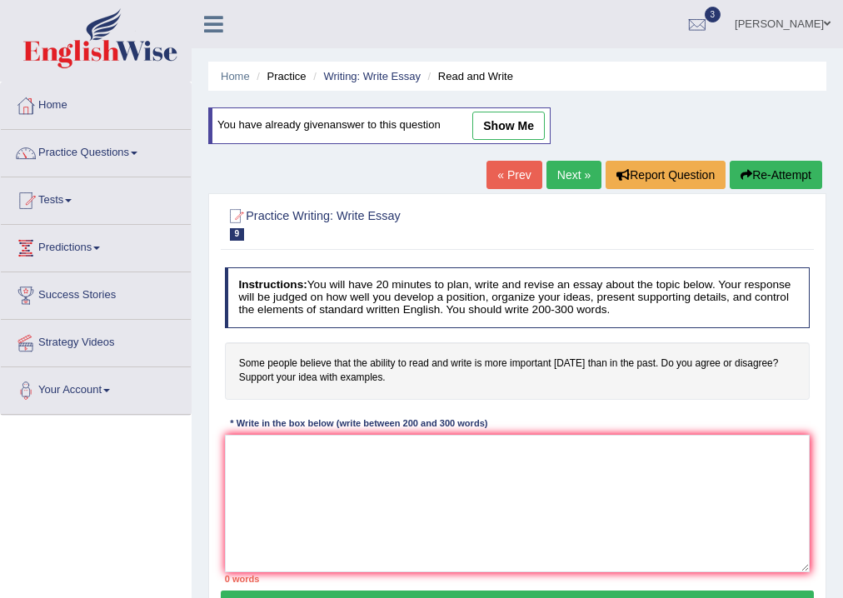
click at [518, 127] on link "show me" at bounding box center [508, 126] width 72 height 28
click at [518, 161] on link "« Prev" at bounding box center [513, 175] width 55 height 28
type textarea "The increasing influence of some peoples are belive that the ability to read an…"
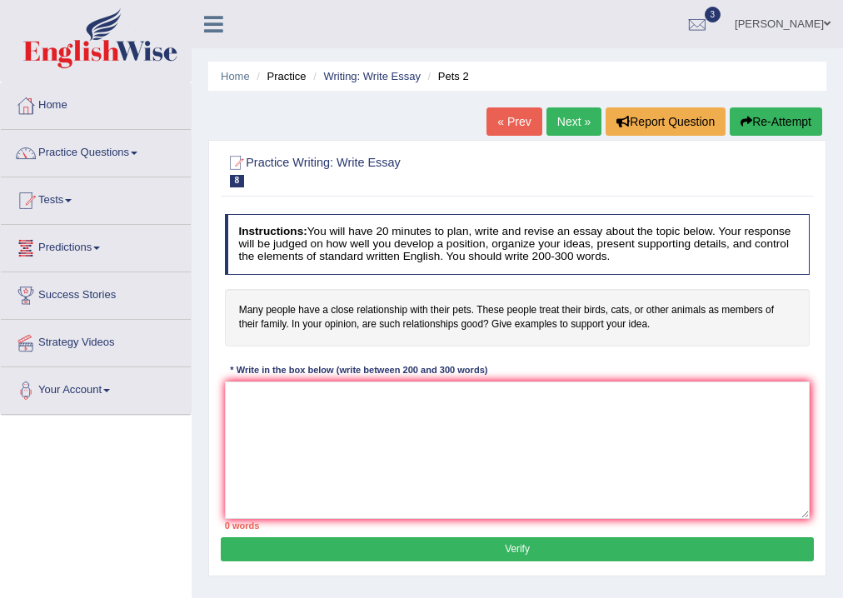
click at [66, 142] on link "Practice Questions" at bounding box center [96, 151] width 190 height 42
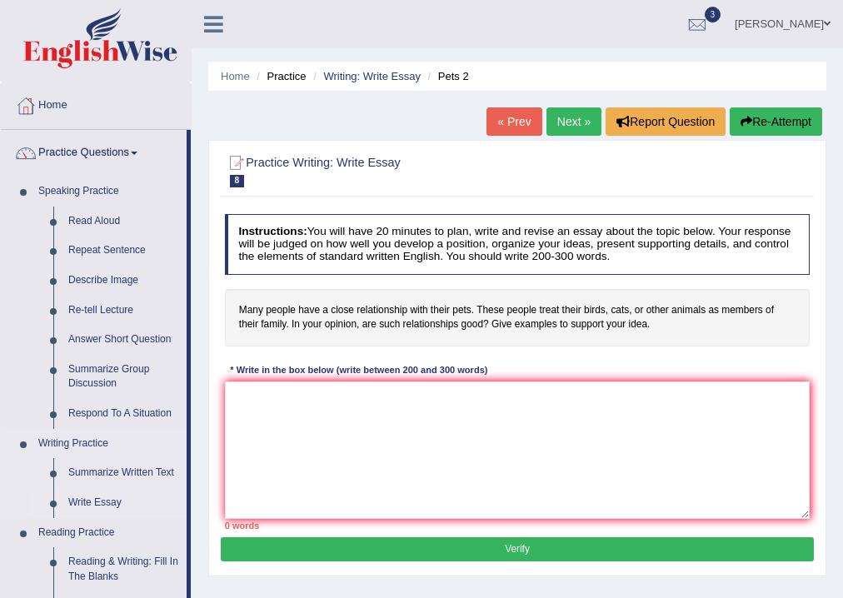
click at [103, 501] on link "Write Essay" at bounding box center [124, 503] width 126 height 30
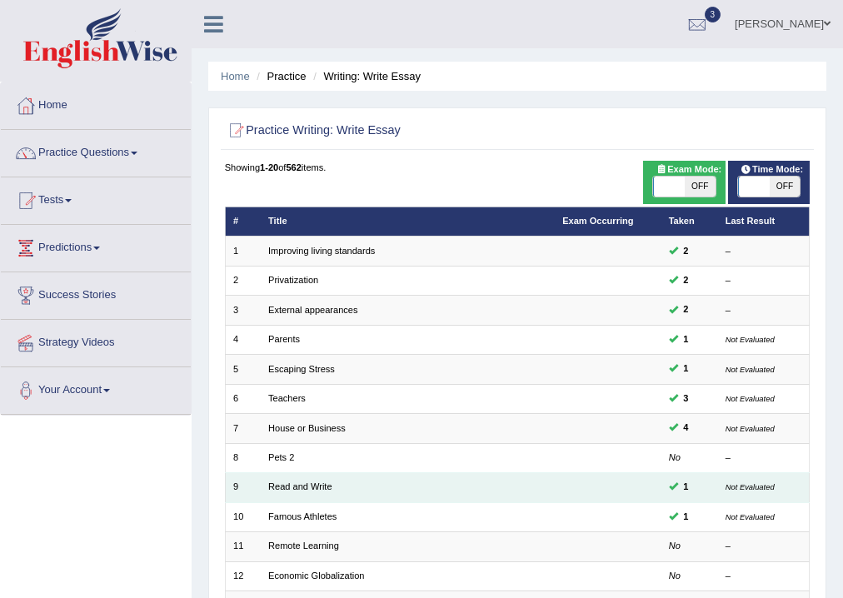
scroll to position [311, 0]
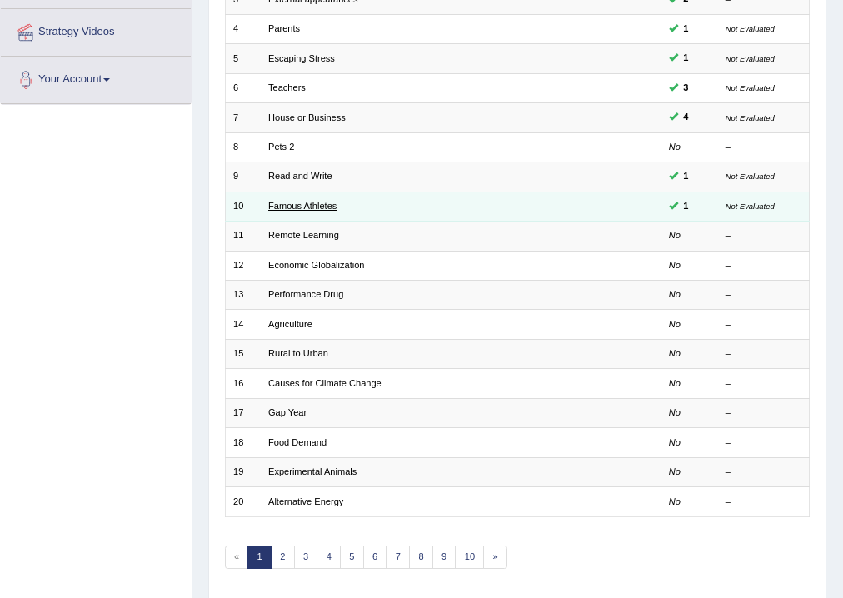
click at [297, 202] on link "Famous Athletes" at bounding box center [302, 206] width 68 height 10
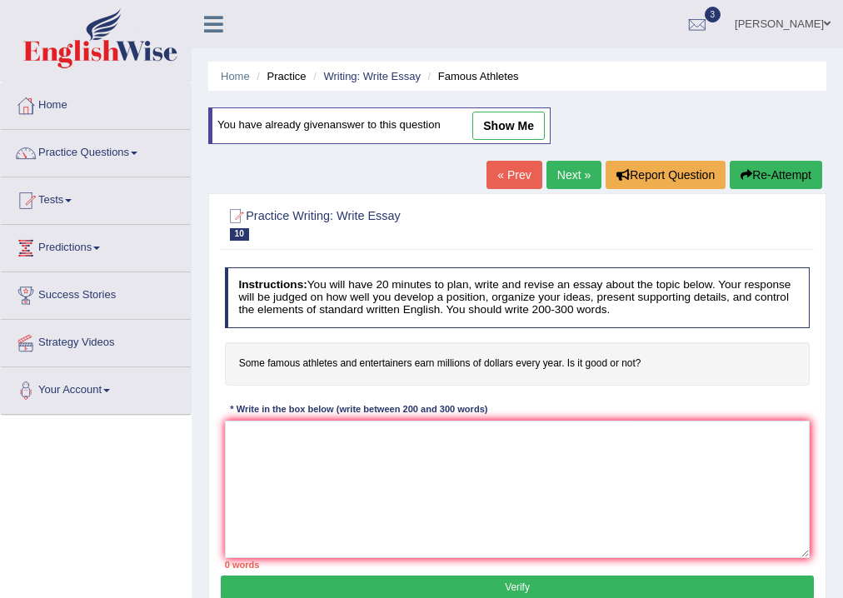
click at [523, 120] on link "show me" at bounding box center [508, 126] width 72 height 28
type textarea "The increasing influence of some of the famous althletes and entertiners earn m…"
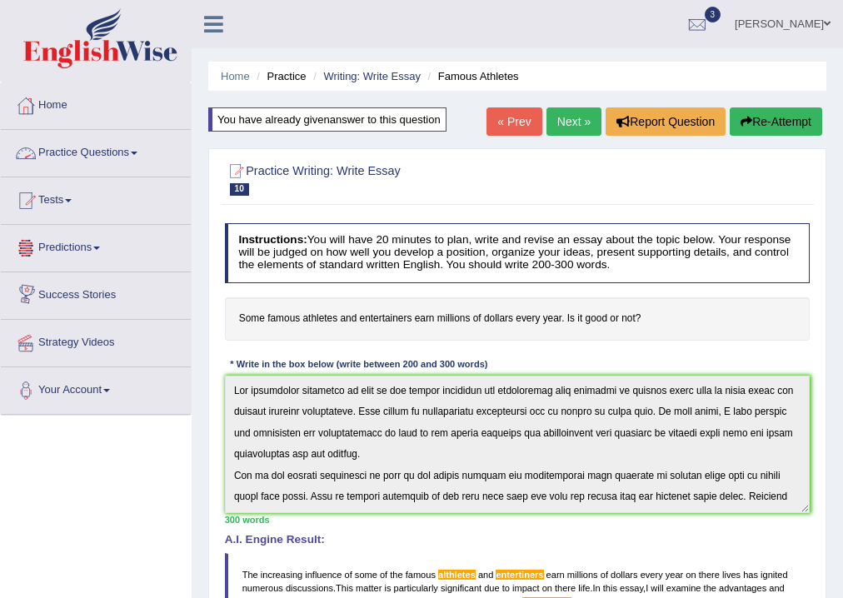
click at [68, 150] on link "Practice Questions" at bounding box center [96, 151] width 190 height 42
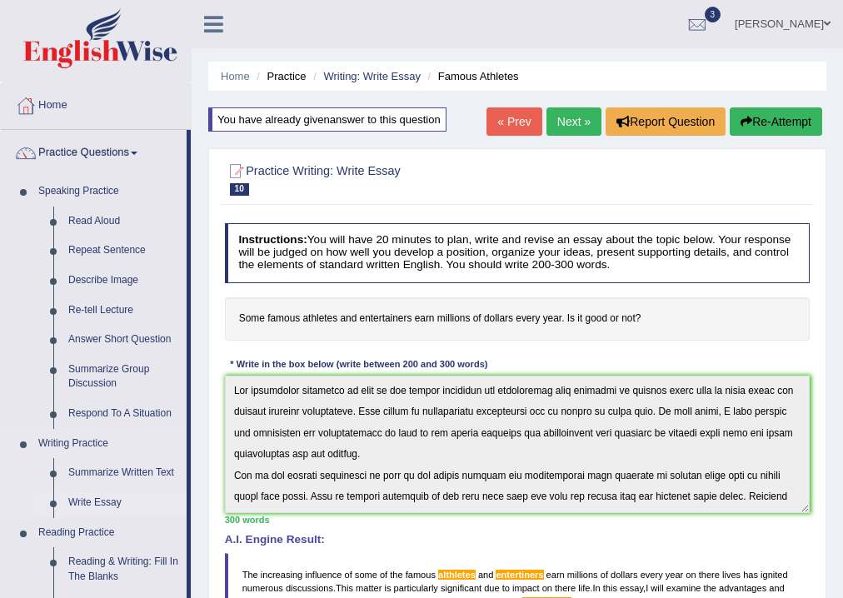
click at [104, 500] on link "Write Essay" at bounding box center [124, 503] width 126 height 30
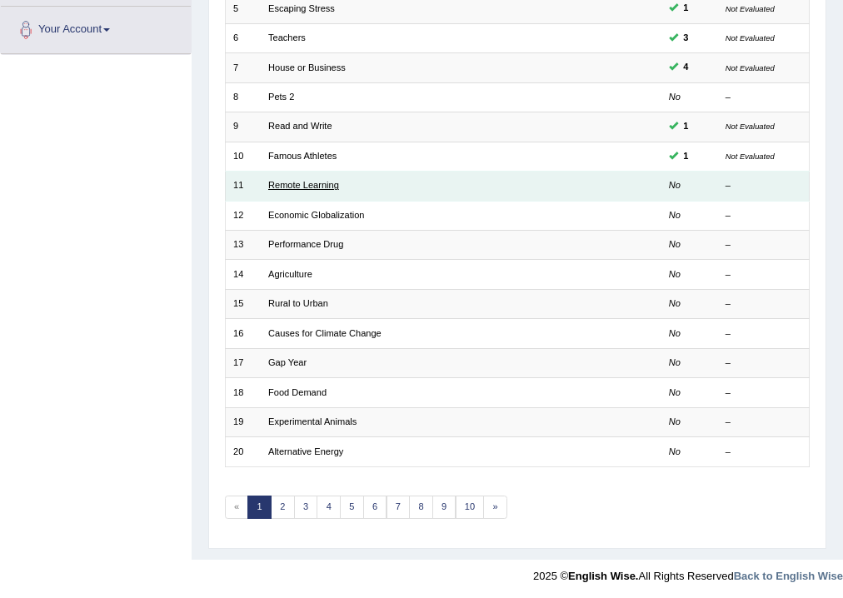
scroll to position [50, 0]
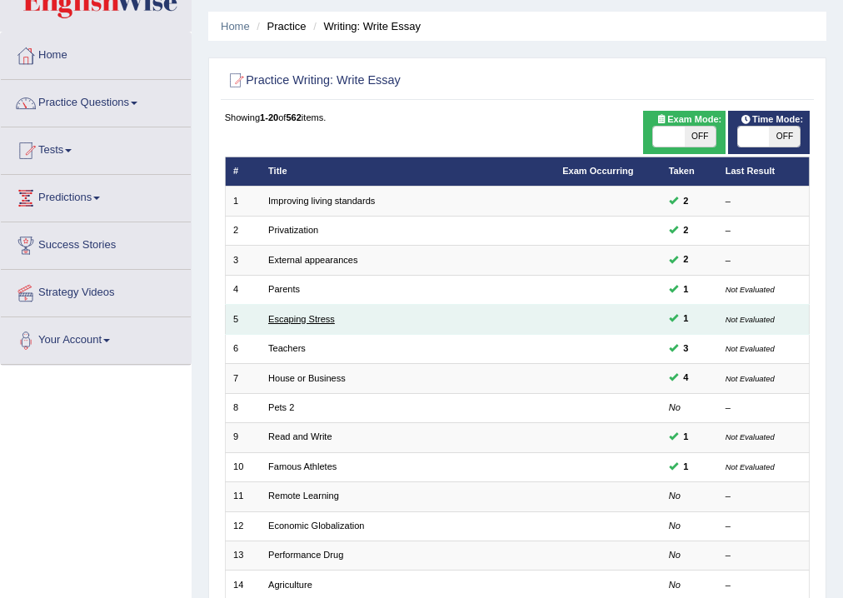
click at [306, 323] on link "Escaping Stress" at bounding box center [301, 319] width 67 height 10
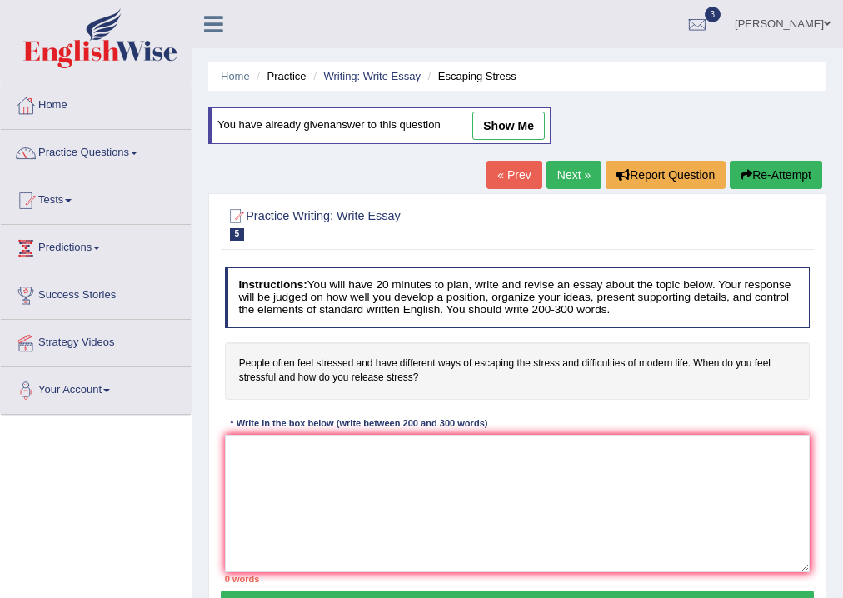
click at [518, 118] on link "show me" at bounding box center [508, 126] width 72 height 28
type textarea "The increasing influence of people feel stressed and have different ways of esc…"
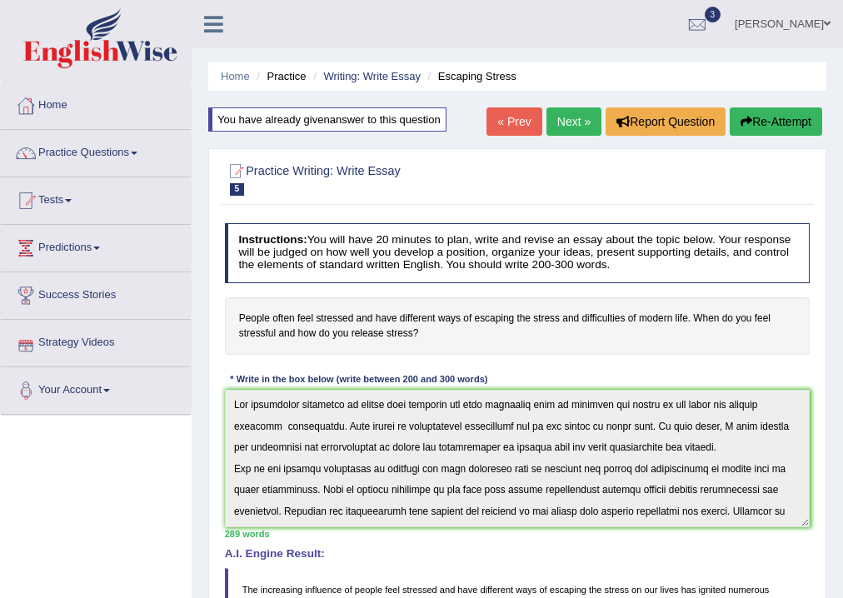
click at [91, 153] on link "Practice Questions" at bounding box center [96, 151] width 190 height 42
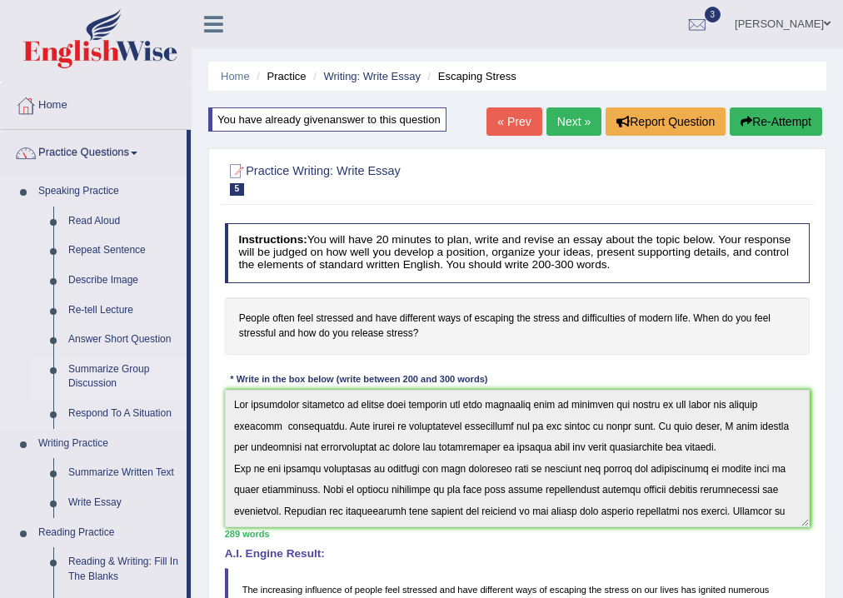
scroll to position [621, 0]
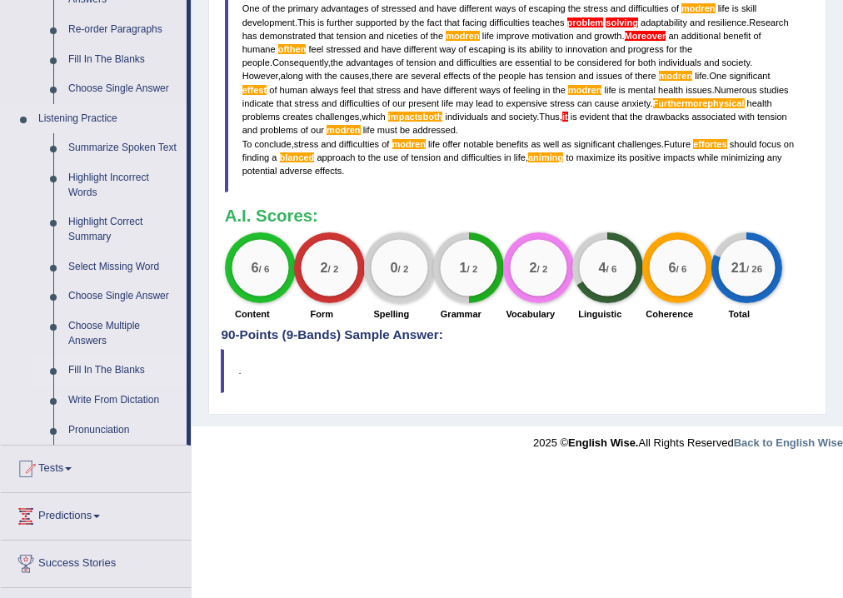
click at [102, 364] on link "Fill In The Blanks" at bounding box center [124, 371] width 126 height 30
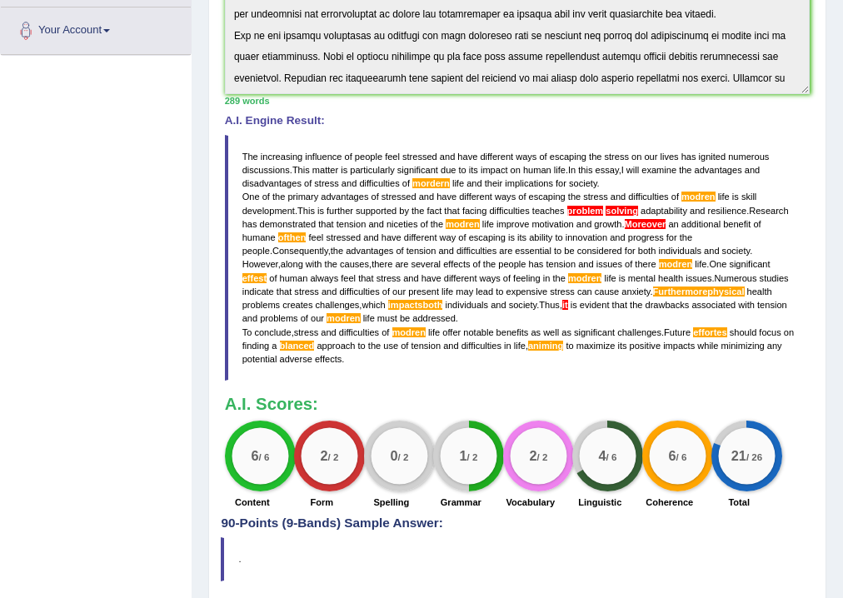
scroll to position [197, 0]
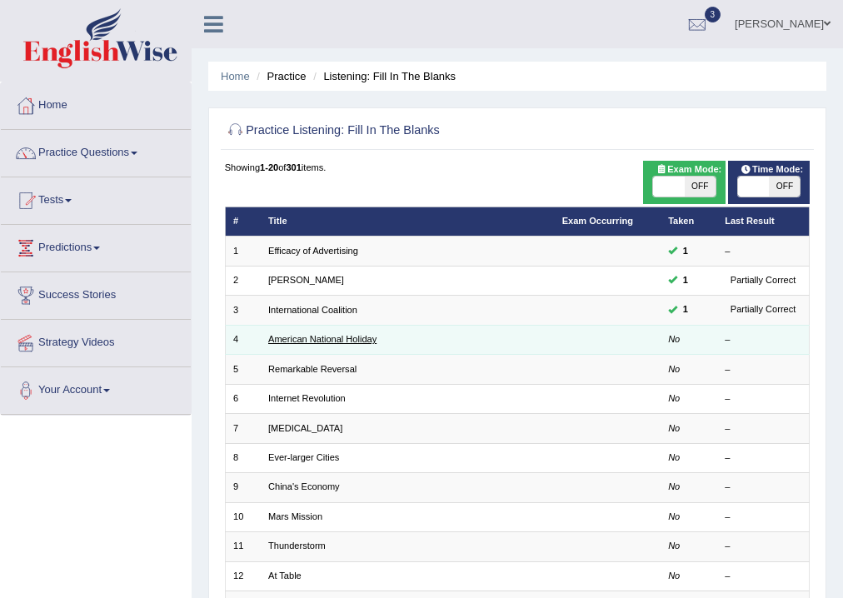
click at [323, 340] on link "American National Holiday" at bounding box center [322, 339] width 108 height 10
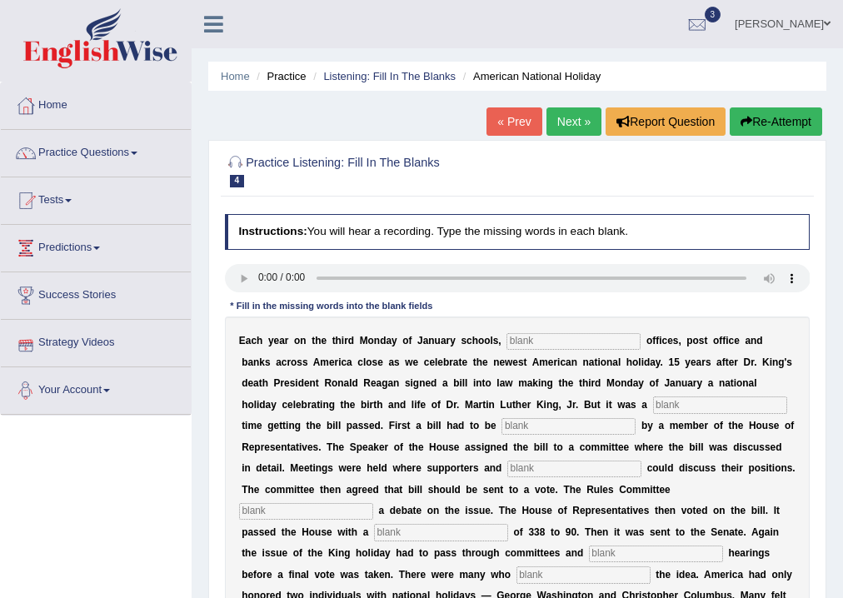
scroll to position [277, 0]
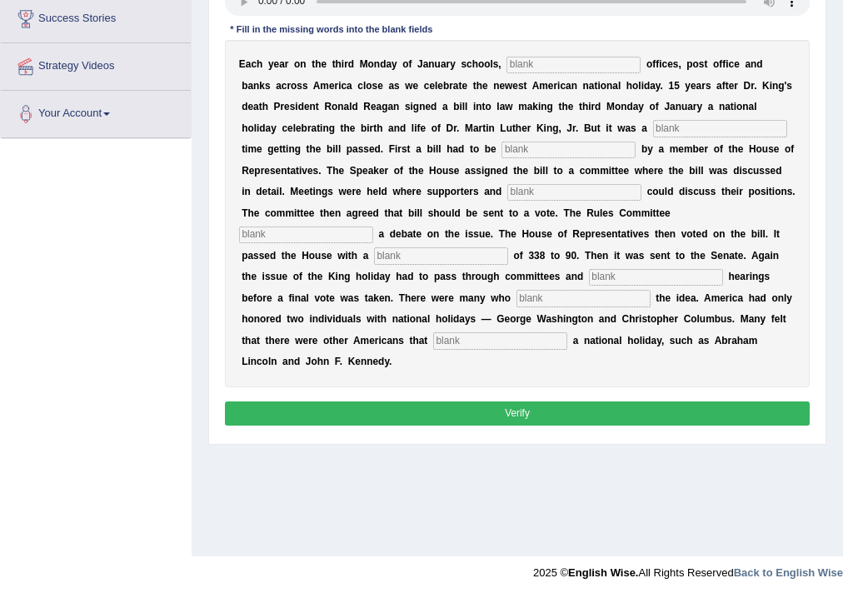
click at [607, 66] on input "text" at bounding box center [573, 65] width 134 height 17
type input "fadaral"
click at [559, 147] on input "text" at bounding box center [568, 150] width 134 height 17
type input "ponent"
click at [633, 187] on input "text" at bounding box center [574, 192] width 134 height 17
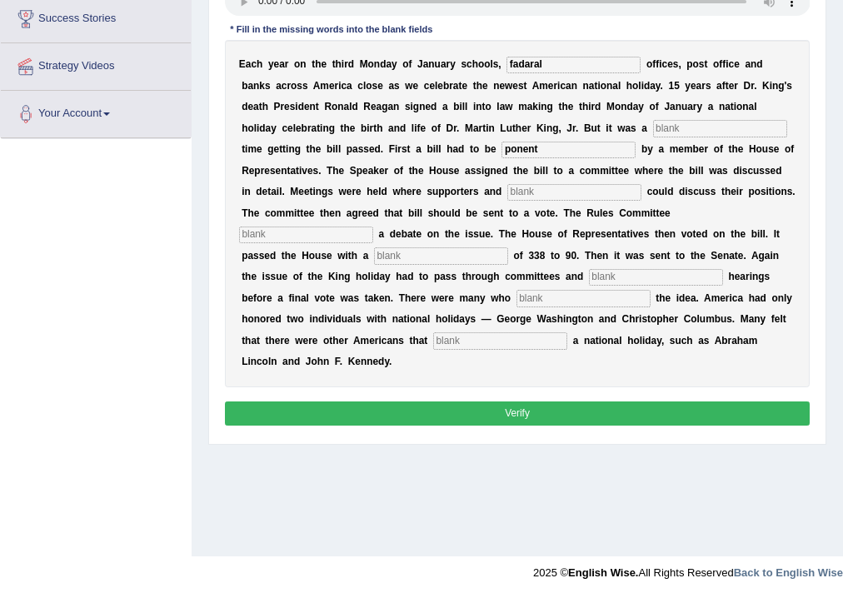
click at [354, 232] on input "text" at bounding box center [306, 235] width 134 height 17
type input "voat"
click at [413, 253] on input "text" at bounding box center [441, 255] width 134 height 17
type input "public"
click at [591, 299] on input "text" at bounding box center [583, 298] width 134 height 17
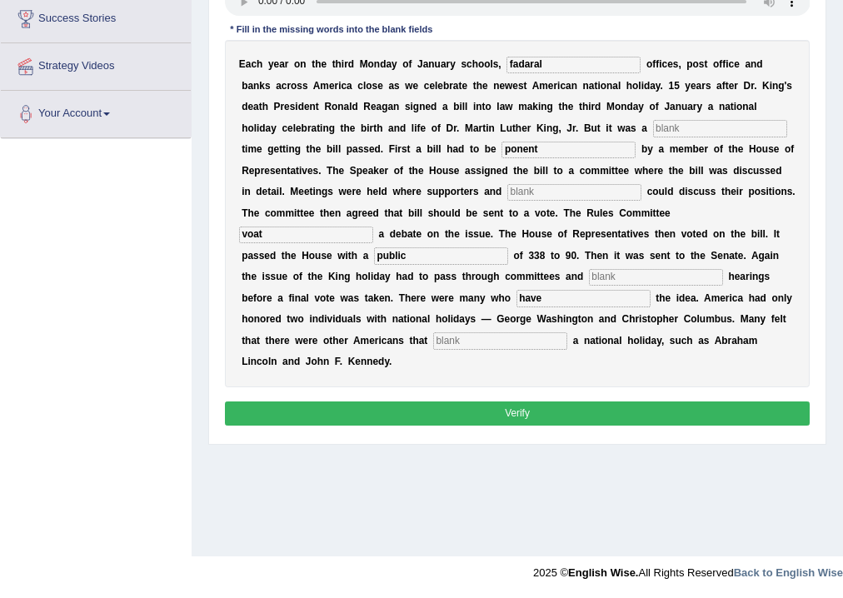
type input "have"
click at [446, 256] on input "public" at bounding box center [441, 255] width 134 height 17
click at [627, 271] on input "text" at bounding box center [656, 277] width 134 height 17
type input "public"
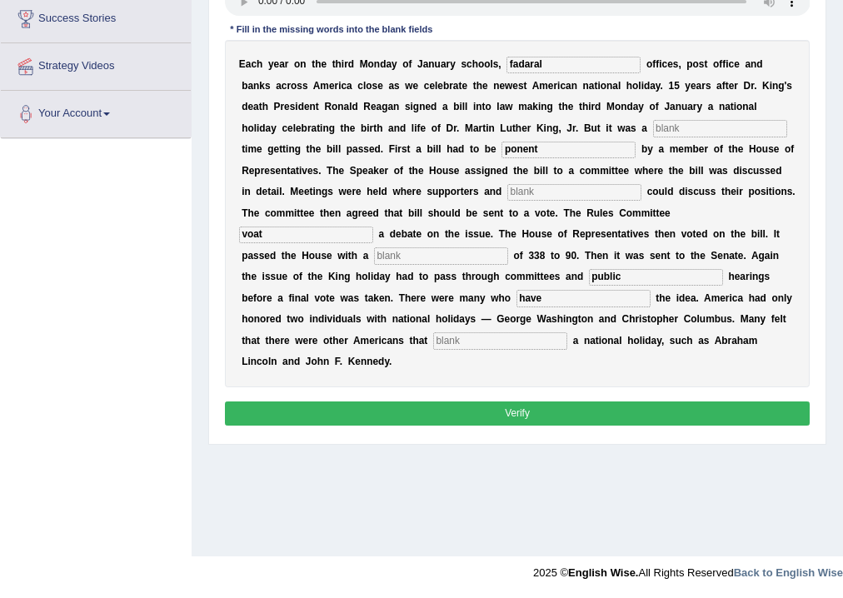
click at [491, 343] on input "text" at bounding box center [500, 340] width 134 height 17
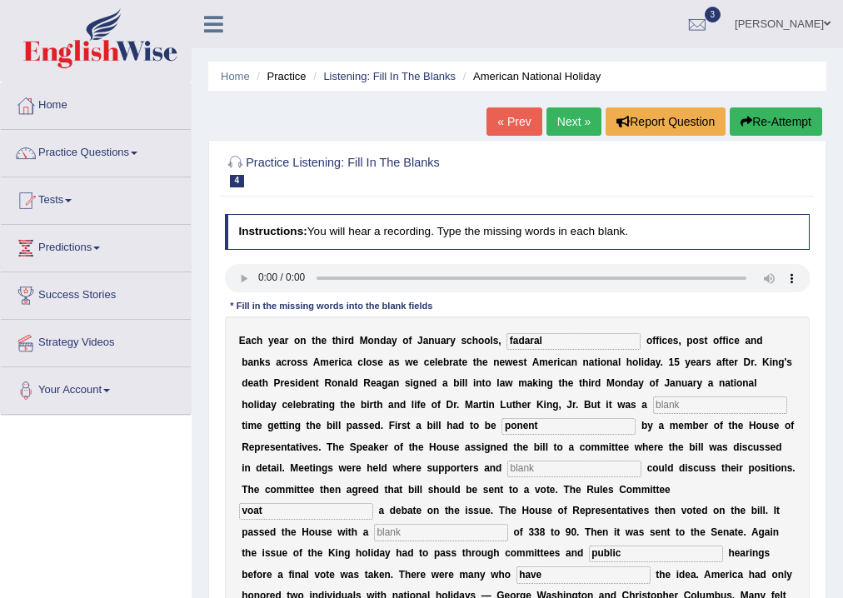
type input "deserve"
click at [696, 403] on input "text" at bounding box center [720, 404] width 134 height 17
type input "tough"
click at [551, 423] on input "ponent" at bounding box center [568, 426] width 134 height 17
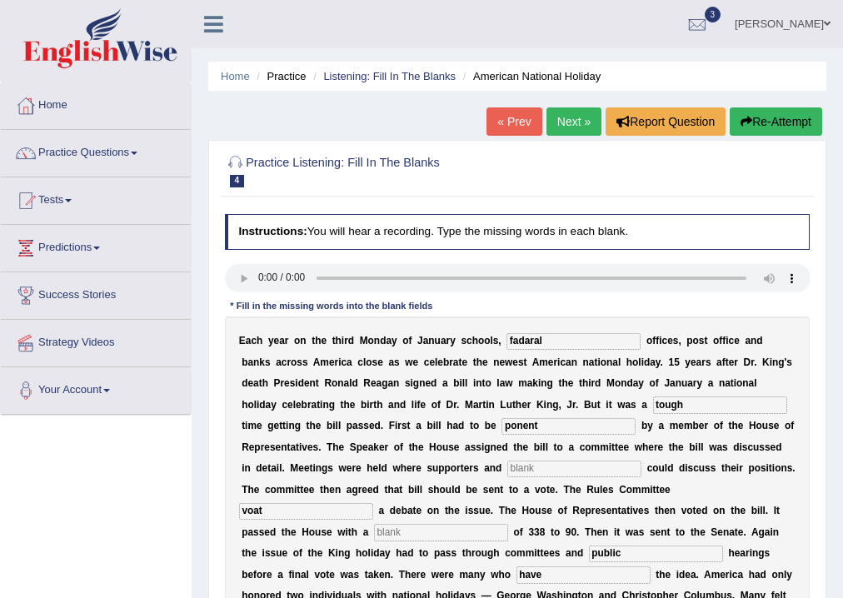
click at [551, 423] on input "ponent" at bounding box center [568, 426] width 134 height 17
type input "intdadus"
click at [588, 473] on input "text" at bounding box center [574, 469] width 134 height 17
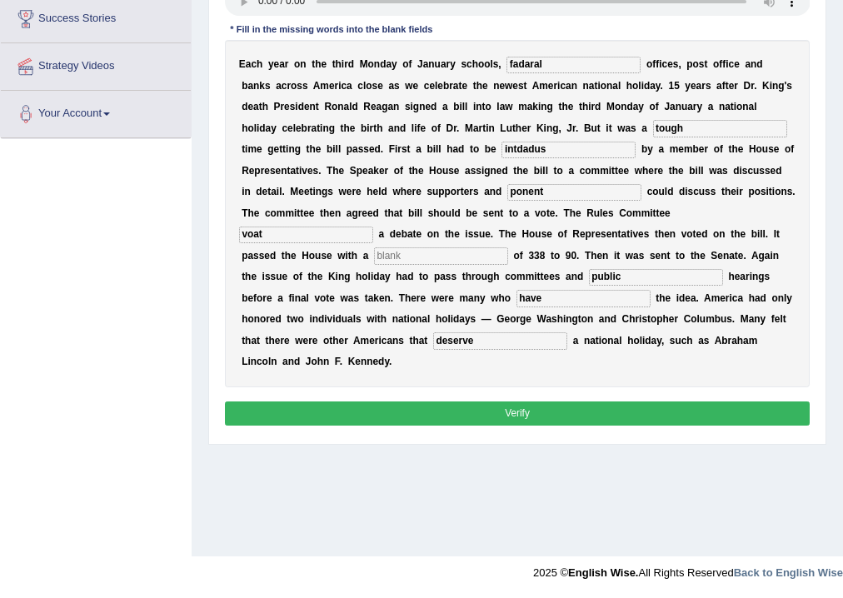
type input "ponent"
click at [423, 253] on input "text" at bounding box center [441, 255] width 134 height 17
type input "reprajentive"
click at [562, 67] on input "fadaral" at bounding box center [573, 65] width 134 height 17
type input "f"
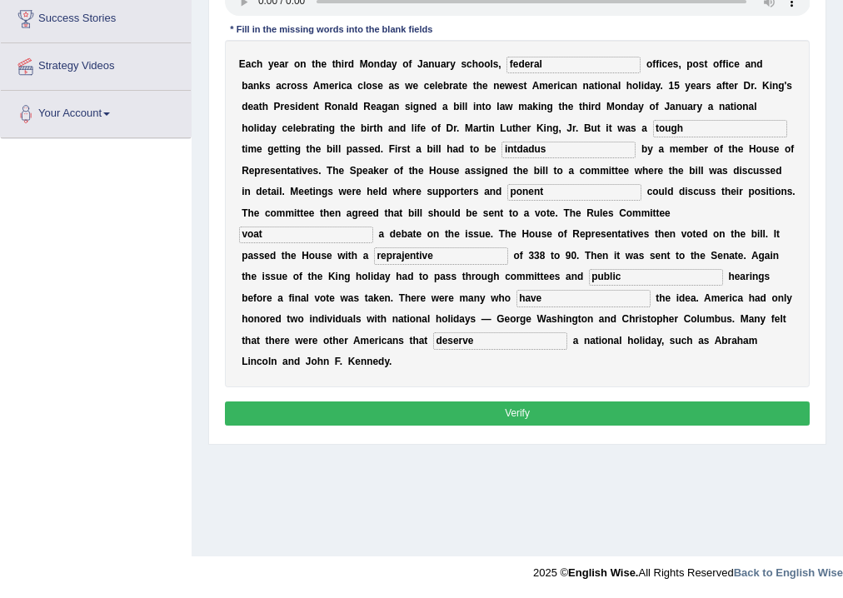
type input "federal"
click at [701, 130] on input "tough" at bounding box center [720, 128] width 134 height 17
click at [586, 147] on input "intdadus" at bounding box center [568, 150] width 134 height 17
type input "introduce"
click at [606, 190] on input "ponent" at bounding box center [574, 192] width 134 height 17
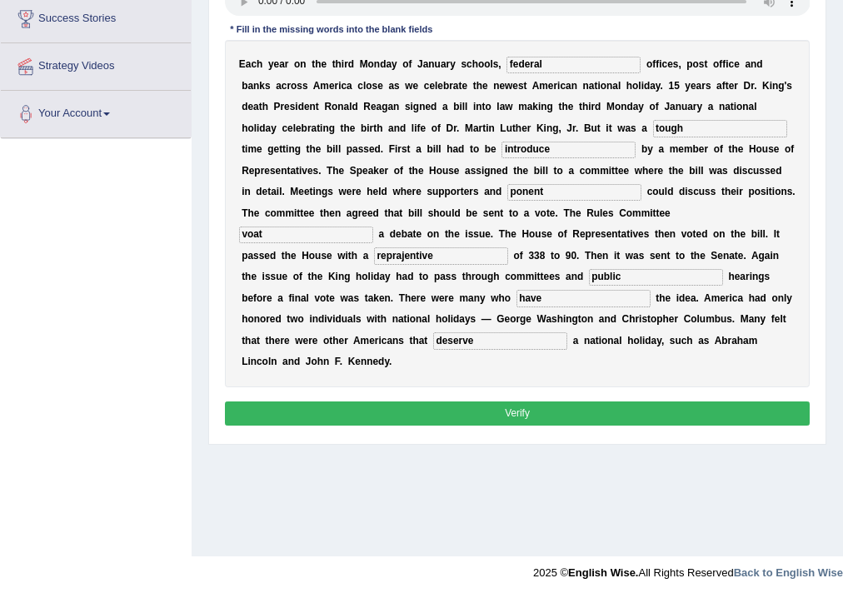
click at [606, 190] on input "ponent" at bounding box center [574, 192] width 134 height 17
type input "ponant"
click at [493, 257] on input "reprajentive" at bounding box center [441, 255] width 134 height 17
click at [400, 257] on input "reprajentive" at bounding box center [441, 255] width 134 height 17
click at [472, 250] on input "reprejentive" at bounding box center [441, 255] width 134 height 17
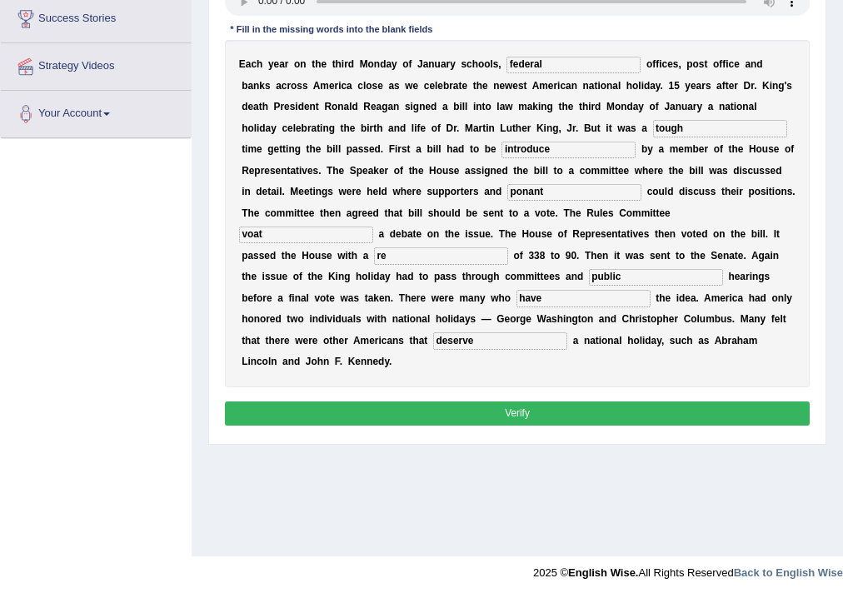
type input "r"
type input "represntive"
click at [508, 412] on button "Verify" at bounding box center [518, 413] width 586 height 24
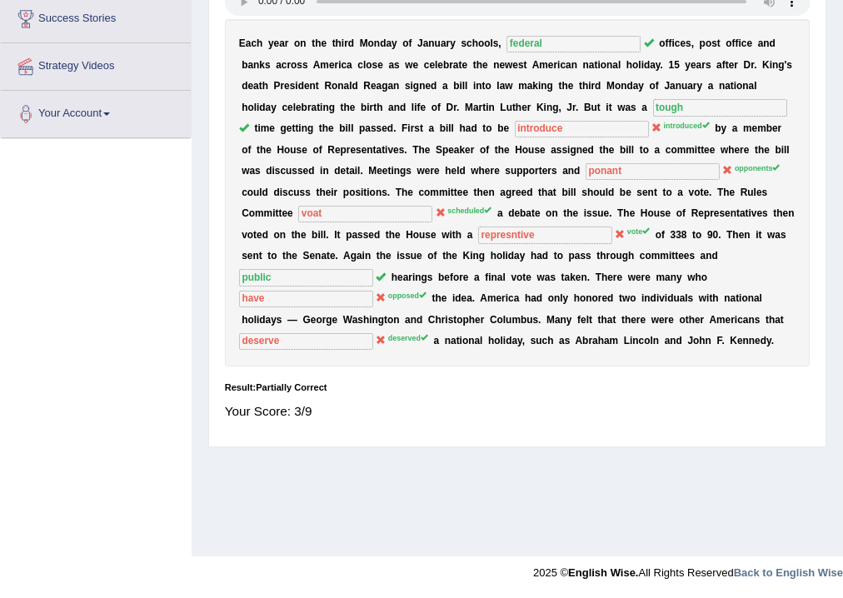
scroll to position [0, 0]
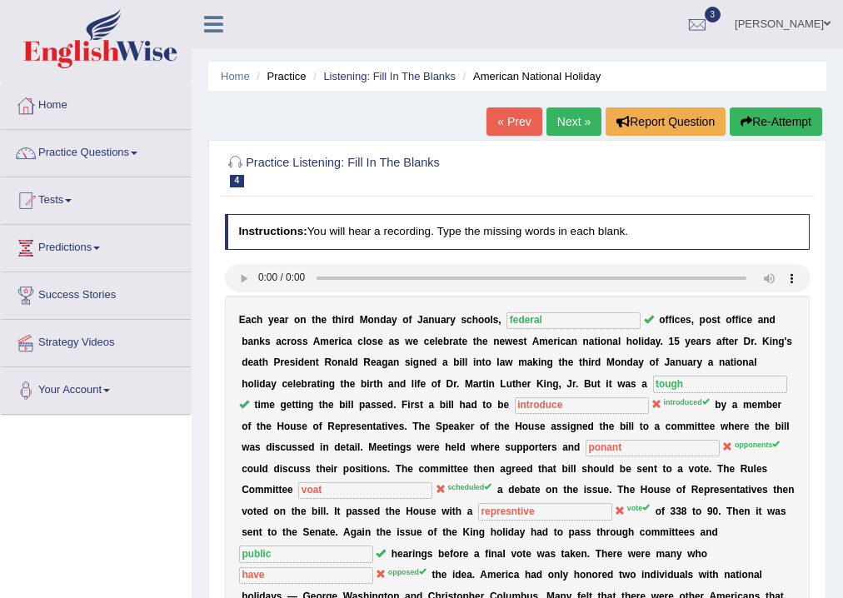
click at [591, 116] on link "Next »" at bounding box center [573, 121] width 55 height 28
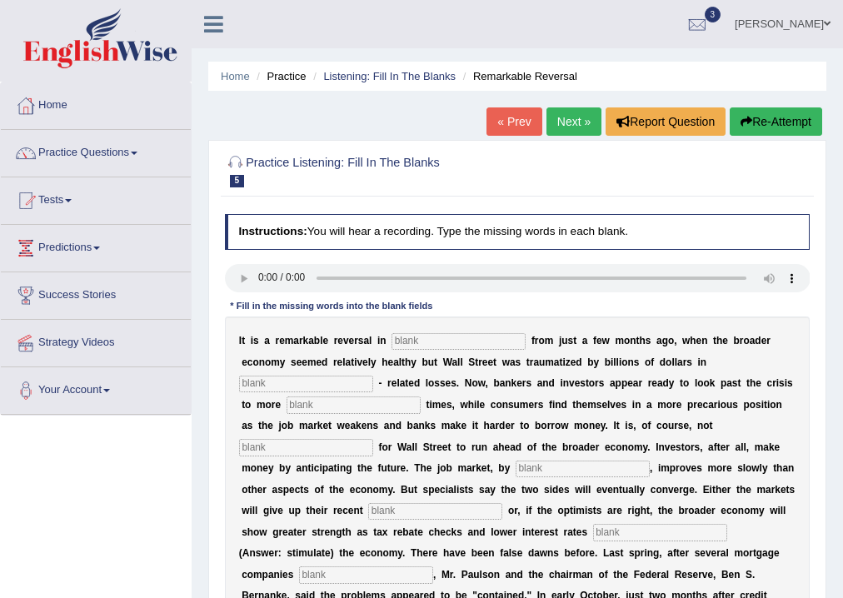
click at [434, 340] on input "text" at bounding box center [458, 341] width 134 height 17
type input "adatude"
click at [308, 383] on input "text" at bounding box center [306, 384] width 134 height 17
type input "more"
click at [347, 404] on input "text" at bounding box center [354, 404] width 134 height 17
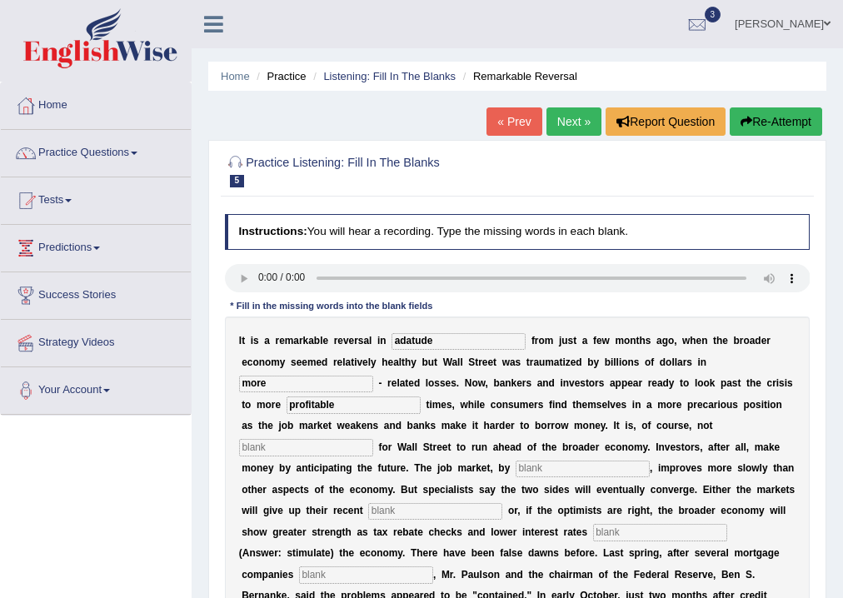
type input "profitable"
click at [325, 443] on input "text" at bounding box center [306, 447] width 134 height 17
type input "comment"
click at [554, 466] on input "text" at bounding box center [583, 469] width 134 height 17
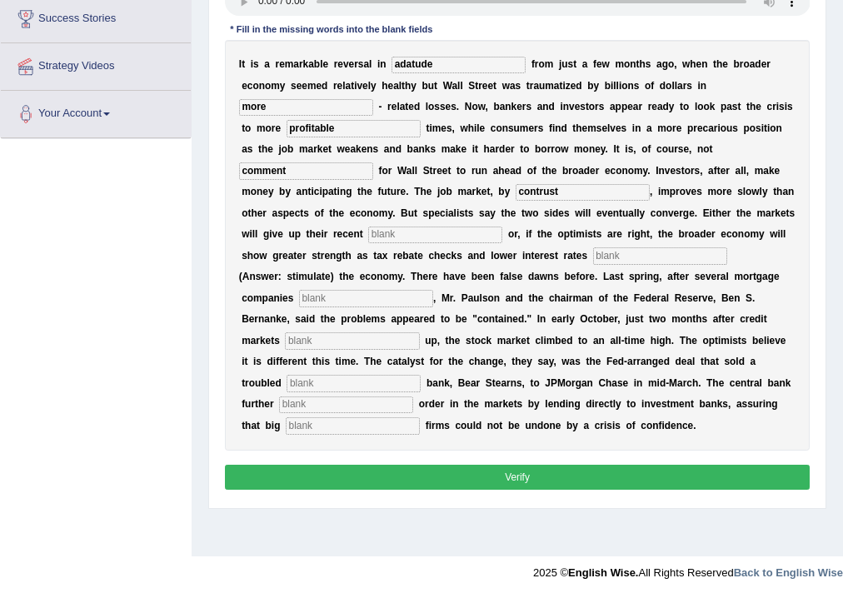
type input "contrust"
click at [443, 232] on input "text" at bounding box center [435, 235] width 134 height 17
type input "gain"
click at [593, 264] on input "text" at bounding box center [660, 255] width 134 height 17
type input "stimulated"
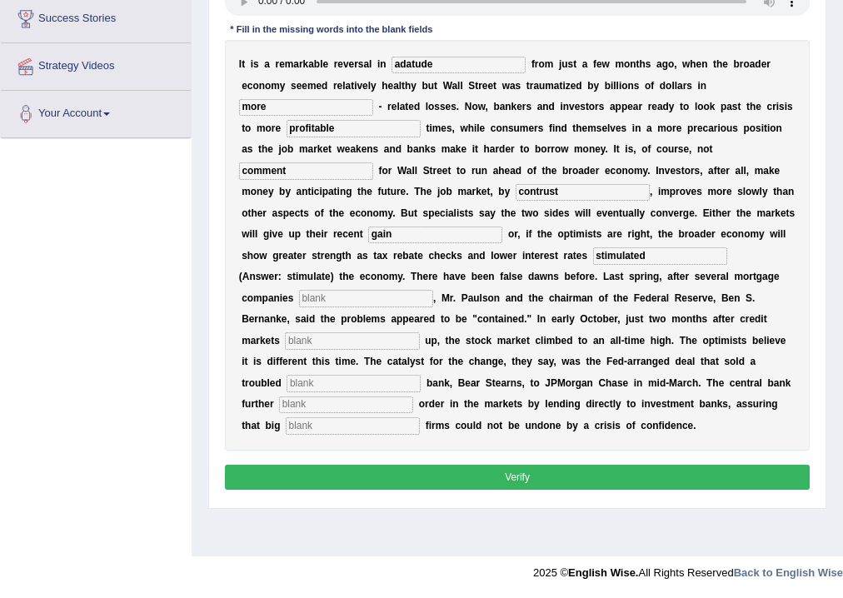
click at [343, 307] on input "text" at bounding box center [366, 298] width 134 height 17
type input "colups"
click at [310, 349] on input "text" at bounding box center [352, 340] width 134 height 17
type input "fors"
click at [346, 391] on input "text" at bounding box center [354, 383] width 134 height 17
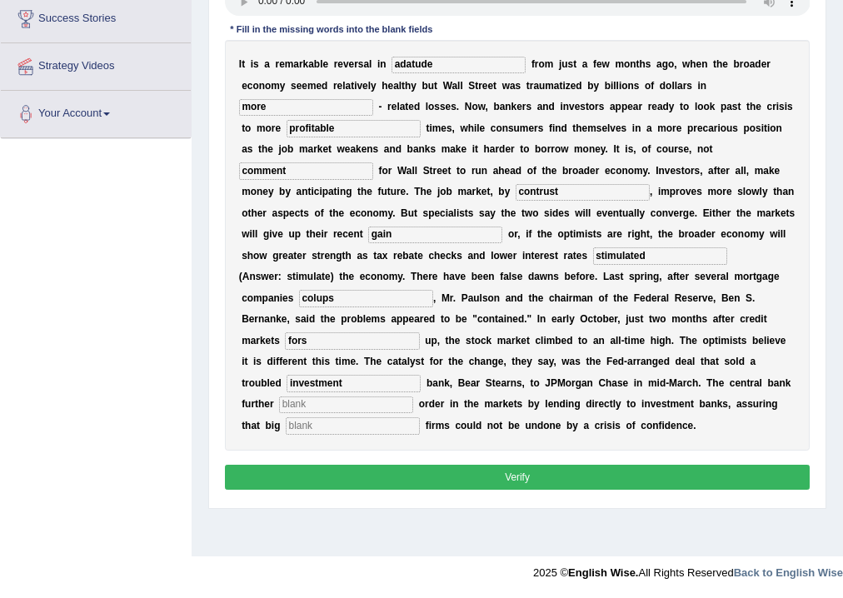
type input "investment"
click at [317, 413] on input "text" at bounding box center [346, 404] width 134 height 17
type input "res"
click at [312, 434] on input "text" at bounding box center [353, 425] width 134 height 17
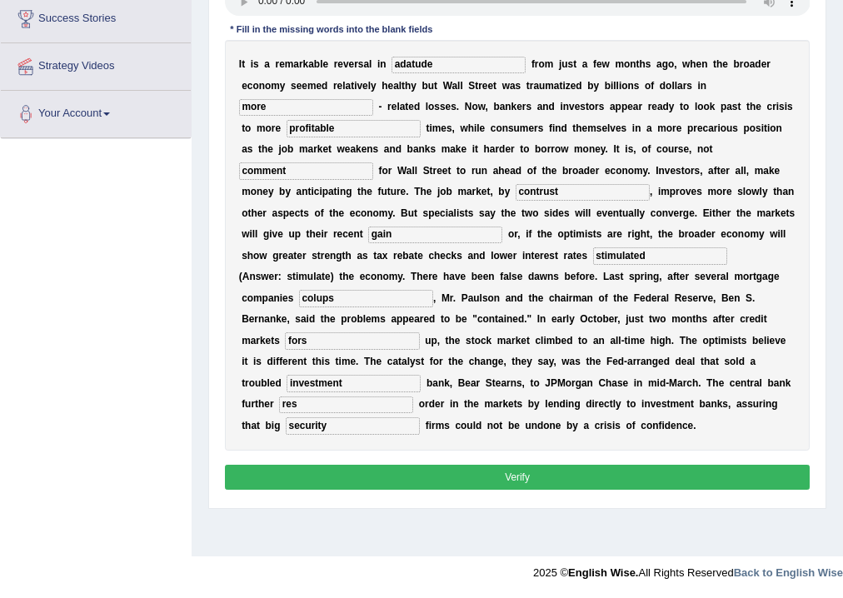
type input "security"
click at [314, 413] on input "res" at bounding box center [346, 404] width 134 height 17
click at [310, 413] on input "res" at bounding box center [346, 404] width 134 height 17
click at [364, 391] on input "investment" at bounding box center [354, 383] width 134 height 17
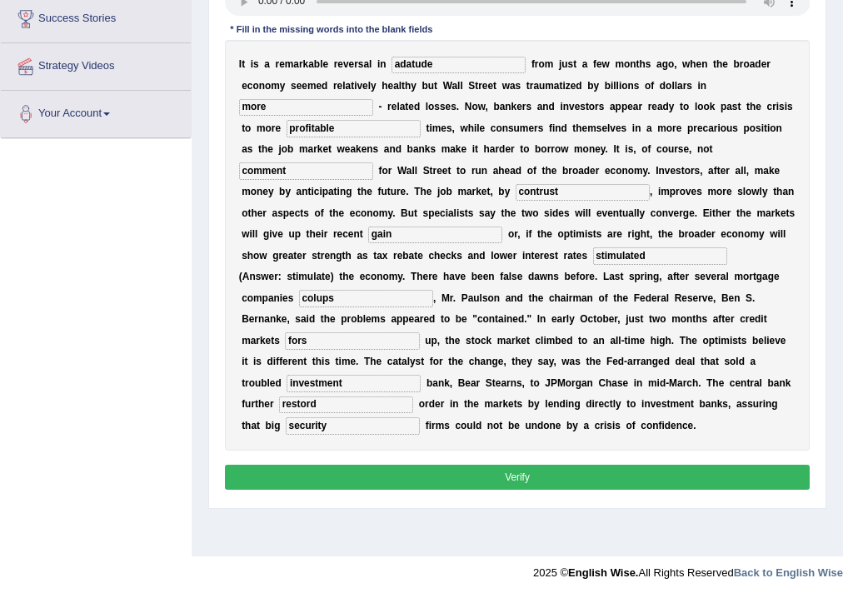
click at [356, 413] on input "restord" at bounding box center [346, 404] width 134 height 17
type input "restored"
click at [593, 264] on input "stimulated" at bounding box center [660, 255] width 134 height 17
click at [437, 63] on input "adatude" at bounding box center [458, 65] width 134 height 17
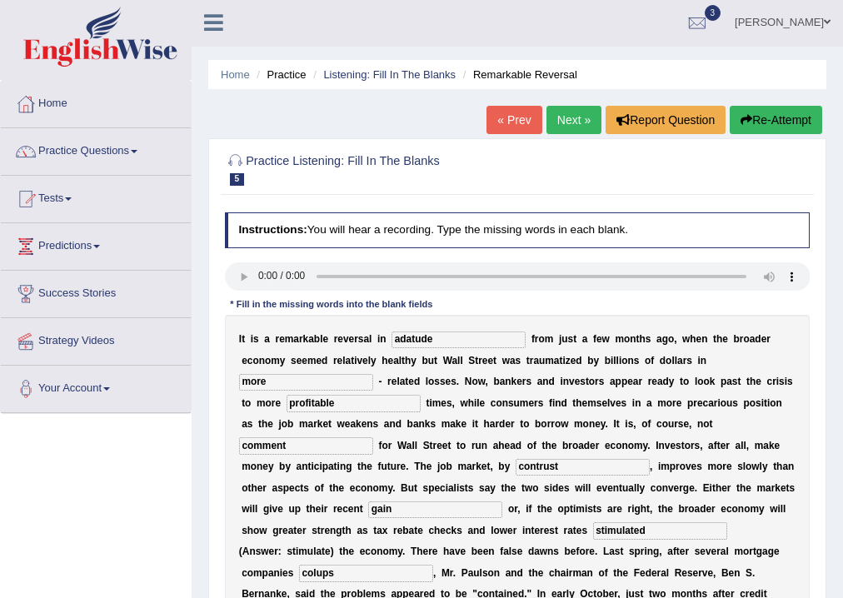
scroll to position [0, 0]
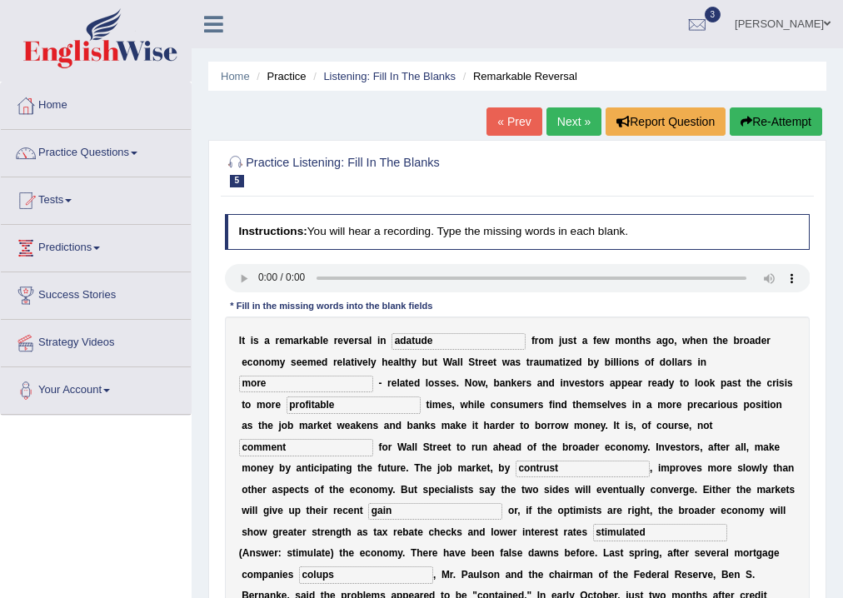
click at [480, 342] on input "adatude" at bounding box center [458, 341] width 134 height 17
type input "a"
type input "attitude"
click at [633, 303] on div "Instructions: You will hear a recording. Type the missing words in each blank. …" at bounding box center [517, 492] width 592 height 570
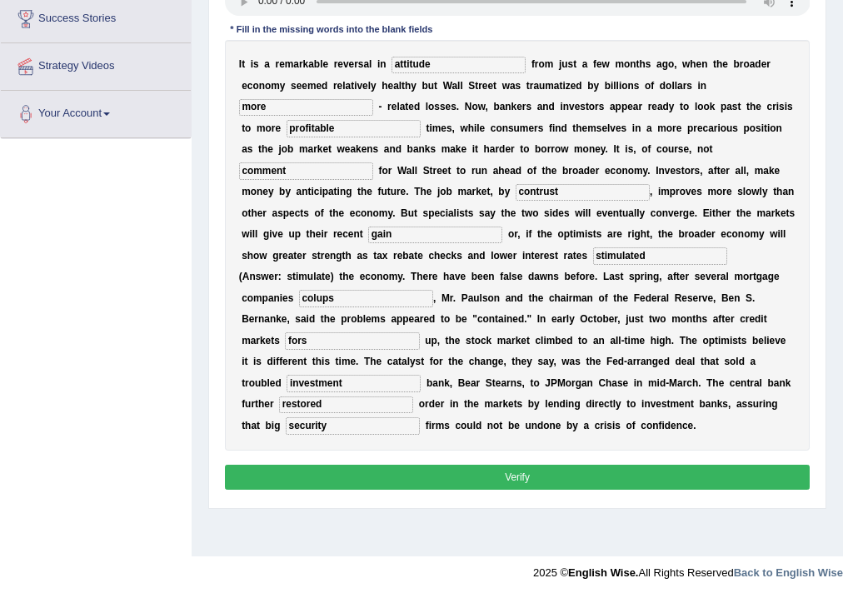
click at [620, 489] on button "Verify" at bounding box center [518, 477] width 586 height 24
click at [620, 498] on div "Practice Listening: Fill In The Blanks 5 Remarkable Reversal Instructions: You …" at bounding box center [517, 186] width 618 height 646
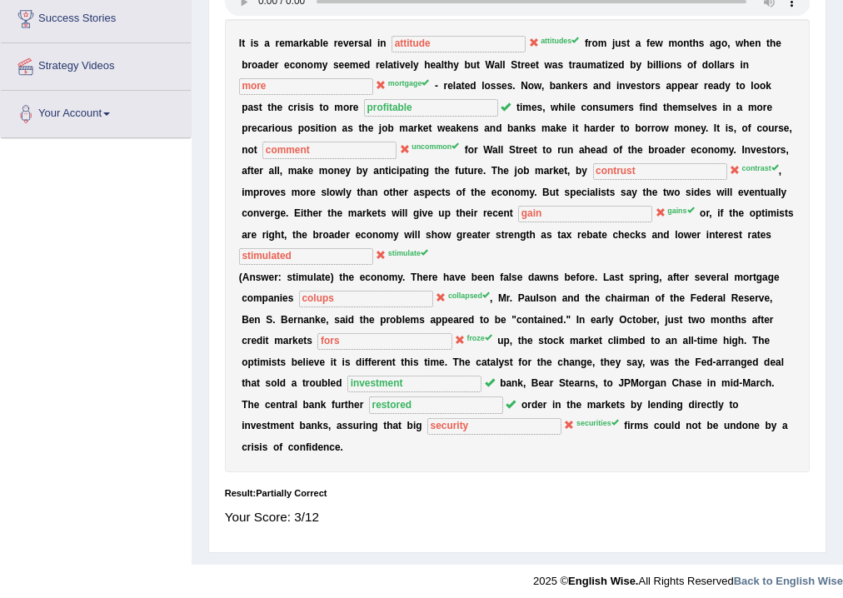
scroll to position [0, 0]
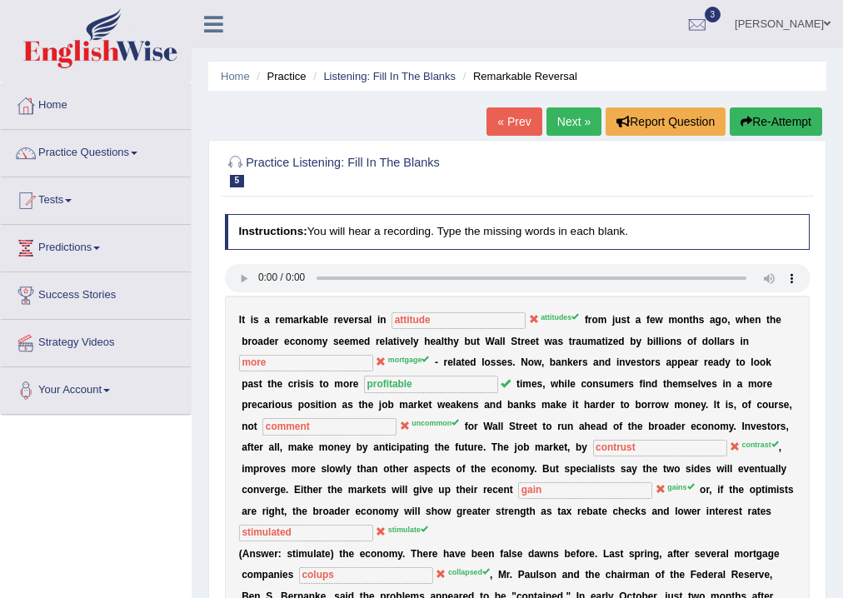
click at [773, 127] on button "Re-Attempt" at bounding box center [776, 121] width 92 height 28
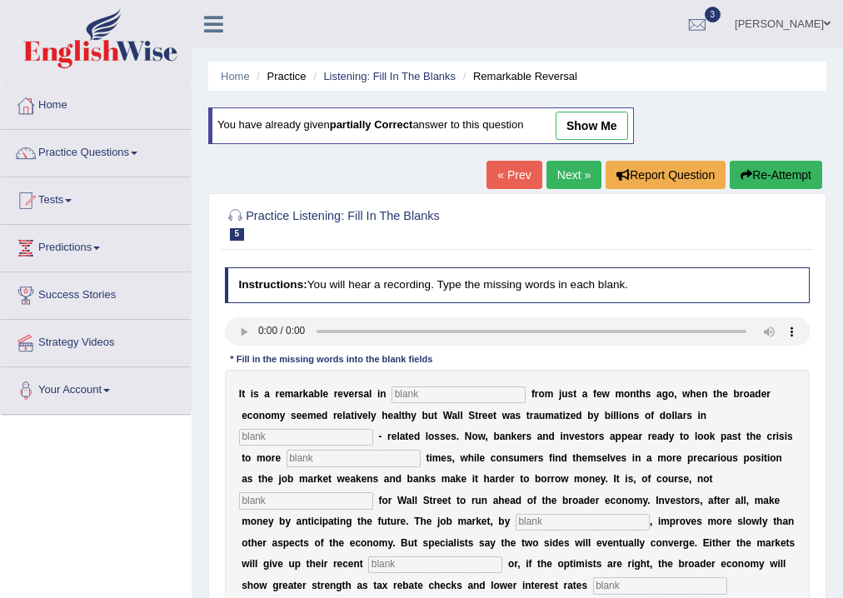
scroll to position [311, 0]
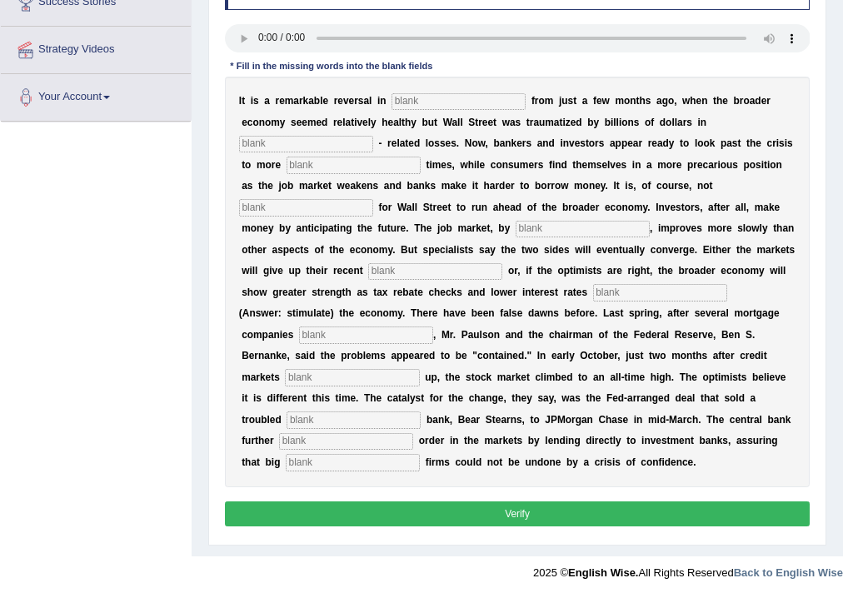
click at [454, 93] on input "text" at bounding box center [458, 101] width 134 height 17
type input "attutidues"
click at [333, 136] on input "text" at bounding box center [306, 144] width 134 height 17
type input "moeg"
click at [345, 157] on input "text" at bounding box center [354, 165] width 134 height 17
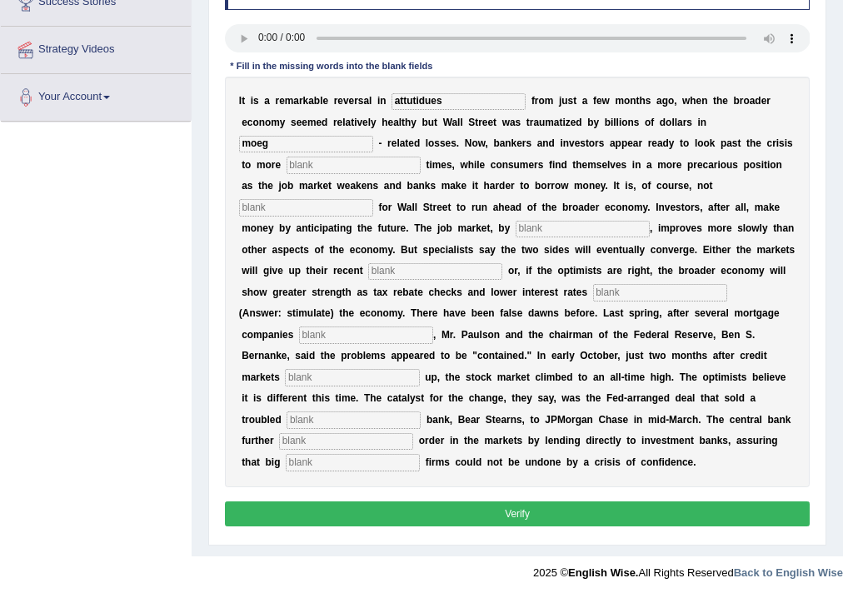
click at [377, 157] on input "text" at bounding box center [354, 165] width 134 height 17
type input "profitable"
click at [277, 136] on input "moeg" at bounding box center [306, 144] width 134 height 17
type input "moregats"
click at [304, 199] on input "text" at bounding box center [306, 207] width 134 height 17
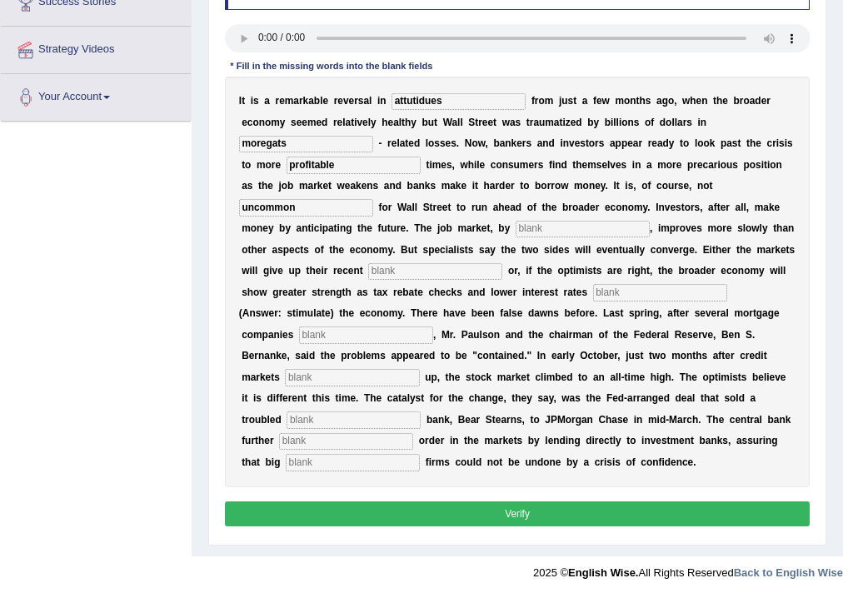
type input "uncommon"
click at [543, 221] on input "text" at bounding box center [583, 229] width 134 height 17
type input "contrust"
click at [449, 263] on input "text" at bounding box center [435, 271] width 134 height 17
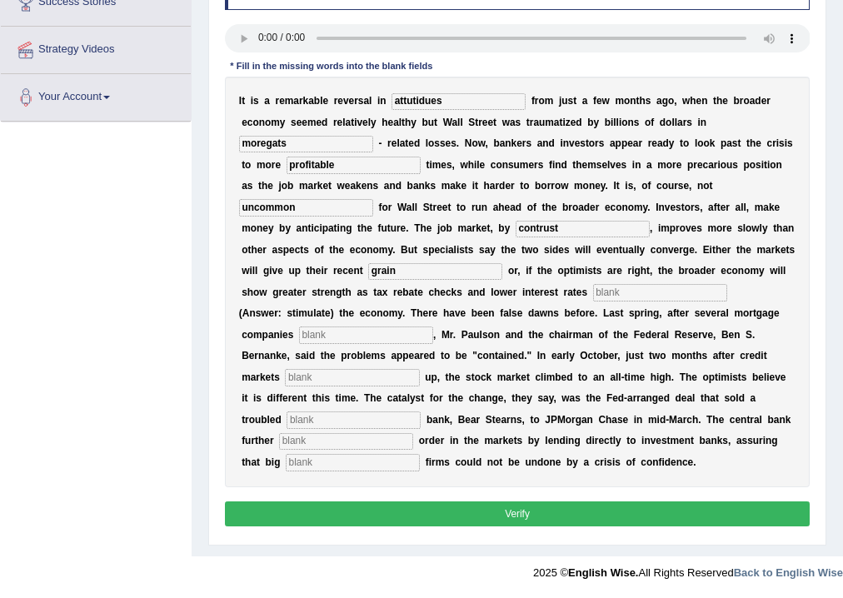
type input "grain"
click at [593, 297] on input "text" at bounding box center [660, 292] width 134 height 17
click at [326, 336] on input "text" at bounding box center [366, 335] width 134 height 17
type input "collups"
click at [333, 378] on input "text" at bounding box center [352, 377] width 134 height 17
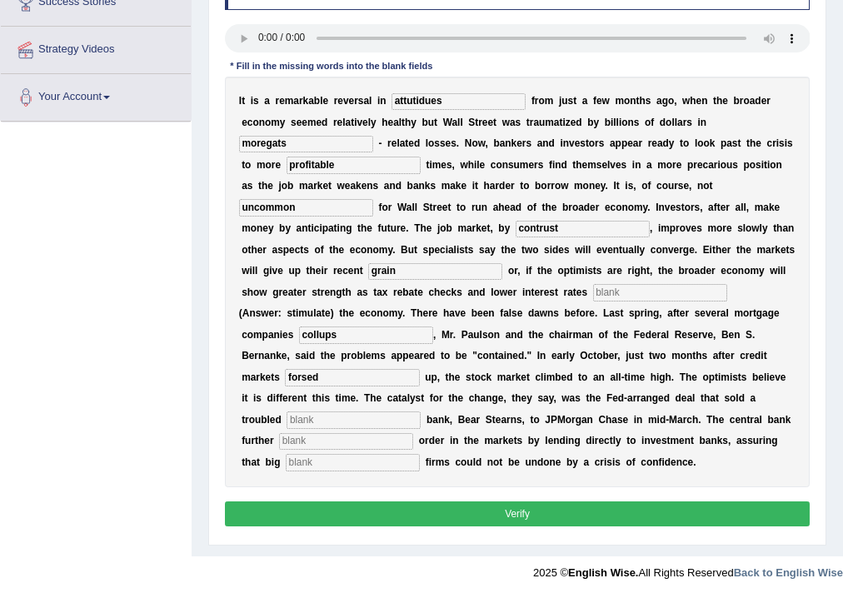
type input "forsed"
click at [335, 420] on input "text" at bounding box center [354, 419] width 134 height 17
type input "investment"
click at [313, 444] on input "text" at bounding box center [346, 441] width 134 height 17
type input "restroed"
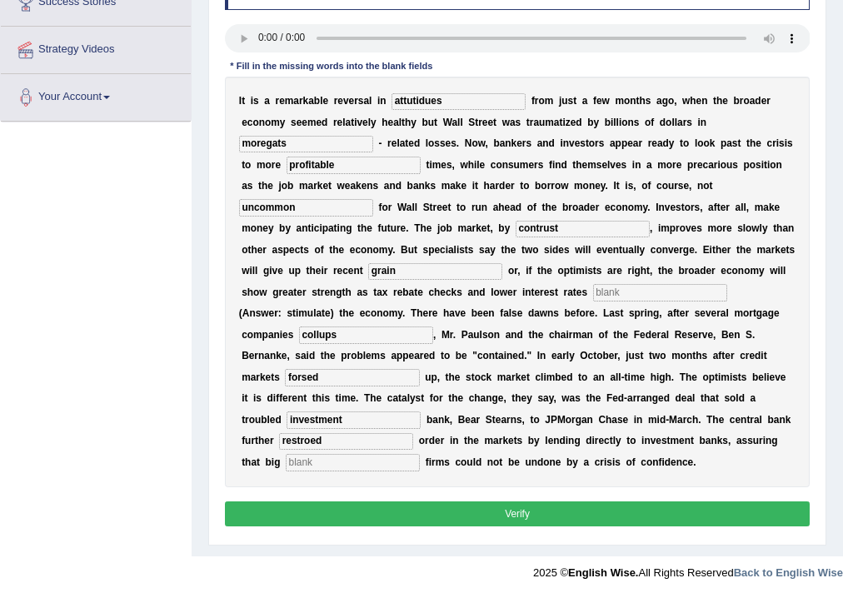
click at [328, 461] on input "text" at bounding box center [353, 462] width 134 height 17
type input "securities"
click at [481, 509] on button "Verify" at bounding box center [518, 513] width 586 height 24
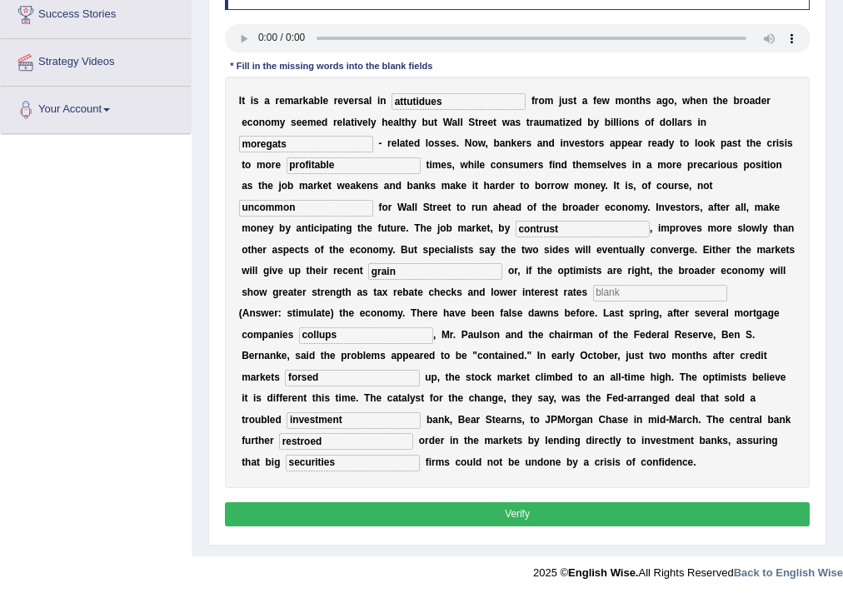
scroll to position [0, 0]
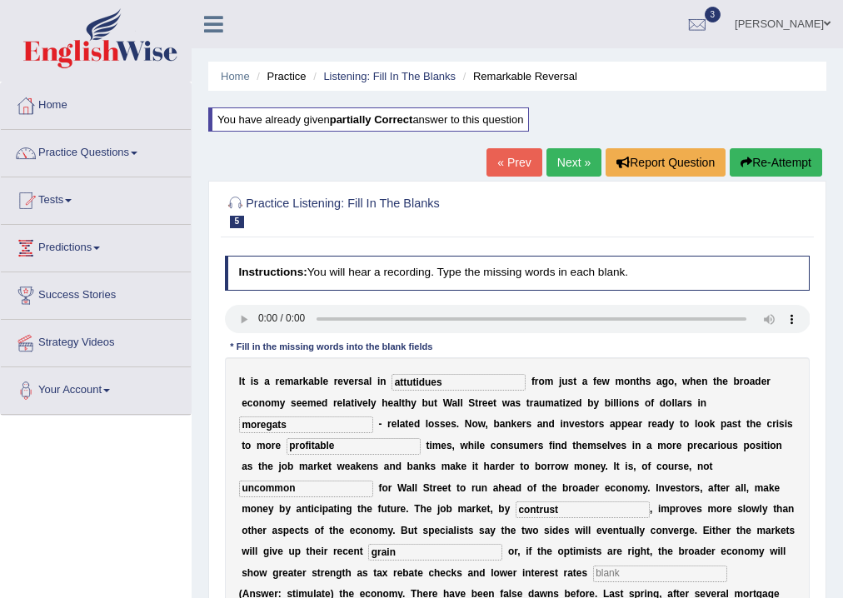
click at [312, 426] on input "moregats" at bounding box center [306, 424] width 134 height 17
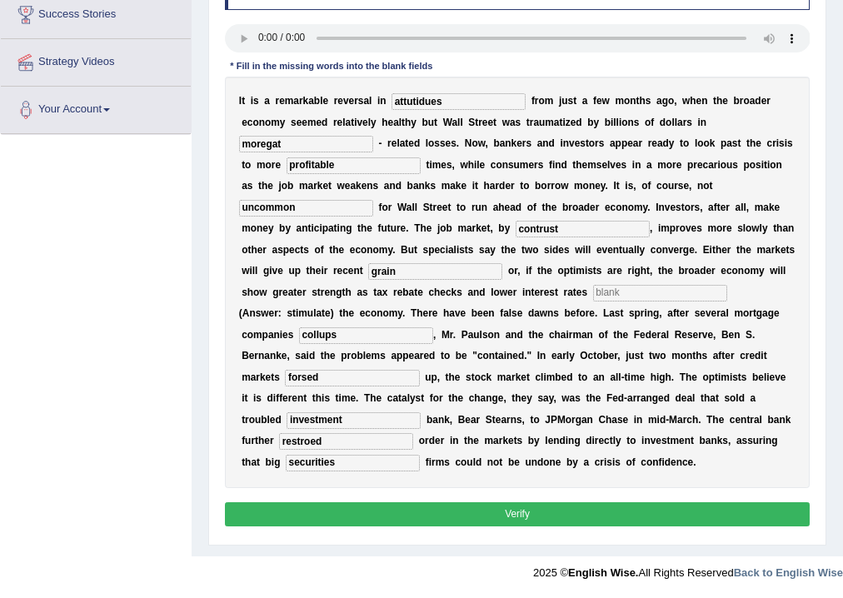
type input "moregat"
click at [443, 263] on input "grain" at bounding box center [435, 271] width 134 height 17
type input "grains"
click at [593, 290] on input "text" at bounding box center [660, 293] width 134 height 17
type input "stimulate"
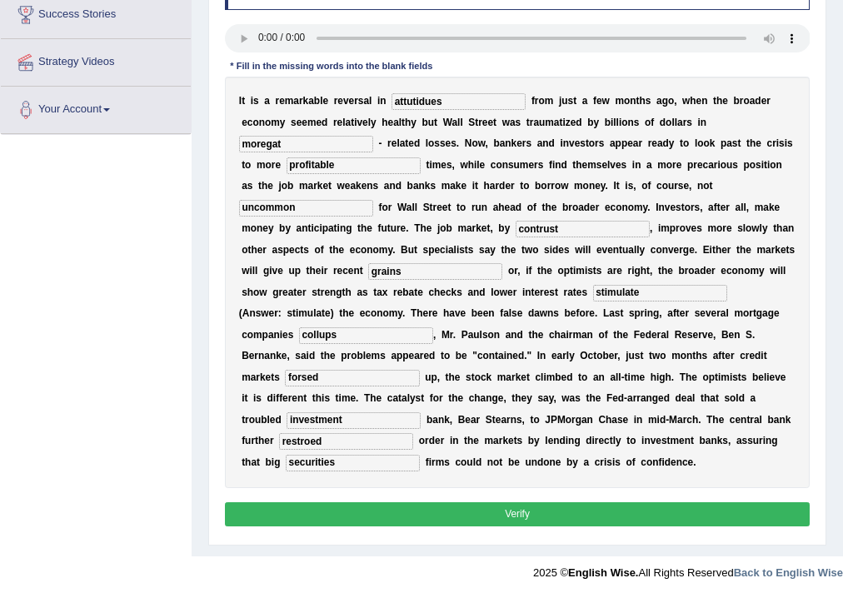
click at [434, 506] on button "Verify" at bounding box center [518, 514] width 586 height 24
click at [434, 487] on div "I t i s a r e m a r k a b l e r e v e r s a l i n attutidues f r o m j u s t a …" at bounding box center [518, 282] width 586 height 411
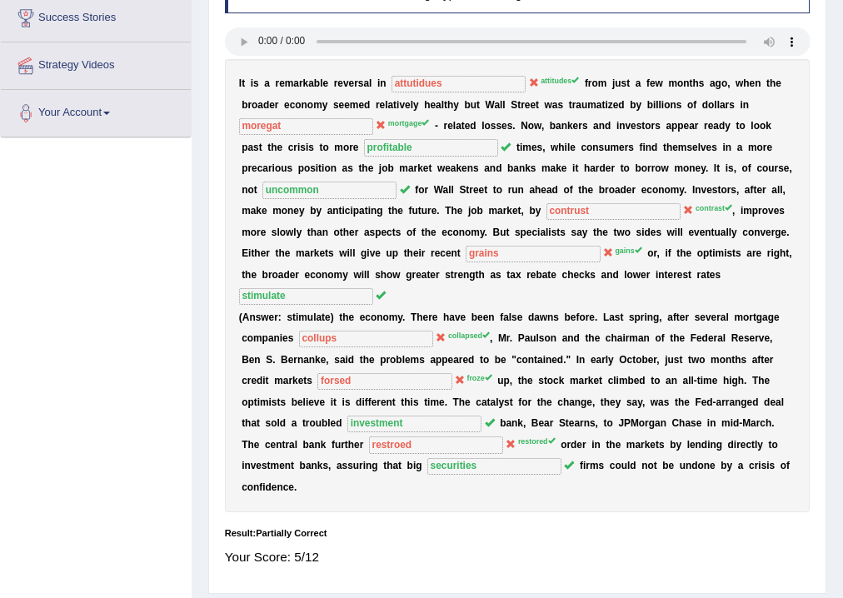
scroll to position [0, 0]
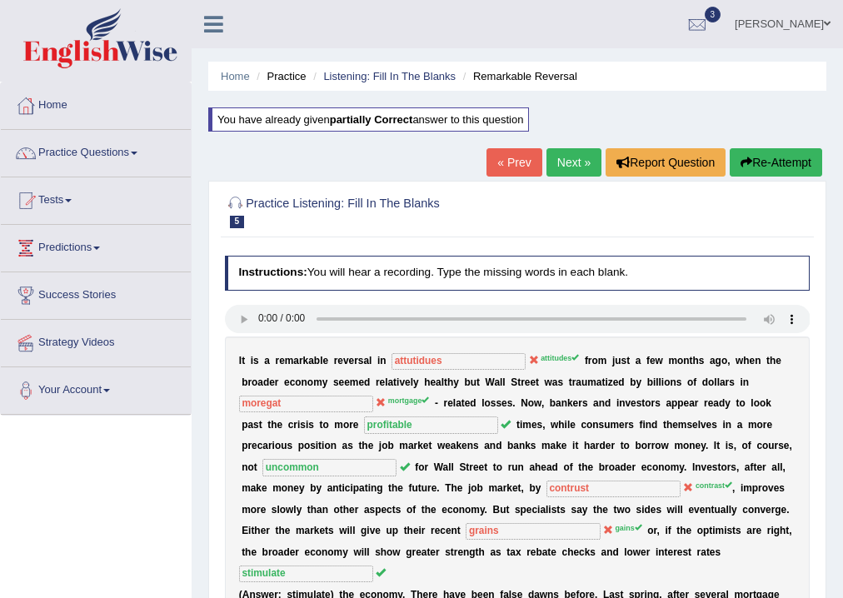
click at [566, 157] on link "Next »" at bounding box center [573, 162] width 55 height 28
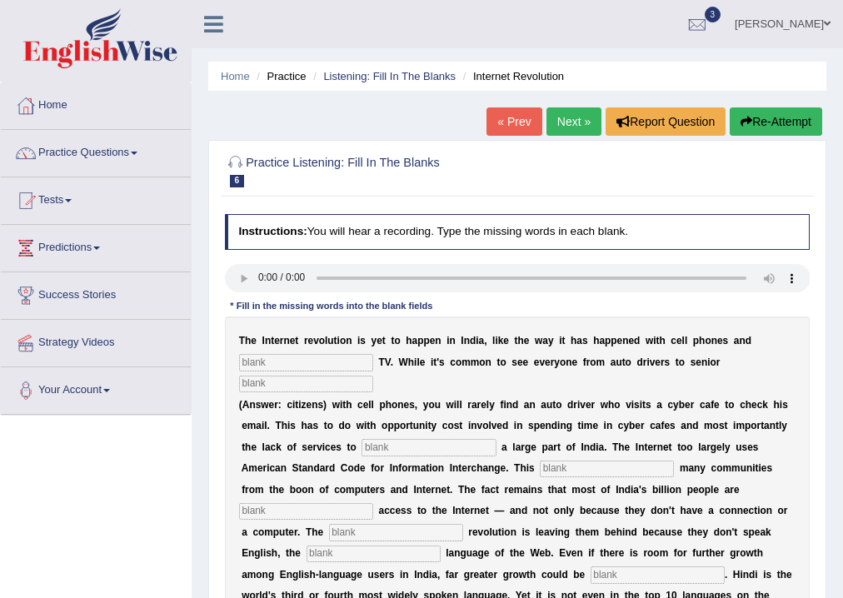
click at [259, 365] on input "text" at bounding box center [306, 362] width 134 height 17
type input "cabale"
click at [301, 381] on input "text" at bounding box center [306, 384] width 134 height 17
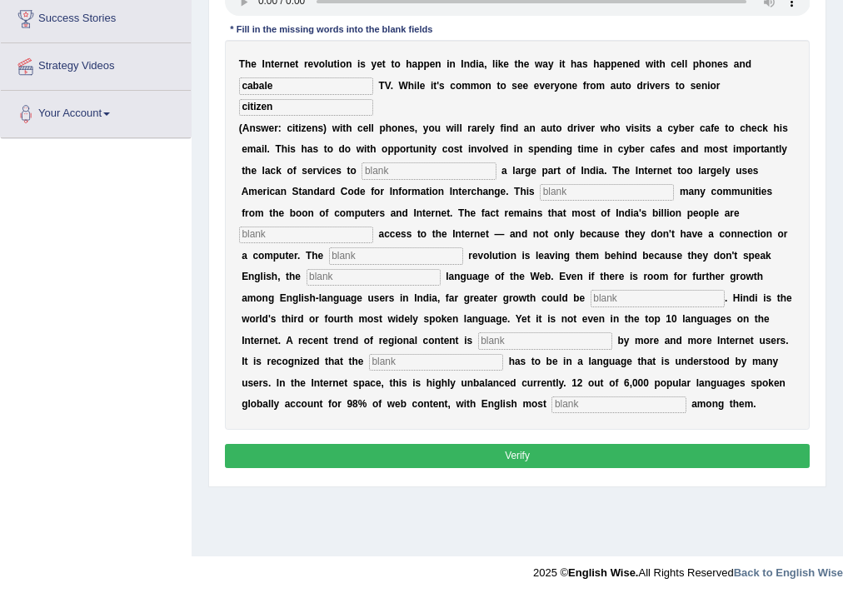
type input "citizen"
click at [397, 170] on input "text" at bounding box center [428, 170] width 134 height 17
type input "target"
click at [576, 188] on input "text" at bounding box center [607, 192] width 134 height 17
type input "aleain"
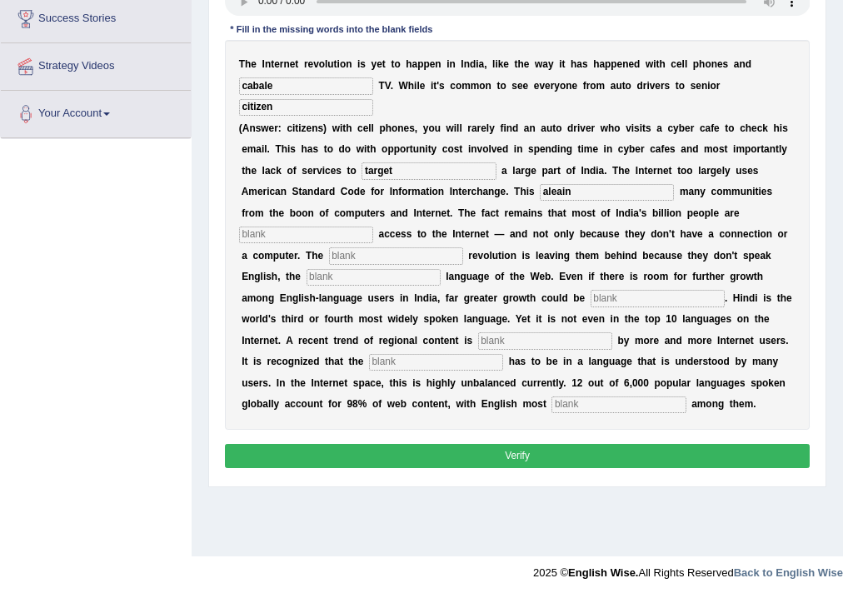
click at [317, 233] on input "text" at bounding box center [306, 235] width 134 height 17
type input "denied"
click at [370, 256] on input "text" at bounding box center [396, 255] width 134 height 17
type input "digital"
click at [345, 273] on input "text" at bounding box center [374, 277] width 134 height 17
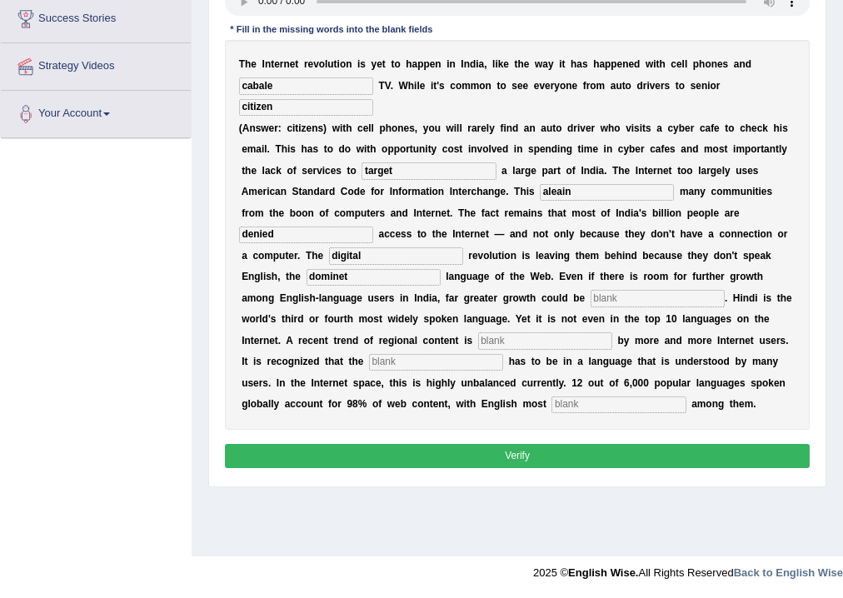
type input "dominet"
click at [618, 298] on input "text" at bounding box center [658, 298] width 134 height 17
type input "unlist"
click at [508, 340] on input "text" at bounding box center [545, 340] width 134 height 17
type input "pe"
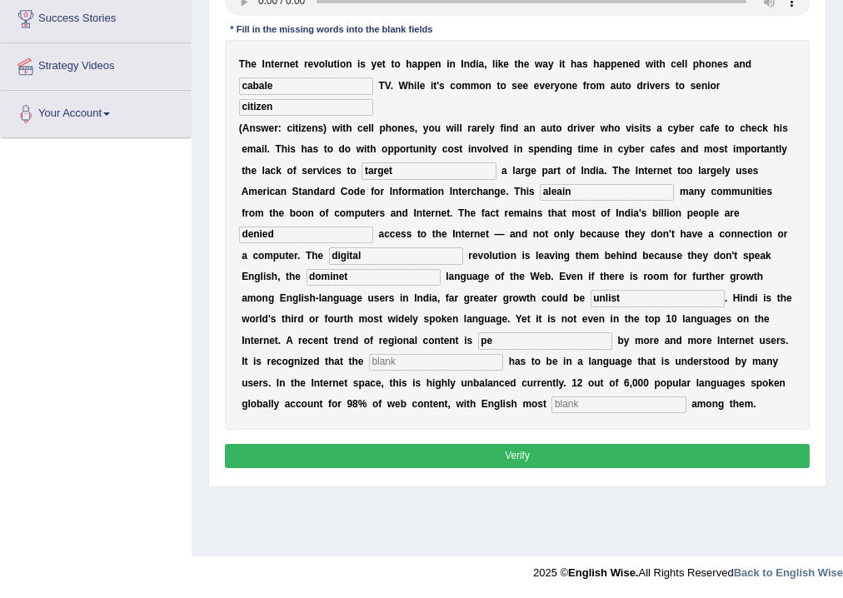
click at [387, 360] on input "text" at bounding box center [436, 362] width 134 height 17
click at [516, 342] on input "pe" at bounding box center [545, 340] width 134 height 17
click at [393, 357] on input "text" at bounding box center [436, 362] width 134 height 17
type input "contant"
click at [567, 405] on input "text" at bounding box center [618, 404] width 134 height 17
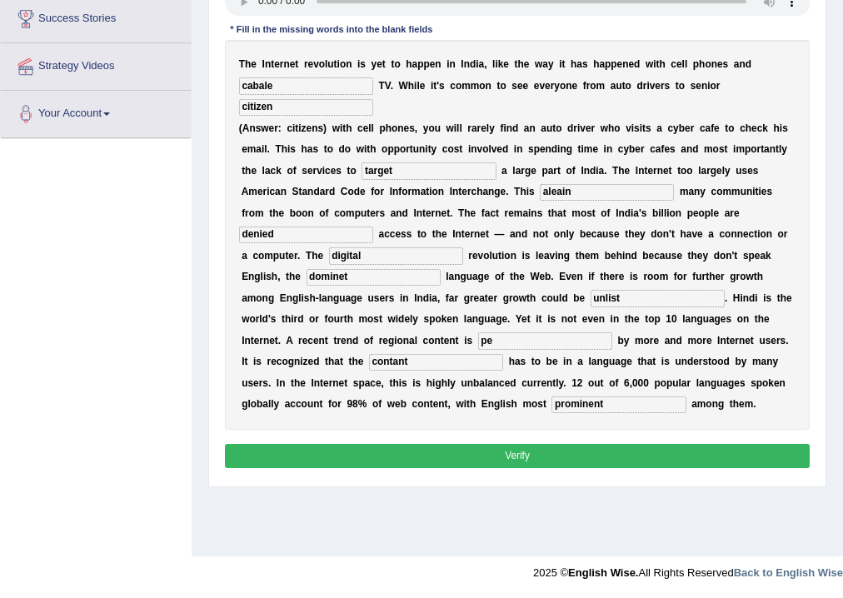
type input "prominent"
click at [497, 342] on input "pe" at bounding box center [545, 340] width 134 height 17
type input "pefeard"
click at [551, 450] on button "Verify" at bounding box center [518, 456] width 586 height 24
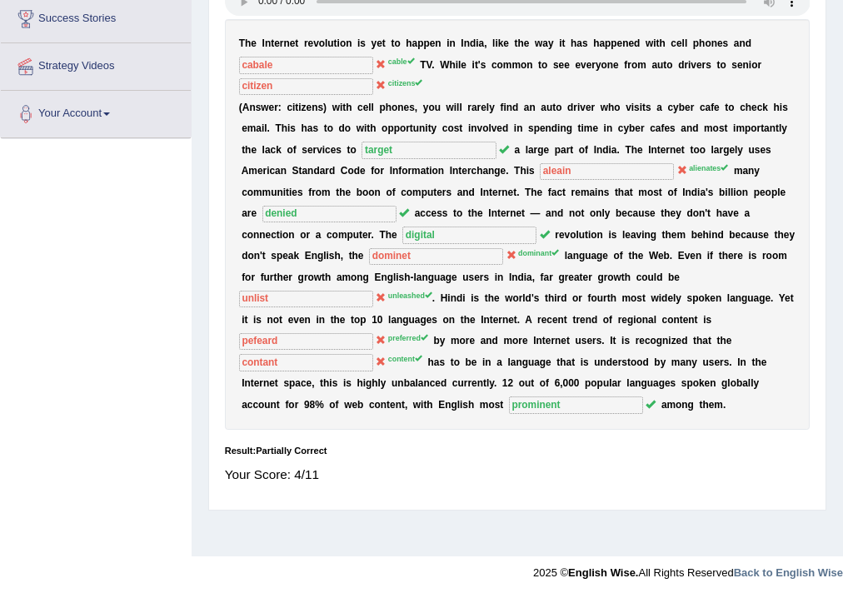
scroll to position [0, 0]
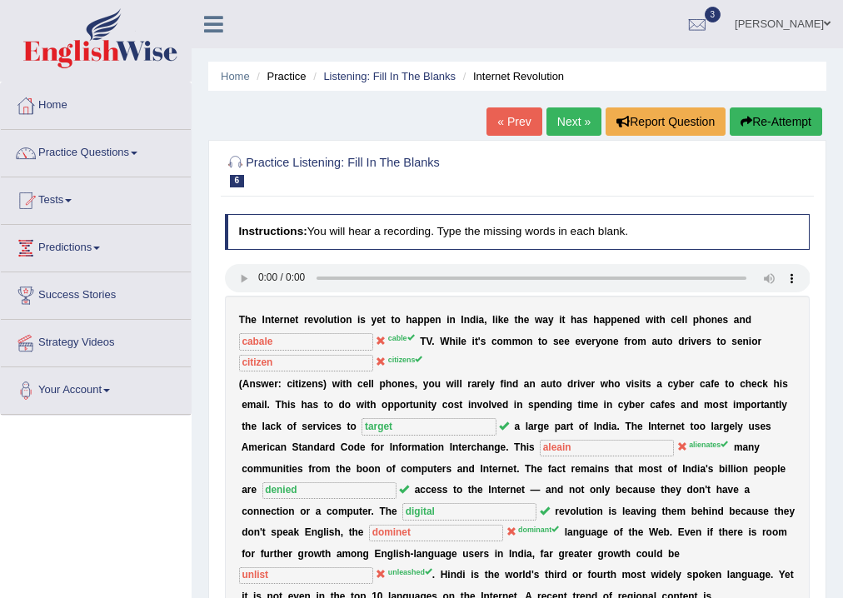
click at [765, 113] on button "Re-Attempt" at bounding box center [776, 121] width 92 height 28
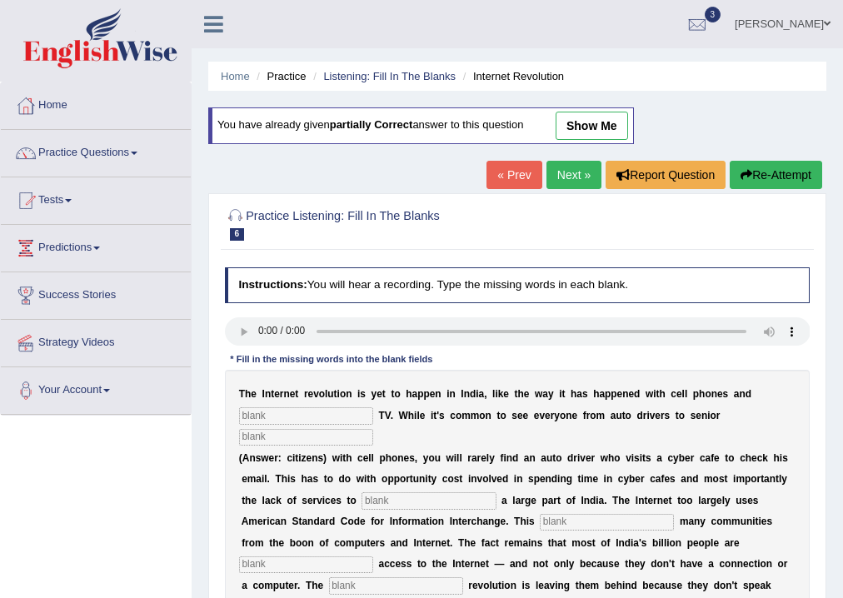
click at [333, 411] on input "text" at bounding box center [306, 415] width 134 height 17
type input "cable"
click at [296, 438] on input "text" at bounding box center [306, 437] width 134 height 17
click at [328, 433] on input "text" at bounding box center [306, 437] width 134 height 17
type input "citizens"
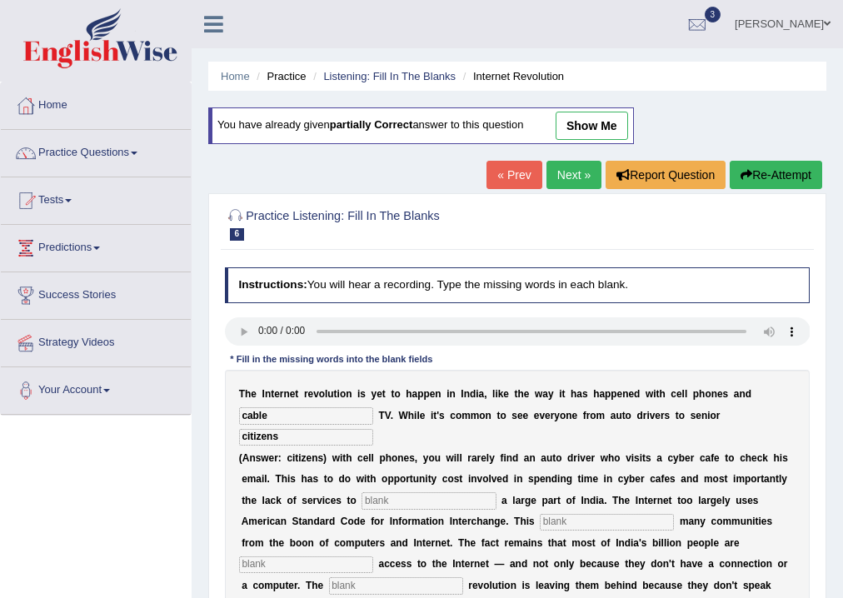
click at [611, 121] on link "show me" at bounding box center [592, 126] width 72 height 28
type input "cabale"
type input "citizen"
type input "target"
type input "aleain"
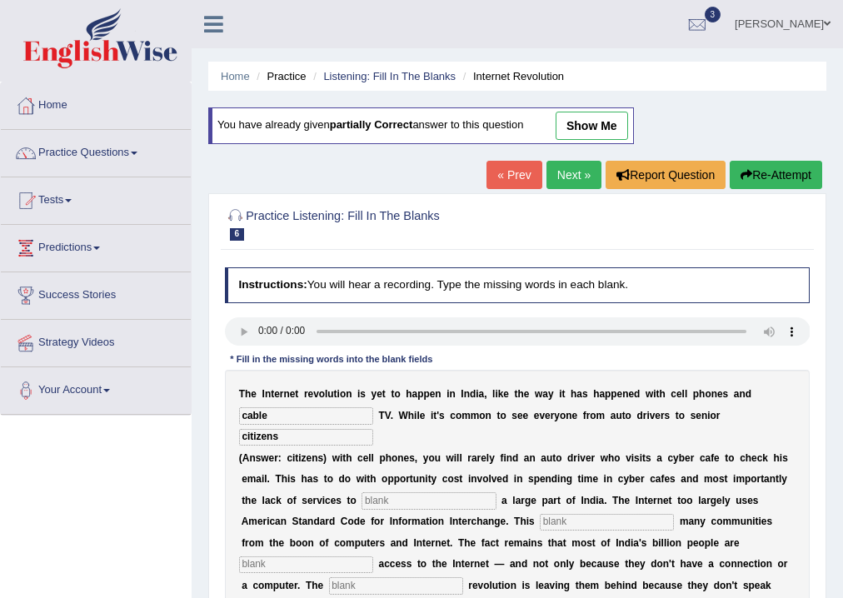
type input "denied"
type input "digital"
type input "dominet"
type input "unlist"
type input "pefeard"
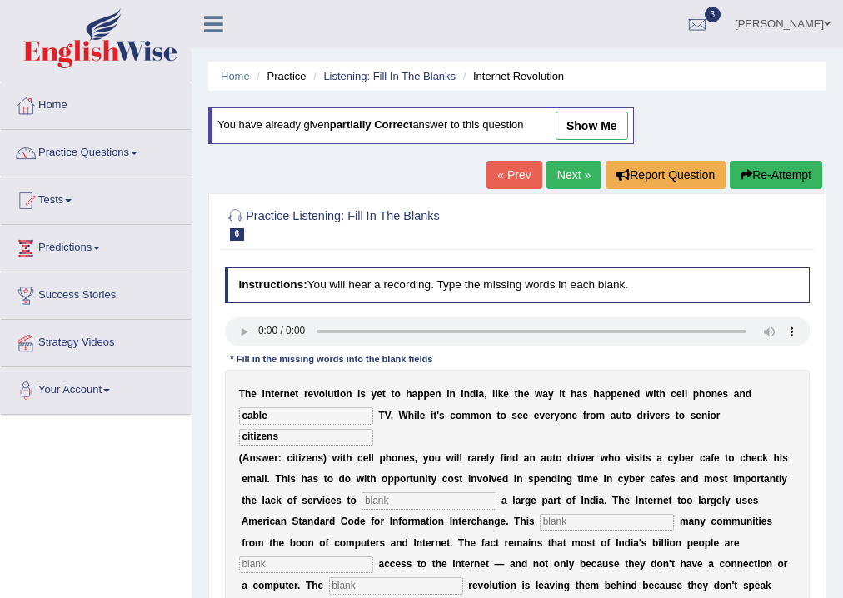
type input "contant"
type input "prominent"
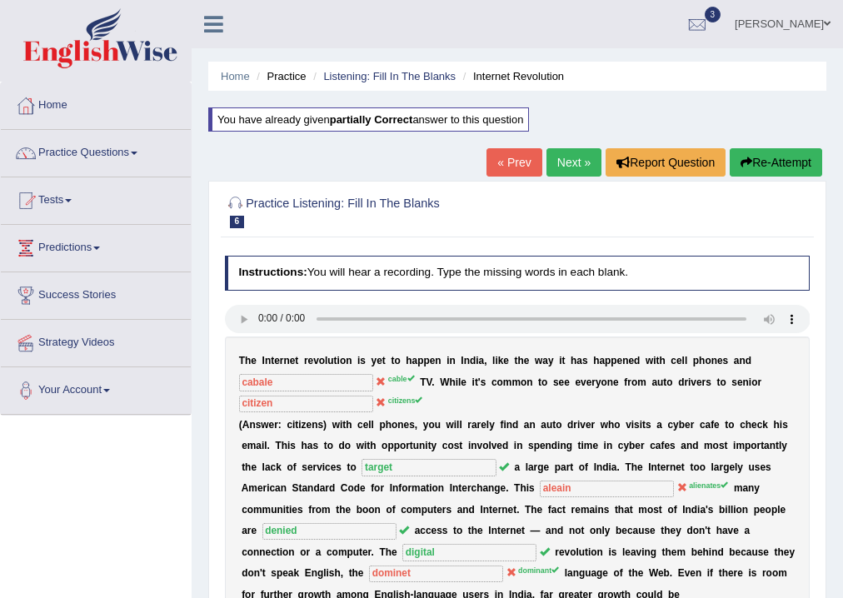
click at [786, 160] on button "Re-Attempt" at bounding box center [776, 162] width 92 height 28
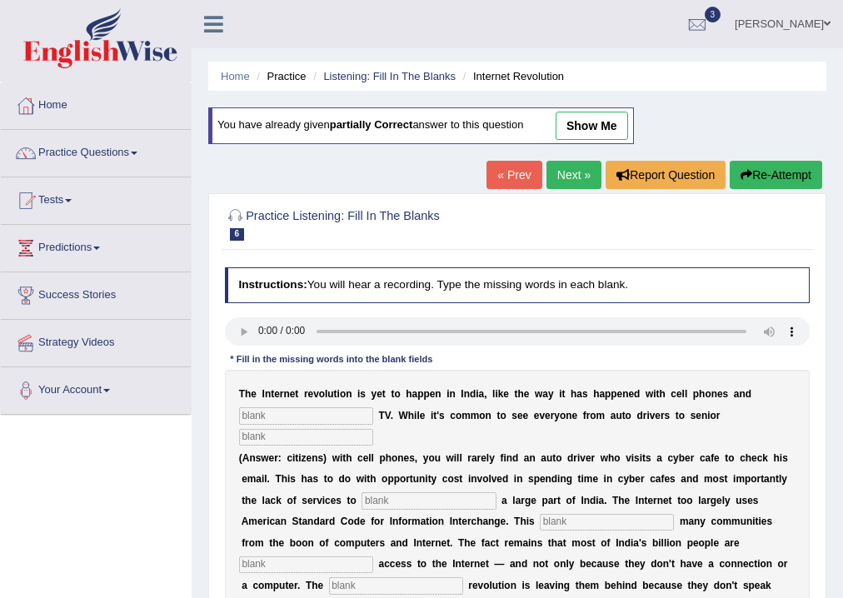
click at [313, 416] on input "text" at bounding box center [306, 415] width 134 height 17
type input "cable"
click at [310, 440] on input "text" at bounding box center [306, 437] width 134 height 17
type input "citizens"
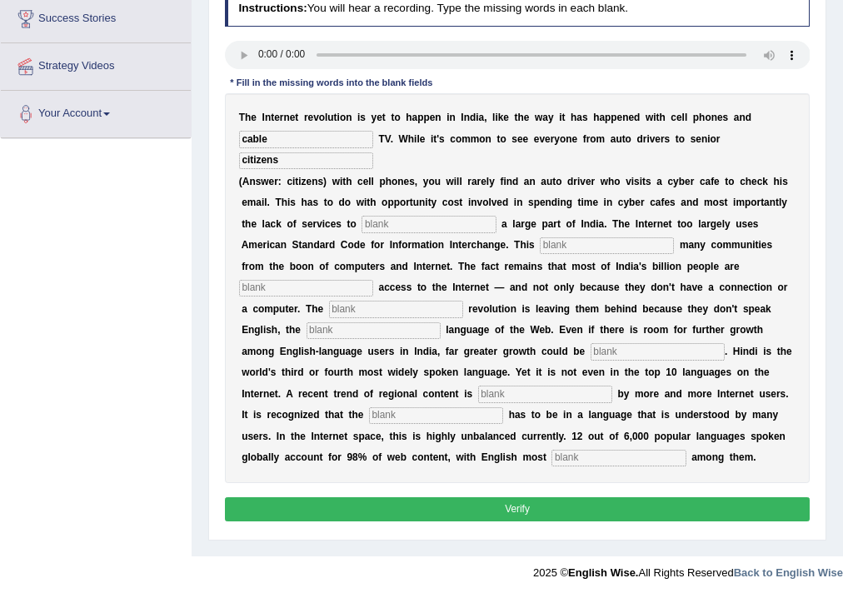
click at [409, 222] on input "text" at bounding box center [428, 224] width 134 height 17
type input "target"
click at [566, 245] on input "text" at bounding box center [607, 245] width 134 height 17
type input "alian"
click at [302, 288] on input "text" at bounding box center [306, 288] width 134 height 17
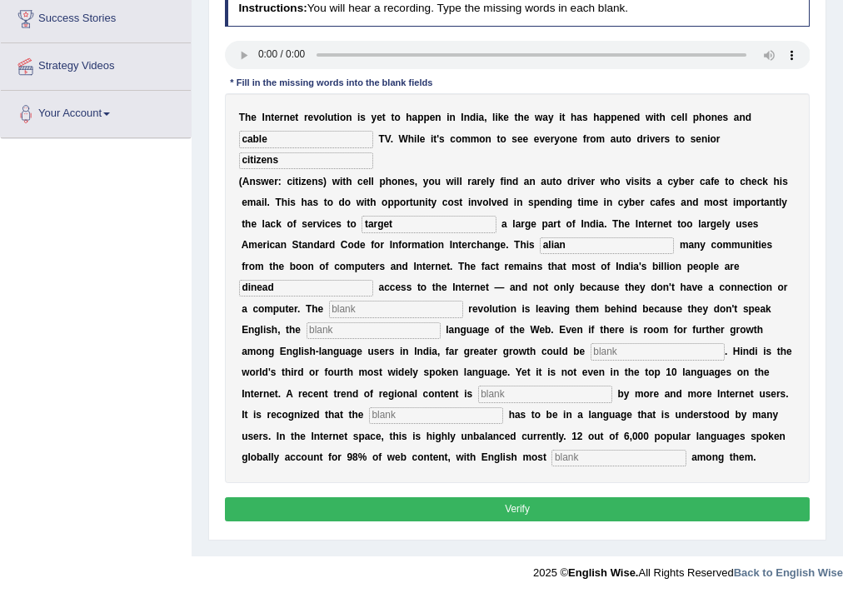
type input "dinead"
click at [351, 310] on input "text" at bounding box center [396, 309] width 134 height 17
type input "digutal"
click at [356, 329] on input "text" at bounding box center [374, 330] width 134 height 17
type input "dominate"
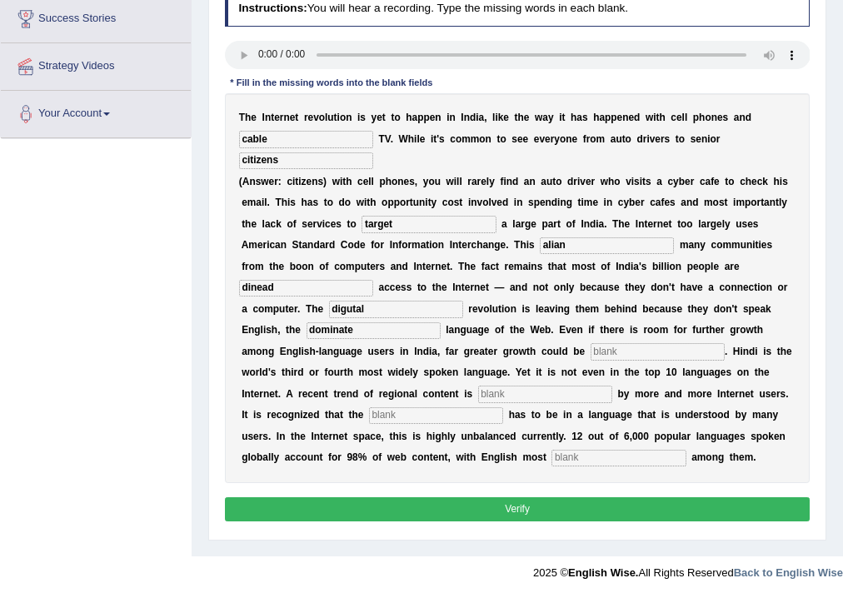
click at [606, 348] on input "text" at bounding box center [658, 351] width 134 height 17
type input "unleshed"
click at [511, 393] on input "text" at bounding box center [545, 394] width 134 height 17
type input "prefread"
click at [406, 410] on input "text" at bounding box center [436, 415] width 134 height 17
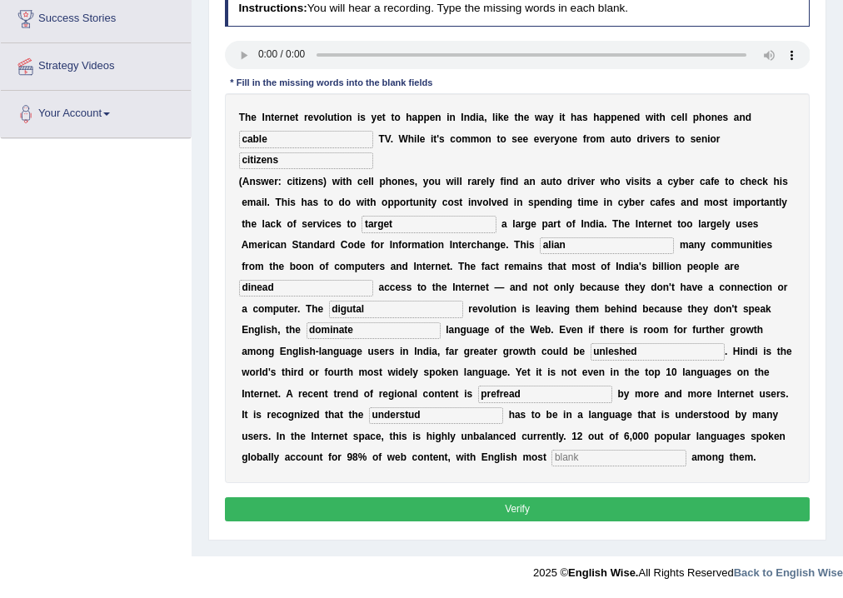
type input "understud"
click at [601, 454] on input "text" at bounding box center [618, 458] width 134 height 17
type input "prominant"
click at [599, 501] on button "Verify" at bounding box center [518, 509] width 586 height 24
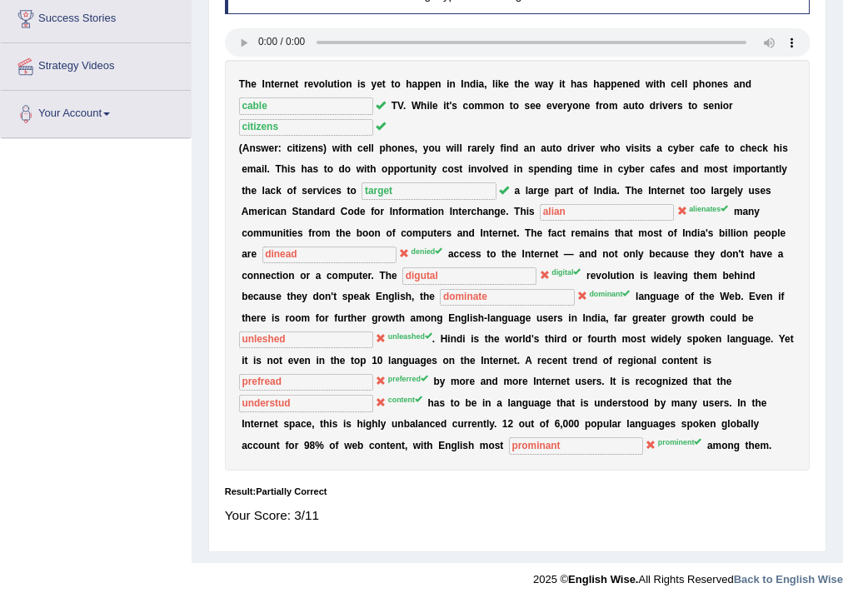
scroll to position [0, 0]
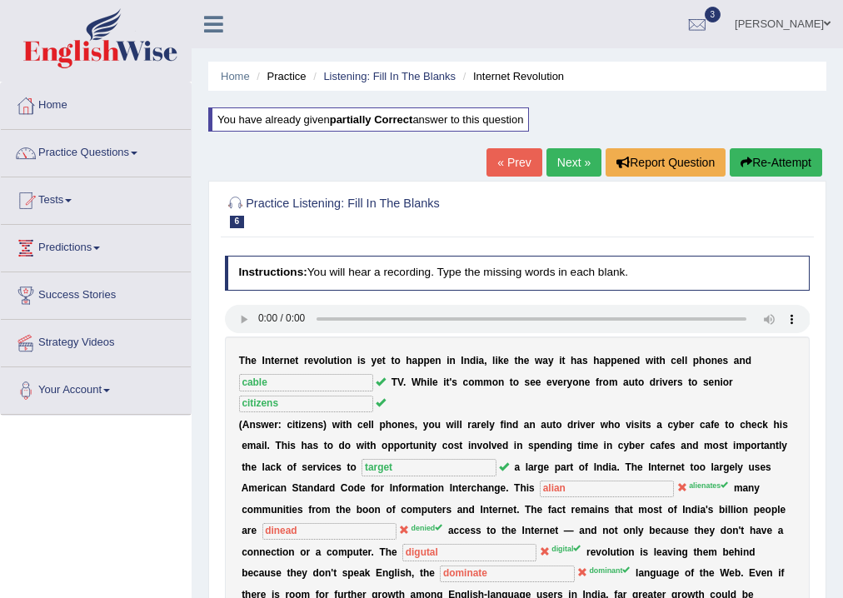
click at [568, 169] on link "Next »" at bounding box center [573, 162] width 55 height 28
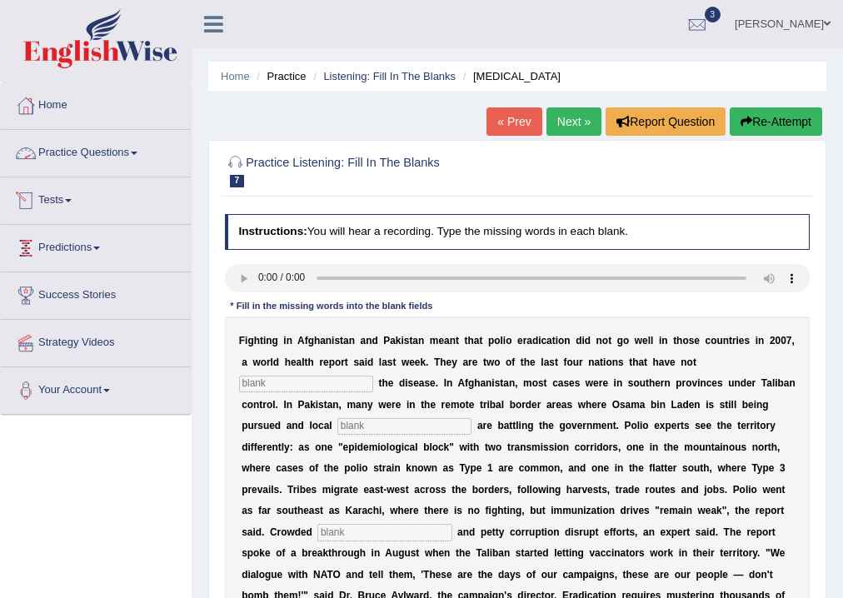
click at [89, 151] on link "Practice Questions" at bounding box center [96, 151] width 190 height 42
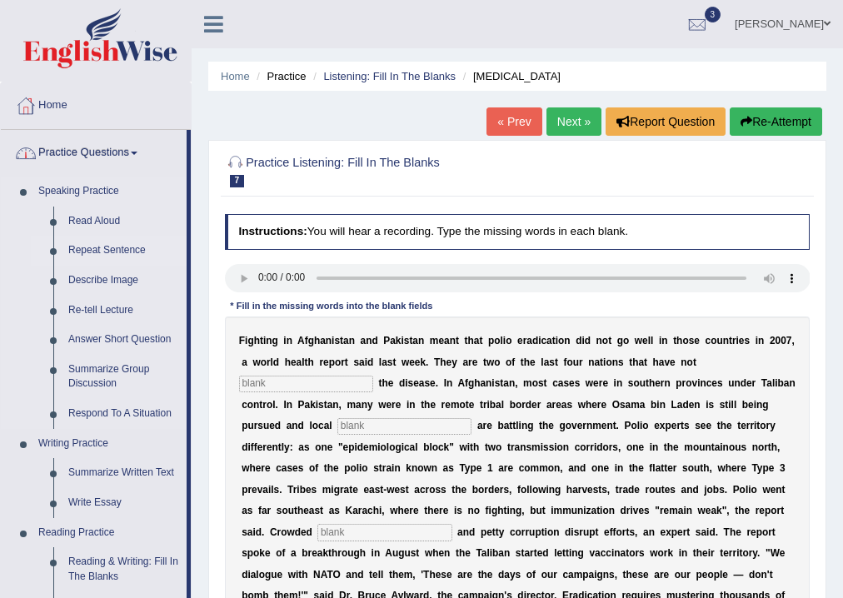
scroll to position [621, 0]
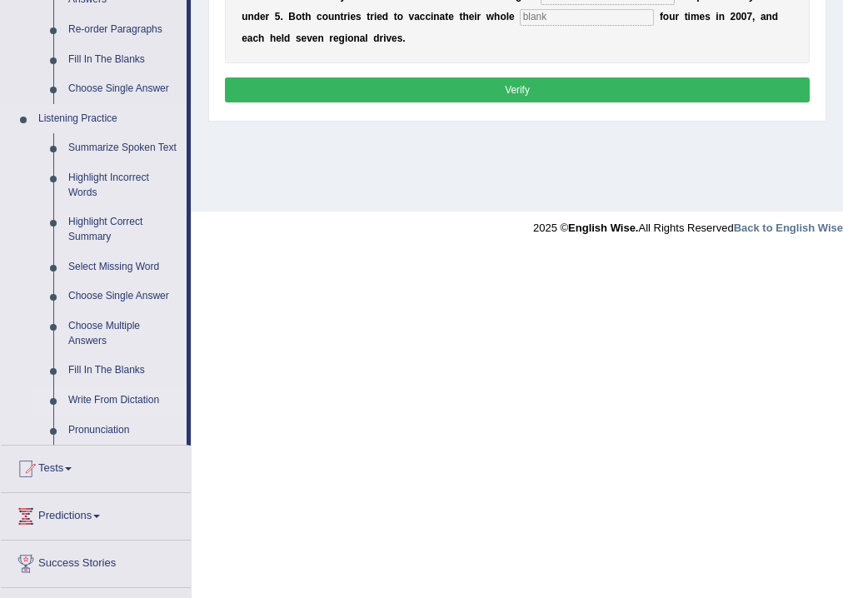
click at [123, 396] on link "Write From Dictation" at bounding box center [124, 401] width 126 height 30
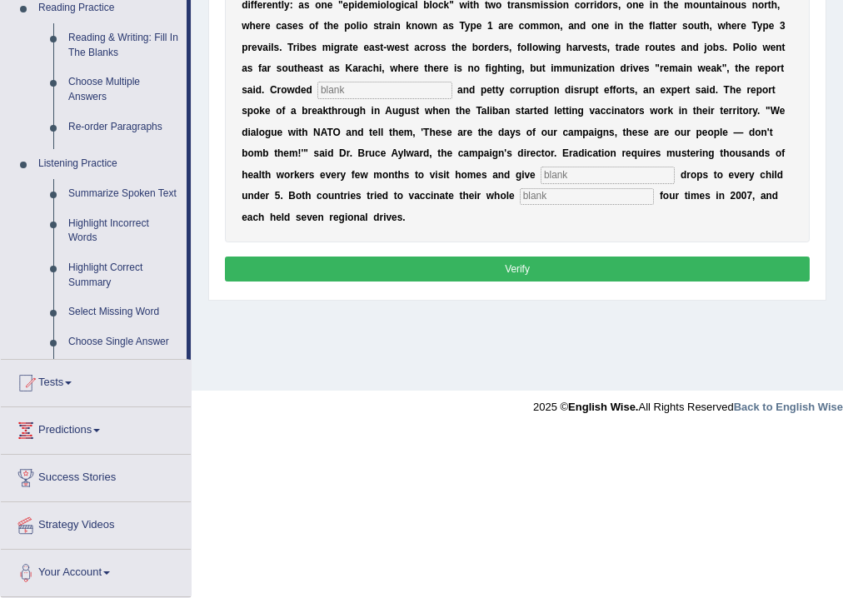
scroll to position [277, 0]
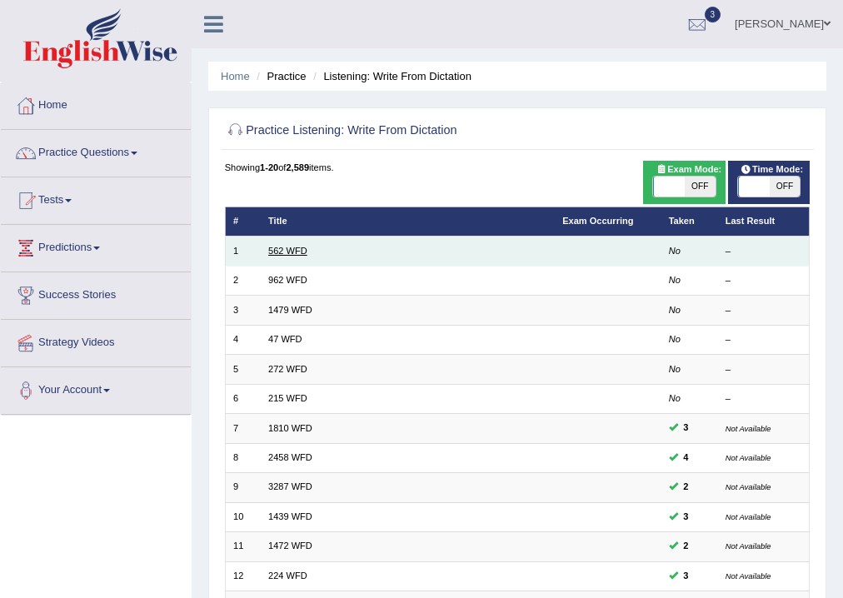
click at [286, 251] on link "562 WFD" at bounding box center [287, 251] width 39 height 10
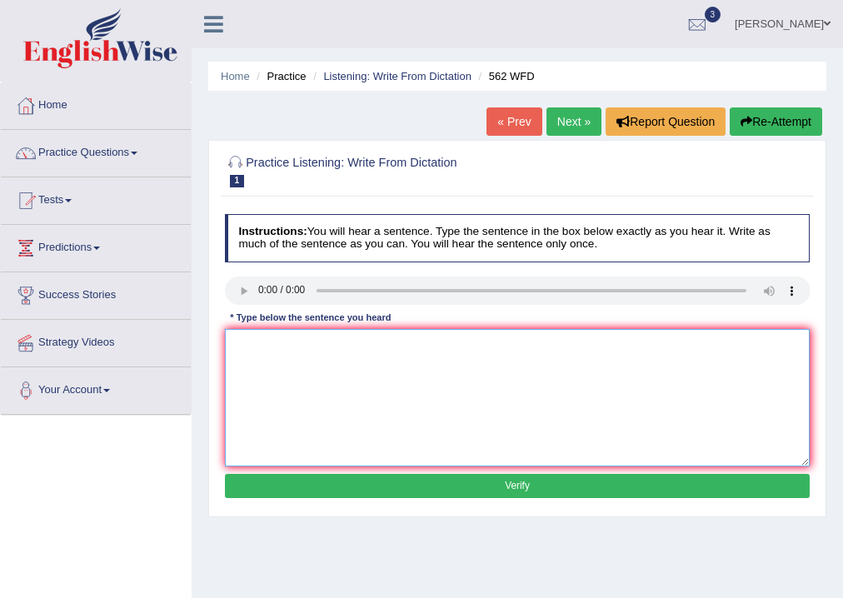
click at [320, 353] on textarea at bounding box center [518, 397] width 586 height 137
click at [317, 346] on textarea "The gap between" at bounding box center [518, 397] width 586 height 137
type textarea "The gap between the poor and rich it not decrise."
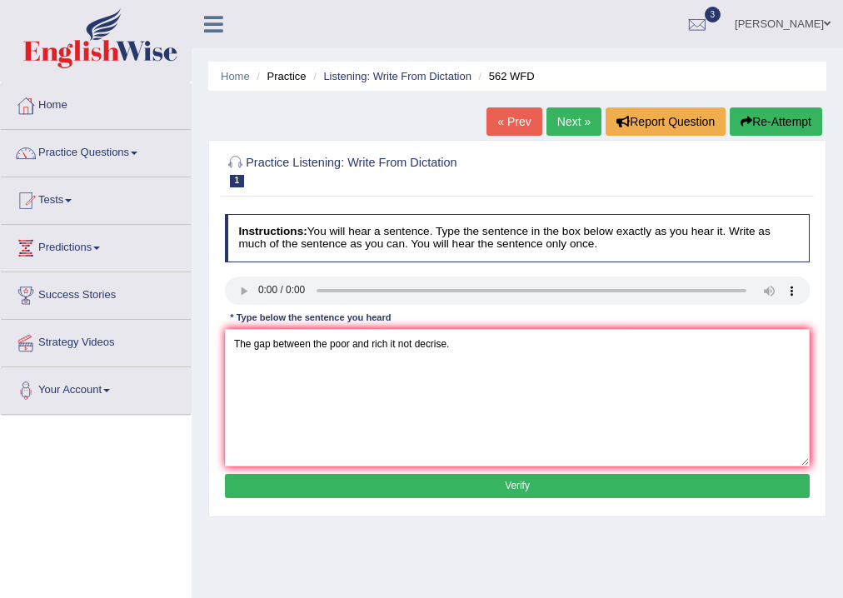
click at [406, 486] on button "Verify" at bounding box center [518, 486] width 586 height 24
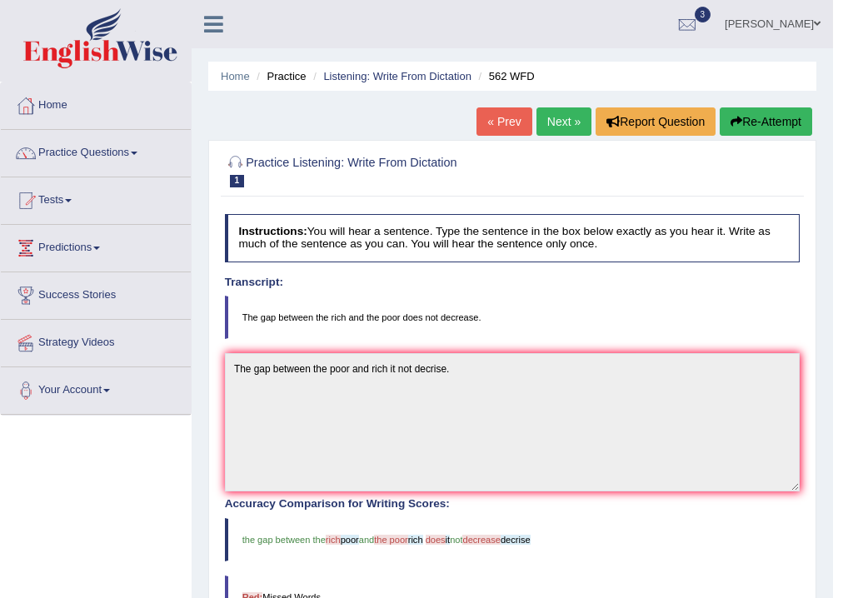
click at [566, 122] on link "Next »" at bounding box center [563, 121] width 55 height 28
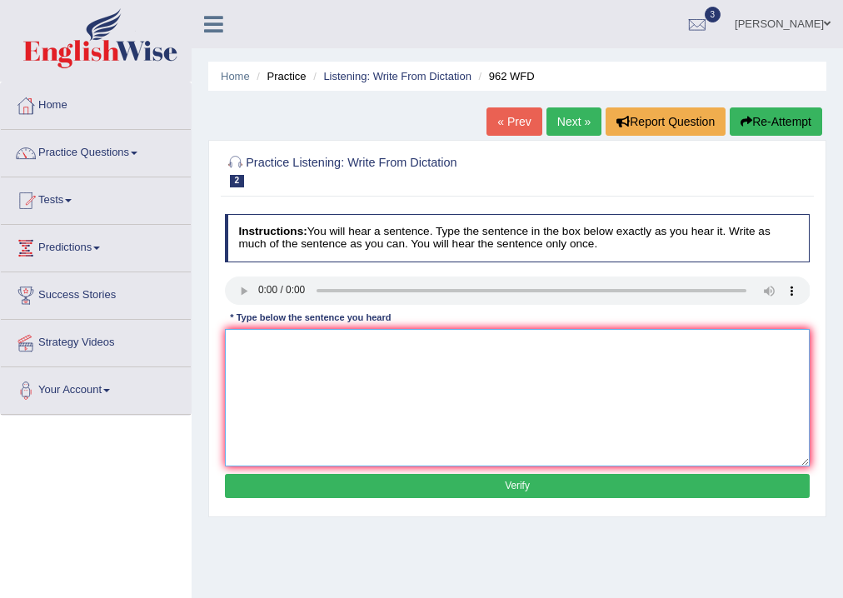
click at [267, 339] on textarea at bounding box center [518, 397] width 586 height 137
click at [454, 345] on textarea "If you have any querstion about exam please raige your hand." at bounding box center [518, 397] width 586 height 137
type textarea "If you have any querstion about exam please raise your hand."
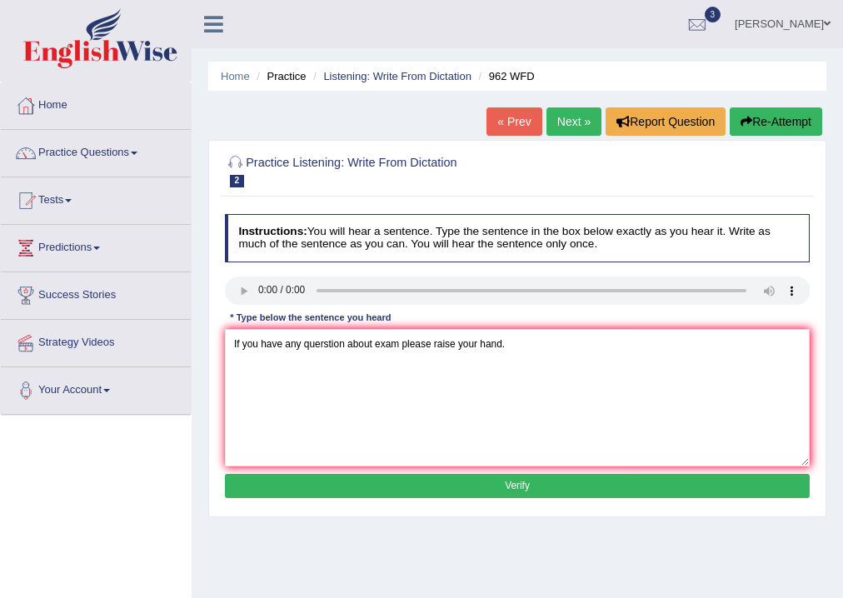
click at [601, 487] on button "Verify" at bounding box center [518, 486] width 586 height 24
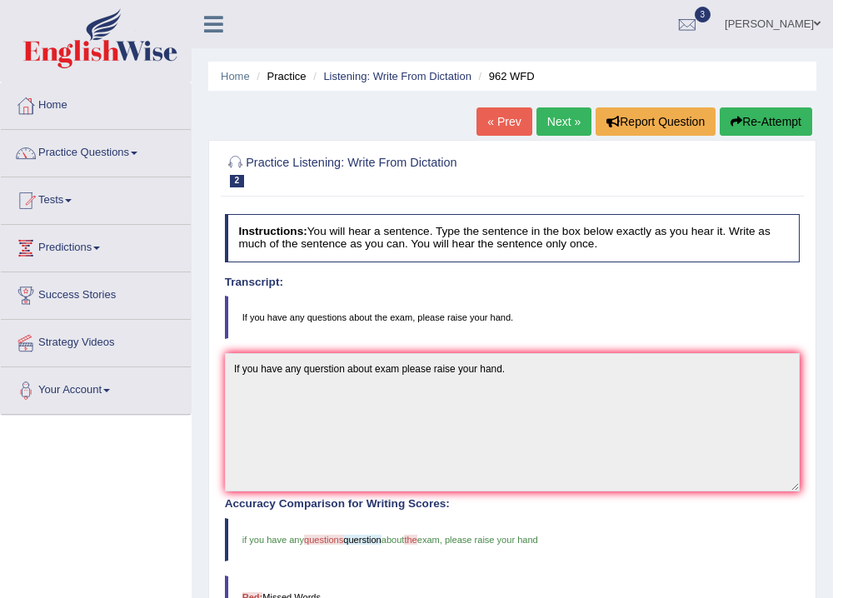
click at [571, 117] on link "Next »" at bounding box center [563, 121] width 55 height 28
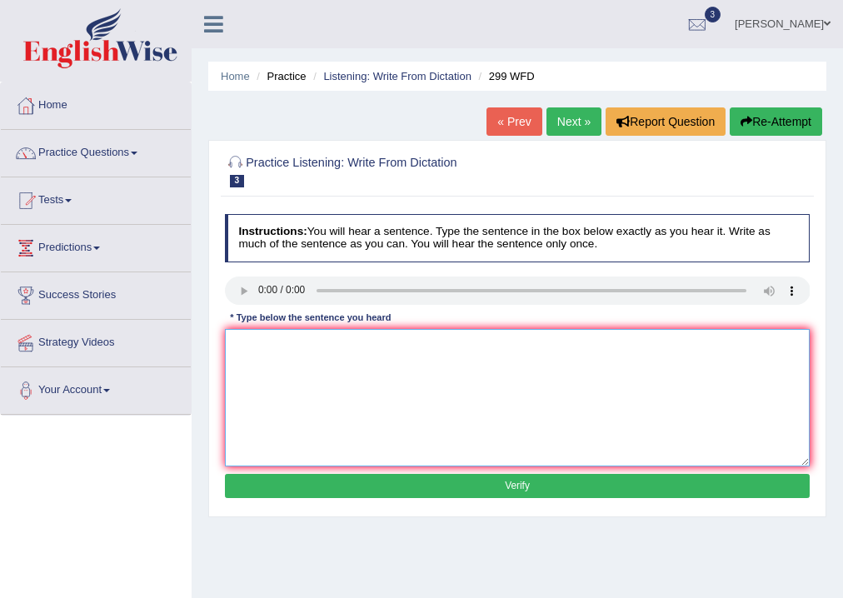
click at [308, 362] on textarea at bounding box center [518, 397] width 586 height 137
click at [351, 347] on textarea "students reprasenting" at bounding box center [518, 397] width 586 height 137
click at [331, 343] on textarea "students reprasntetive visiting the" at bounding box center [518, 397] width 586 height 137
click at [419, 341] on textarea "students reprasntetive will be visiting the" at bounding box center [518, 397] width 586 height 137
click at [468, 347] on textarea "students reprasntetive will be visiting the class room" at bounding box center [518, 397] width 586 height 137
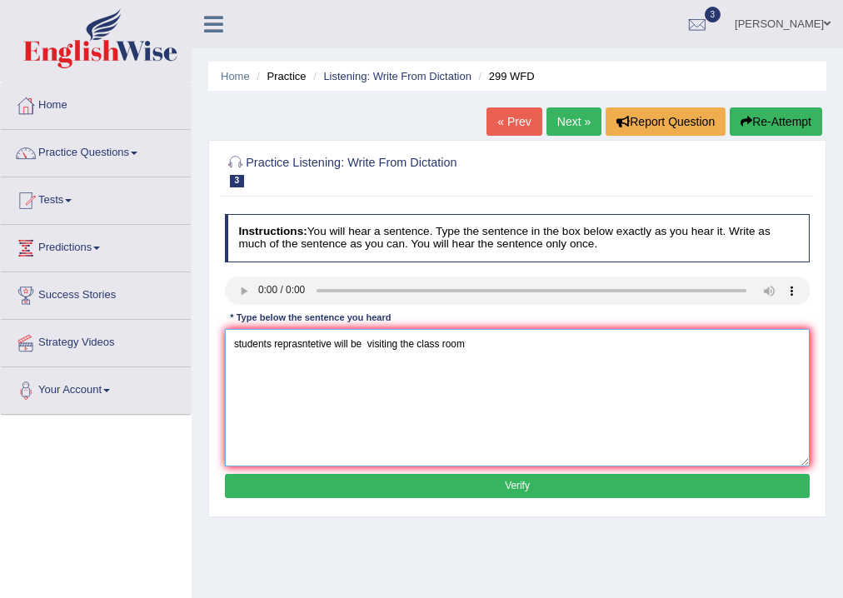
click at [468, 347] on textarea "students reprasntetive will be visiting the class room" at bounding box center [518, 397] width 586 height 137
click at [466, 349] on textarea "students reprasntetive will be visiting the class room" at bounding box center [518, 397] width 586 height 137
click at [271, 346] on textarea "students reprasntetive will be visiting the class with the voting from." at bounding box center [518, 397] width 586 height 137
type textarea "student reprasntetive will be visiting the class with the voting from."
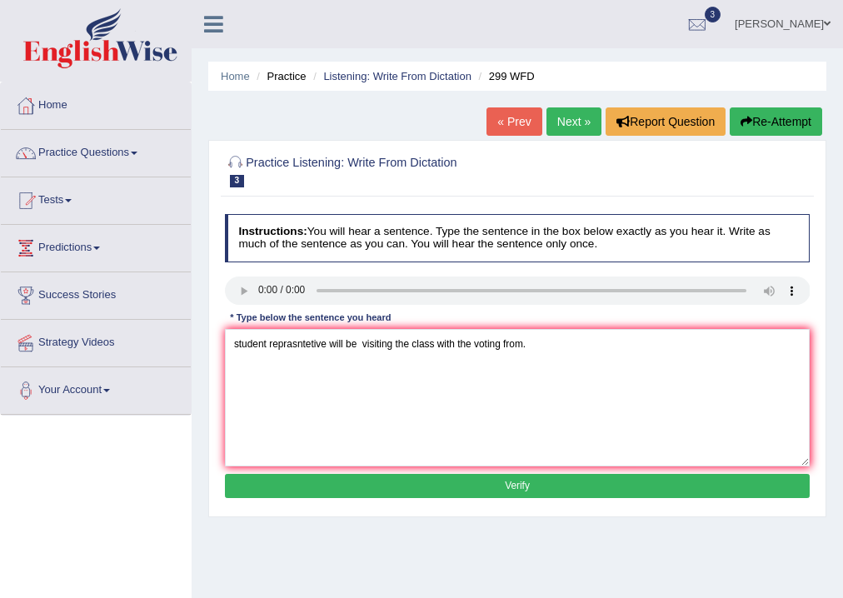
click at [380, 483] on button "Verify" at bounding box center [518, 486] width 586 height 24
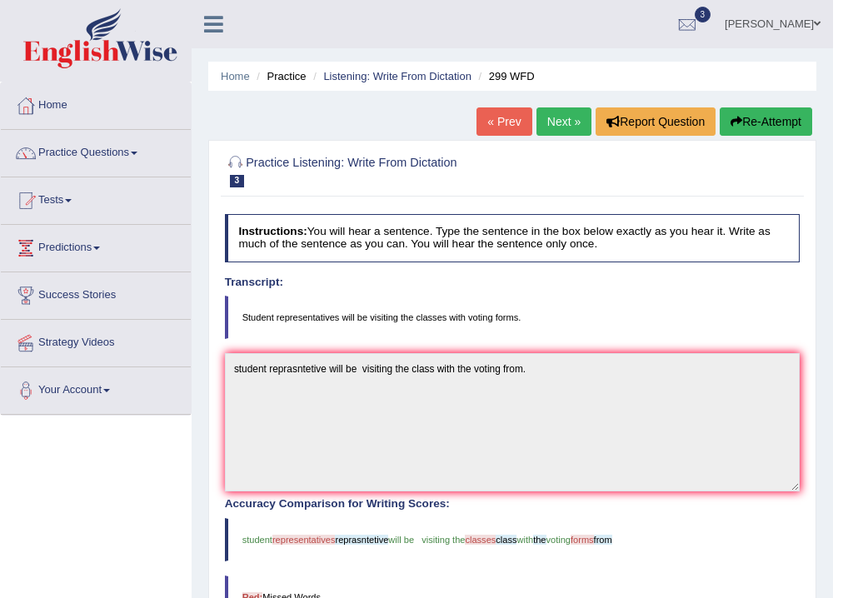
click at [548, 128] on link "Next »" at bounding box center [563, 121] width 55 height 28
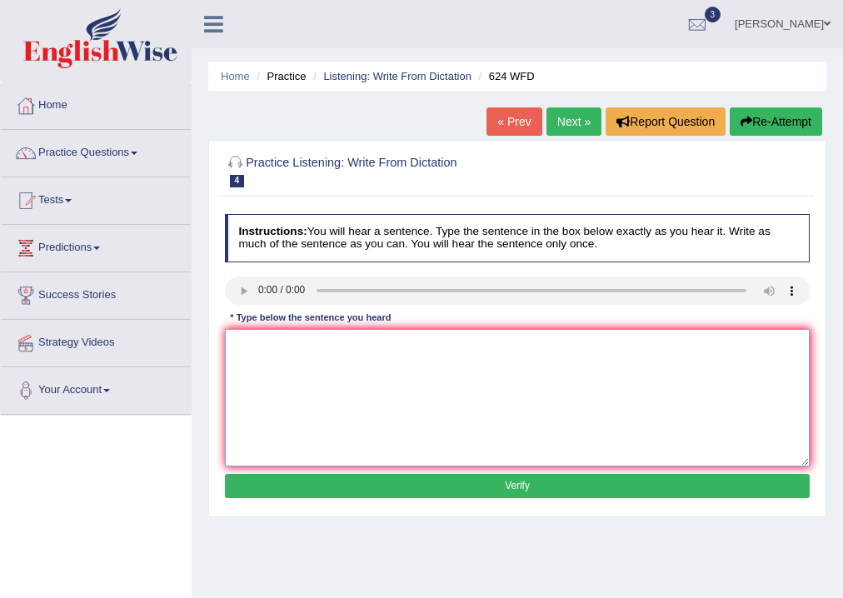
click at [277, 346] on textarea at bounding box center [518, 397] width 586 height 137
click at [315, 349] on textarea "our courses" at bounding box center [518, 397] width 586 height 137
click at [316, 343] on textarea "our courses help to critical thingking and" at bounding box center [518, 397] width 586 height 137
click at [456, 347] on textarea "our courses help to improve critical thingking and" at bounding box center [518, 397] width 586 height 137
click at [486, 343] on textarea "our courses help to improve critical thingking and indipent skilles" at bounding box center [518, 397] width 586 height 137
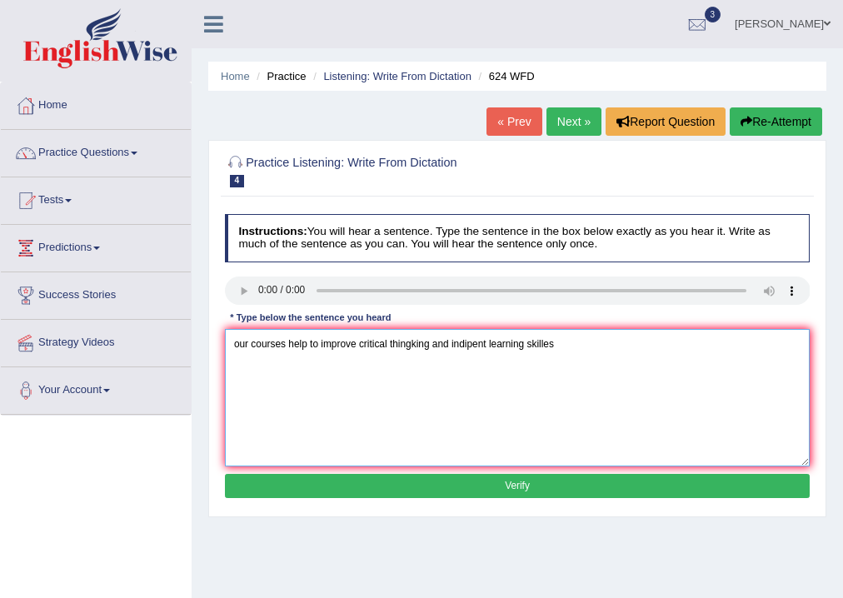
click at [560, 347] on textarea "our courses help to improve critical thingking and indipent learning skilles" at bounding box center [518, 397] width 586 height 137
type textarea "our courses help to improve critical thingking and indipent learning skilles."
click at [431, 488] on button "Verify" at bounding box center [518, 486] width 586 height 24
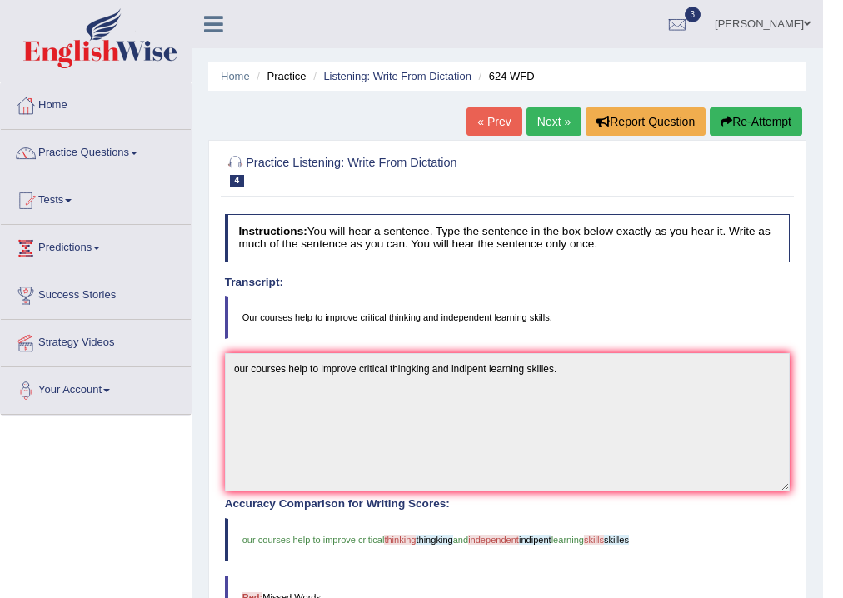
click at [553, 124] on link "Next »" at bounding box center [553, 121] width 55 height 28
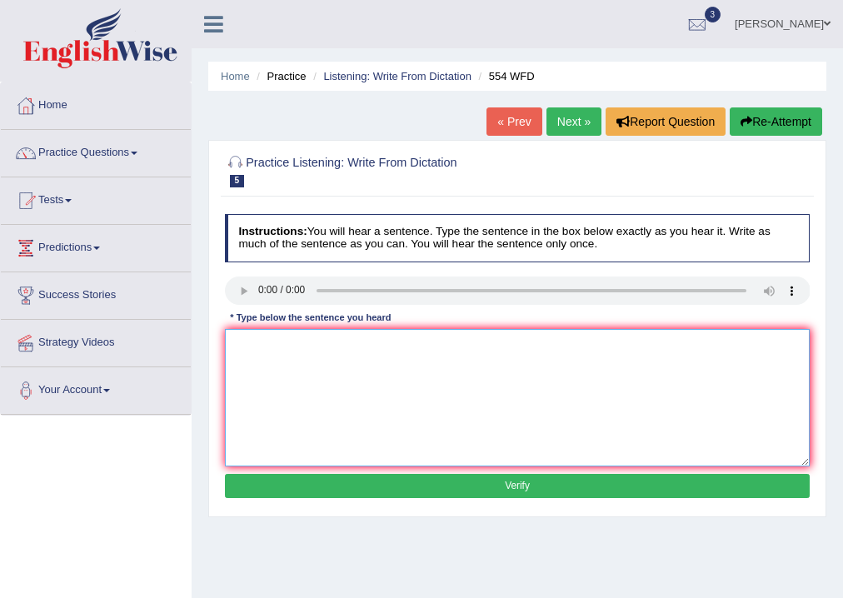
click at [341, 343] on textarea at bounding box center [518, 397] width 586 height 137
type textarea "we are able to work to a team."
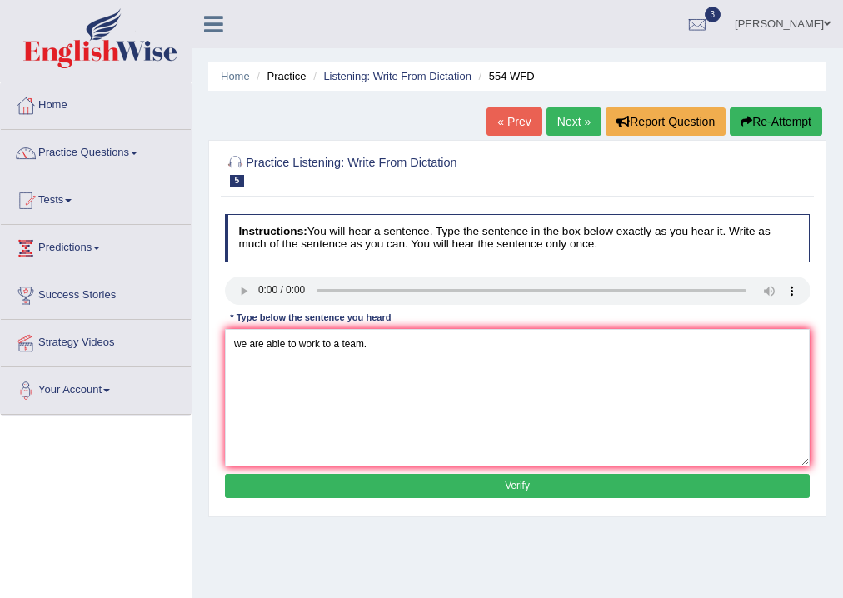
click at [451, 486] on button "Verify" at bounding box center [518, 486] width 586 height 24
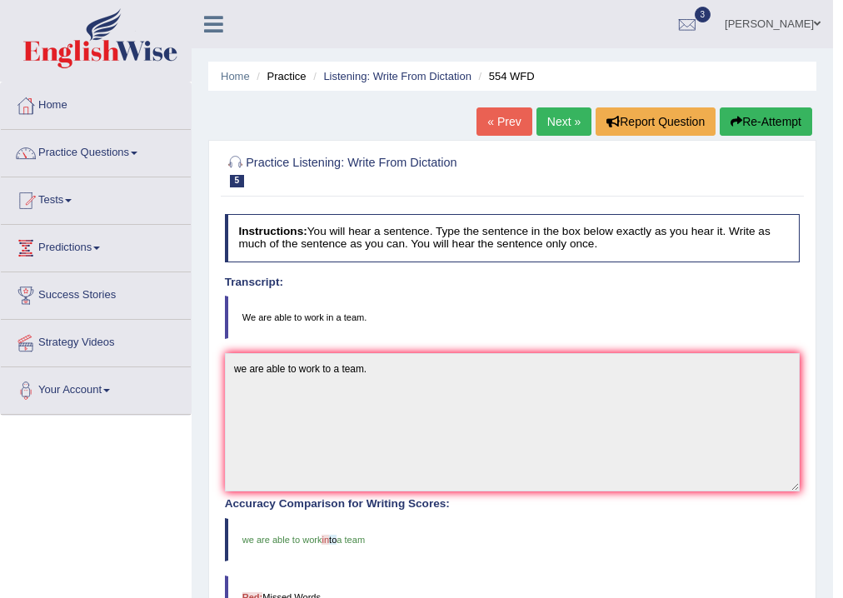
click at [556, 127] on link "Next »" at bounding box center [563, 121] width 55 height 28
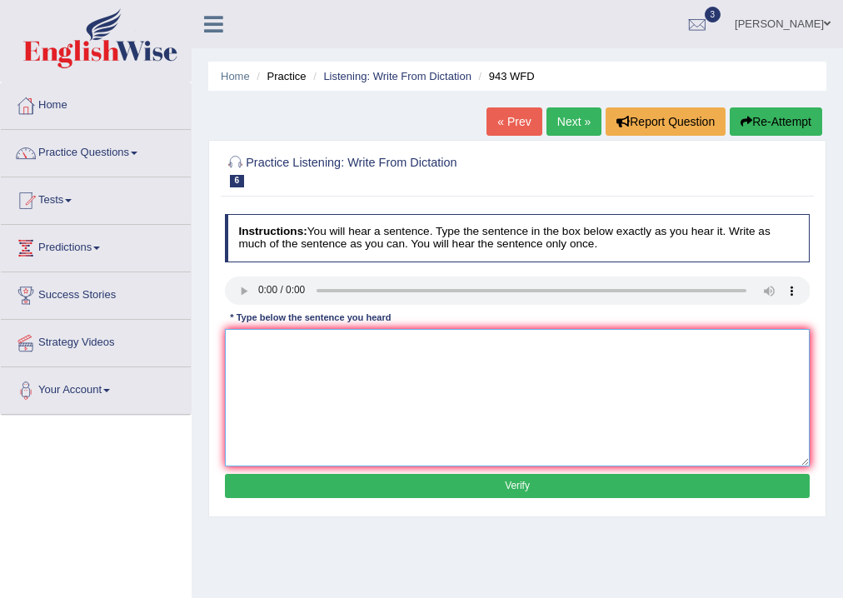
click at [277, 378] on textarea at bounding box center [518, 397] width 586 height 137
click at [267, 344] on textarea "Fearminhg" at bounding box center [518, 397] width 586 height 137
click at [336, 343] on textarea "Fearmihg meathod are growing" at bounding box center [518, 397] width 586 height 137
click at [386, 356] on textarea "Fearmihg meathod are growing" at bounding box center [518, 397] width 586 height 137
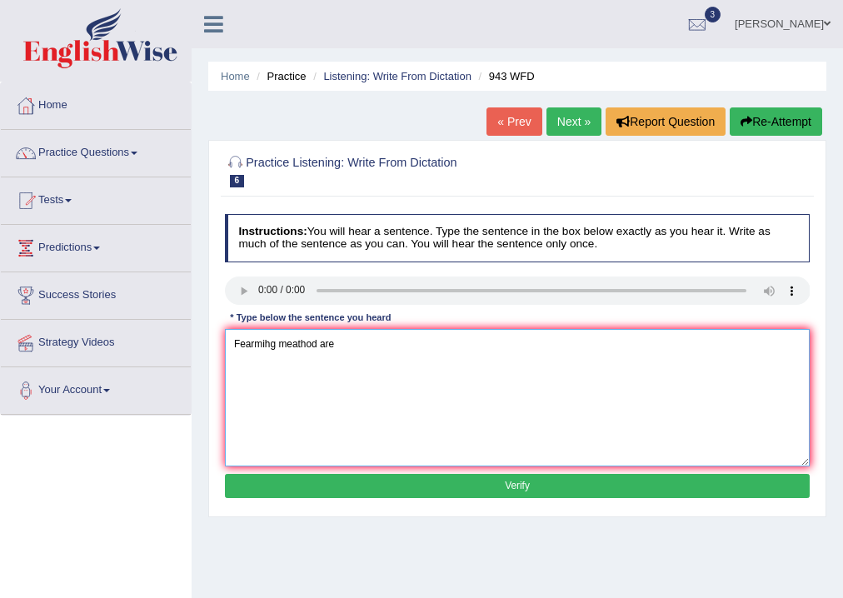
click at [270, 345] on textarea "Fearmihg meathod are" at bounding box center [518, 397] width 586 height 137
click at [336, 345] on textarea "Fearming meathod are" at bounding box center [518, 397] width 586 height 137
click at [349, 341] on textarea "Fearming meathod are" at bounding box center [518, 397] width 586 height 137
click at [417, 348] on textarea "Fearming meathod are cross the world" at bounding box center [518, 397] width 586 height 137
click at [446, 346] on textarea "Fearming meathod are cross the world have" at bounding box center [518, 397] width 586 height 137
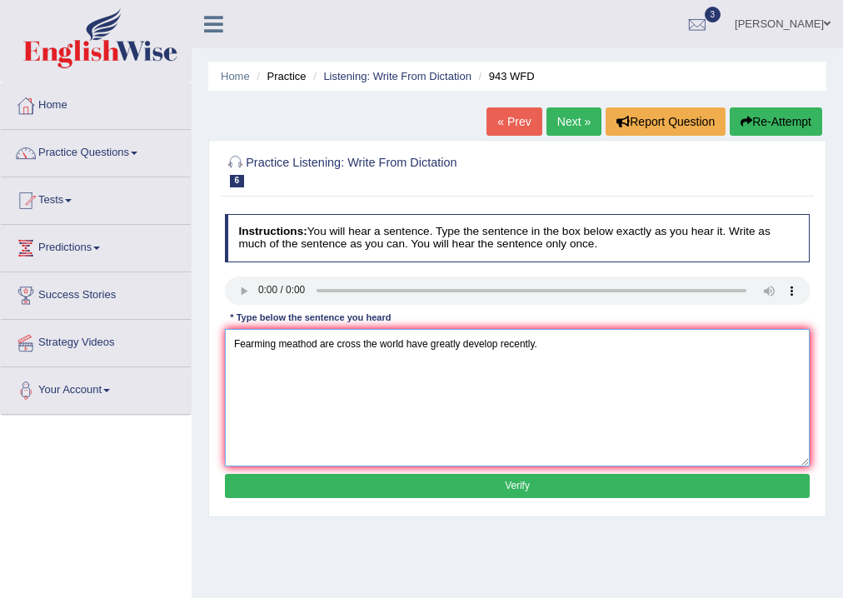
type textarea "Fearming meathod are cross the world have greatly develop recently."
click at [465, 491] on button "Verify" at bounding box center [518, 486] width 586 height 24
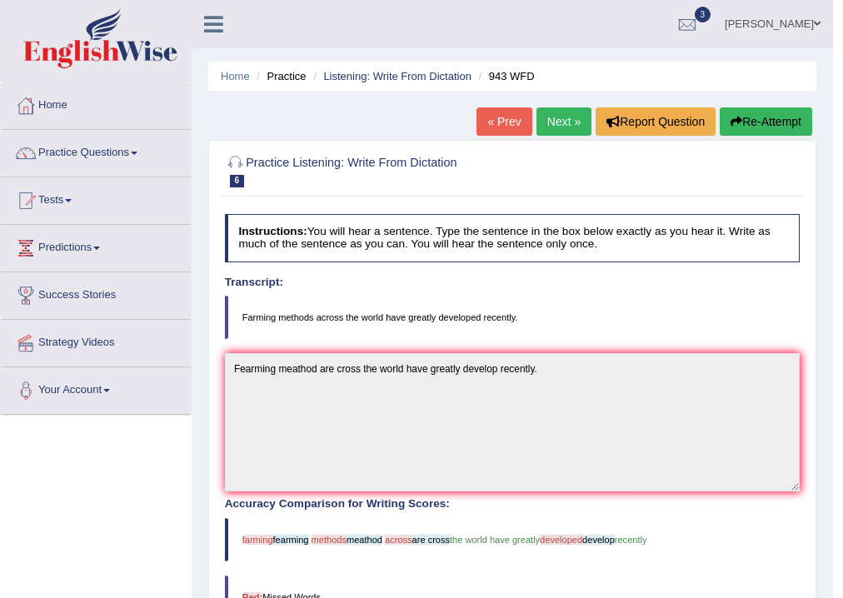
click at [558, 122] on link "Next »" at bounding box center [563, 121] width 55 height 28
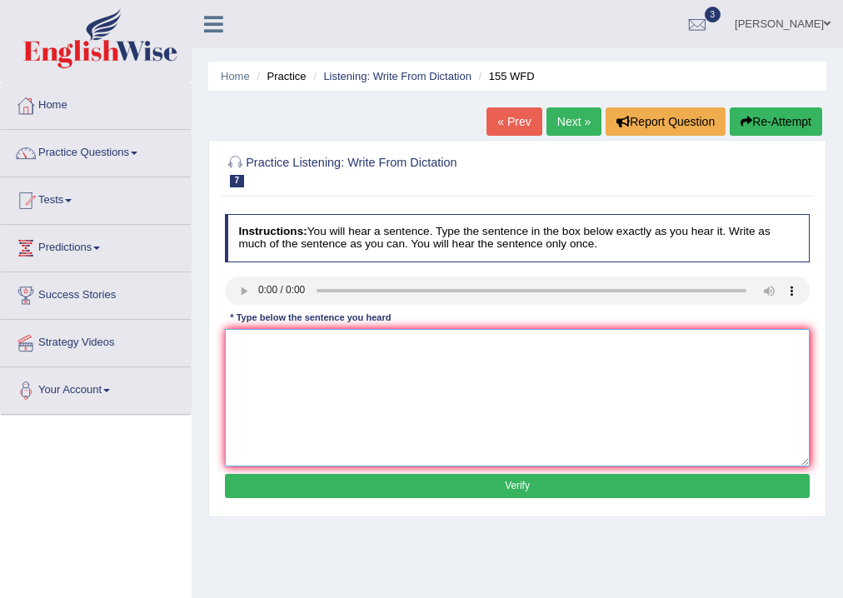
click at [263, 360] on textarea at bounding box center [518, 397] width 586 height 137
click at [312, 346] on textarea "Importents details are argue missint the summry." at bounding box center [518, 397] width 586 height 137
click at [313, 344] on textarea "Importents details are argue missint the summry." at bounding box center [518, 397] width 586 height 137
click at [369, 343] on textarea "Importents details from the are argue missint the summry." at bounding box center [518, 397] width 586 height 137
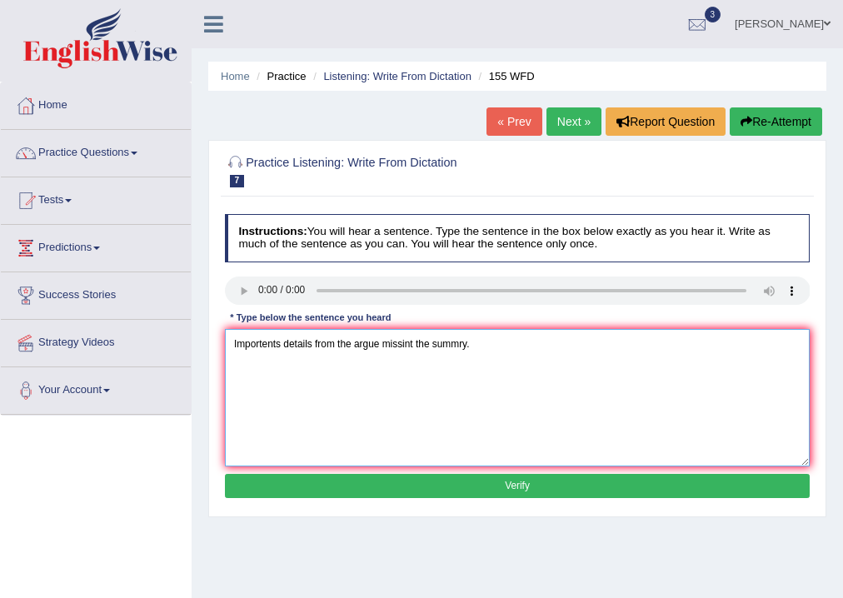
click at [414, 343] on textarea "Importents details from the argue missint the summry." at bounding box center [518, 397] width 586 height 137
click at [380, 346] on textarea "Importents details from the argue missing the summry." at bounding box center [518, 397] width 586 height 137
click at [495, 345] on textarea "Importents details from the argue are missing the summry." at bounding box center [518, 397] width 586 height 137
type textarea "Importents details from the argue are missing the summery."
click at [506, 482] on button "Verify" at bounding box center [518, 486] width 586 height 24
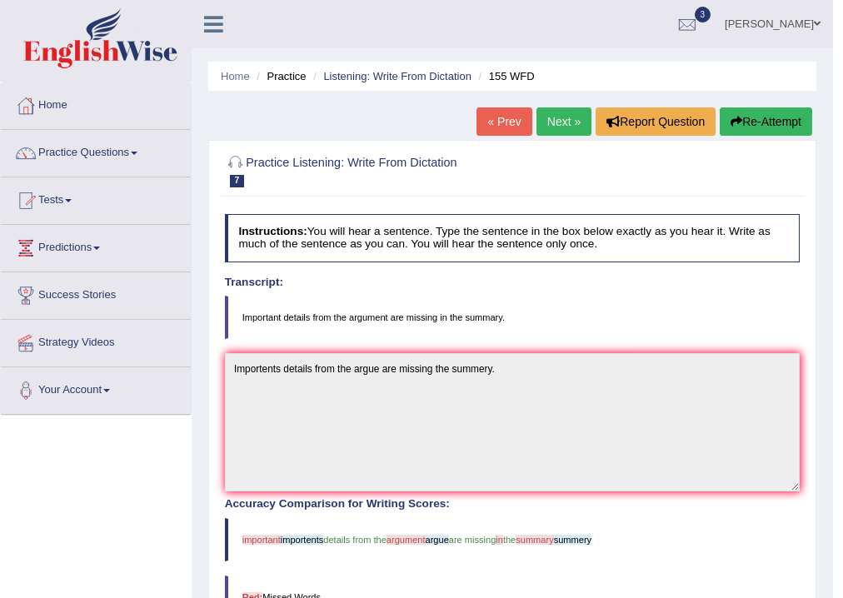
click at [776, 123] on button "Re-Attempt" at bounding box center [766, 121] width 92 height 28
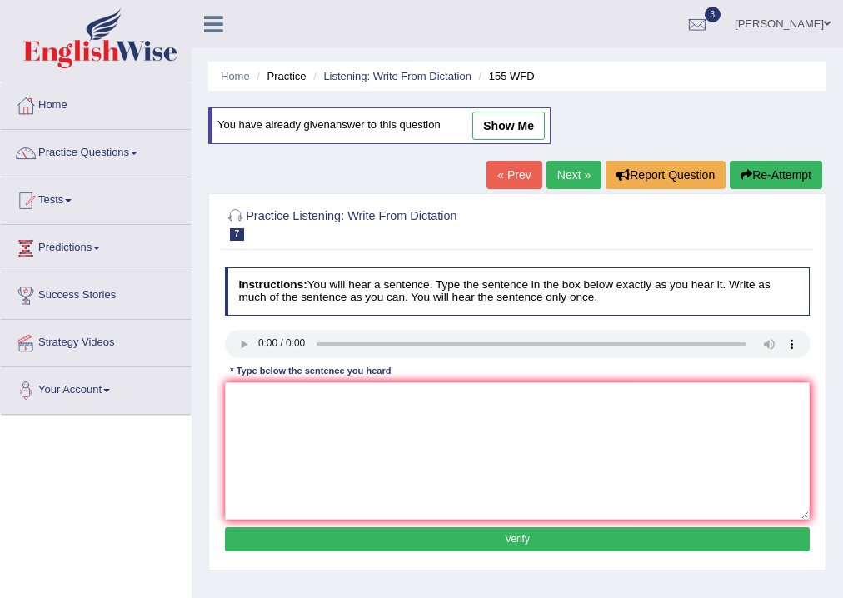
scroll to position [277, 0]
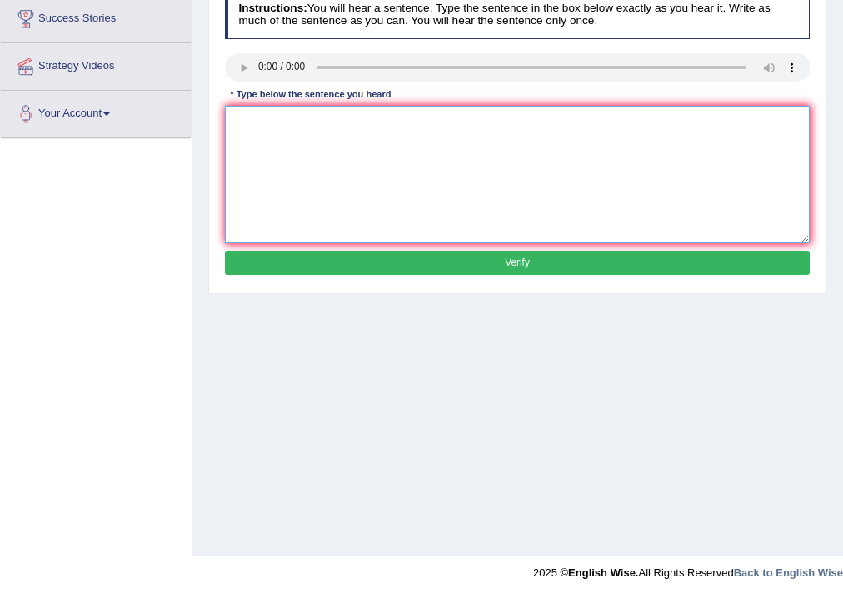
click at [252, 122] on textarea at bounding box center [518, 174] width 586 height 137
click at [323, 122] on textarea "Important detalis are the argument are missing to summary." at bounding box center [518, 174] width 586 height 137
type textarea "Important detalis from the argument are missing to summary."
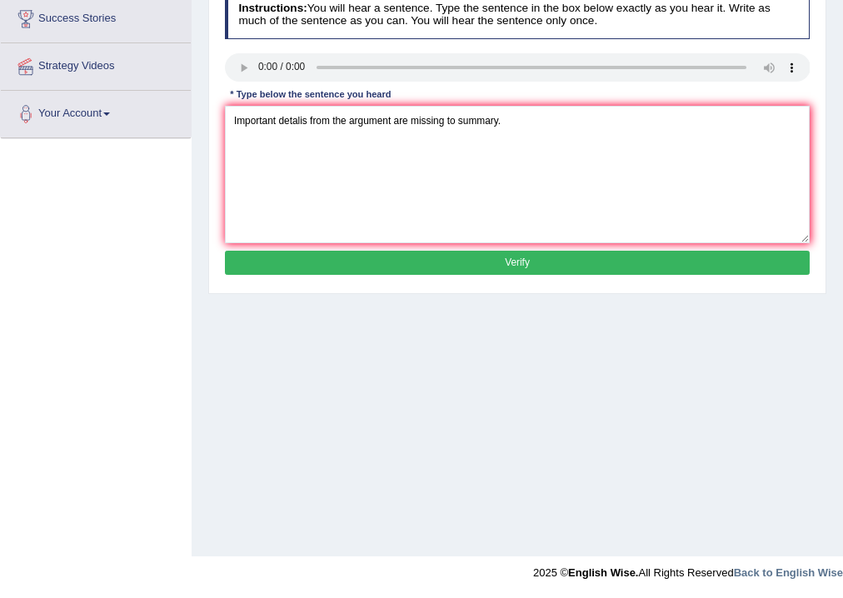
click at [456, 252] on button "Verify" at bounding box center [518, 263] width 586 height 24
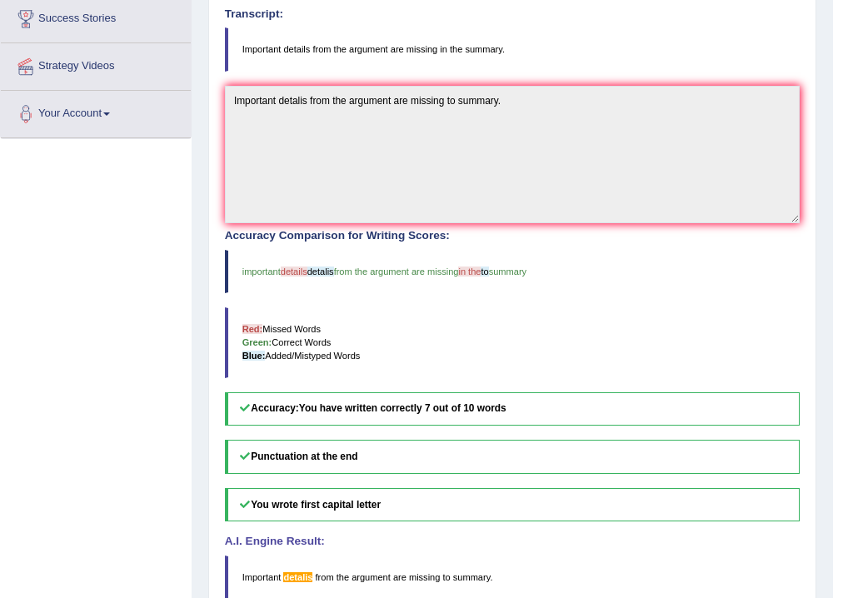
scroll to position [0, 0]
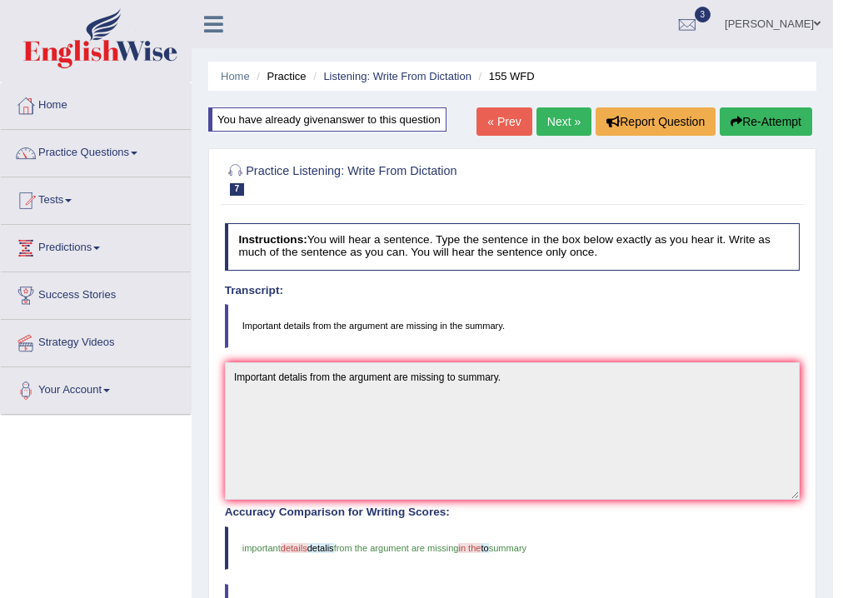
click at [561, 118] on link "Next »" at bounding box center [563, 121] width 55 height 28
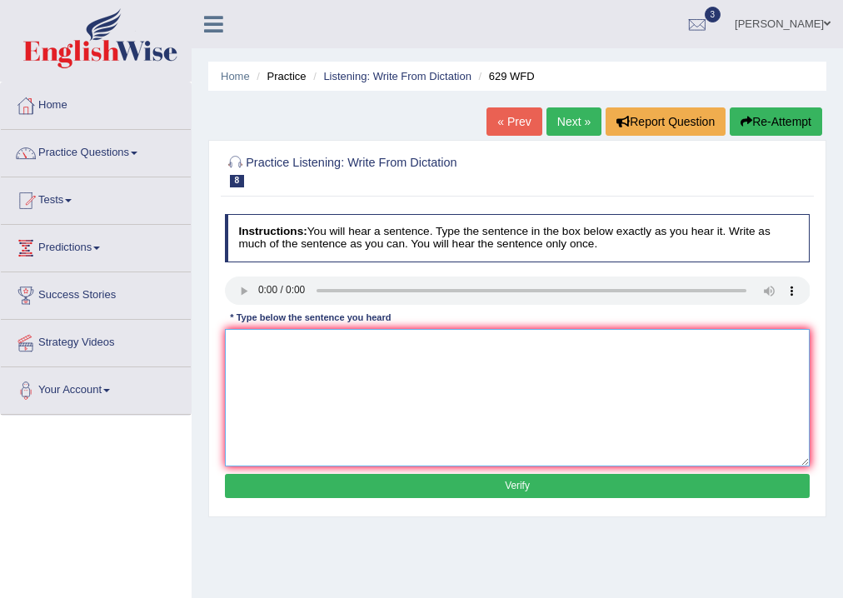
click at [280, 350] on textarea at bounding box center [518, 397] width 586 height 137
click at [353, 350] on textarea "please provide the report" at bounding box center [518, 397] width 586 height 137
click at [408, 345] on textarea "please provide the report to support the idea of the argument." at bounding box center [518, 397] width 586 height 137
click at [433, 349] on textarea "please provide the report to support your idea of the argument." at bounding box center [518, 397] width 586 height 137
type textarea "please provide the report to support your ideas of the argument."
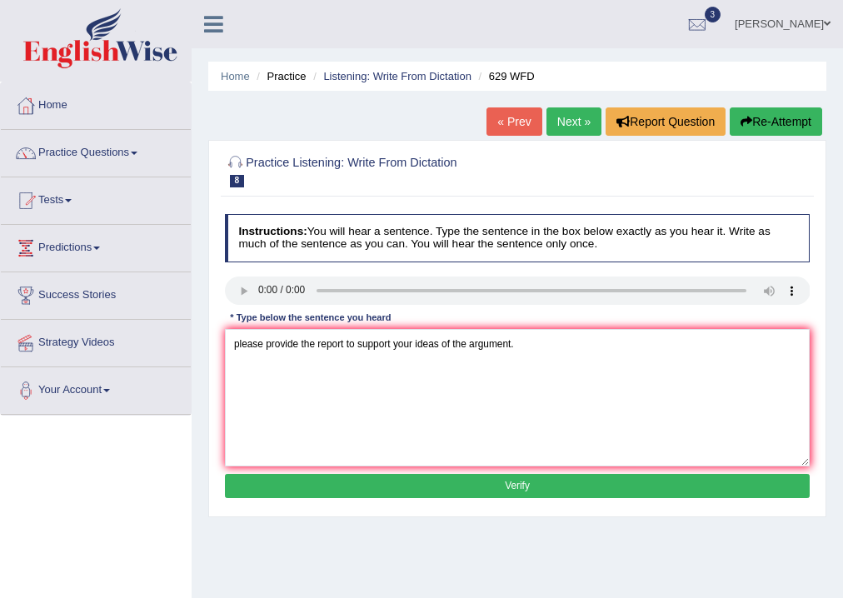
click at [550, 490] on button "Verify" at bounding box center [518, 486] width 586 height 24
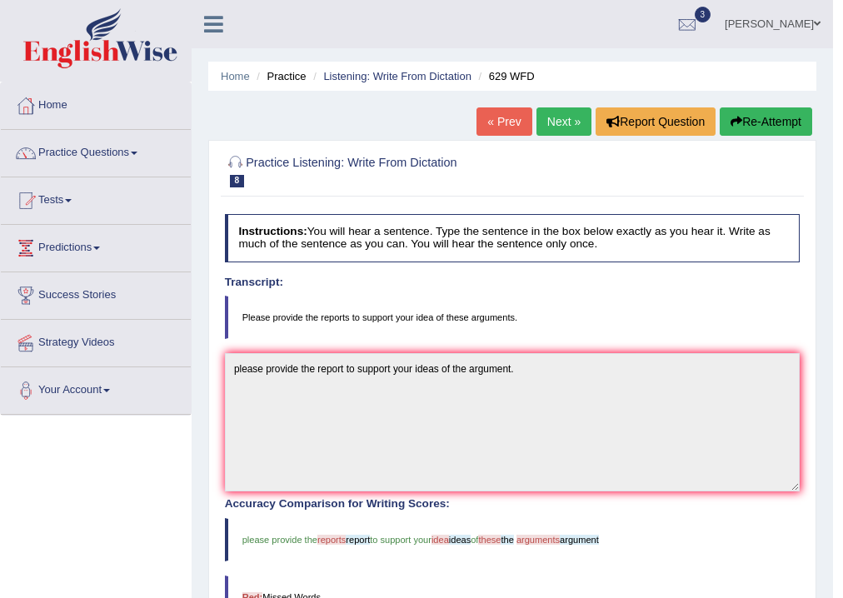
click at [551, 128] on link "Next »" at bounding box center [563, 121] width 55 height 28
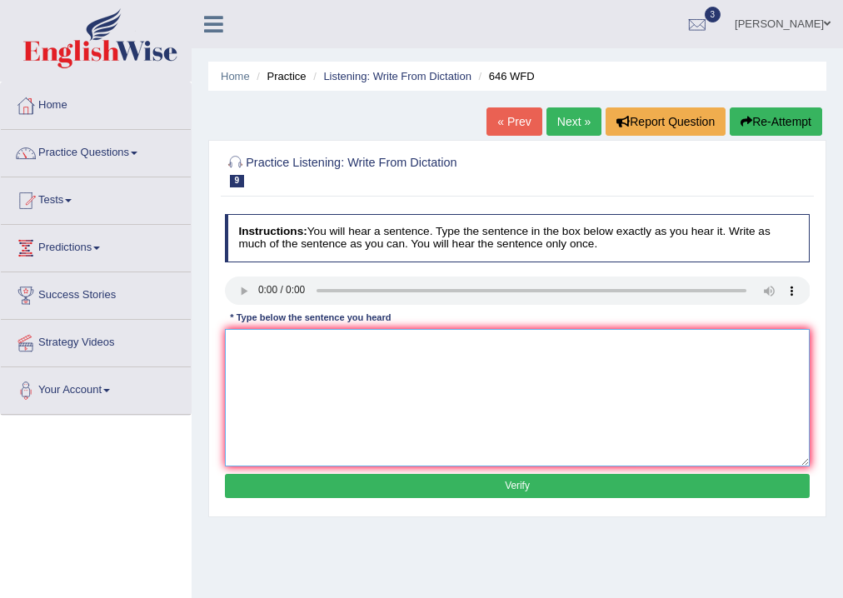
click at [290, 359] on textarea at bounding box center [518, 397] width 586 height 137
type textarea "the i"
click at [167, 292] on link "Success Stories" at bounding box center [96, 293] width 190 height 42
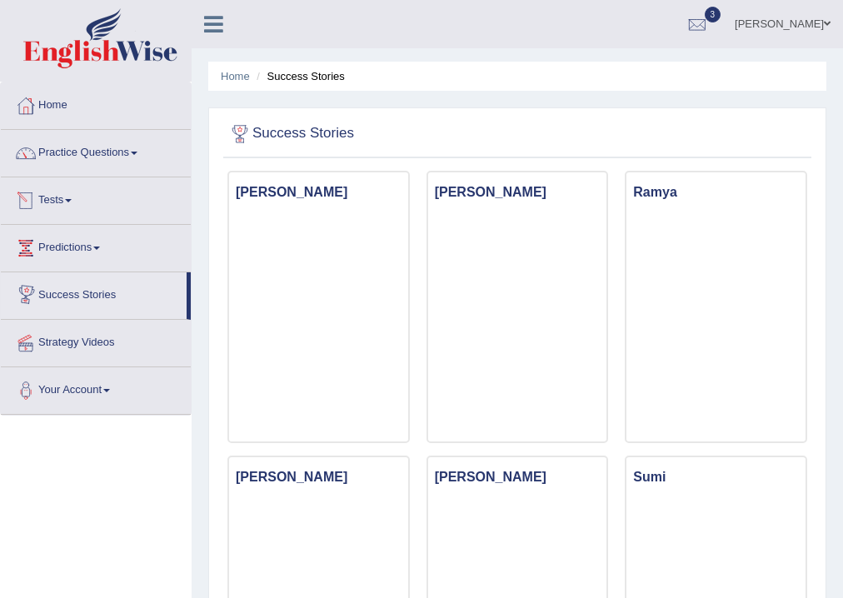
click at [111, 157] on link "Practice Questions" at bounding box center [96, 151] width 190 height 42
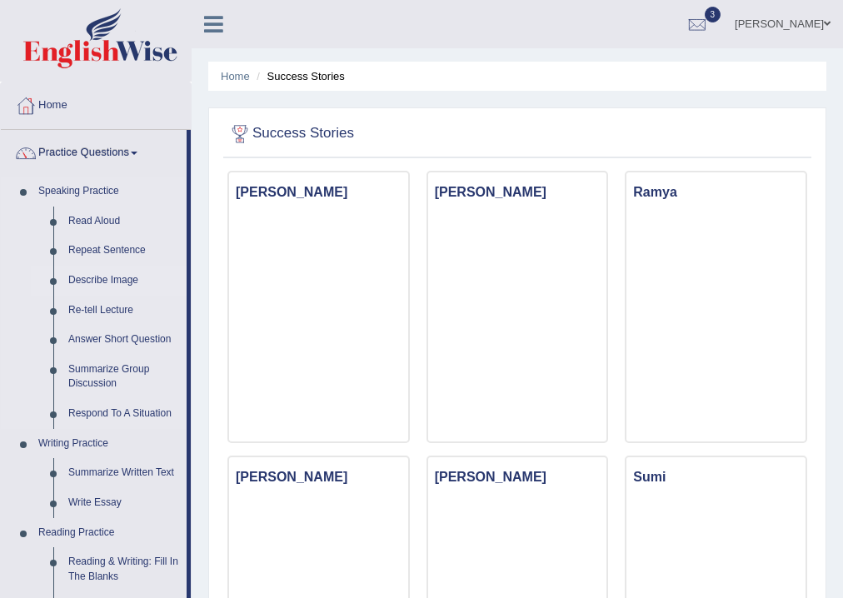
click at [116, 278] on link "Describe Image" at bounding box center [124, 281] width 126 height 30
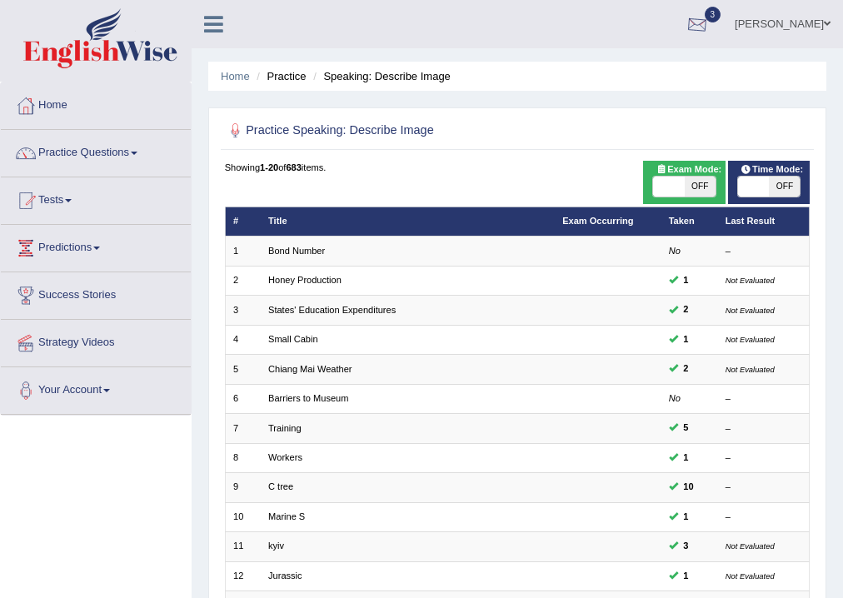
click at [710, 27] on div at bounding box center [697, 24] width 25 height 25
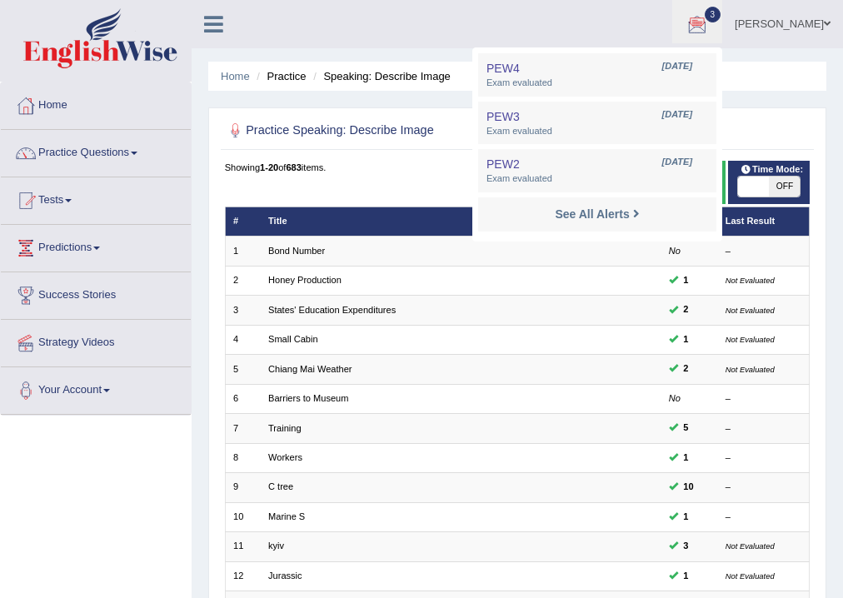
click at [710, 27] on div at bounding box center [697, 24] width 25 height 25
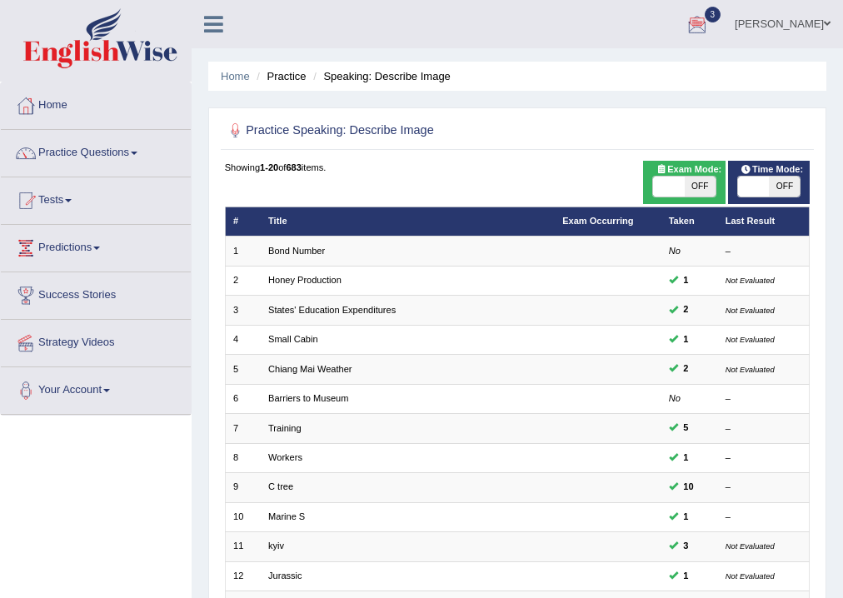
click at [826, 22] on span at bounding box center [827, 23] width 7 height 11
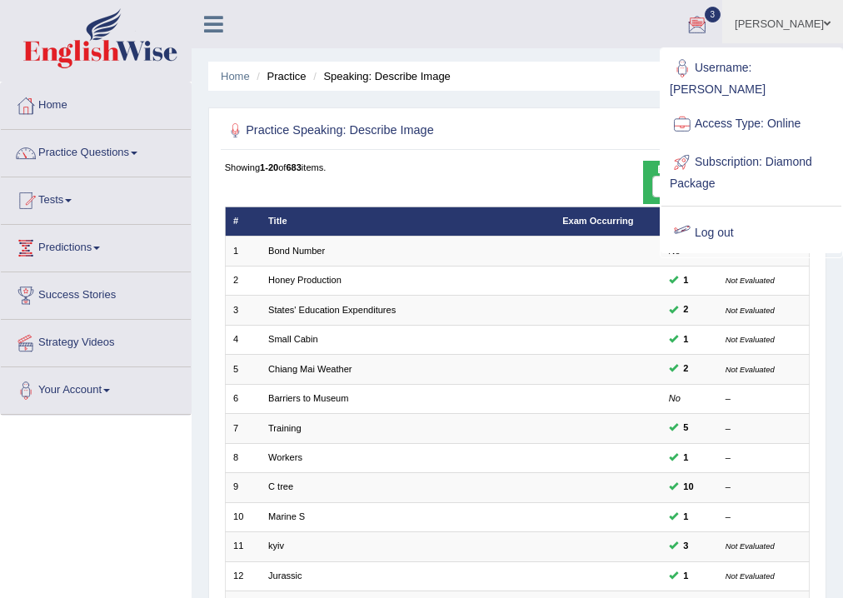
click at [710, 214] on link "Log out" at bounding box center [751, 233] width 180 height 38
